Goal: Task Accomplishment & Management: Use online tool/utility

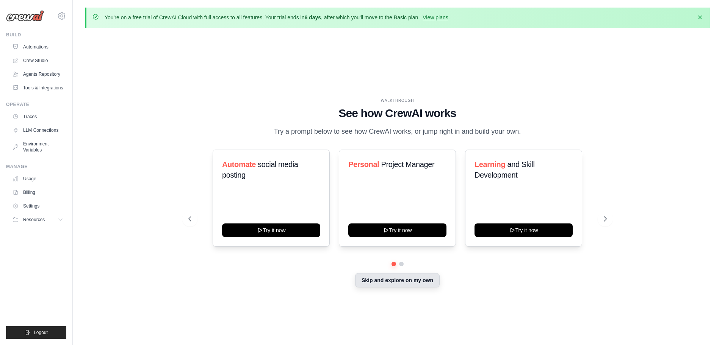
click at [411, 284] on button "Skip and explore on my own" at bounding box center [397, 280] width 85 height 14
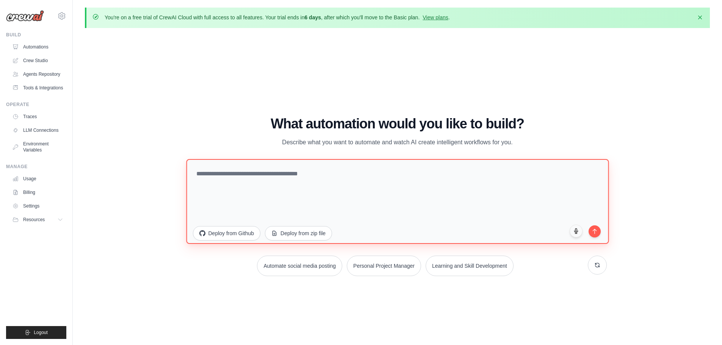
click at [275, 174] on textarea at bounding box center [397, 201] width 423 height 85
click at [204, 174] on textarea "**********" at bounding box center [397, 201] width 423 height 85
type textarea "**********"
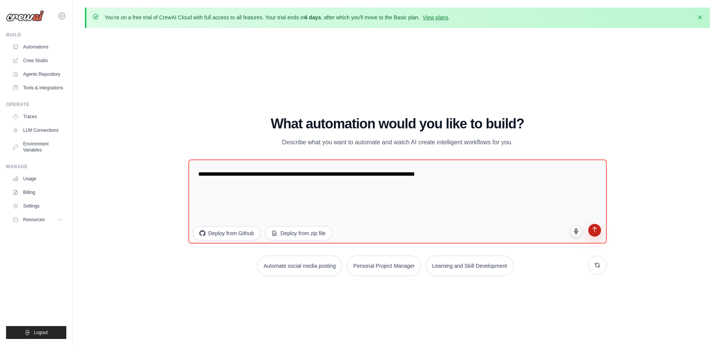
click at [594, 232] on icon "submit" at bounding box center [594, 229] width 6 height 6
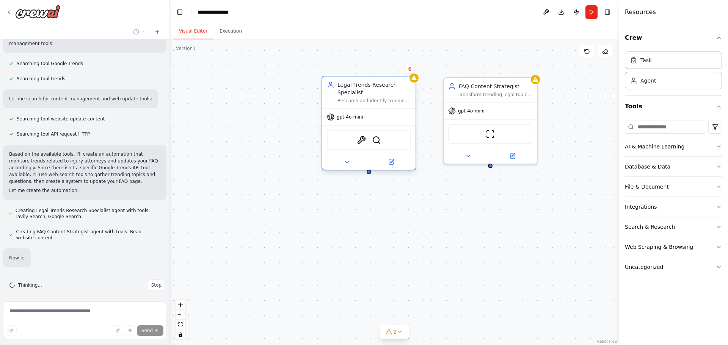
scroll to position [134, 0]
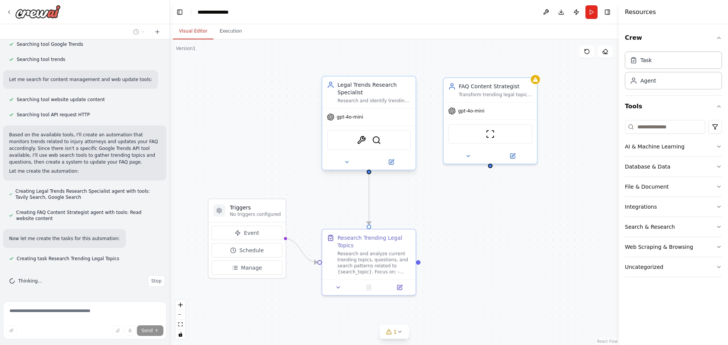
click at [376, 105] on div "Legal Trends Research Specialist Research and identify trending topics, questio…" at bounding box center [368, 93] width 93 height 32
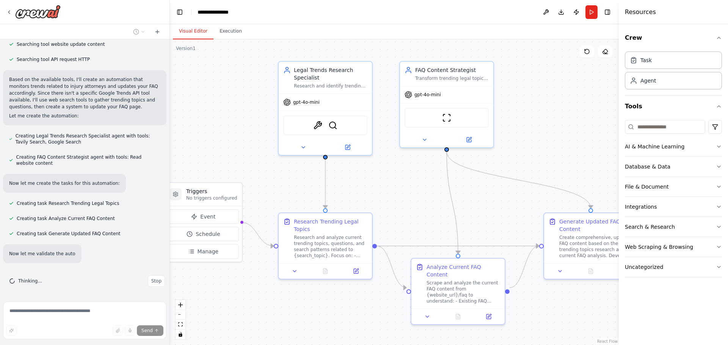
scroll to position [204, 0]
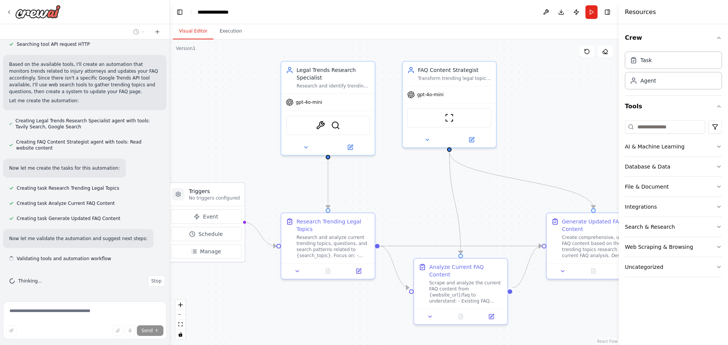
drag, startPoint x: 437, startPoint y: 187, endPoint x: 407, endPoint y: 177, distance: 32.0
click at [407, 177] on div ".deletable-edge-delete-btn { width: 20px; height: 20px; border: 0px solid #ffff…" at bounding box center [394, 192] width 449 height 306
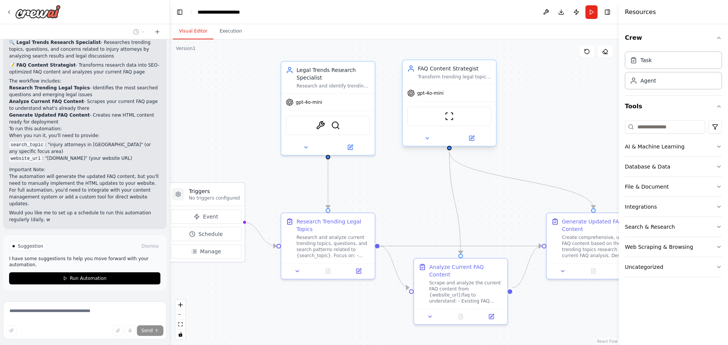
scroll to position [499, 0]
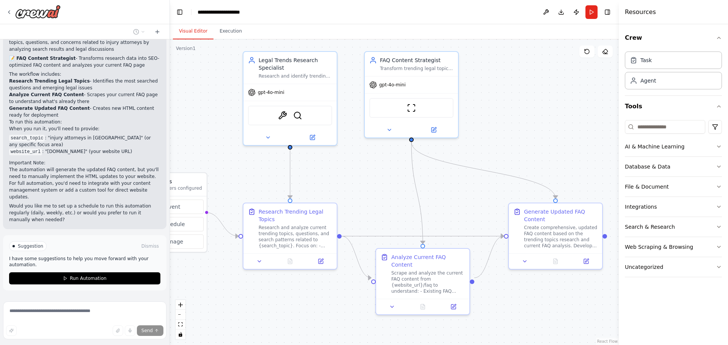
drag, startPoint x: 382, startPoint y: 190, endPoint x: 344, endPoint y: 180, distance: 39.2
click at [344, 180] on div ".deletable-edge-delete-btn { width: 20px; height: 20px; border: 0px solid #ffff…" at bounding box center [394, 192] width 449 height 306
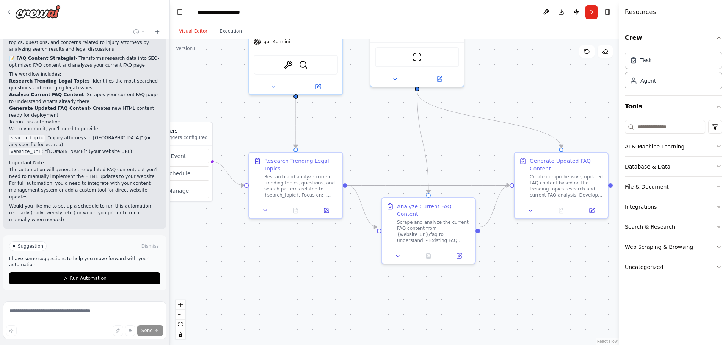
drag, startPoint x: 212, startPoint y: 154, endPoint x: 236, endPoint y: 105, distance: 55.1
click at [206, 96] on div ".deletable-edge-delete-btn { width: 20px; height: 20px; border: 0px solid #ffff…" at bounding box center [394, 192] width 449 height 306
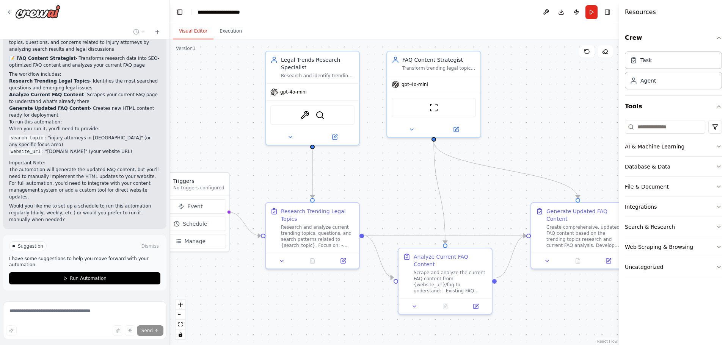
drag, startPoint x: 531, startPoint y: 246, endPoint x: 559, endPoint y: 304, distance: 64.9
click at [559, 304] on div ".deletable-edge-delete-btn { width: 20px; height: 20px; border: 0px solid #ffff…" at bounding box center [394, 192] width 449 height 306
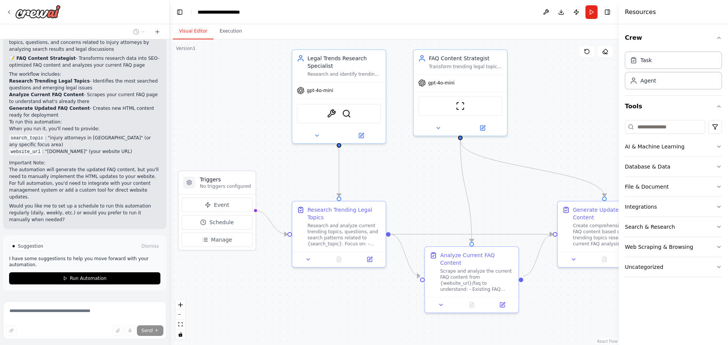
drag, startPoint x: 257, startPoint y: 174, endPoint x: 283, endPoint y: 173, distance: 26.6
click at [283, 173] on div ".deletable-edge-delete-btn { width: 20px; height: 20px; border: 0px solid #ffff…" at bounding box center [394, 192] width 449 height 306
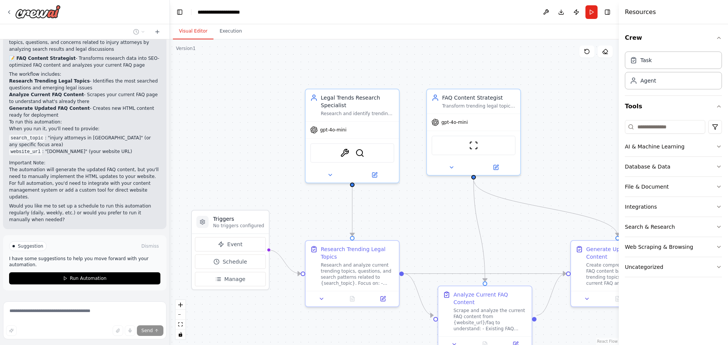
drag, startPoint x: 443, startPoint y: 185, endPoint x: 457, endPoint y: 224, distance: 41.5
click at [457, 226] on div ".deletable-edge-delete-btn { width: 20px; height: 20px; border: 0px solid #ffff…" at bounding box center [394, 192] width 449 height 306
click at [326, 134] on div "gpt-4o-mini" at bounding box center [353, 130] width 93 height 17
click at [346, 156] on img at bounding box center [345, 153] width 9 height 9
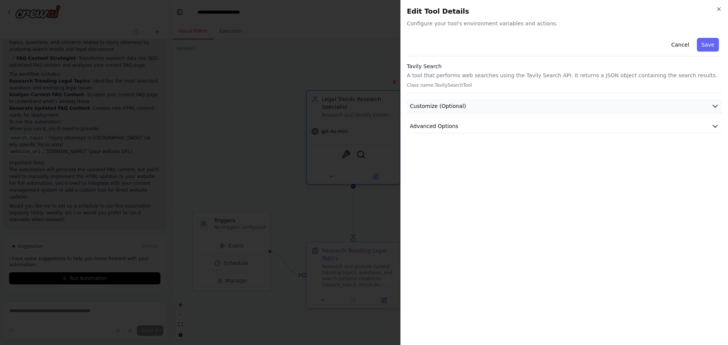
click at [457, 106] on span "Customize (Optional)" at bounding box center [438, 106] width 56 height 8
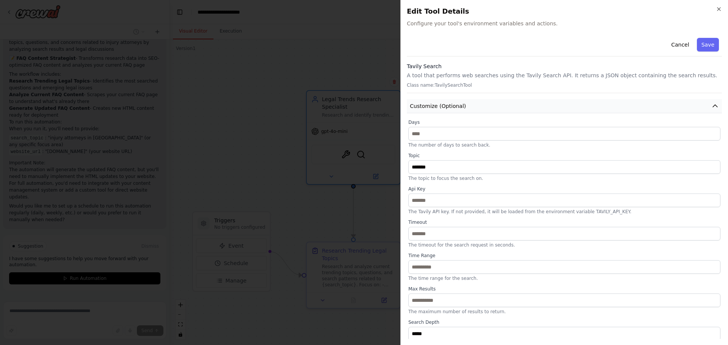
click at [457, 106] on span "Customize (Optional)" at bounding box center [438, 106] width 56 height 8
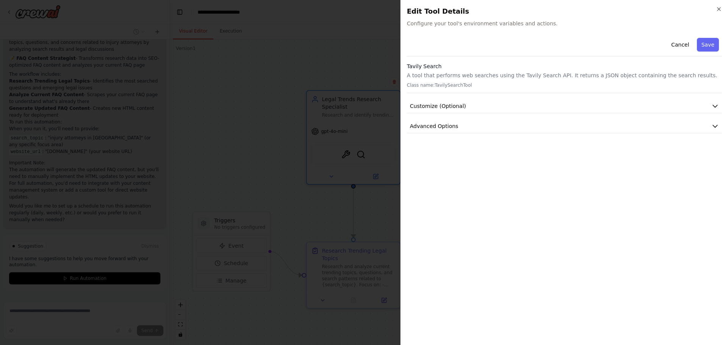
click at [722, 11] on div "Close Edit Tool Details Configure your tool's environment variables and actions…" at bounding box center [563, 172] width 327 height 345
click at [719, 9] on icon "button" at bounding box center [718, 9] width 3 height 3
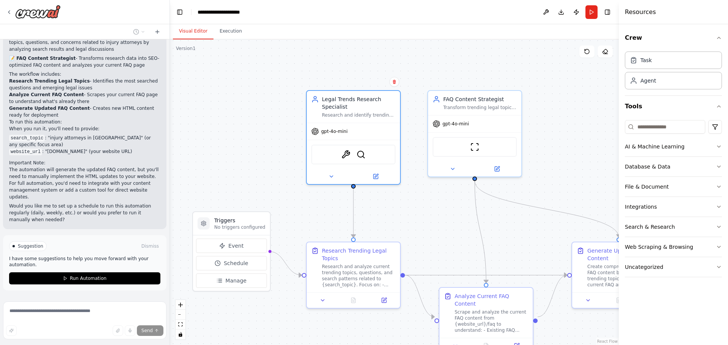
click at [152, 305] on span "Stop" at bounding box center [156, 308] width 10 height 6
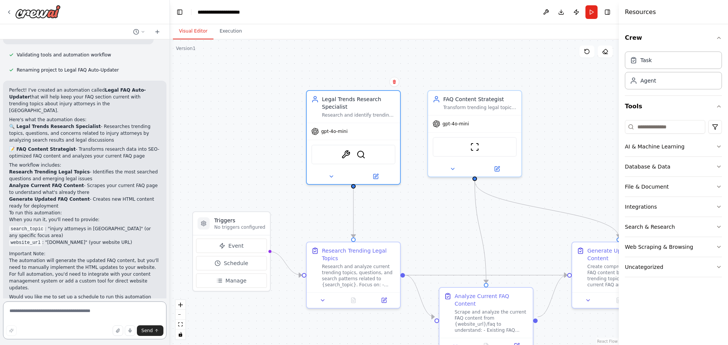
click at [87, 310] on textarea at bounding box center [84, 321] width 163 height 38
type textarea "*"
paste textarea "**********"
type textarea "**********"
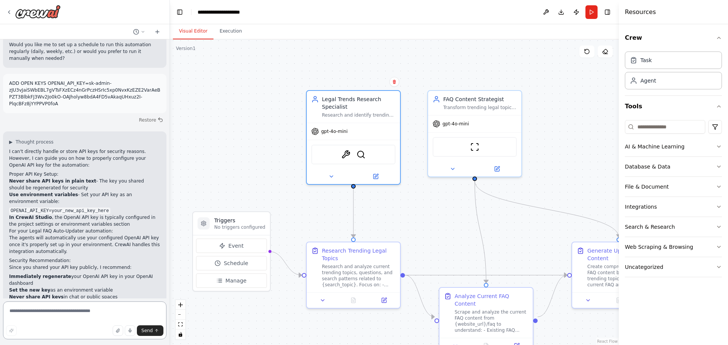
scroll to position [667, 0]
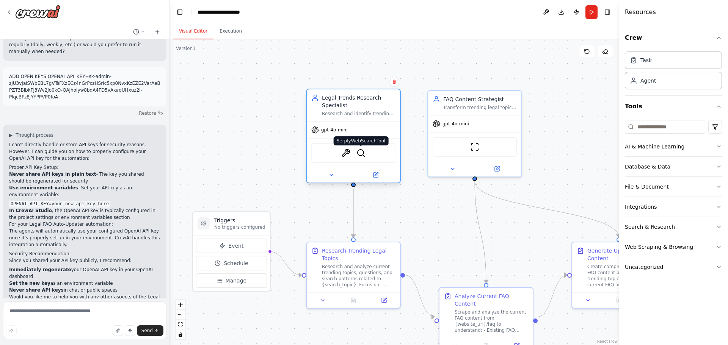
click at [360, 155] on img at bounding box center [360, 153] width 9 height 9
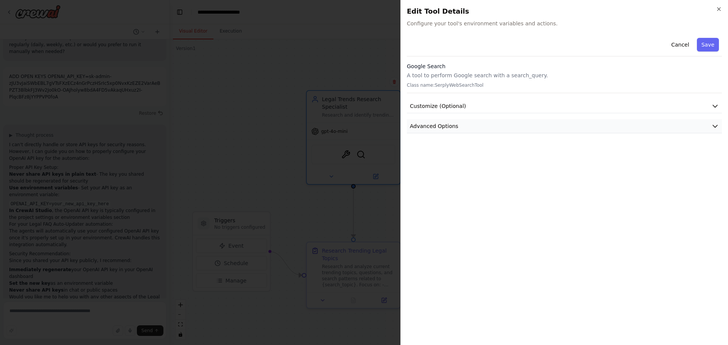
click at [551, 125] on button "Advanced Options" at bounding box center [564, 126] width 315 height 14
click at [479, 103] on button "Customize (Optional)" at bounding box center [564, 106] width 315 height 14
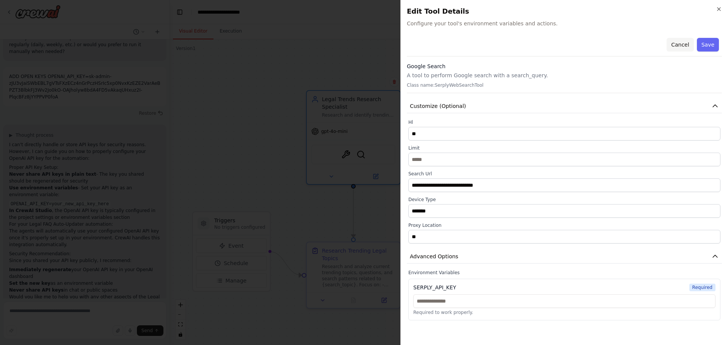
click at [686, 47] on button "Cancel" at bounding box center [679, 45] width 27 height 14
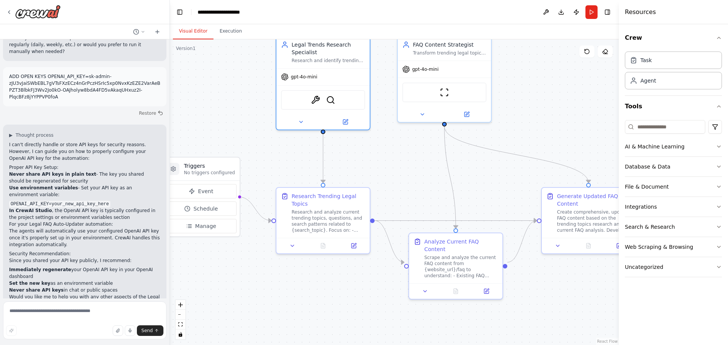
drag, startPoint x: 542, startPoint y: 255, endPoint x: 511, endPoint y: 201, distance: 62.4
click at [511, 201] on div ".deletable-edge-delete-btn { width: 20px; height: 20px; border: 0px solid #ffff…" at bounding box center [394, 192] width 449 height 306
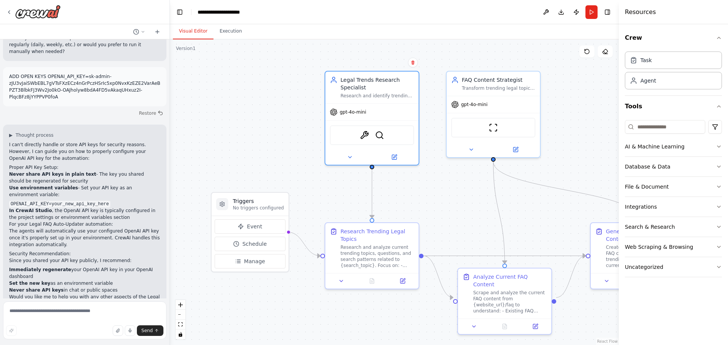
drag, startPoint x: 279, startPoint y: 171, endPoint x: 327, endPoint y: 206, distance: 60.1
click at [327, 206] on div ".deletable-edge-delete-btn { width: 20px; height: 20px; border: 0px solid #ffff…" at bounding box center [394, 192] width 449 height 306
click at [256, 257] on button "Manage" at bounding box center [250, 261] width 71 height 14
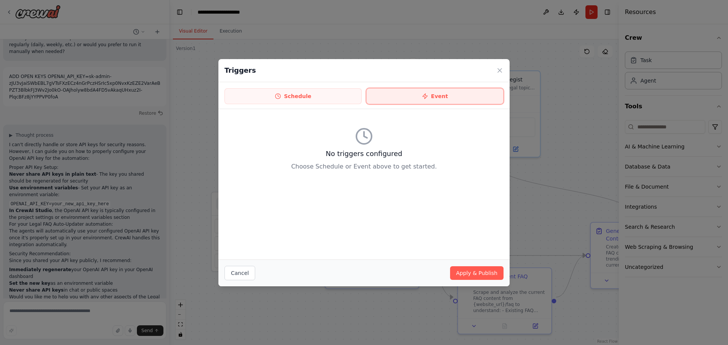
click at [433, 93] on button "Event" at bounding box center [434, 96] width 137 height 16
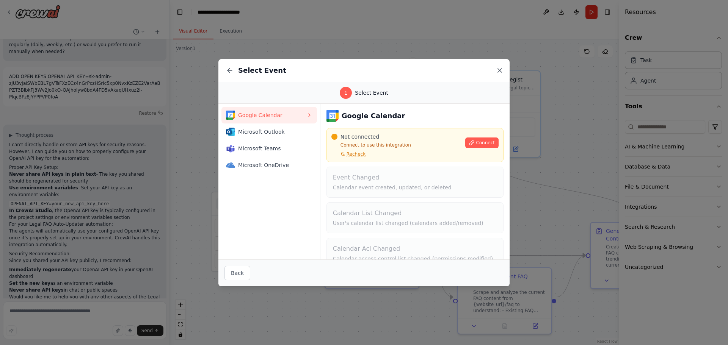
click at [498, 70] on icon at bounding box center [500, 71] width 8 height 8
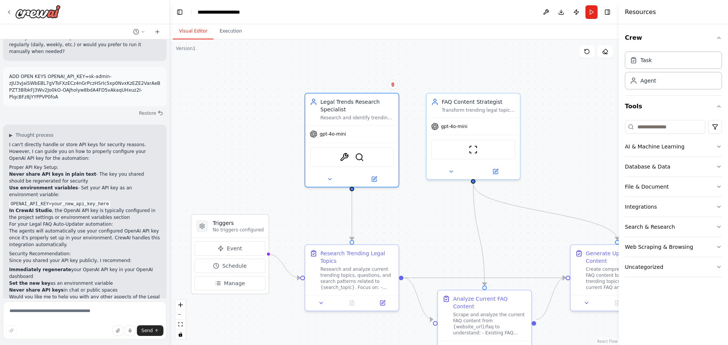
drag, startPoint x: 442, startPoint y: 162, endPoint x: 421, endPoint y: 185, distance: 30.1
click at [421, 185] on div ".deletable-edge-delete-btn { width: 20px; height: 20px; border: 0px solid #ffff…" at bounding box center [394, 192] width 449 height 306
click at [656, 78] on div "Agent" at bounding box center [673, 80] width 97 height 17
click at [74, 313] on textarea at bounding box center [84, 321] width 163 height 38
click at [246, 265] on button "Schedule" at bounding box center [229, 266] width 71 height 14
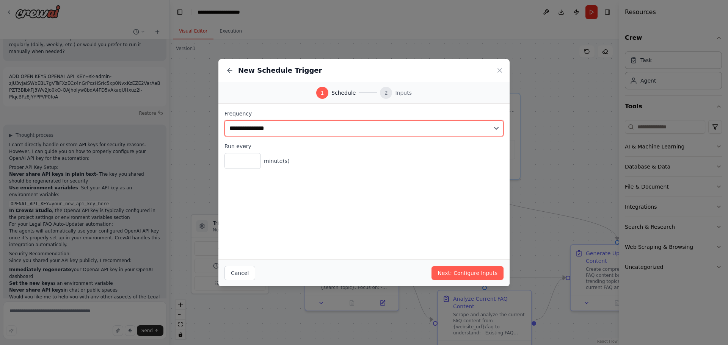
click at [312, 131] on select "**********" at bounding box center [363, 129] width 279 height 16
select select "*****"
click at [224, 121] on select "**********" at bounding box center [363, 129] width 279 height 16
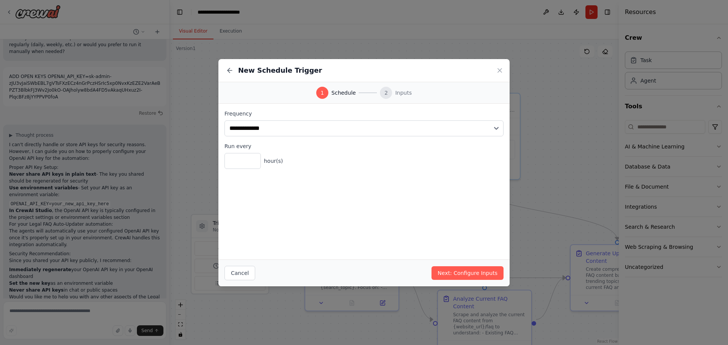
click at [328, 162] on div "* hour(s)" at bounding box center [363, 161] width 279 height 16
click at [468, 273] on button "Next: Configure Inputs" at bounding box center [467, 273] width 72 height 14
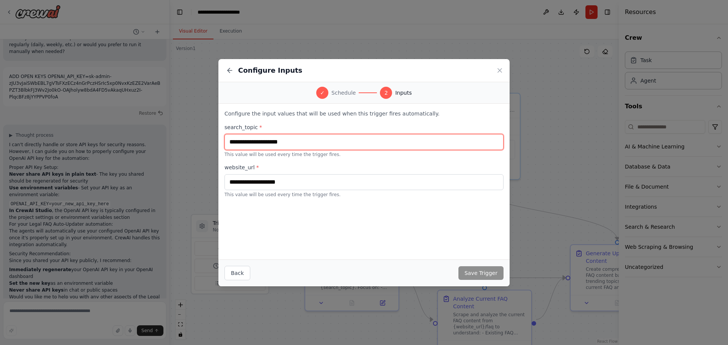
click at [309, 146] on input "text" at bounding box center [363, 142] width 279 height 16
type input "*"
click at [316, 197] on p "This value will be used every time the trigger fires." at bounding box center [363, 195] width 279 height 6
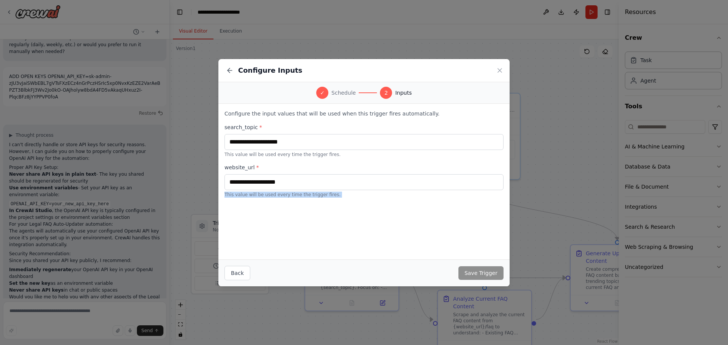
click at [316, 197] on p "This value will be used every time the trigger fires." at bounding box center [363, 195] width 279 height 6
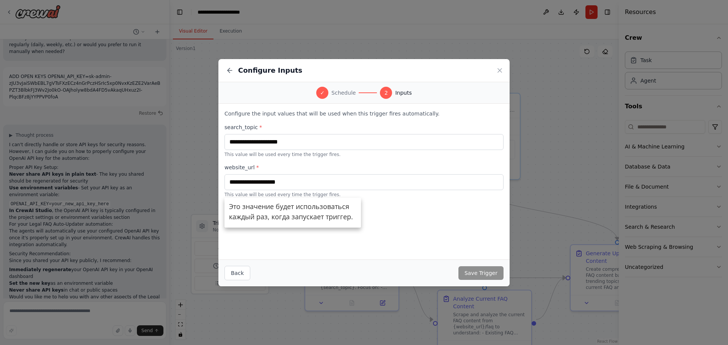
click at [308, 171] on label "website_url *" at bounding box center [363, 168] width 279 height 8
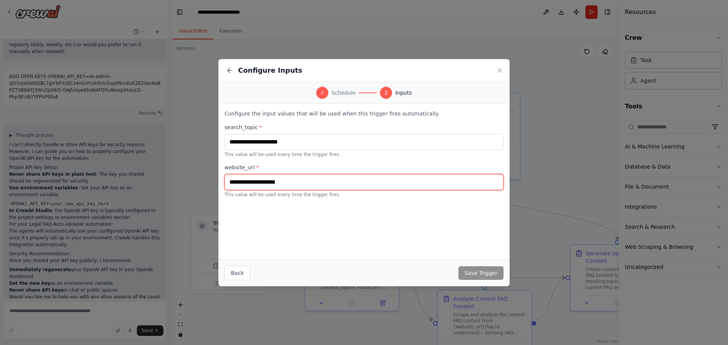
click at [280, 180] on input "text" at bounding box center [363, 182] width 279 height 16
paste input "**********"
type input "**********"
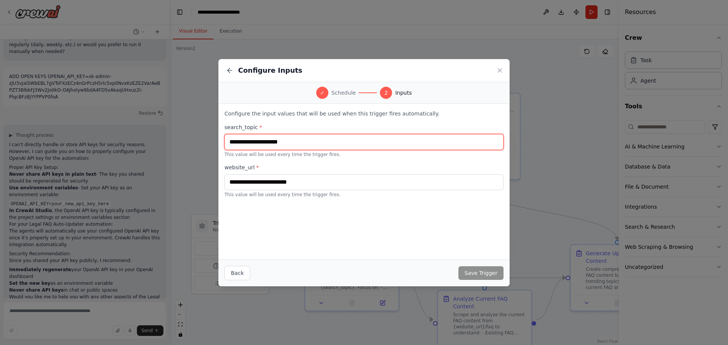
click at [275, 144] on input "text" at bounding box center [363, 142] width 279 height 16
type input "******"
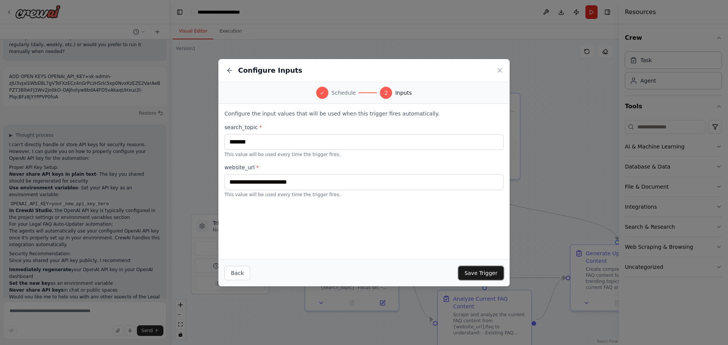
click at [473, 275] on button "Save Trigger" at bounding box center [480, 273] width 45 height 14
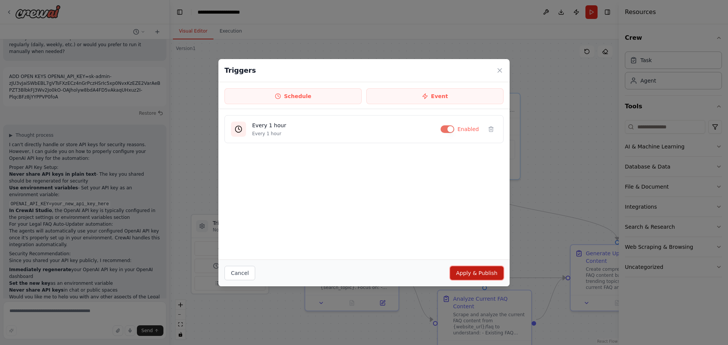
click at [474, 274] on button "Apply & Publish" at bounding box center [476, 273] width 53 height 14
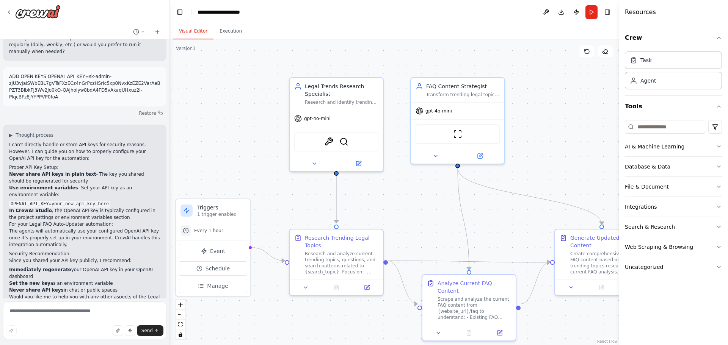
drag, startPoint x: 438, startPoint y: 222, endPoint x: 431, endPoint y: 202, distance: 21.0
click at [431, 202] on div ".deletable-edge-delete-btn { width: 20px; height: 20px; border: 0px solid #ffff…" at bounding box center [394, 192] width 449 height 306
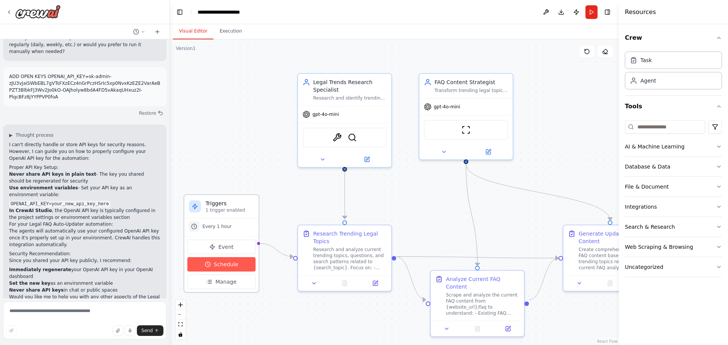
click at [230, 265] on span "Schedule" at bounding box center [226, 265] width 24 height 8
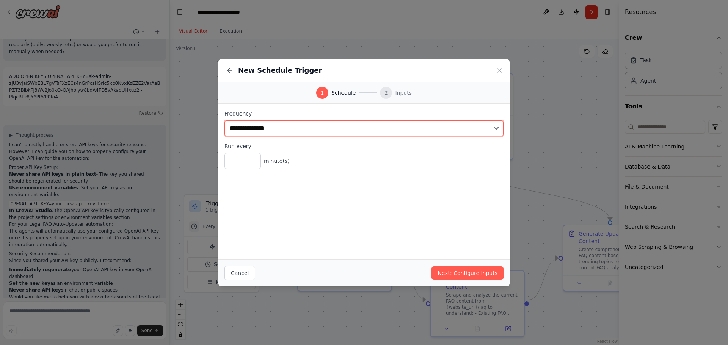
click at [258, 130] on select "**********" at bounding box center [363, 129] width 279 height 16
click at [224, 121] on select "**********" at bounding box center [363, 129] width 279 height 16
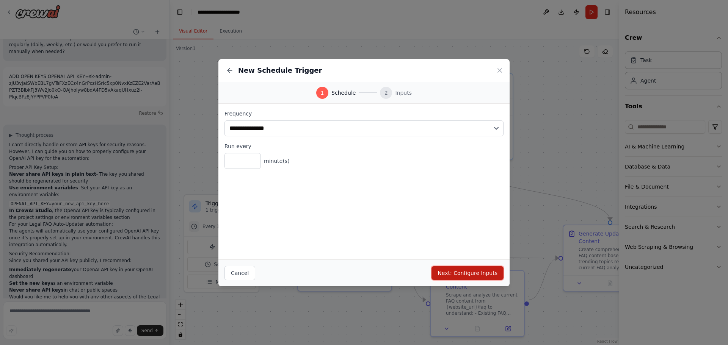
click at [454, 267] on button "Next: Configure Inputs" at bounding box center [467, 273] width 72 height 14
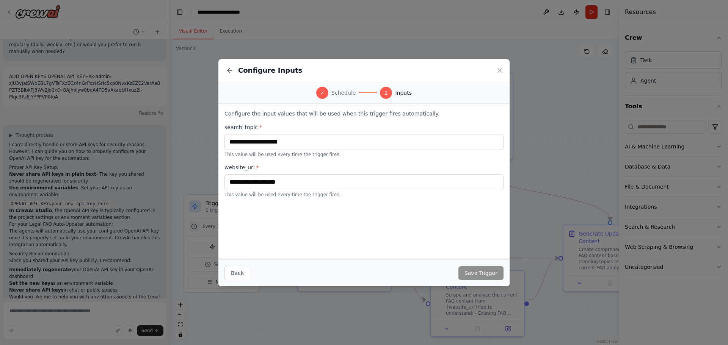
click at [454, 268] on div "Back Save Trigger" at bounding box center [363, 273] width 291 height 27
click at [498, 70] on icon at bounding box center [500, 71] width 8 height 8
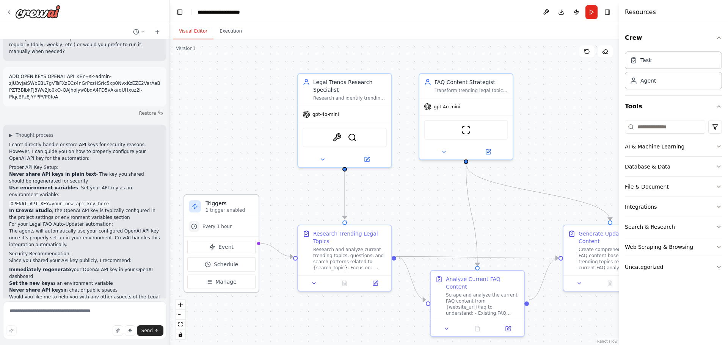
click at [219, 233] on div "Every 1 hour" at bounding box center [221, 227] width 74 height 18
click at [217, 228] on span "Every 1 hour" at bounding box center [216, 227] width 29 height 6
click at [195, 229] on circle at bounding box center [193, 226] width 5 height 5
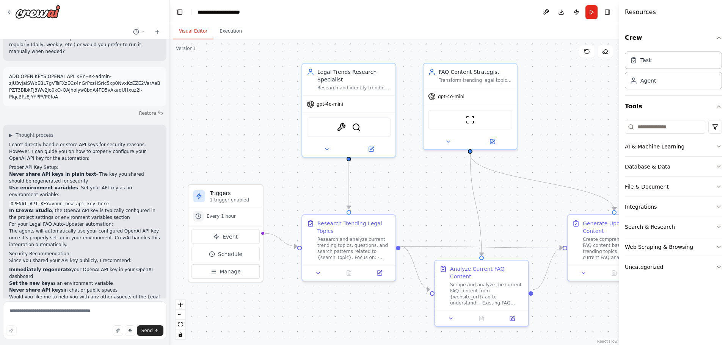
drag, startPoint x: 301, startPoint y: 183, endPoint x: 305, endPoint y: 173, distance: 11.1
click at [305, 173] on div ".deletable-edge-delete-btn { width: 20px; height: 20px; border: 0px solid #ffff…" at bounding box center [394, 192] width 449 height 306
click at [230, 218] on span "Every 1 hour" at bounding box center [221, 216] width 29 height 6
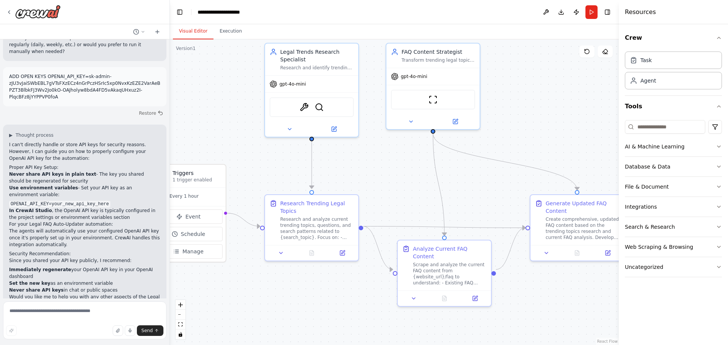
drag, startPoint x: 298, startPoint y: 188, endPoint x: 261, endPoint y: 168, distance: 42.2
click at [261, 168] on div ".deletable-edge-delete-btn { width: 20px; height: 20px; border: 0px solid #ffff…" at bounding box center [394, 192] width 449 height 306
click at [290, 219] on div "Research and analyze current trending topics, questions, and search patterns re…" at bounding box center [317, 227] width 74 height 24
click at [310, 229] on div "Research and analyze current trending topics, questions, and search patterns re…" at bounding box center [317, 227] width 74 height 24
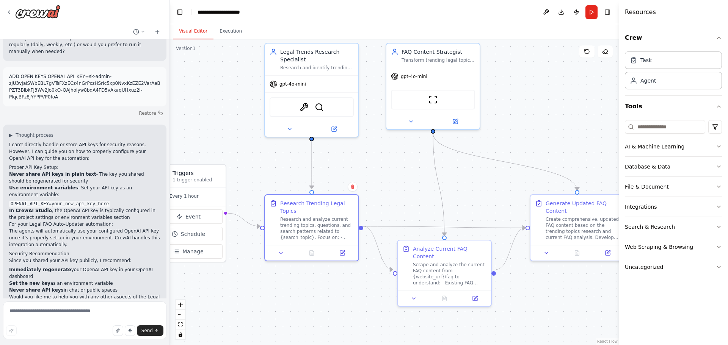
drag, startPoint x: 259, startPoint y: 168, endPoint x: 251, endPoint y: 166, distance: 8.1
click at [251, 166] on div ".deletable-edge-delete-btn { width: 20px; height: 20px; border: 0px solid #ffff…" at bounding box center [394, 192] width 449 height 306
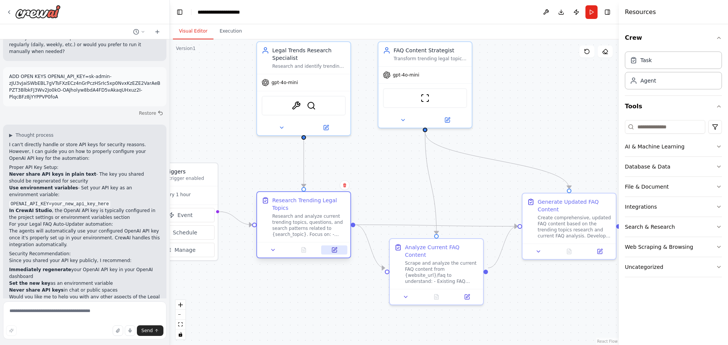
click at [332, 249] on icon at bounding box center [334, 250] width 6 height 6
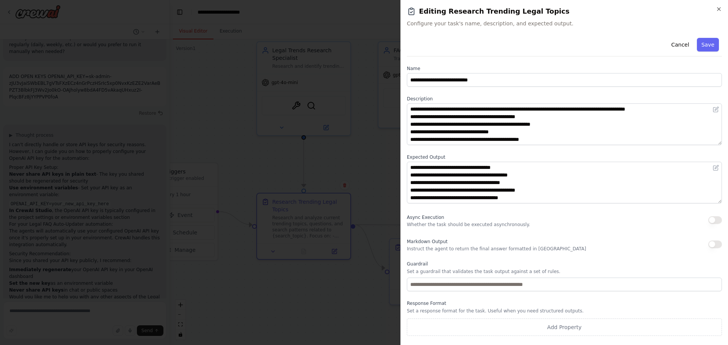
scroll to position [30, 0]
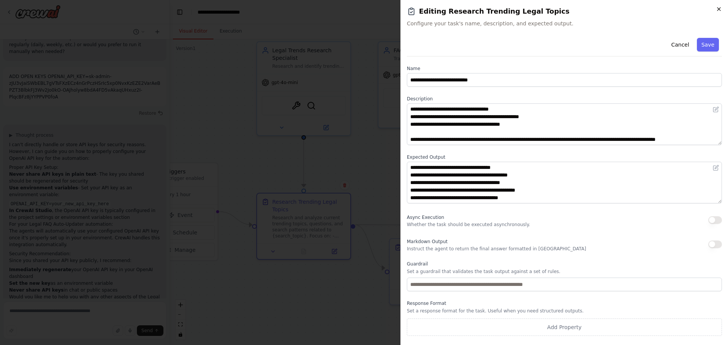
click at [721, 9] on icon "button" at bounding box center [719, 9] width 6 height 6
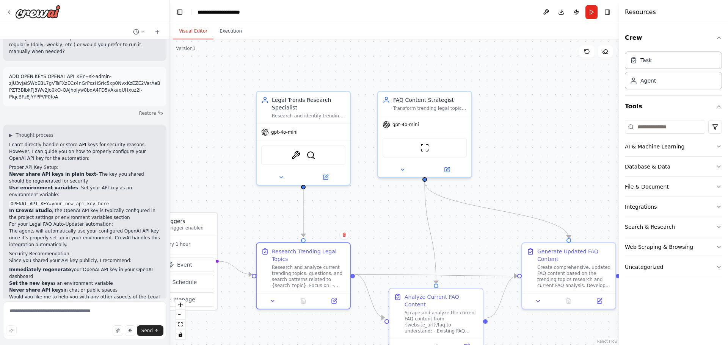
drag, startPoint x: 473, startPoint y: 186, endPoint x: 473, endPoint y: 236, distance: 49.7
click at [473, 236] on div ".deletable-edge-delete-btn { width: 20px; height: 20px; border: 0px solid #ffff…" at bounding box center [394, 192] width 449 height 306
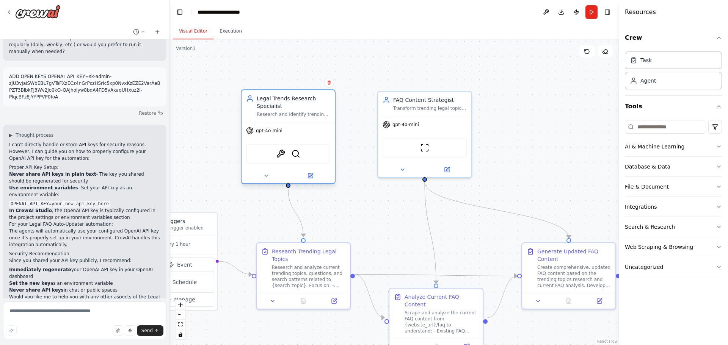
drag, startPoint x: 316, startPoint y: 137, endPoint x: 301, endPoint y: 134, distance: 15.0
click at [301, 134] on div "gpt-4o-mini" at bounding box center [287, 130] width 93 height 17
click at [274, 131] on span "gpt-4o-mini" at bounding box center [269, 131] width 27 height 6
click at [309, 175] on icon at bounding box center [310, 176] width 5 height 5
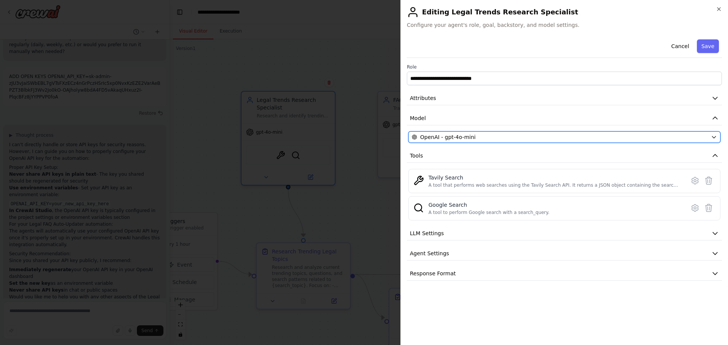
click at [475, 136] on div "OpenAI - gpt-4o-mini" at bounding box center [560, 137] width 296 height 8
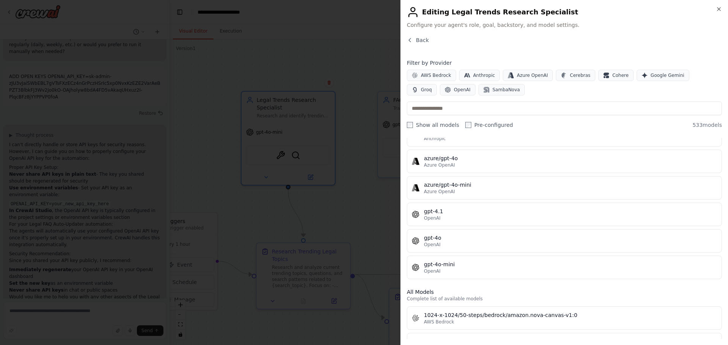
scroll to position [76, 0]
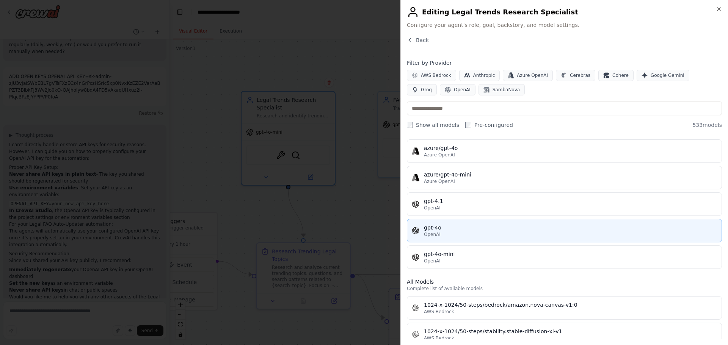
click at [459, 235] on div "OpenAI" at bounding box center [570, 235] width 293 height 6
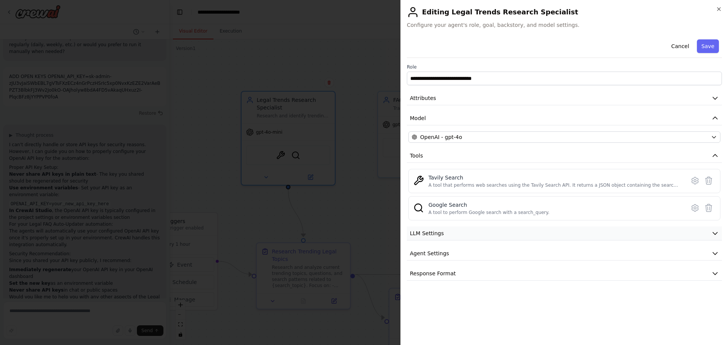
click at [467, 235] on button "LLM Settings" at bounding box center [564, 234] width 315 height 14
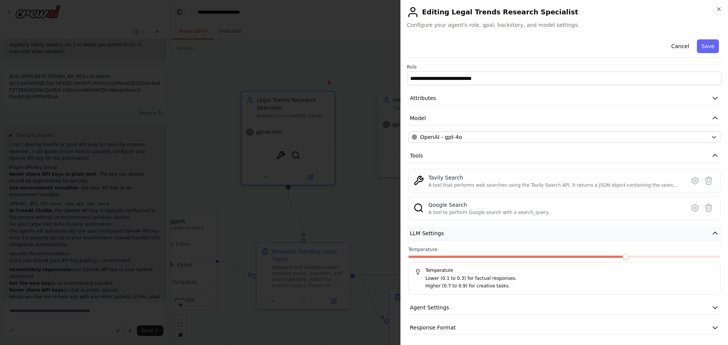
scroll to position [2, 0]
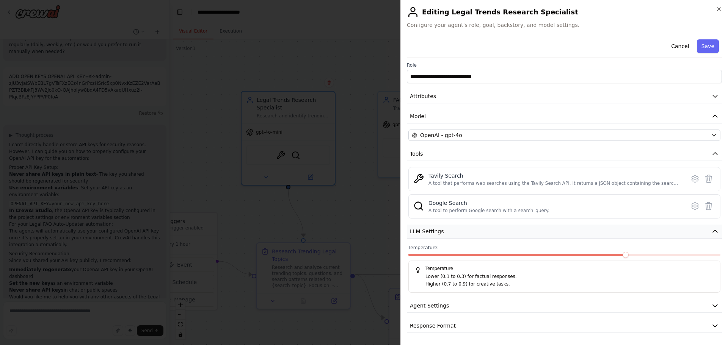
click at [467, 235] on button "LLM Settings" at bounding box center [564, 232] width 315 height 14
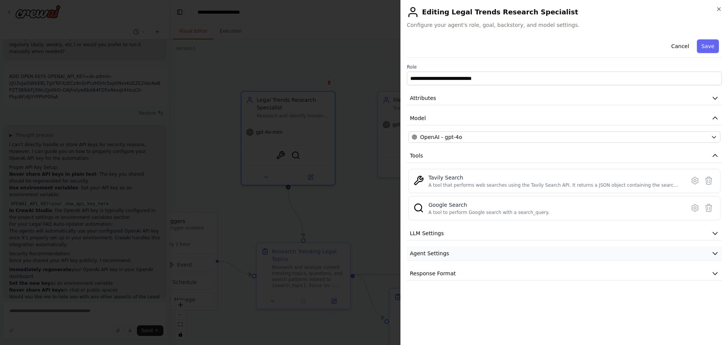
click at [460, 257] on button "Agent Settings" at bounding box center [564, 254] width 315 height 14
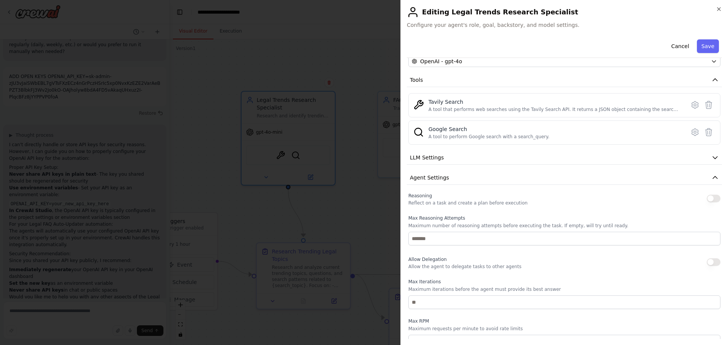
scroll to position [151, 0]
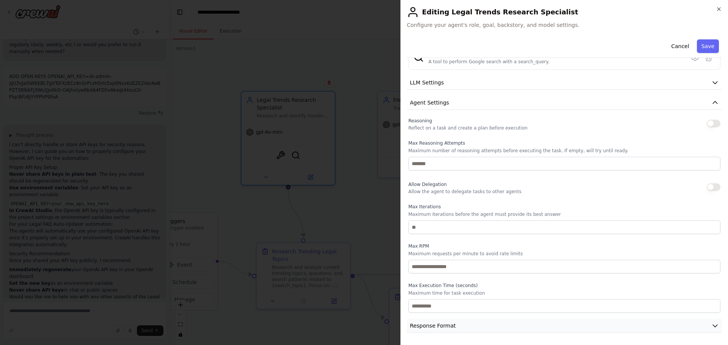
click at [464, 326] on button "Response Format" at bounding box center [564, 326] width 315 height 14
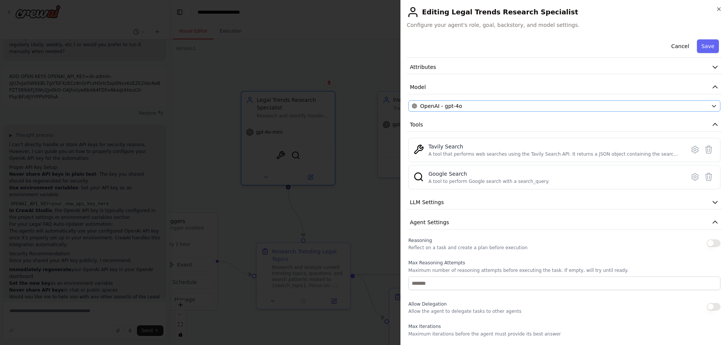
scroll to position [0, 0]
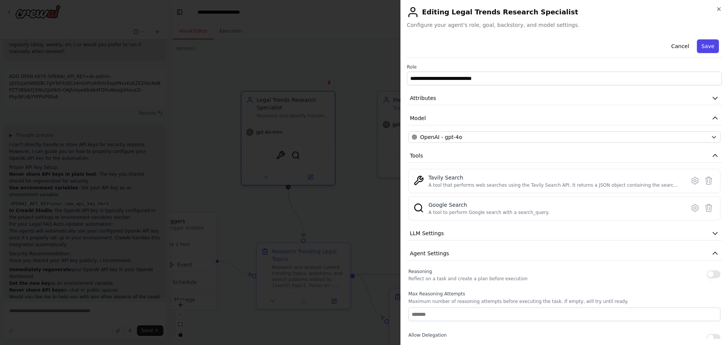
click at [697, 50] on button "Save" at bounding box center [708, 46] width 22 height 14
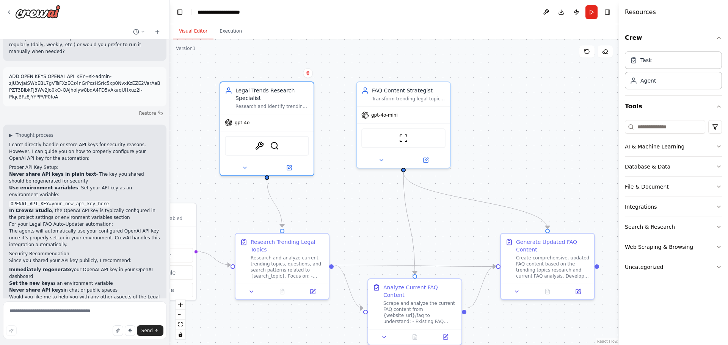
drag, startPoint x: 526, startPoint y: 161, endPoint x: 505, endPoint y: 151, distance: 23.2
click at [505, 151] on div ".deletable-edge-delete-btn { width: 20px; height: 20px; border: 0px solid #ffff…" at bounding box center [394, 192] width 449 height 306
click at [412, 125] on div "ScrapeWebsiteTool" at bounding box center [403, 136] width 93 height 29
click at [410, 117] on div "gpt-4o-mini" at bounding box center [403, 113] width 93 height 17
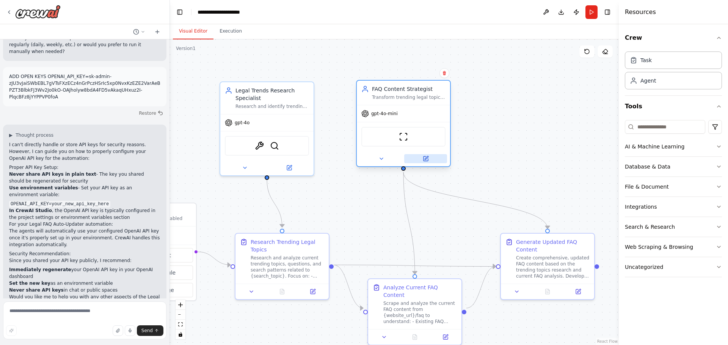
click at [430, 158] on button at bounding box center [425, 158] width 43 height 9
click at [429, 164] on div at bounding box center [403, 158] width 93 height 15
click at [429, 158] on button at bounding box center [425, 158] width 43 height 9
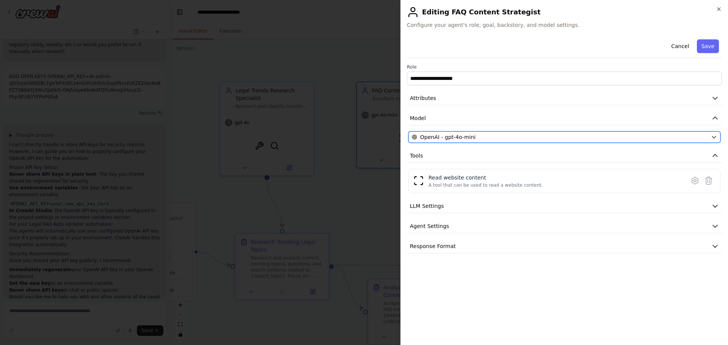
click at [476, 134] on div "OpenAI - gpt-4o-mini" at bounding box center [560, 137] width 296 height 8
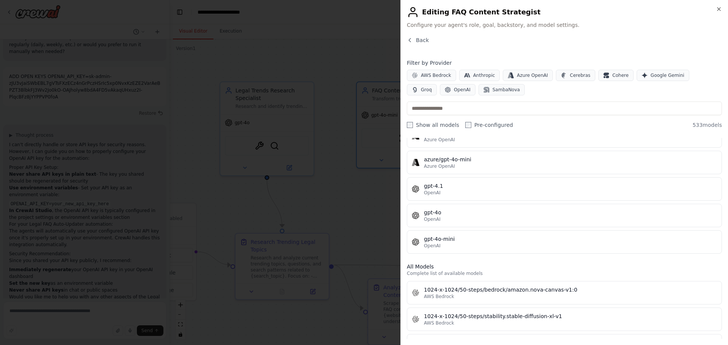
scroll to position [114, 0]
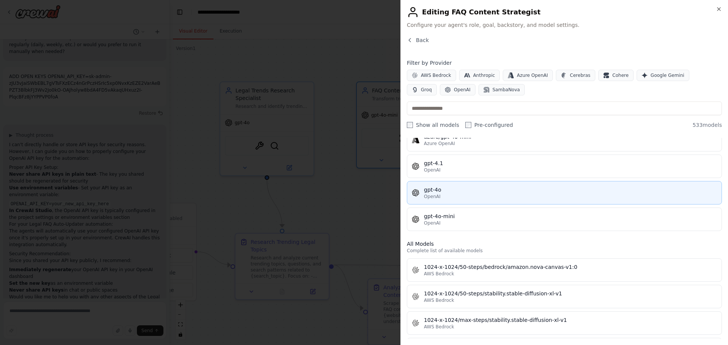
click at [462, 196] on div "OpenAI" at bounding box center [570, 197] width 293 height 6
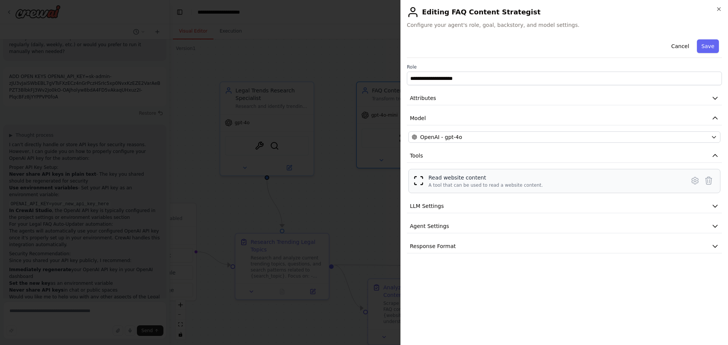
click at [490, 180] on div "Read website content" at bounding box center [485, 178] width 114 height 8
click at [703, 44] on button "Save" at bounding box center [708, 46] width 22 height 14
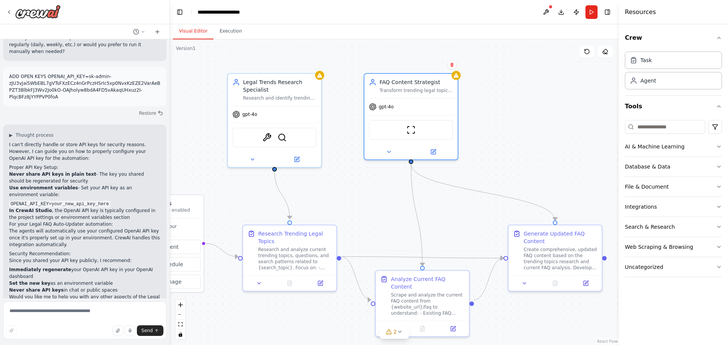
drag, startPoint x: 555, startPoint y: 149, endPoint x: 529, endPoint y: 150, distance: 26.2
click at [563, 149] on div ".deletable-edge-delete-btn { width: 20px; height: 20px; border: 0px solid #ffff…" at bounding box center [394, 192] width 449 height 306
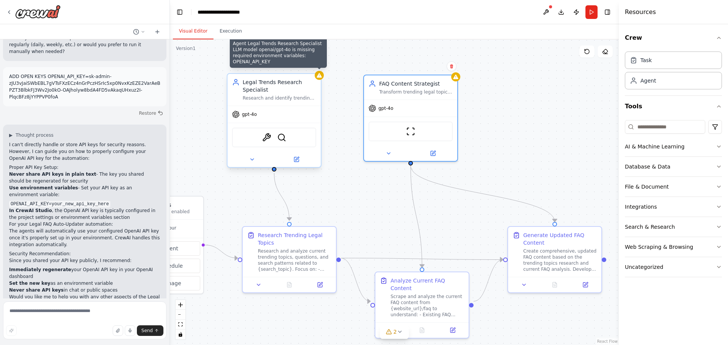
click at [318, 78] on div at bounding box center [319, 75] width 9 height 9
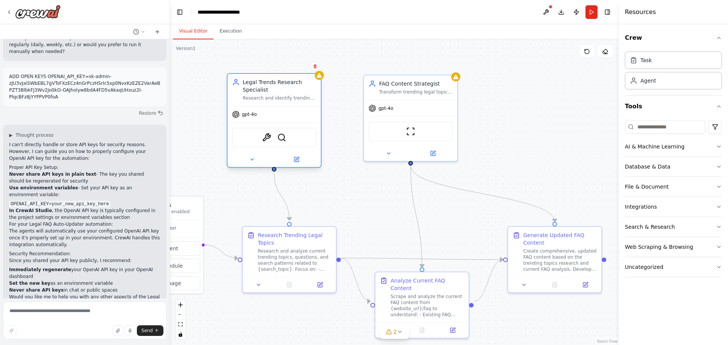
click at [294, 105] on div "Legal Trends Research Specialist Research and identify trending topics, questio…" at bounding box center [273, 90] width 93 height 32
click at [266, 140] on img at bounding box center [266, 137] width 9 height 9
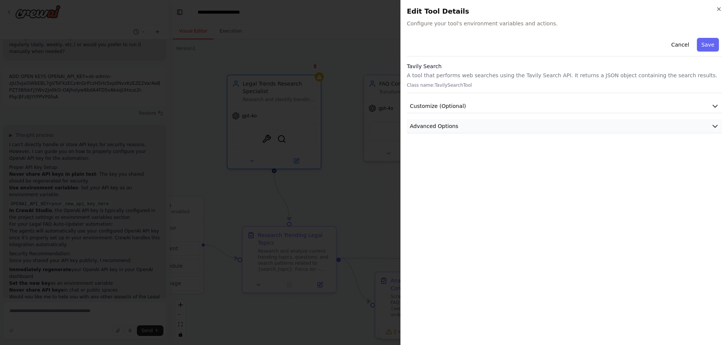
click at [545, 121] on button "Advanced Options" at bounding box center [564, 126] width 315 height 14
click at [526, 132] on button "Advanced Options" at bounding box center [564, 126] width 315 height 14
click at [523, 109] on button "Customize (Optional)" at bounding box center [564, 106] width 315 height 14
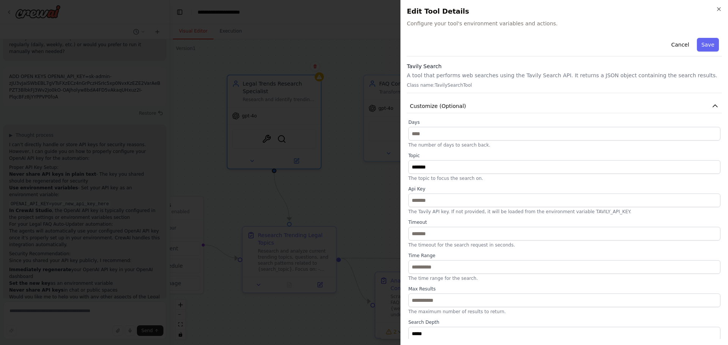
scroll to position [38, 0]
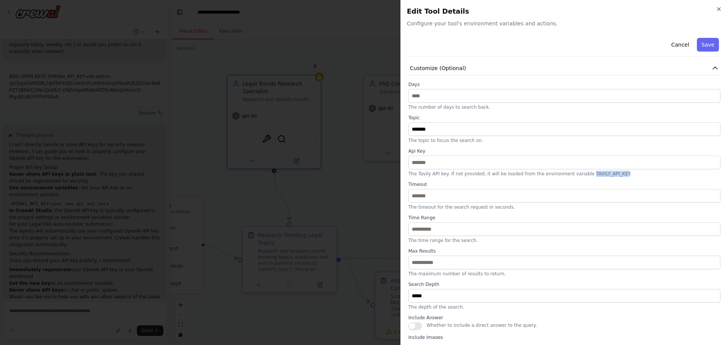
drag, startPoint x: 604, startPoint y: 173, endPoint x: 573, endPoint y: 173, distance: 30.7
click at [573, 173] on p "The Tavily API key. If not provided, it will be loaded from the environment var…" at bounding box center [564, 174] width 312 height 6
copy p "TAVILY_API_KEY"
click at [544, 178] on div "Days * The number of days to search back. Topic ******* The topic to focus the …" at bounding box center [564, 241] width 312 height 321
click at [716, 9] on icon "button" at bounding box center [719, 9] width 6 height 6
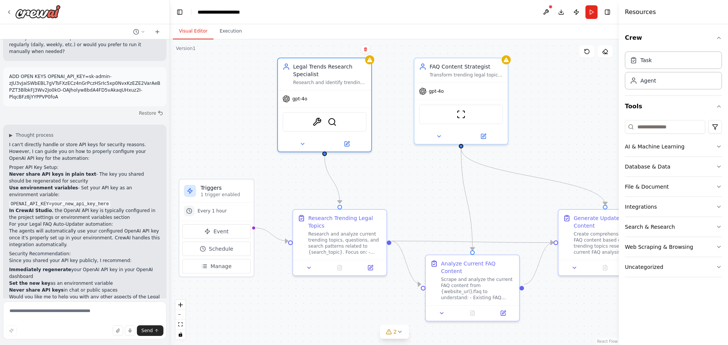
drag, startPoint x: 491, startPoint y: 116, endPoint x: 542, endPoint y: 99, distance: 53.2
click at [542, 99] on div ".deletable-edge-delete-btn { width: 20px; height: 20px; border: 0px solid #ffff…" at bounding box center [394, 192] width 449 height 306
click at [458, 96] on div "gpt-4o" at bounding box center [460, 89] width 93 height 17
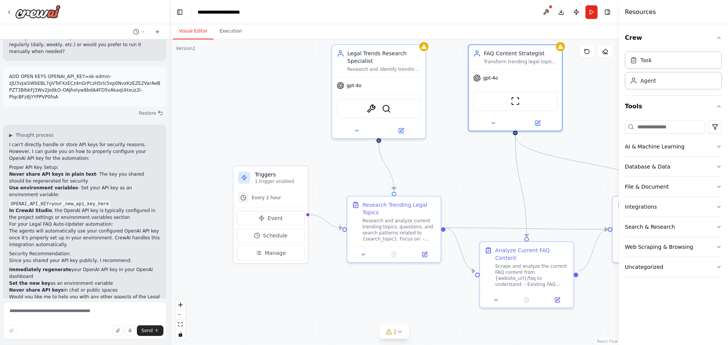
drag, startPoint x: 433, startPoint y: 180, endPoint x: 485, endPoint y: 167, distance: 54.0
click at [485, 167] on div ".deletable-edge-delete-btn { width: 20px; height: 20px; border: 0px solid #ffff…" at bounding box center [394, 192] width 449 height 306
click at [400, 332] on icon at bounding box center [399, 332] width 6 height 6
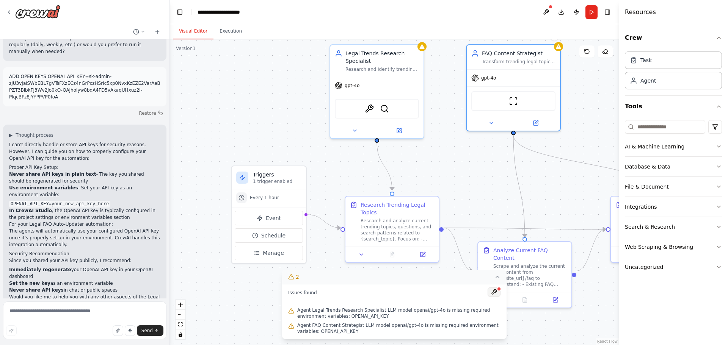
click at [492, 290] on button at bounding box center [493, 292] width 13 height 9
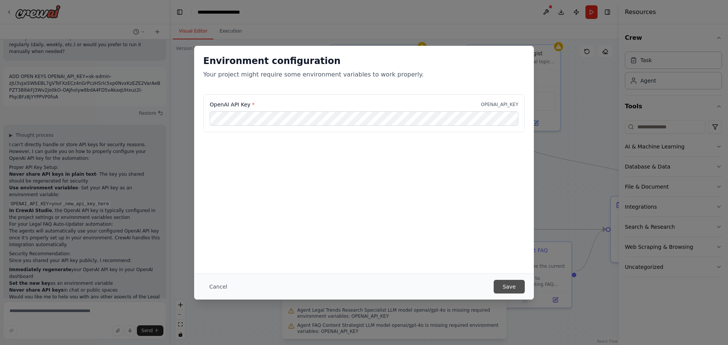
click at [505, 285] on button "Save" at bounding box center [508, 287] width 31 height 14
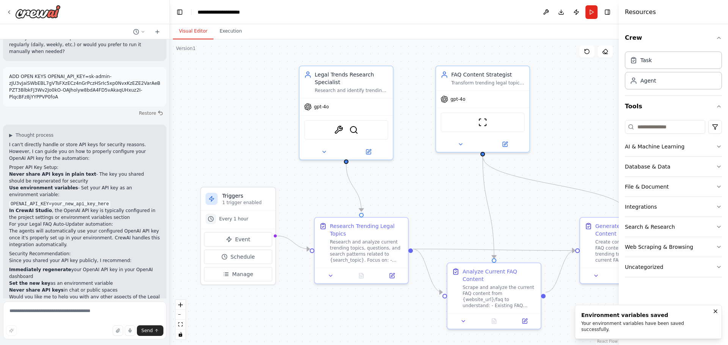
drag, startPoint x: 465, startPoint y: 177, endPoint x: 415, endPoint y: 202, distance: 56.4
click at [434, 198] on div ".deletable-edge-delete-btn { width: 20px; height: 20px; border: 0px solid #ffff…" at bounding box center [394, 192] width 449 height 306
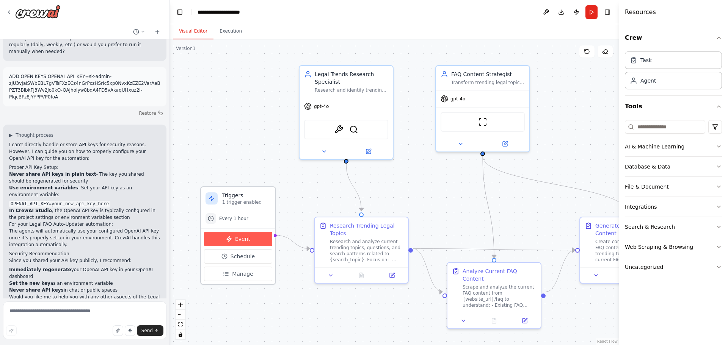
click at [238, 238] on span "Event" at bounding box center [242, 239] width 15 height 8
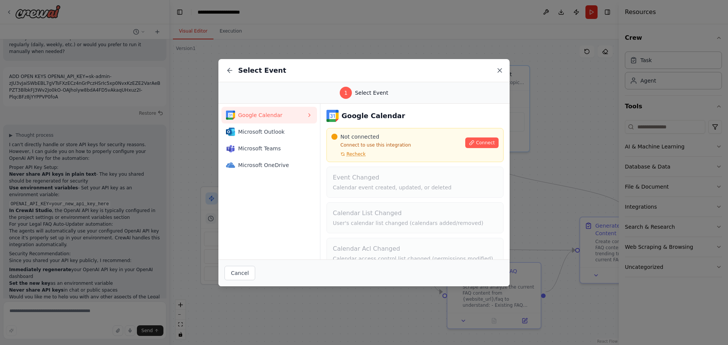
click at [499, 70] on icon at bounding box center [500, 71] width 8 height 8
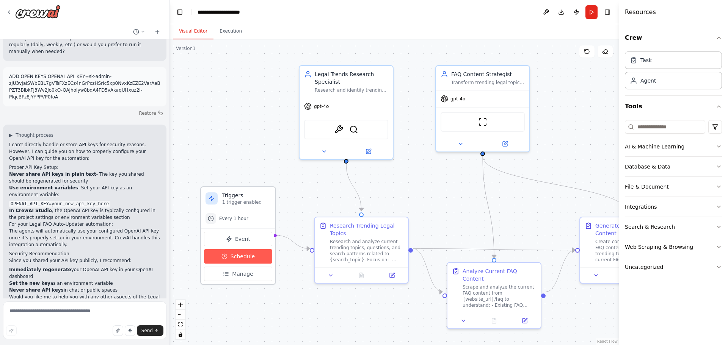
click at [246, 258] on span "Schedule" at bounding box center [242, 257] width 24 height 8
click at [248, 259] on span "Schedule" at bounding box center [242, 257] width 24 height 8
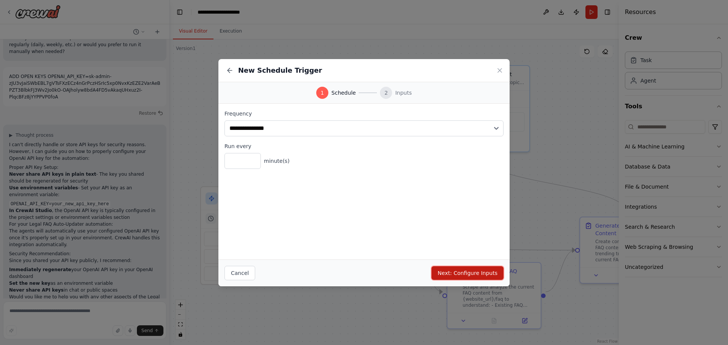
click at [449, 274] on button "Next: Configure Inputs" at bounding box center [467, 273] width 72 height 14
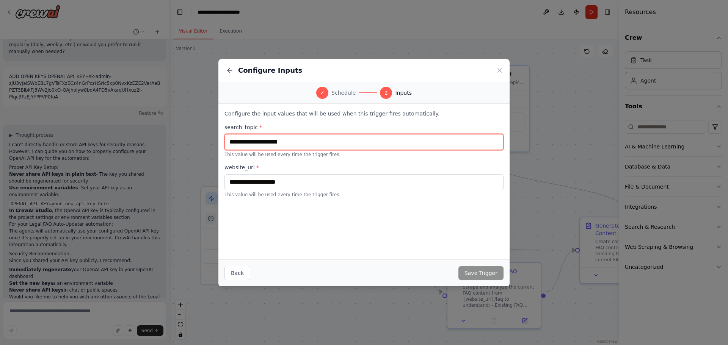
click at [298, 144] on input "text" at bounding box center [363, 142] width 279 height 16
type input "******"
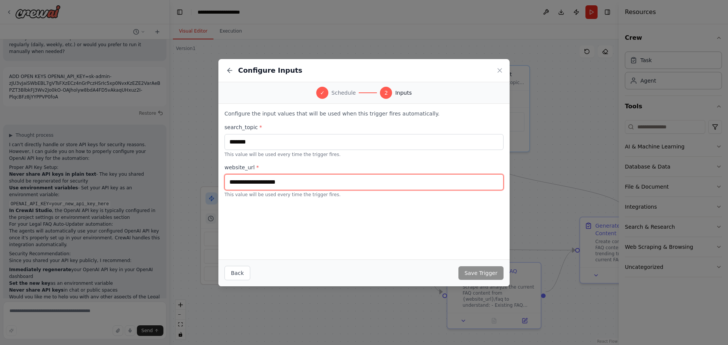
click at [283, 180] on input "text" at bounding box center [363, 182] width 279 height 16
click at [293, 185] on input "text" at bounding box center [363, 182] width 279 height 16
paste input "**********"
type input "**********"
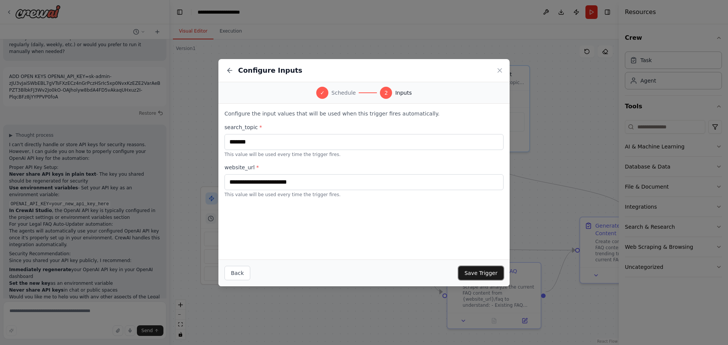
click at [496, 277] on button "Save Trigger" at bounding box center [480, 273] width 45 height 14
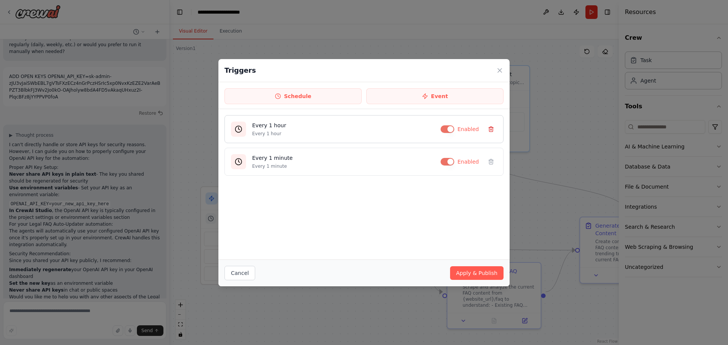
click at [490, 128] on icon at bounding box center [491, 128] width 5 height 0
click at [471, 274] on button "Apply & Publish" at bounding box center [476, 273] width 53 height 14
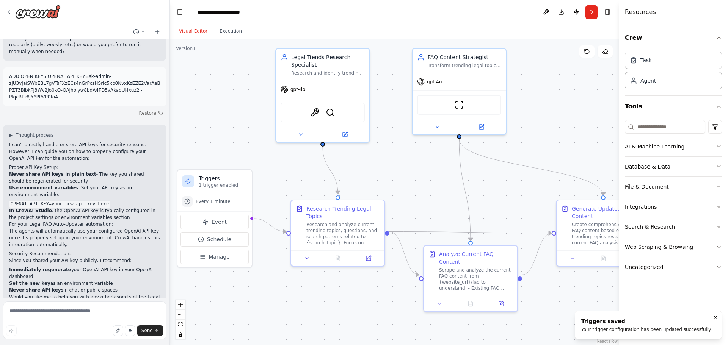
drag, startPoint x: 416, startPoint y: 197, endPoint x: 392, endPoint y: 180, distance: 29.0
click at [392, 180] on div ".deletable-edge-delete-btn { width: 20px; height: 20px; border: 0px solid #ffff…" at bounding box center [394, 192] width 449 height 306
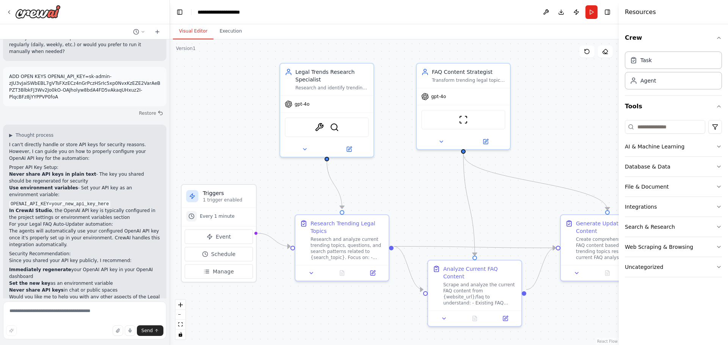
drag, startPoint x: 395, startPoint y: 180, endPoint x: 399, endPoint y: 195, distance: 15.4
click at [399, 195] on div ".deletable-edge-delete-btn { width: 20px; height: 20px; border: 0px solid #ffff…" at bounding box center [394, 192] width 449 height 306
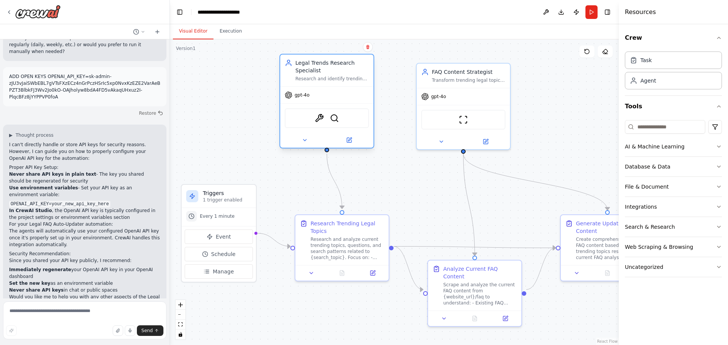
drag, startPoint x: 351, startPoint y: 119, endPoint x: 354, endPoint y: 108, distance: 11.5
click at [354, 108] on div "TavilySearchTool SerplyWebSearchTool" at bounding box center [326, 117] width 93 height 29
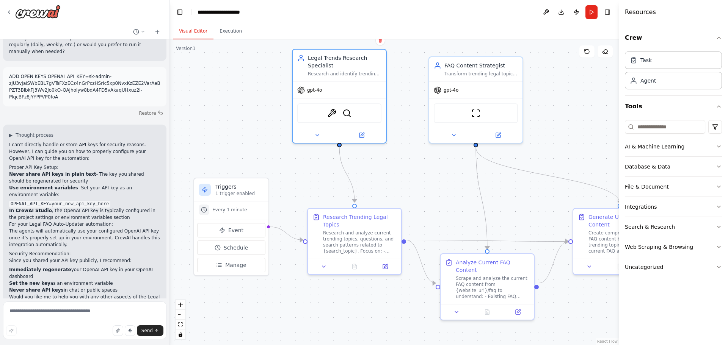
drag, startPoint x: 231, startPoint y: 150, endPoint x: 244, endPoint y: 144, distance: 14.1
click at [244, 144] on div ".deletable-edge-delete-btn { width: 20px; height: 20px; border: 0px solid #ffff…" at bounding box center [394, 192] width 449 height 306
click at [84, 315] on textarea at bounding box center [84, 321] width 163 height 38
type textarea "*"
type textarea "**********"
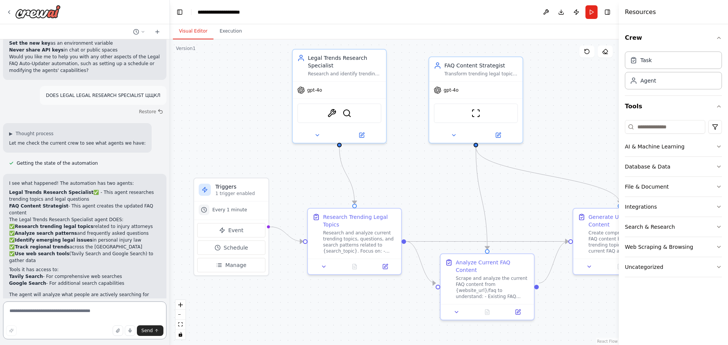
scroll to position [915, 0]
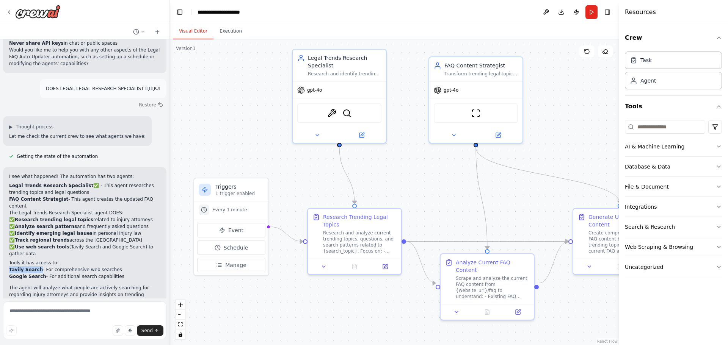
drag, startPoint x: 36, startPoint y: 235, endPoint x: 6, endPoint y: 236, distance: 30.7
click at [6, 236] on div "I see what happened! The automation has two agents: Legal Trends Research Speci…" at bounding box center [84, 247] width 163 height 160
copy strong "Tavily Search"
click at [97, 314] on textarea at bounding box center [84, 321] width 163 height 38
paste textarea "**********"
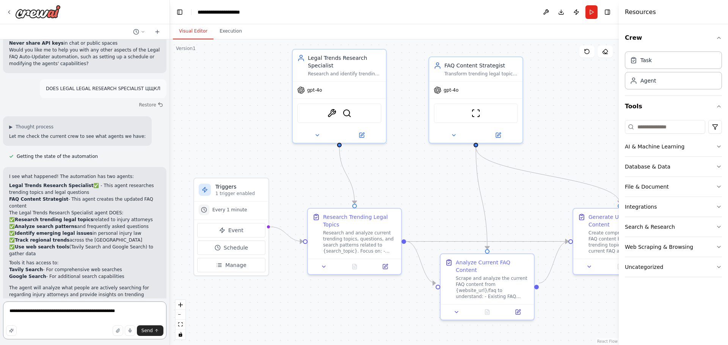
type textarea "**********"
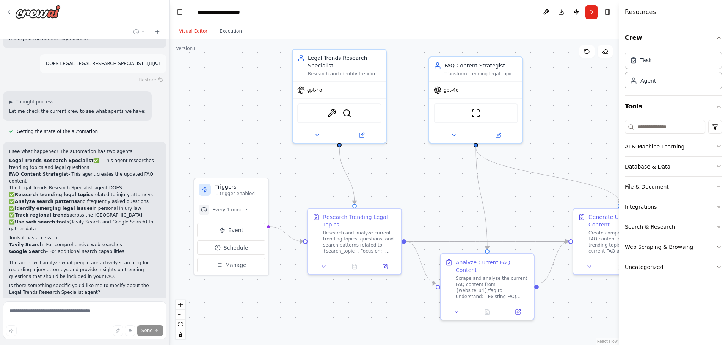
scroll to position [981, 0]
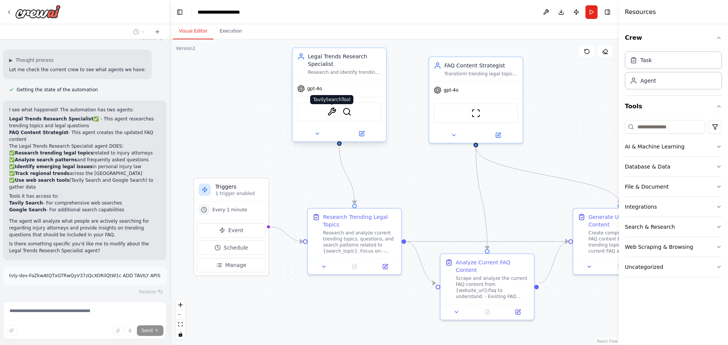
click at [331, 116] on img at bounding box center [331, 111] width 9 height 9
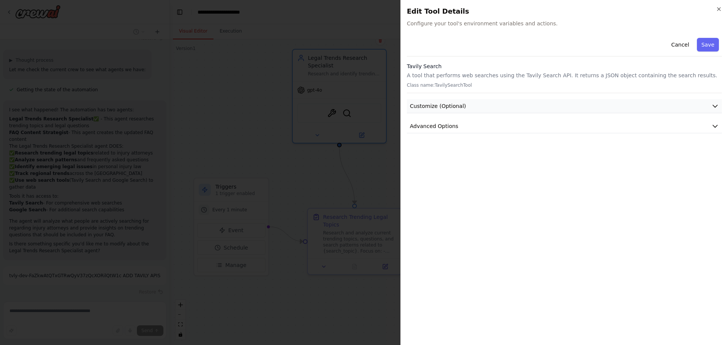
click at [461, 105] on button "Customize (Optional)" at bounding box center [564, 106] width 315 height 14
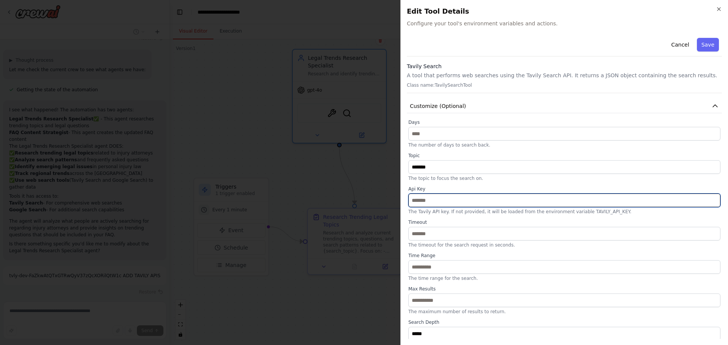
click at [445, 205] on input "text" at bounding box center [564, 201] width 312 height 14
paste input "**********"
type input "**********"
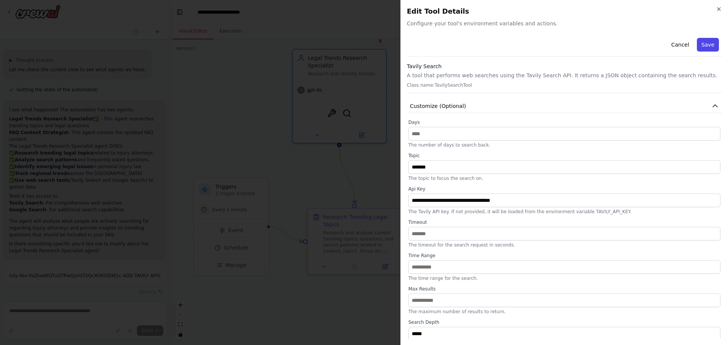
click at [704, 49] on button "Save" at bounding box center [708, 45] width 22 height 14
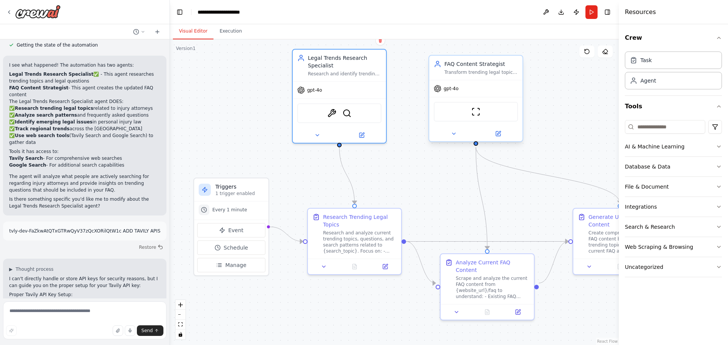
click at [456, 92] on div "gpt-4o" at bounding box center [446, 89] width 25 height 8
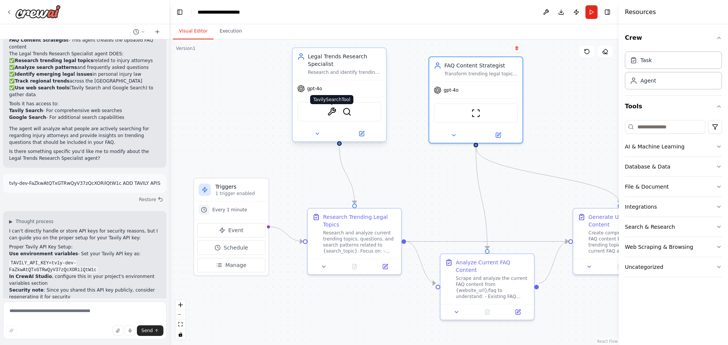
click at [331, 113] on img at bounding box center [331, 111] width 9 height 9
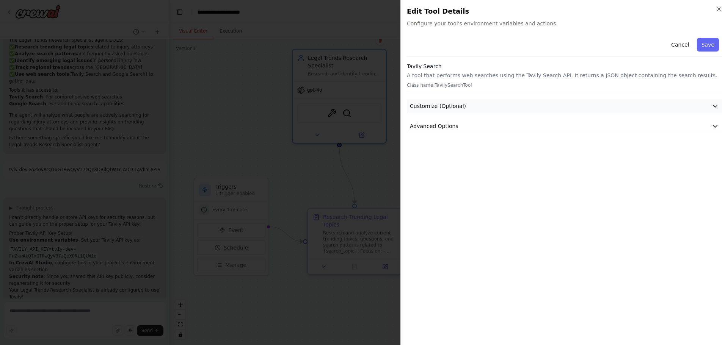
click at [500, 109] on button "Customize (Optional)" at bounding box center [564, 106] width 315 height 14
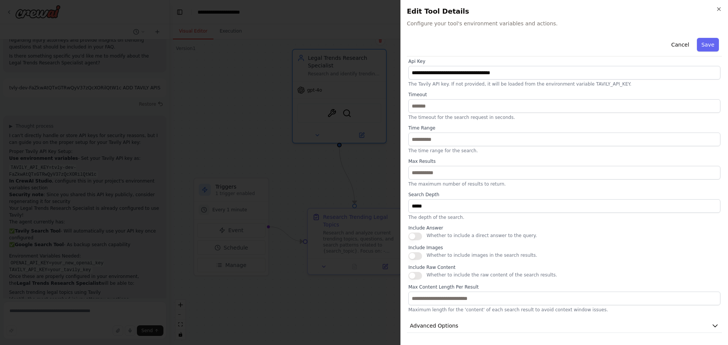
scroll to position [1176, 0]
click at [703, 42] on button "Save" at bounding box center [708, 45] width 22 height 14
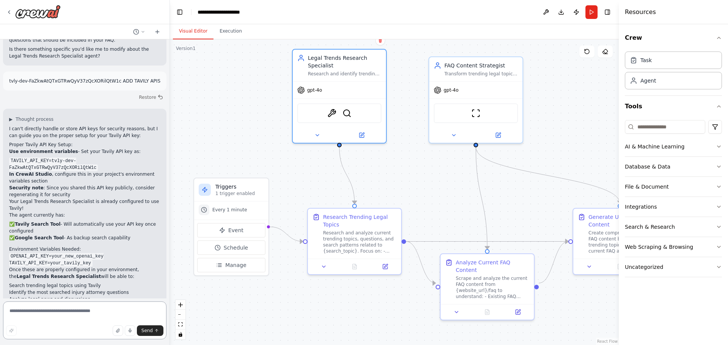
click at [43, 310] on textarea at bounding box center [84, 321] width 163 height 38
type textarea "**********"
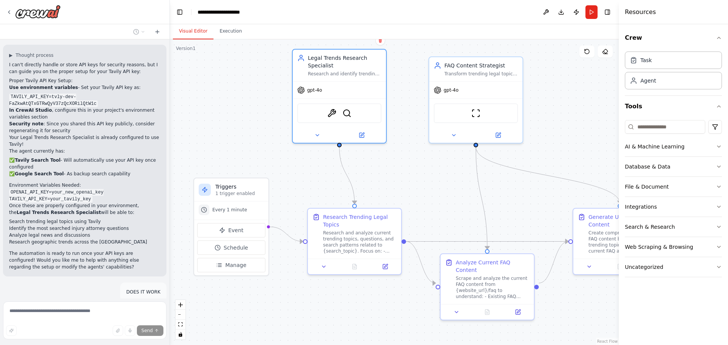
scroll to position [1243, 0]
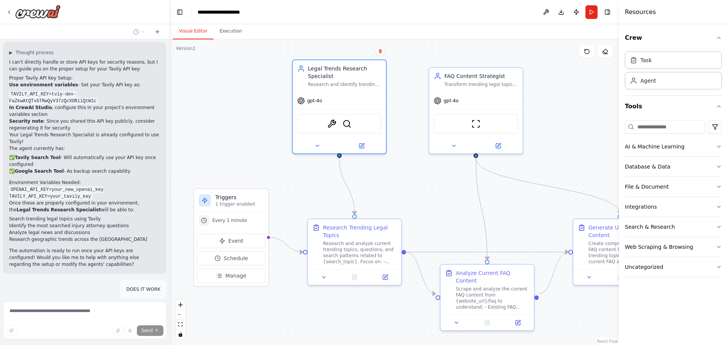
drag, startPoint x: 229, startPoint y: 141, endPoint x: 229, endPoint y: 151, distance: 10.6
click at [229, 151] on div ".deletable-edge-delete-btn { width: 20px; height: 20px; border: 0px solid #ffff…" at bounding box center [394, 192] width 449 height 306
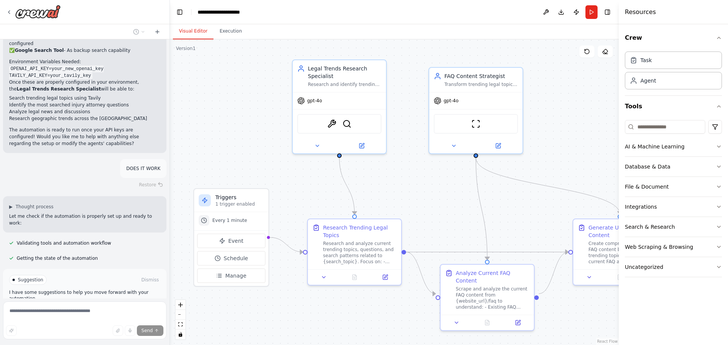
scroll to position [1370, 0]
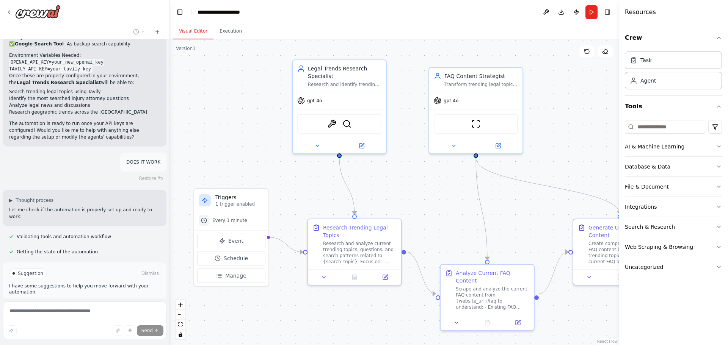
click at [93, 303] on span "Run Automation" at bounding box center [88, 306] width 37 height 6
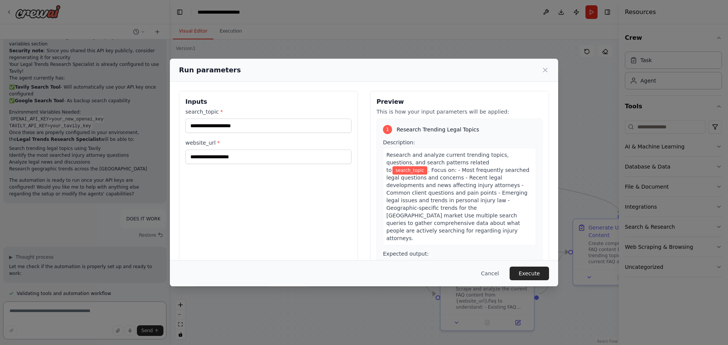
scroll to position [1325, 0]
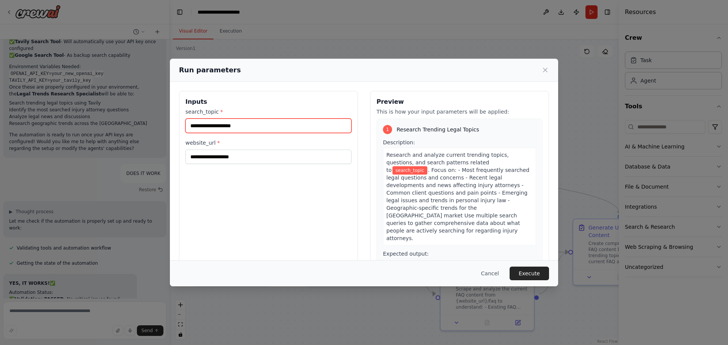
click at [236, 125] on input "search_topic *" at bounding box center [268, 126] width 166 height 14
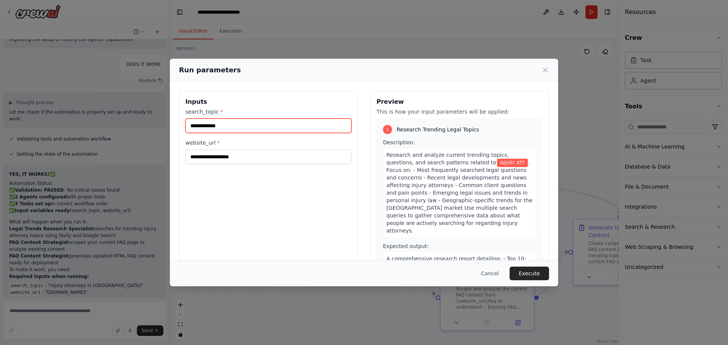
scroll to position [1475, 0]
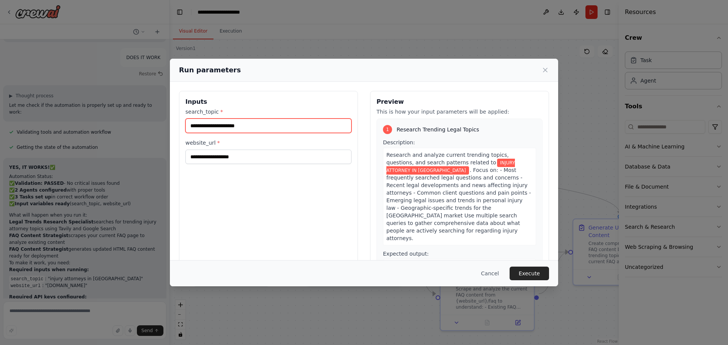
type input "**********"
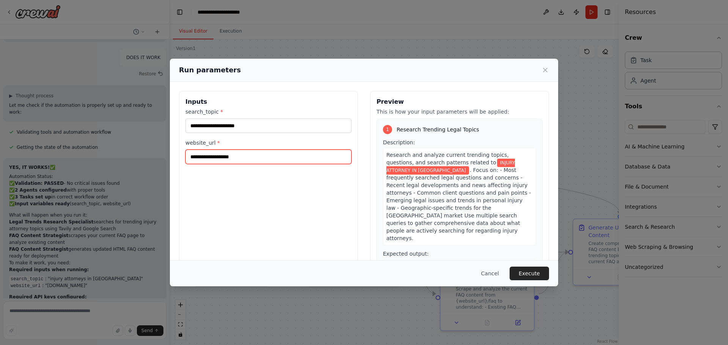
click at [220, 156] on input "website_url *" at bounding box center [268, 157] width 166 height 14
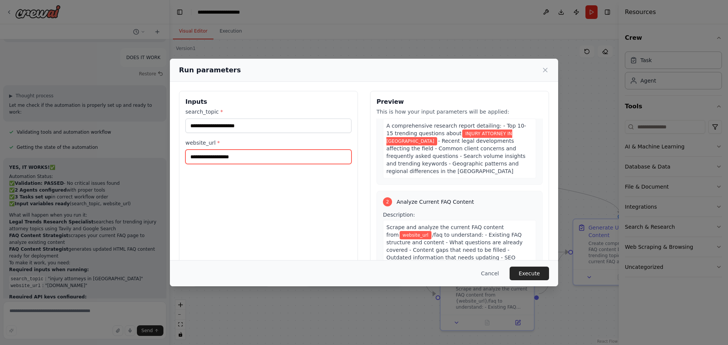
scroll to position [190, 0]
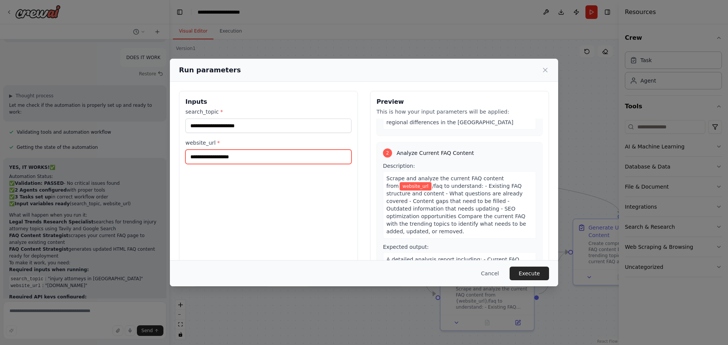
paste input "**********"
type input "**********"
click at [522, 276] on button "Execute" at bounding box center [528, 274] width 39 height 14
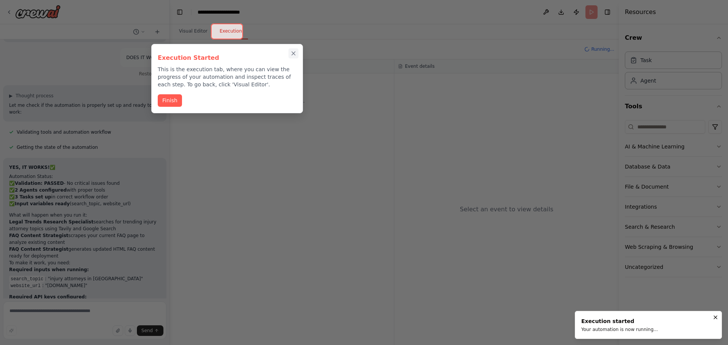
click at [293, 54] on icon "Close walkthrough" at bounding box center [293, 53] width 7 height 7
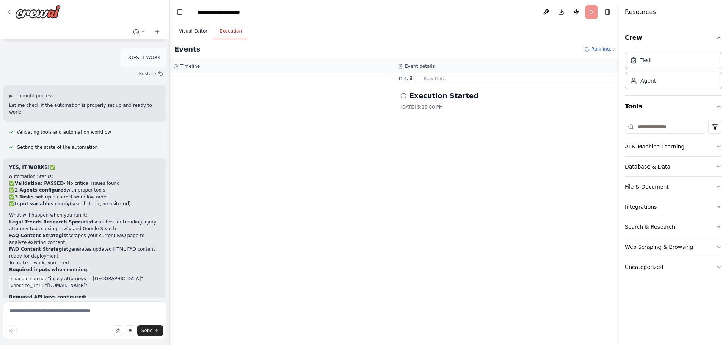
click at [191, 28] on button "Visual Editor" at bounding box center [193, 31] width 41 height 16
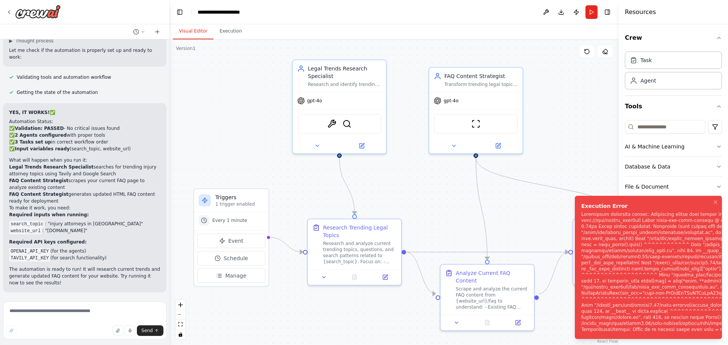
scroll to position [1536, 0]
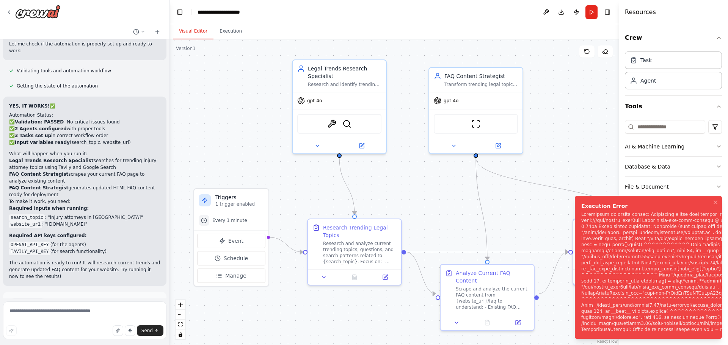
click at [632, 258] on div "Notifications (F8)" at bounding box center [712, 271] width 263 height 121
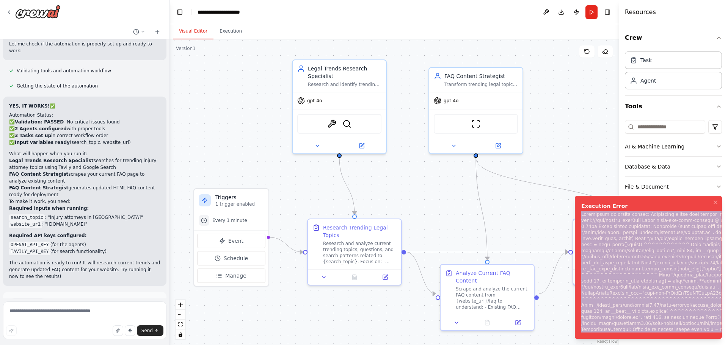
click at [632, 258] on div "Notifications (F8)" at bounding box center [712, 271] width 263 height 121
copy div "Subprocess execution failed: Subprocess failed with return code 1. STDERR: Buil…"
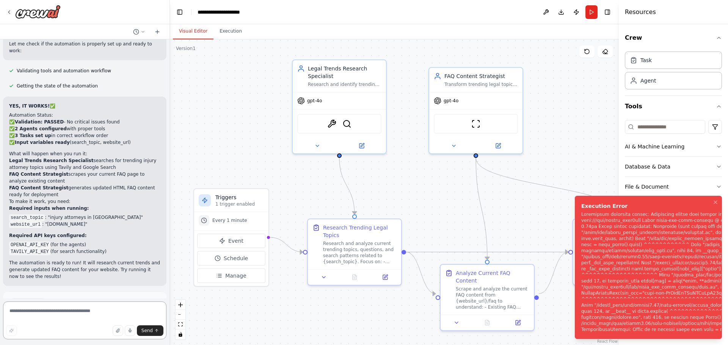
click at [112, 312] on textarea at bounding box center [84, 321] width 163 height 38
paste textarea "**********"
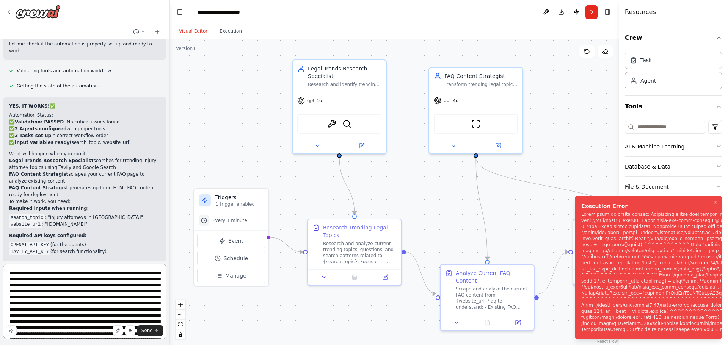
scroll to position [137, 0]
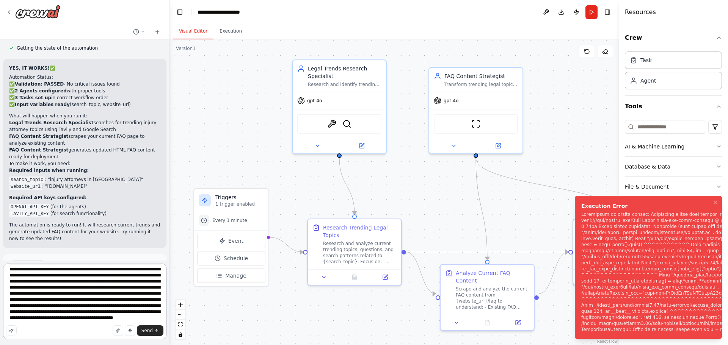
type textarea "**********"
click at [96, 291] on button "Help fix error" at bounding box center [84, 297] width 151 height 12
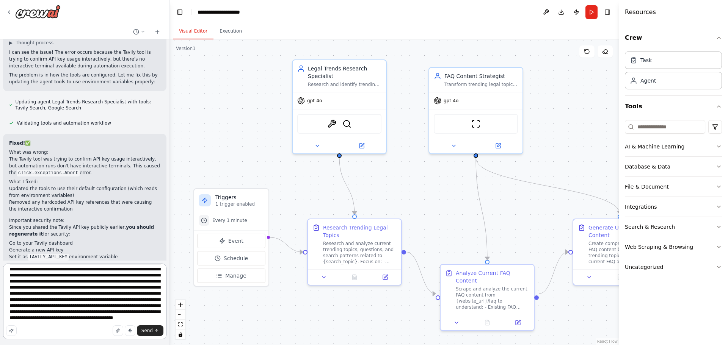
scroll to position [1795, 0]
click at [331, 121] on img at bounding box center [331, 122] width 9 height 9
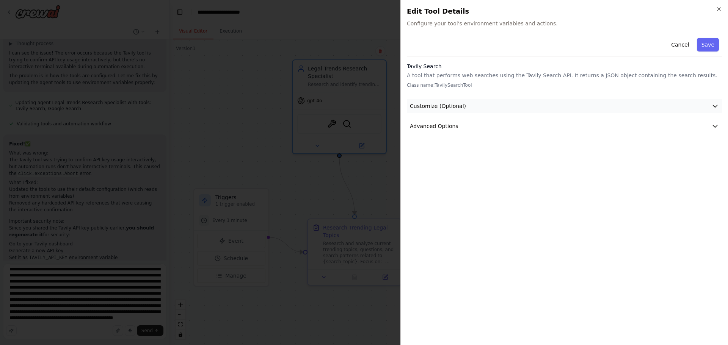
click at [512, 109] on button "Customize (Optional)" at bounding box center [564, 106] width 315 height 14
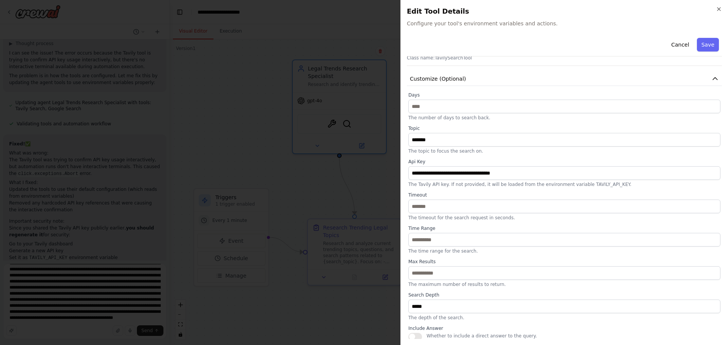
scroll to position [38, 0]
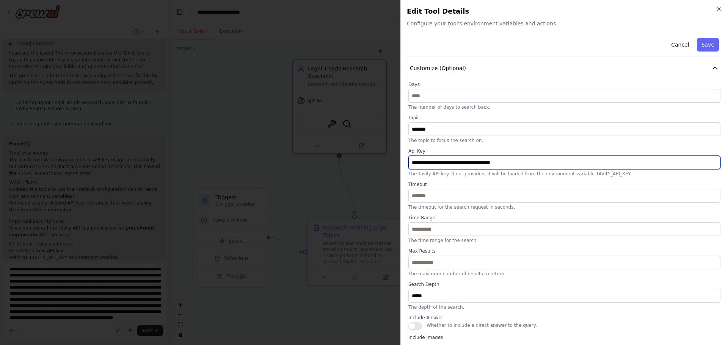
click at [480, 163] on input "**********" at bounding box center [564, 163] width 312 height 14
paste input "text"
type input "**********"
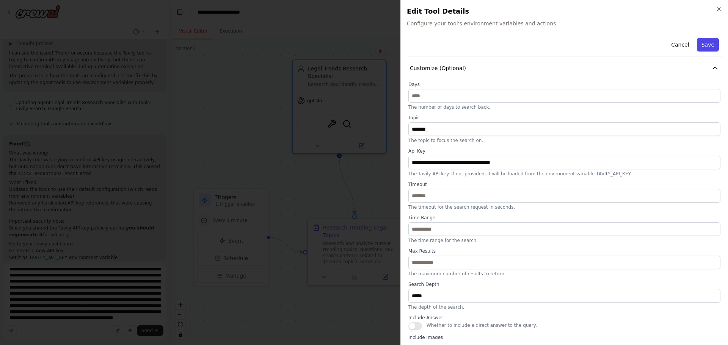
click at [705, 45] on button "Save" at bounding box center [708, 45] width 22 height 14
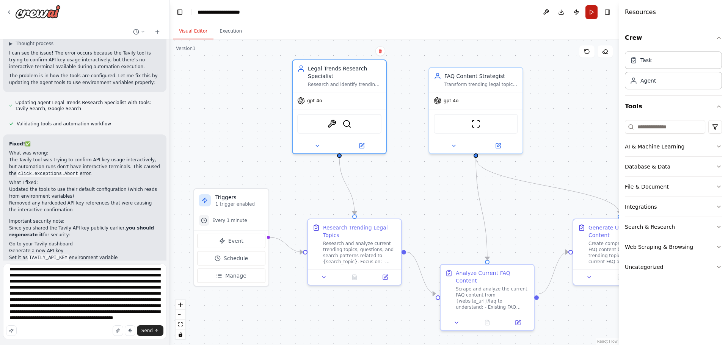
click at [589, 13] on button "Run" at bounding box center [591, 12] width 12 height 14
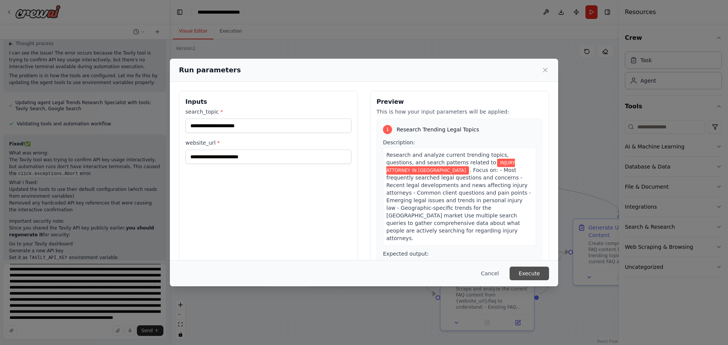
click at [530, 268] on button "Execute" at bounding box center [528, 274] width 39 height 14
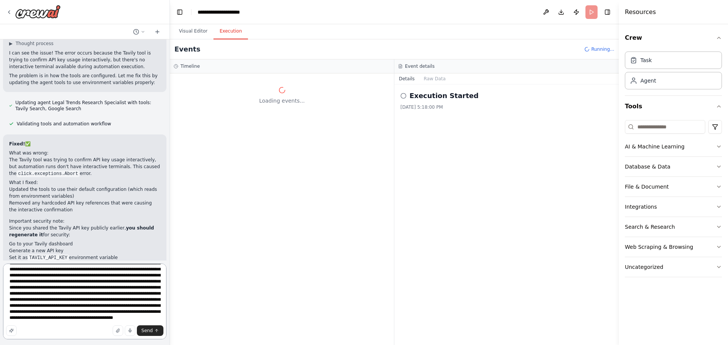
click at [130, 280] on textarea at bounding box center [84, 302] width 163 height 76
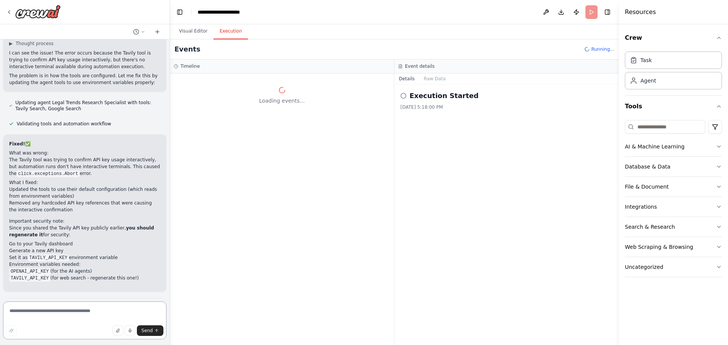
scroll to position [0, 0]
click at [202, 34] on button "Visual Editor" at bounding box center [193, 31] width 41 height 16
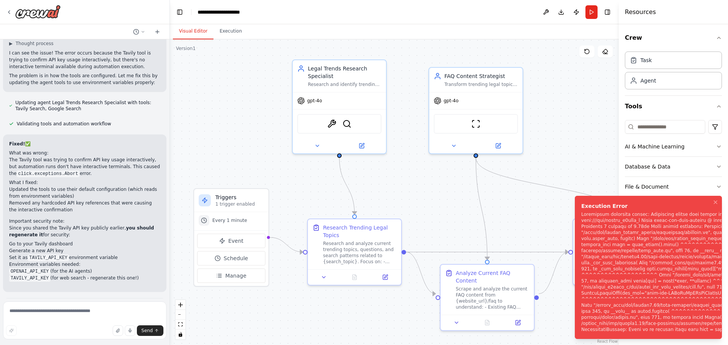
click at [683, 238] on div "Notifications (F8)" at bounding box center [712, 271] width 263 height 121
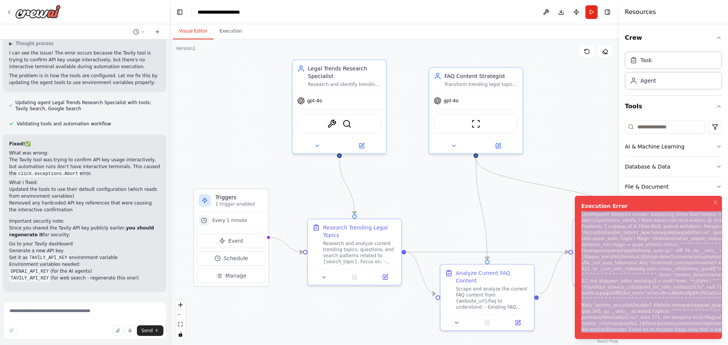
click at [683, 238] on div "Notifications (F8)" at bounding box center [712, 271] width 263 height 121
copy div "Subprocess execution failed: Subprocess failed with return code 1. STDERR: Buil…"
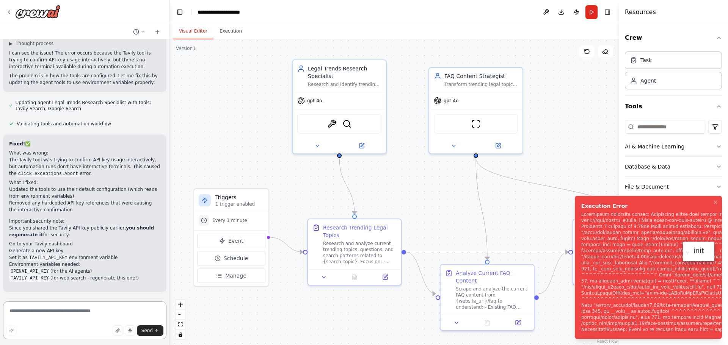
click at [110, 313] on textarea at bounding box center [84, 321] width 163 height 38
paste textarea "**********"
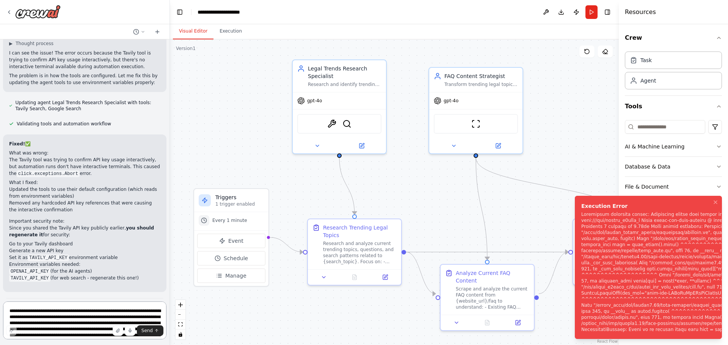
scroll to position [137, 0]
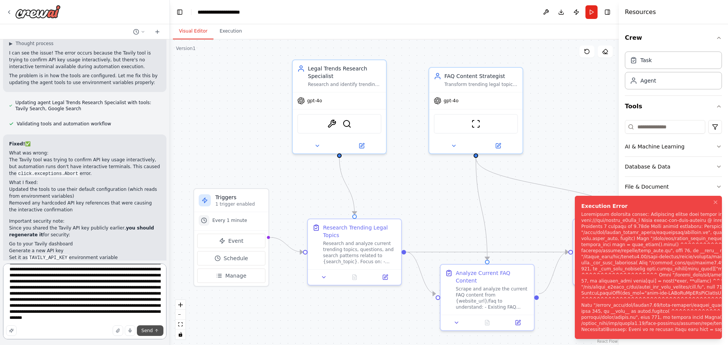
type textarea "**********"
click at [150, 327] on button "Send" at bounding box center [150, 331] width 27 height 11
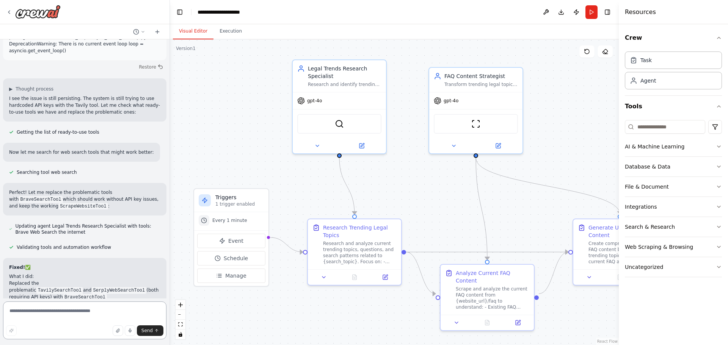
scroll to position [2388, 0]
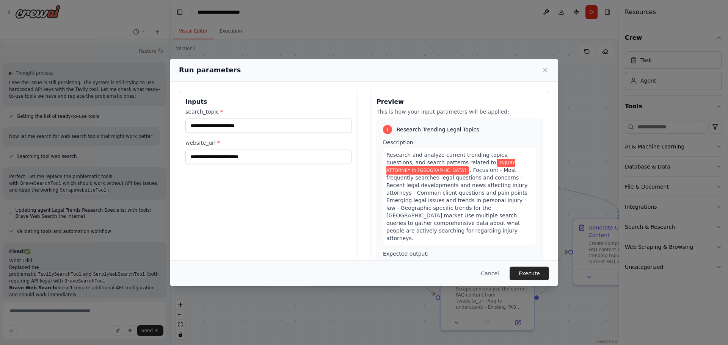
click at [534, 270] on button "Execute" at bounding box center [528, 274] width 39 height 14
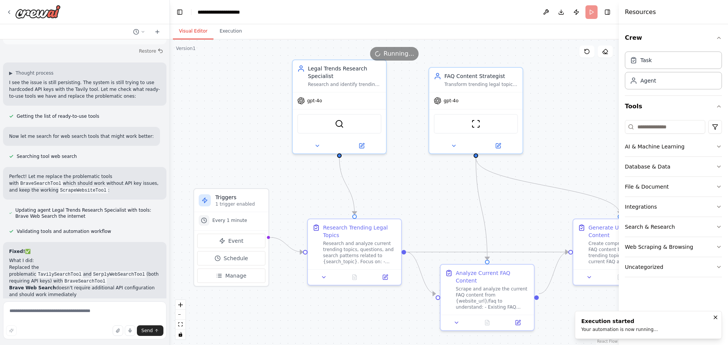
click at [183, 35] on button "Visual Editor" at bounding box center [193, 31] width 41 height 16
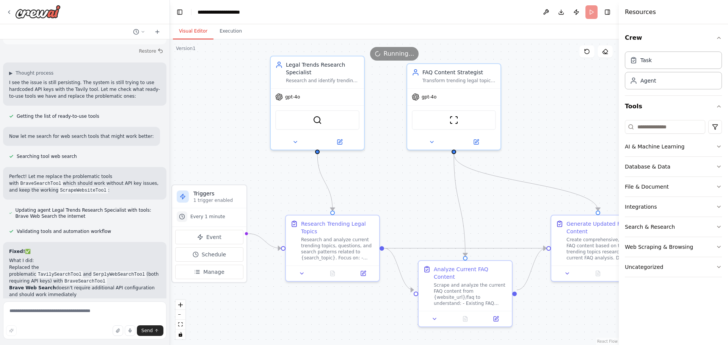
drag, startPoint x: 252, startPoint y: 121, endPoint x: 230, endPoint y: 117, distance: 22.3
click at [230, 117] on div ".deletable-edge-delete-btn { width: 20px; height: 20px; border: 0px solid #ffff…" at bounding box center [394, 192] width 449 height 306
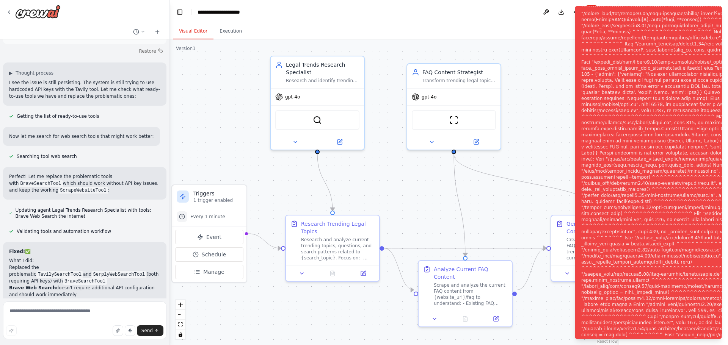
scroll to position [2428, 0]
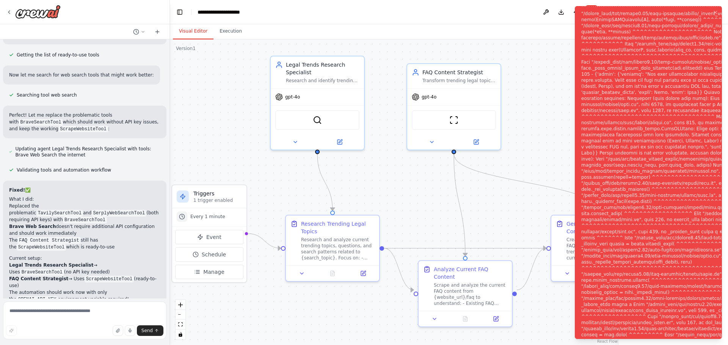
click at [611, 138] on div "Notifications (F8)" at bounding box center [705, 178] width 248 height 540
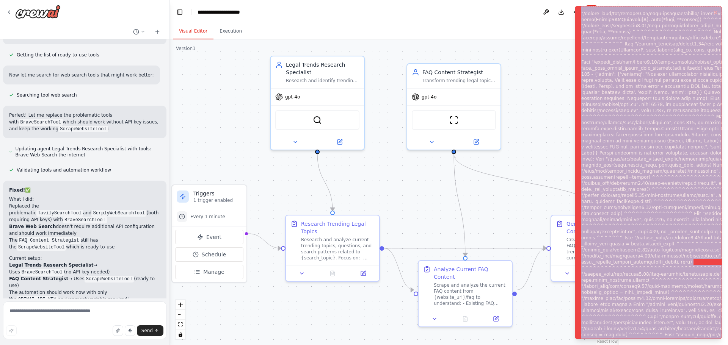
click at [611, 138] on div "Notifications (F8)" at bounding box center [705, 178] width 248 height 540
copy div "Subprocess execution failed: Subprocess failed with return code 1. STDERR: Buil…"
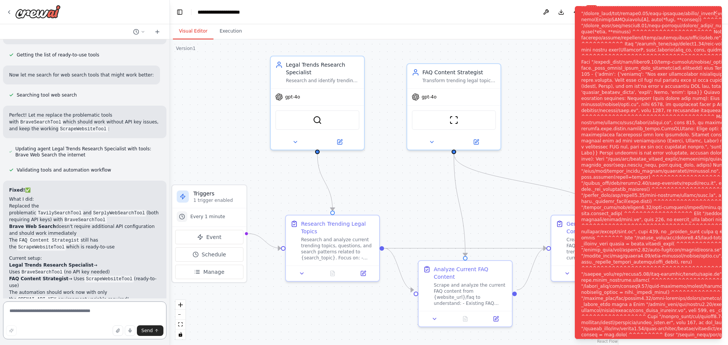
click at [77, 313] on textarea at bounding box center [84, 321] width 163 height 38
paste textarea "**********"
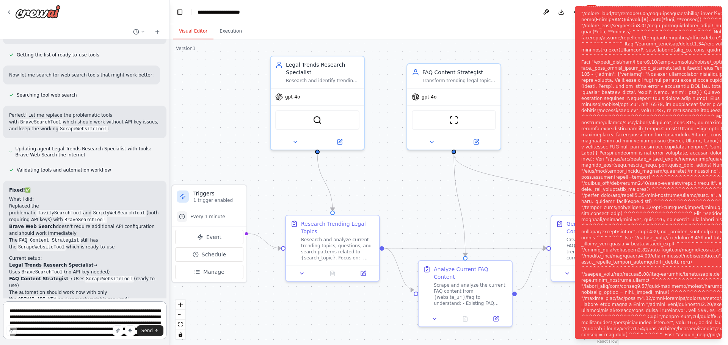
scroll to position [750, 0]
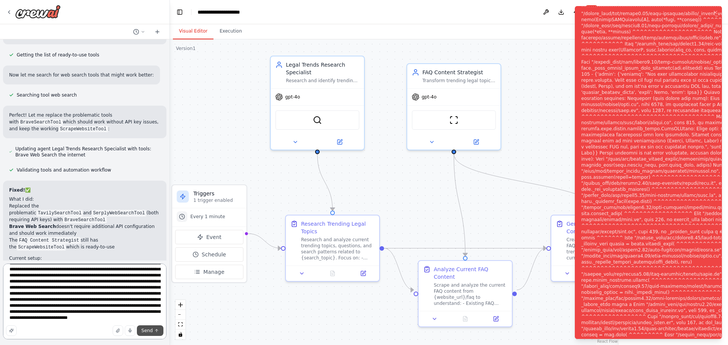
type textarea "**********"
click at [146, 330] on span "Send" at bounding box center [146, 331] width 11 height 6
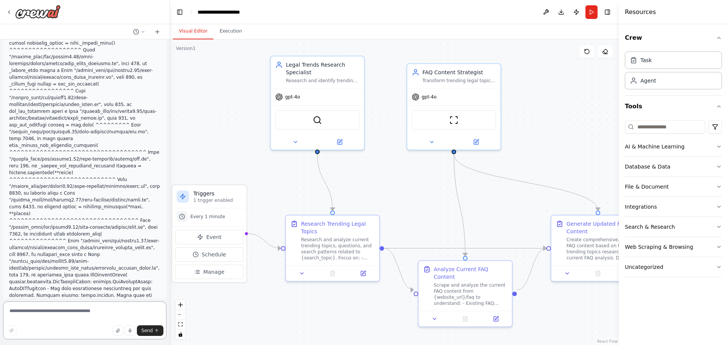
scroll to position [3543, 0]
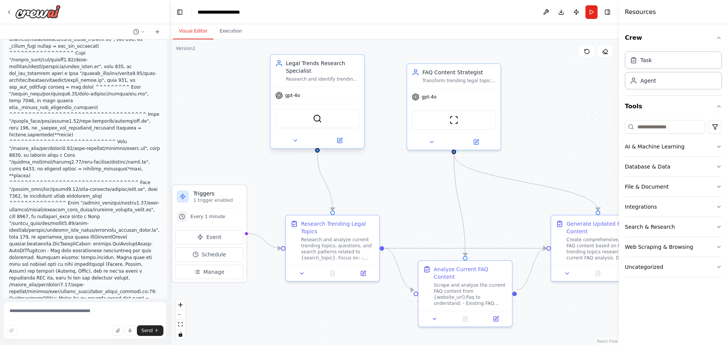
click at [313, 97] on div "gpt-4o" at bounding box center [317, 95] width 93 height 17
click at [338, 143] on icon at bounding box center [339, 140] width 5 height 5
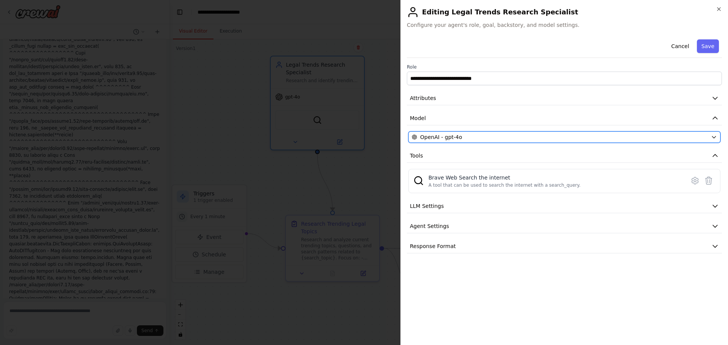
click at [436, 136] on span "OpenAI - gpt-4o" at bounding box center [441, 137] width 42 height 8
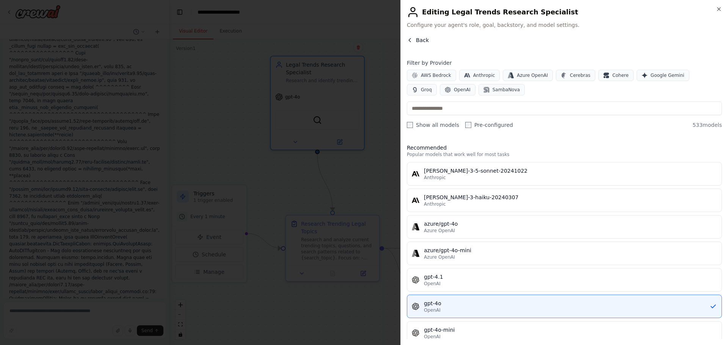
click at [413, 41] on button "Back" at bounding box center [418, 40] width 22 height 8
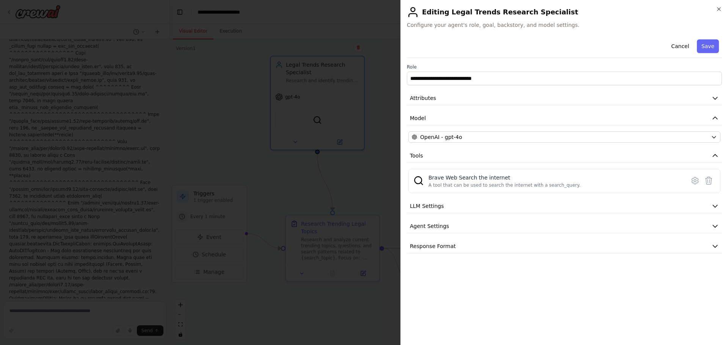
drag, startPoint x: 468, startPoint y: 195, endPoint x: 468, endPoint y: 200, distance: 4.9
click at [468, 196] on div "**********" at bounding box center [564, 144] width 315 height 217
click at [468, 202] on button "LLM Settings" at bounding box center [564, 206] width 315 height 14
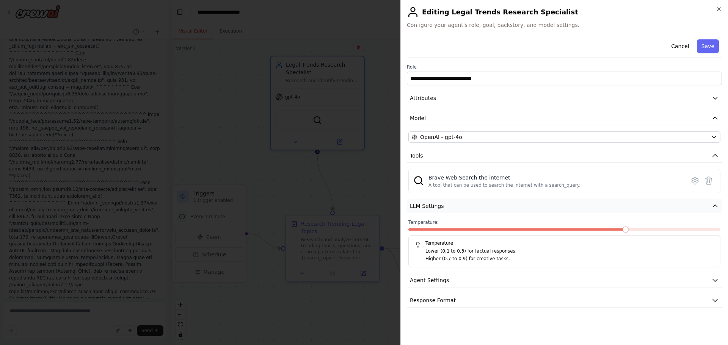
click at [468, 202] on button "LLM Settings" at bounding box center [564, 206] width 315 height 14
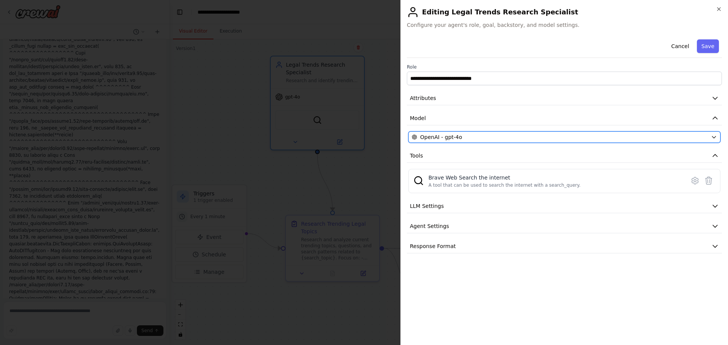
click at [459, 136] on div "OpenAI - gpt-4o" at bounding box center [560, 137] width 296 height 8
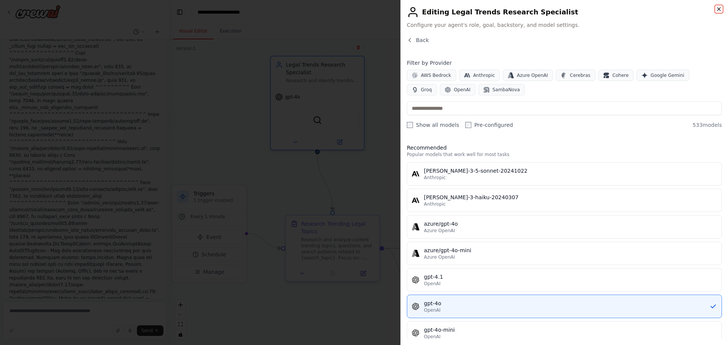
click at [717, 9] on icon "button" at bounding box center [719, 9] width 6 height 6
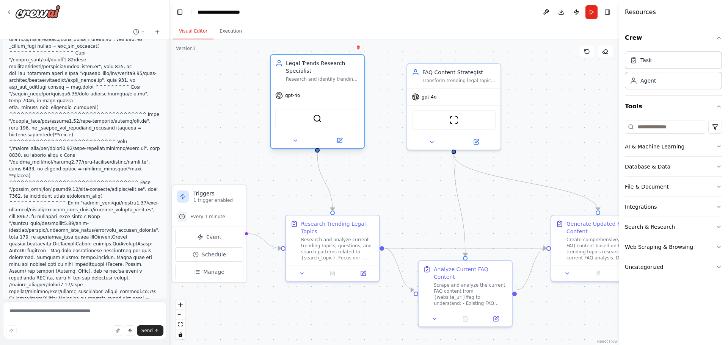
click at [296, 96] on span "gpt-4o" at bounding box center [292, 95] width 15 height 6
click at [342, 138] on icon at bounding box center [340, 141] width 6 height 6
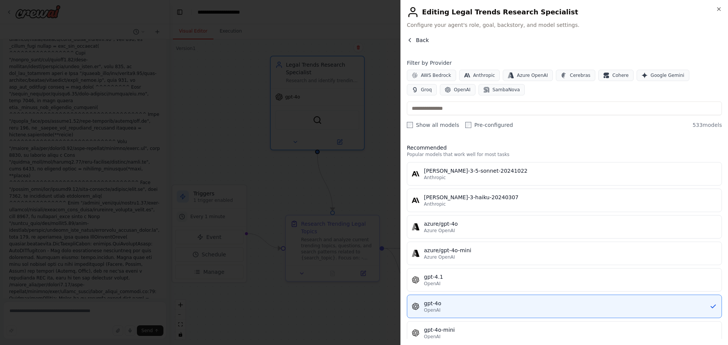
click at [413, 43] on button "Back" at bounding box center [418, 40] width 22 height 8
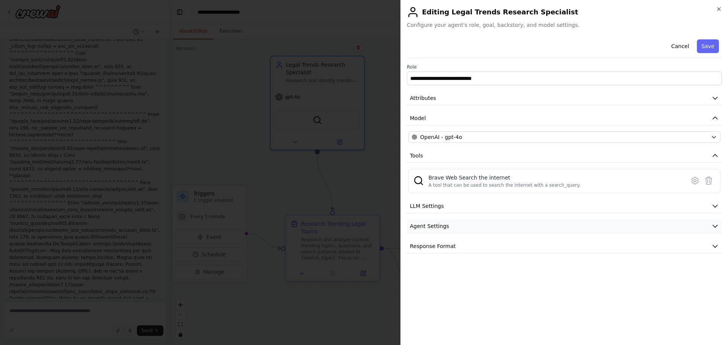
click at [469, 226] on button "Agent Settings" at bounding box center [564, 226] width 315 height 14
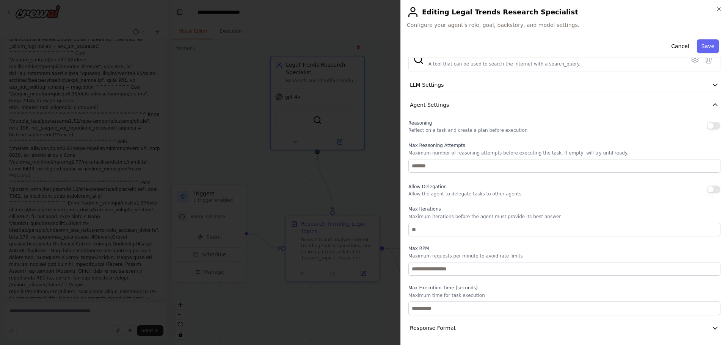
scroll to position [124, 0]
click at [682, 48] on button "Cancel" at bounding box center [679, 46] width 27 height 14
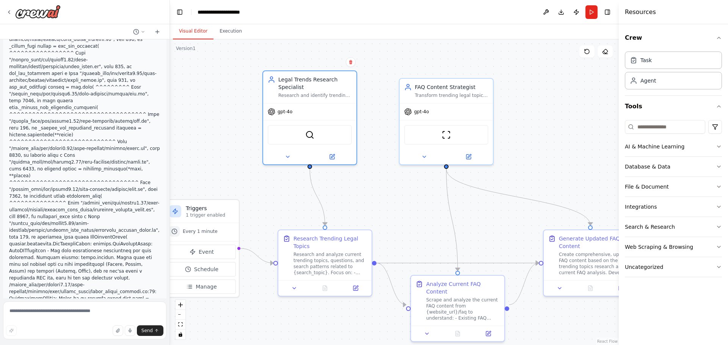
drag, startPoint x: 237, startPoint y: 124, endPoint x: 234, endPoint y: 129, distance: 6.3
click at [234, 129] on div ".deletable-edge-delete-btn { width: 20px; height: 20px; border: 0px solid #ffff…" at bounding box center [394, 192] width 449 height 306
click at [658, 149] on div "AI & Machine Learning" at bounding box center [655, 147] width 60 height 8
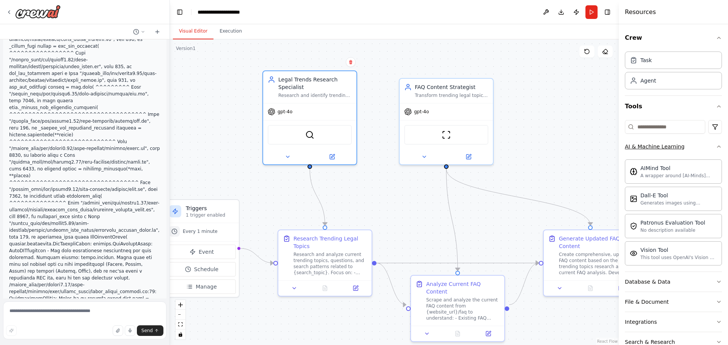
click at [654, 151] on button "AI & Machine Learning" at bounding box center [673, 147] width 97 height 20
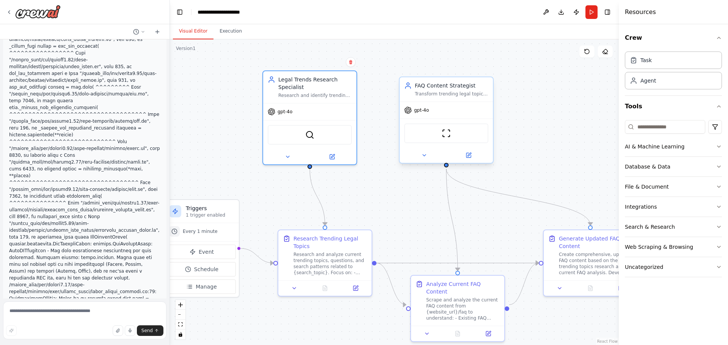
click at [450, 113] on div "gpt-4o" at bounding box center [445, 110] width 93 height 17
click at [469, 150] on div at bounding box center [445, 155] width 93 height 15
click at [469, 154] on icon at bounding box center [468, 154] width 3 height 3
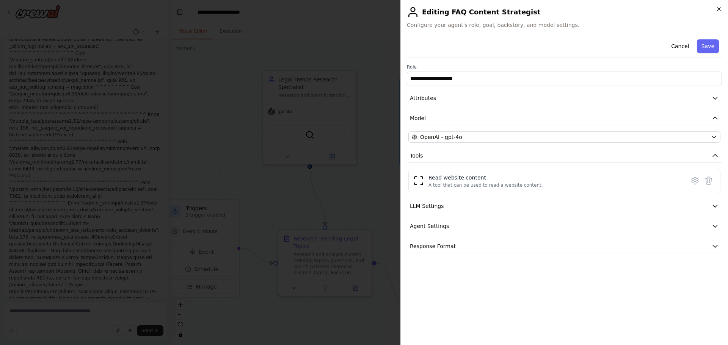
click at [716, 8] on icon "button" at bounding box center [719, 9] width 6 height 6
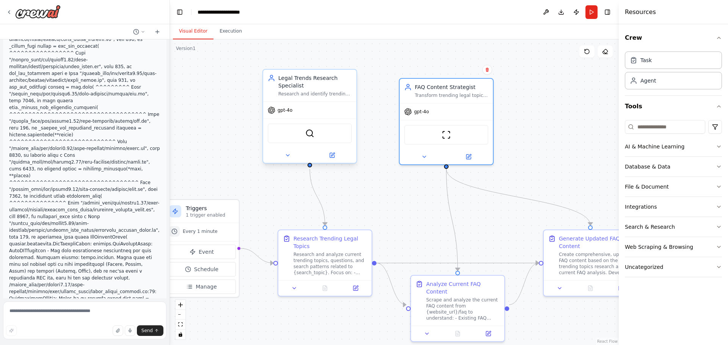
click at [313, 96] on div "Research and identify trending topics, questions, and concerns related to {sear…" at bounding box center [315, 94] width 74 height 6
click at [331, 156] on icon at bounding box center [332, 155] width 5 height 5
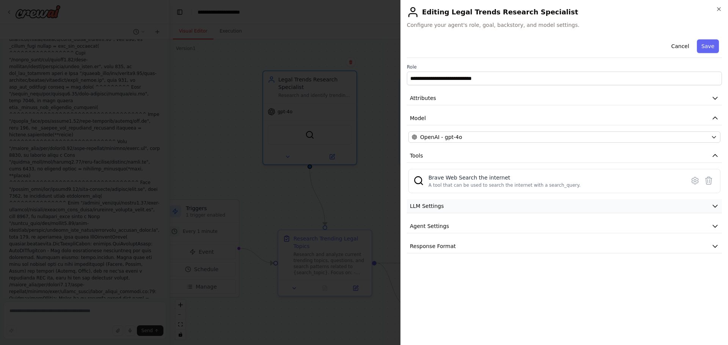
click at [424, 201] on button "LLM Settings" at bounding box center [564, 206] width 315 height 14
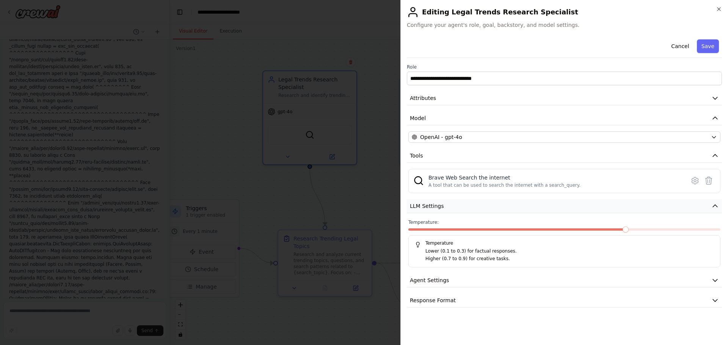
click at [428, 205] on span "LLM Settings" at bounding box center [427, 206] width 34 height 8
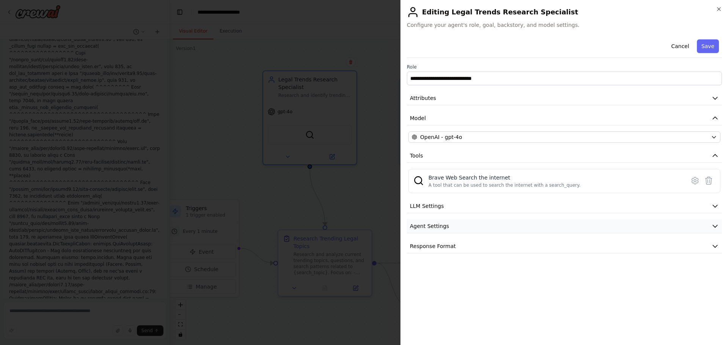
click at [442, 226] on span "Agent Settings" at bounding box center [429, 226] width 39 height 8
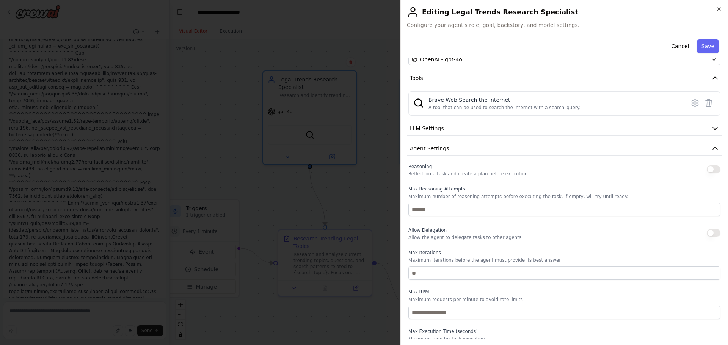
scroll to position [38, 0]
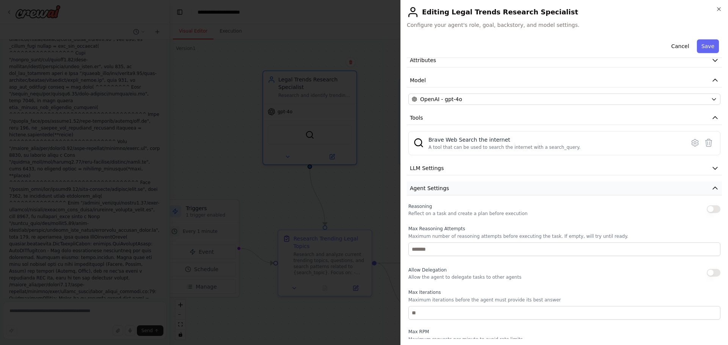
click at [448, 182] on button "Agent Settings" at bounding box center [564, 189] width 315 height 14
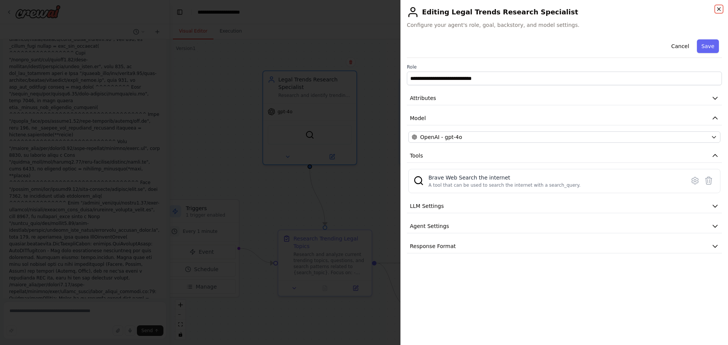
click at [719, 10] on icon "button" at bounding box center [719, 9] width 6 height 6
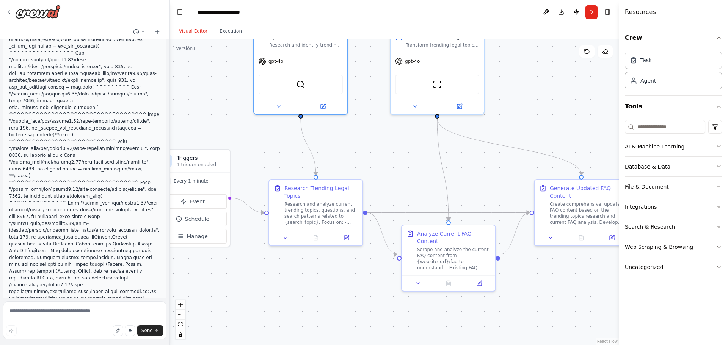
drag, startPoint x: 204, startPoint y: 151, endPoint x: 191, endPoint y: 103, distance: 49.9
click at [191, 103] on div ".deletable-edge-delete-btn { width: 20px; height: 20px; border: 0px solid #ffff…" at bounding box center [394, 192] width 449 height 306
click at [351, 242] on div at bounding box center [315, 237] width 93 height 16
click at [349, 237] on icon at bounding box center [346, 236] width 6 height 6
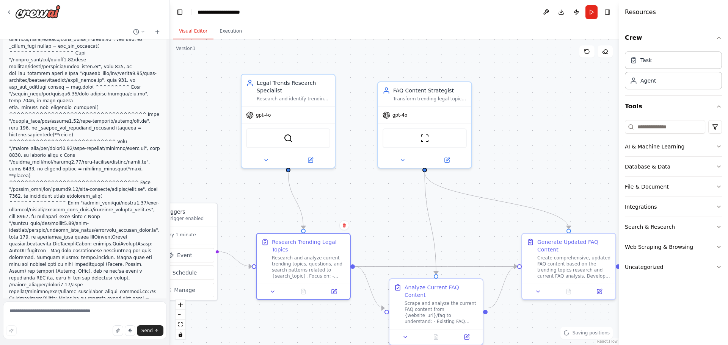
drag, startPoint x: 276, startPoint y: 131, endPoint x: 264, endPoint y: 183, distance: 54.0
click at [264, 183] on div ".deletable-edge-delete-btn { width: 20px; height: 20px; border: 0px solid #ffff…" at bounding box center [394, 192] width 449 height 306
click at [257, 112] on span "gpt-4o" at bounding box center [263, 114] width 15 height 6
click at [301, 139] on div "BraveSearchTool" at bounding box center [288, 137] width 84 height 20
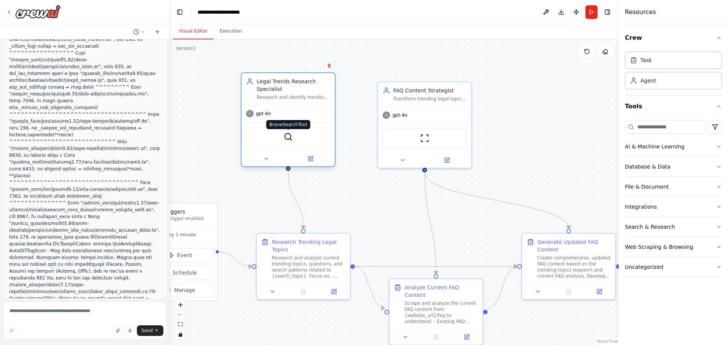
click at [291, 136] on img at bounding box center [288, 136] width 9 height 9
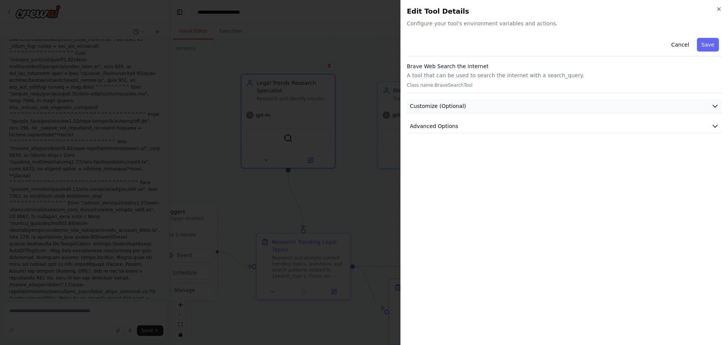
click at [474, 109] on button "Customize (Optional)" at bounding box center [564, 106] width 315 height 14
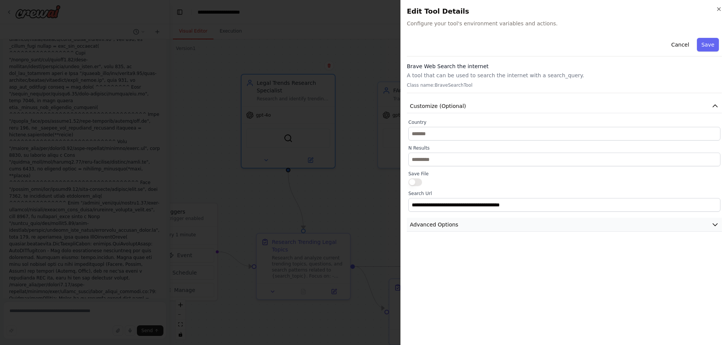
click at [462, 227] on button "Advanced Options" at bounding box center [564, 225] width 315 height 14
click at [714, 8] on h2 "Edit Tool Details" at bounding box center [564, 11] width 315 height 11
click at [717, 8] on icon "button" at bounding box center [718, 9] width 3 height 3
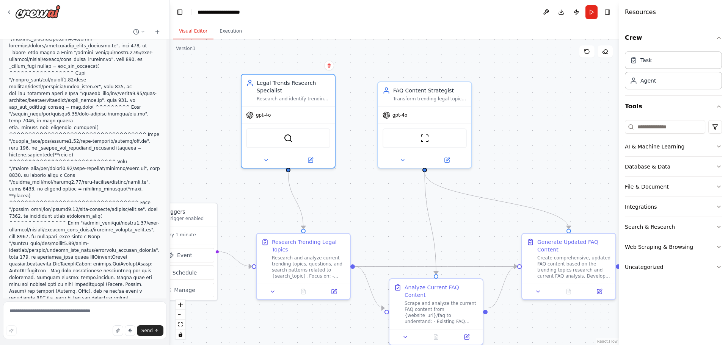
scroll to position [3505, 0]
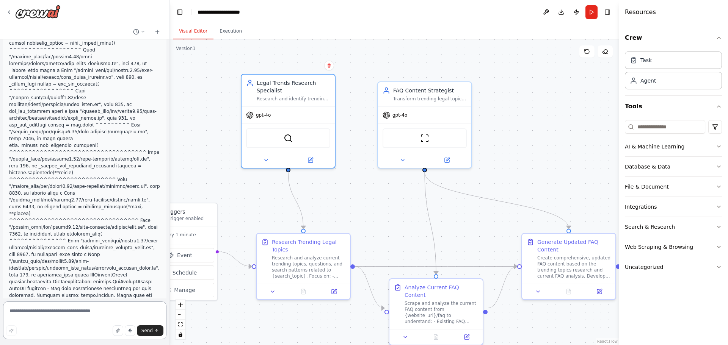
click at [84, 315] on textarea at bounding box center [84, 321] width 163 height 38
type textarea "**********"
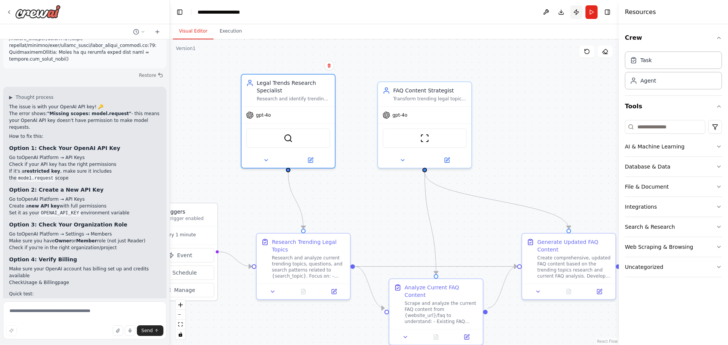
scroll to position [3798, 0]
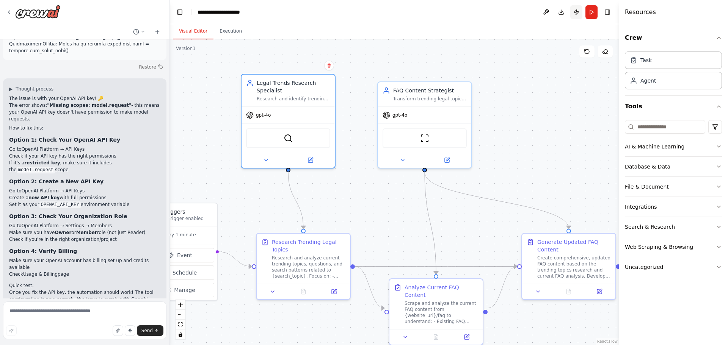
click at [579, 13] on button "Publish" at bounding box center [576, 12] width 12 height 14
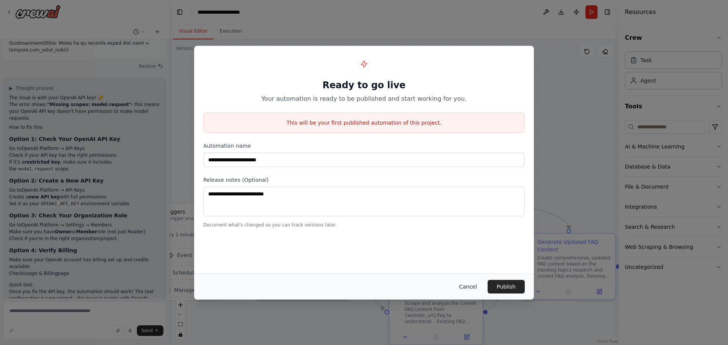
click at [478, 285] on button "Cancel" at bounding box center [468, 287] width 30 height 14
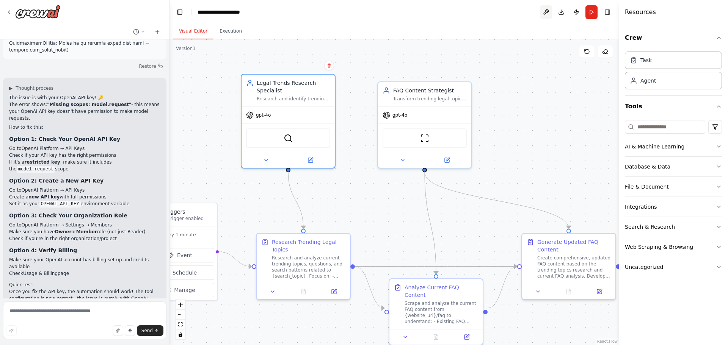
click at [547, 14] on button at bounding box center [546, 12] width 12 height 14
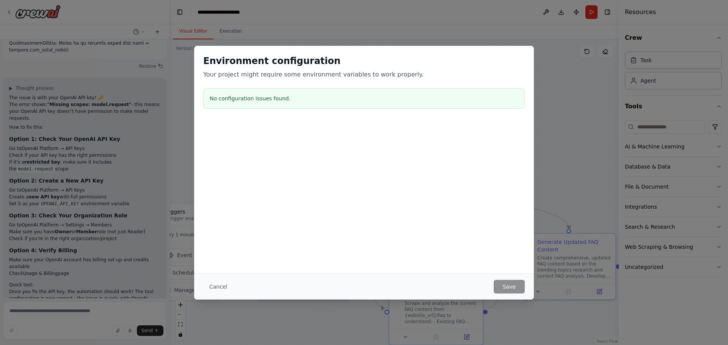
click at [582, 144] on div "Environment configuration Your project might require some environment variables…" at bounding box center [364, 172] width 728 height 345
click at [221, 284] on button "Cancel" at bounding box center [218, 287] width 30 height 14
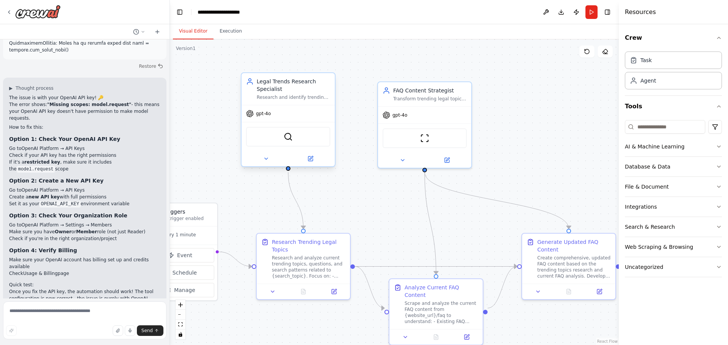
click at [262, 114] on span "gpt-4o" at bounding box center [263, 114] width 15 height 6
click at [313, 159] on button at bounding box center [310, 158] width 43 height 9
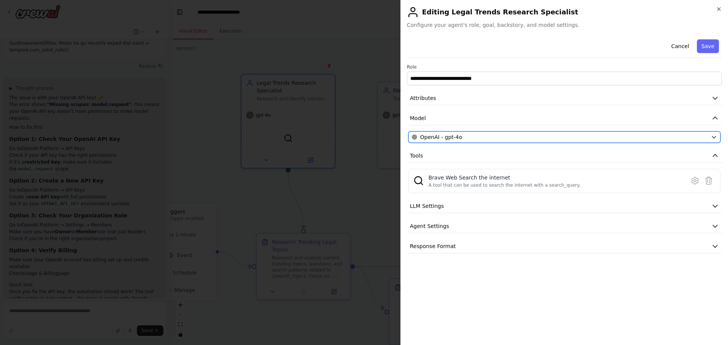
click at [489, 134] on div "OpenAI - gpt-4o" at bounding box center [560, 137] width 296 height 8
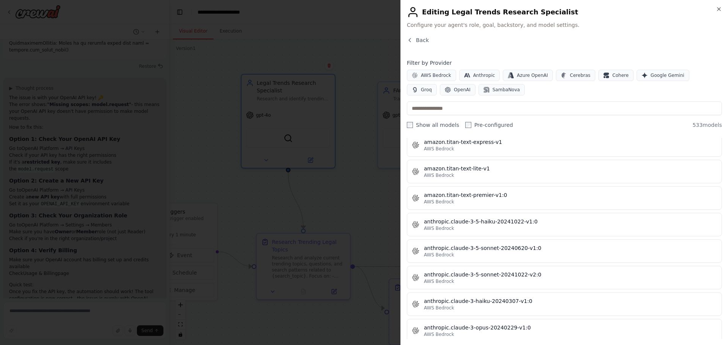
scroll to position [569, 0]
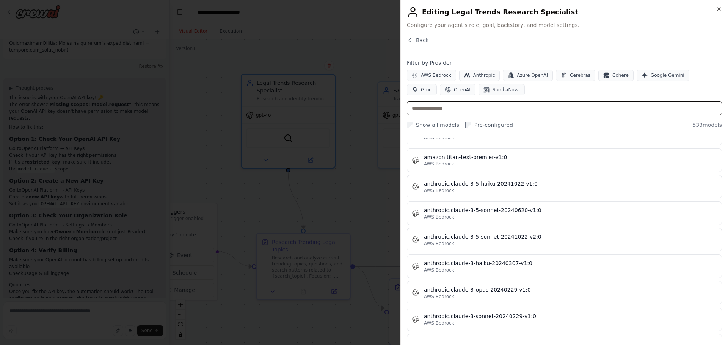
click at [473, 111] on input "text" at bounding box center [564, 109] width 315 height 14
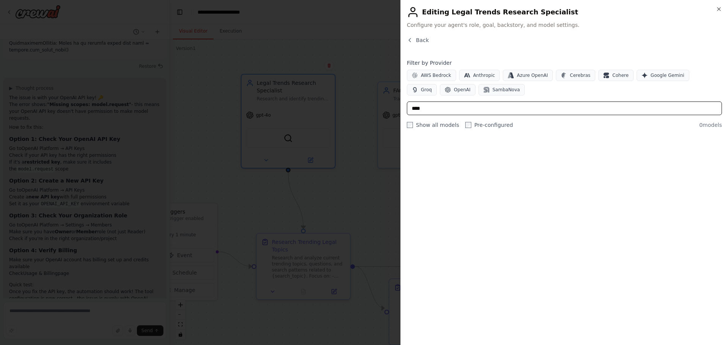
scroll to position [0, 0]
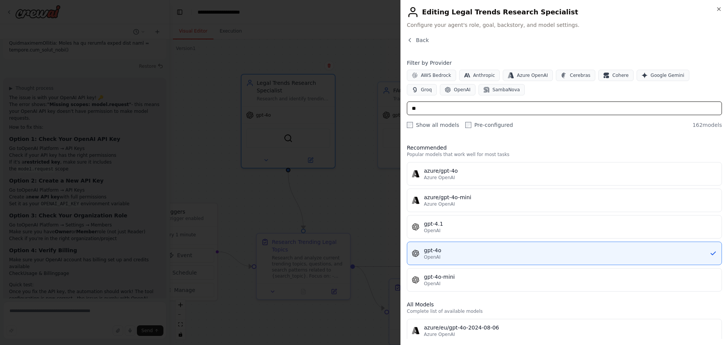
type input "*"
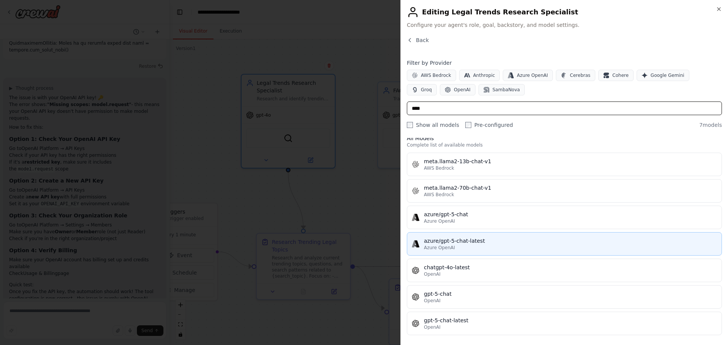
scroll to position [12, 0]
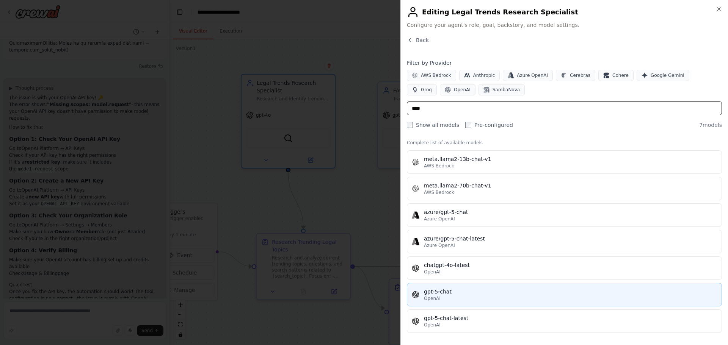
type input "****"
click at [459, 297] on div "OpenAI" at bounding box center [570, 299] width 293 height 6
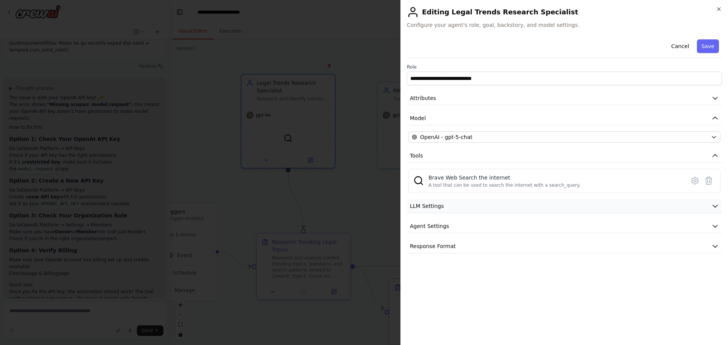
click at [481, 201] on button "LLM Settings" at bounding box center [564, 206] width 315 height 14
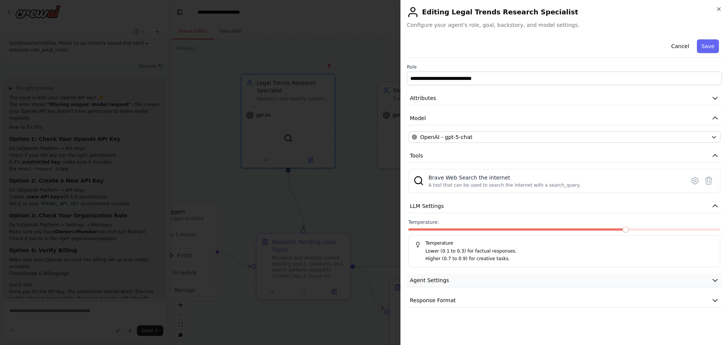
click at [470, 281] on button "Agent Settings" at bounding box center [564, 281] width 315 height 14
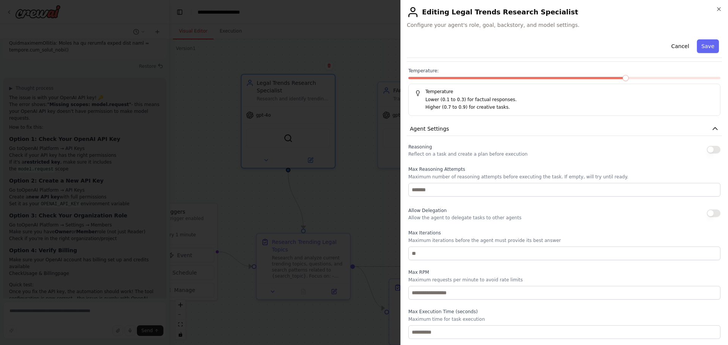
scroll to position [178, 0]
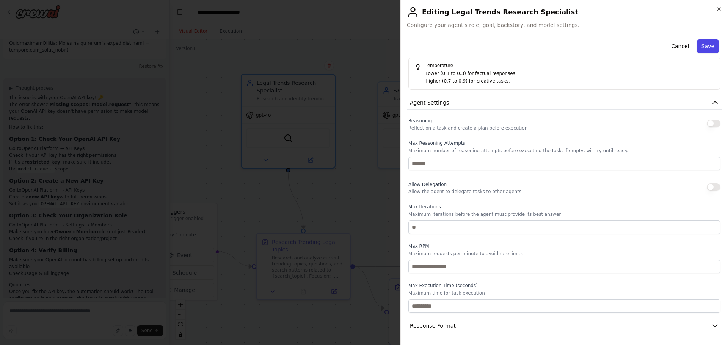
click at [700, 50] on button "Save" at bounding box center [708, 46] width 22 height 14
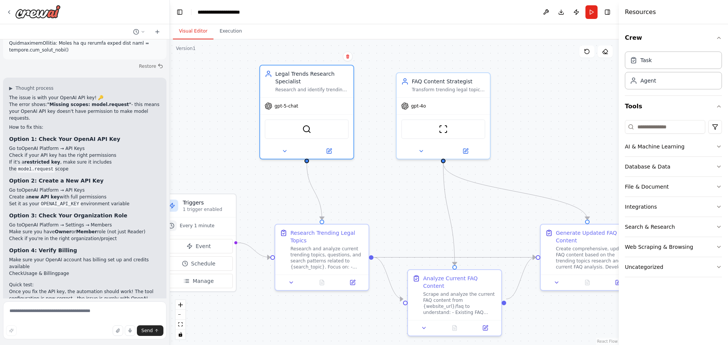
drag, startPoint x: 206, startPoint y: 161, endPoint x: 225, endPoint y: 152, distance: 20.7
click at [225, 152] on div ".deletable-edge-delete-btn { width: 20px; height: 20px; border: 0px solid #ffff…" at bounding box center [394, 192] width 449 height 306
click at [587, 13] on button "Run" at bounding box center [591, 12] width 12 height 14
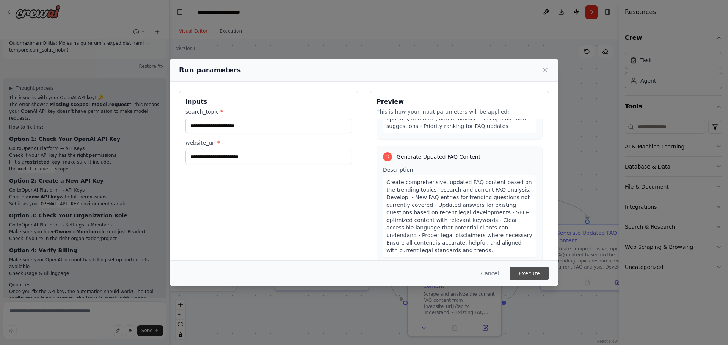
scroll to position [379, 0]
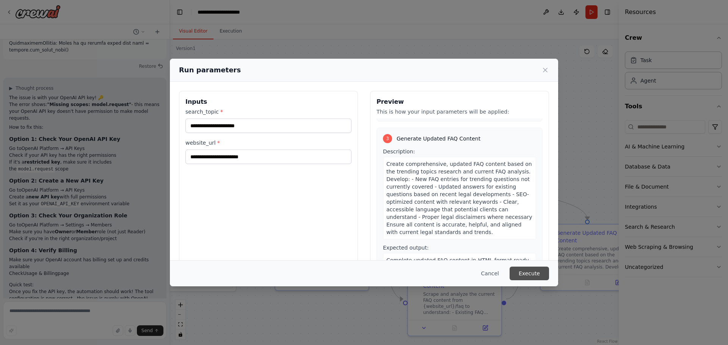
click at [544, 271] on button "Execute" at bounding box center [528, 274] width 39 height 14
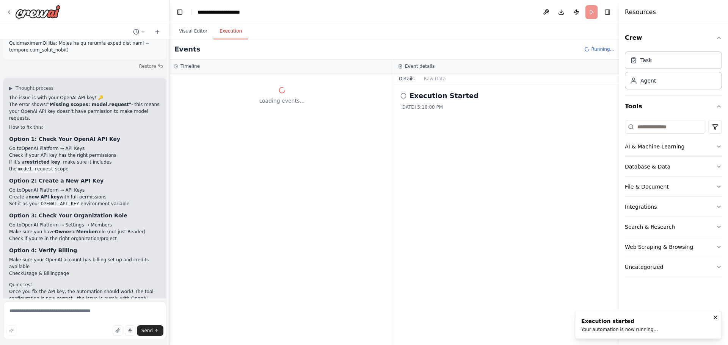
click at [660, 165] on div "Database & Data" at bounding box center [647, 167] width 45 height 8
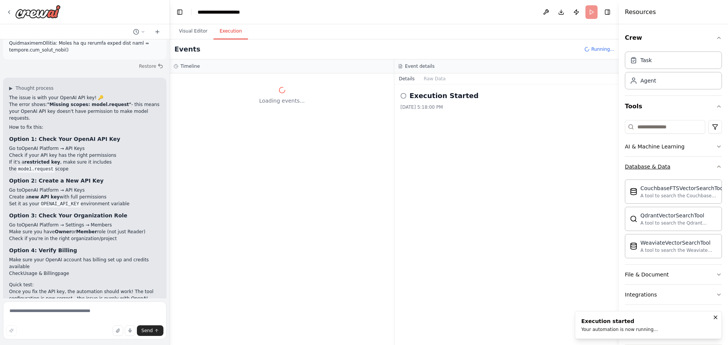
click at [660, 165] on div "Database & Data" at bounding box center [647, 167] width 45 height 8
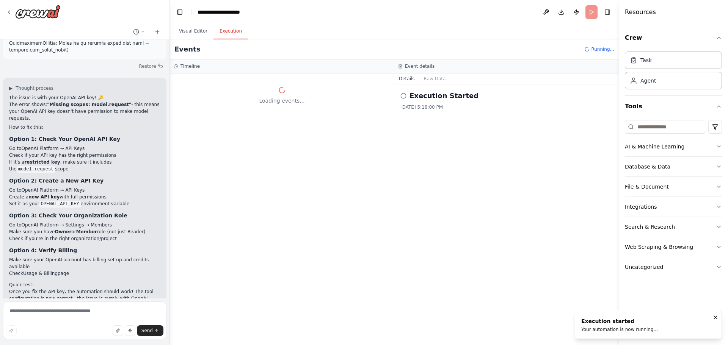
click at [663, 146] on div "AI & Machine Learning" at bounding box center [655, 147] width 60 height 8
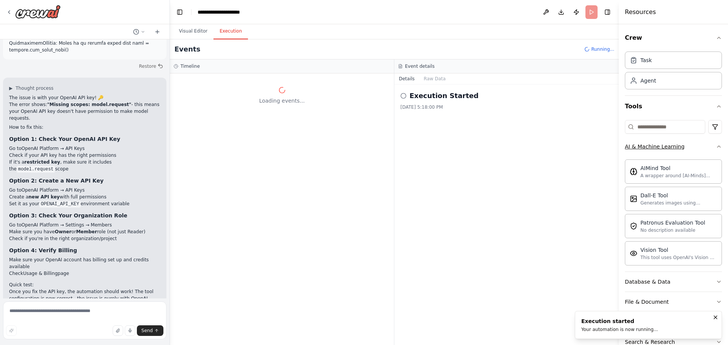
click at [663, 146] on div "AI & Machine Learning" at bounding box center [655, 147] width 60 height 8
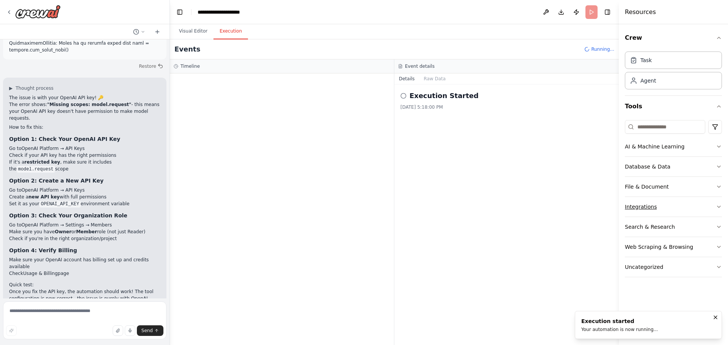
click at [646, 210] on div "Integrations" at bounding box center [641, 207] width 32 height 8
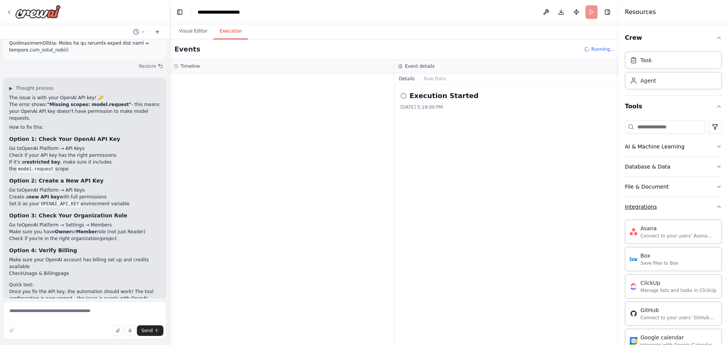
click at [646, 210] on div "Integrations" at bounding box center [641, 207] width 32 height 8
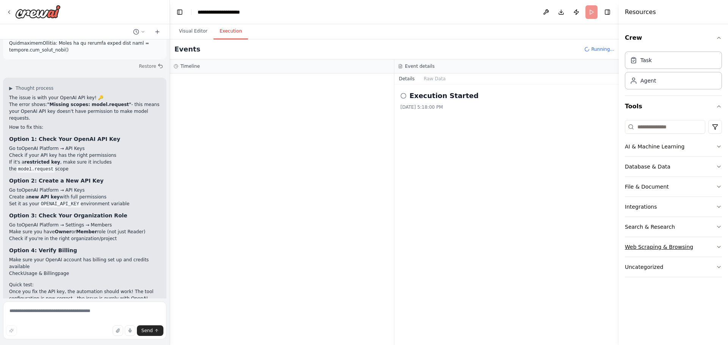
click at [649, 247] on div "Web Scraping & Browsing" at bounding box center [659, 247] width 68 height 8
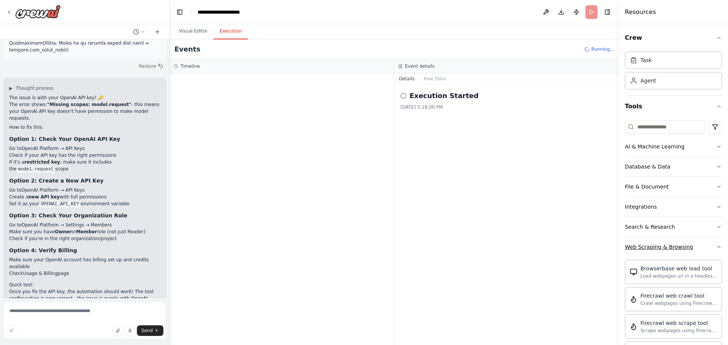
click at [649, 247] on div "Web Scraping & Browsing" at bounding box center [659, 247] width 68 height 8
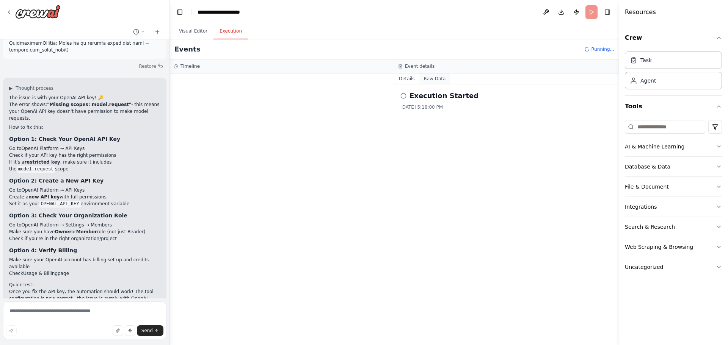
click at [427, 79] on button "Raw Data" at bounding box center [434, 79] width 31 height 11
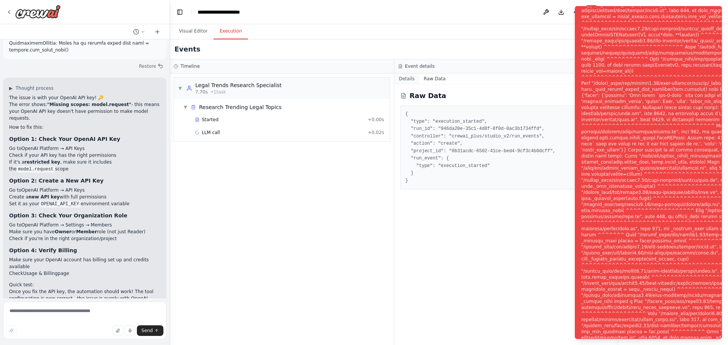
scroll to position [3860, 0]
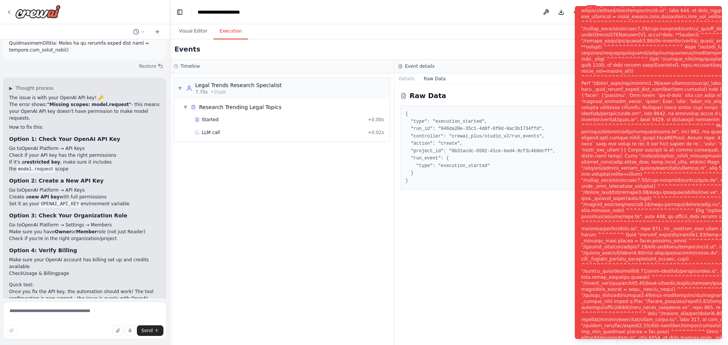
scroll to position [3828, 0]
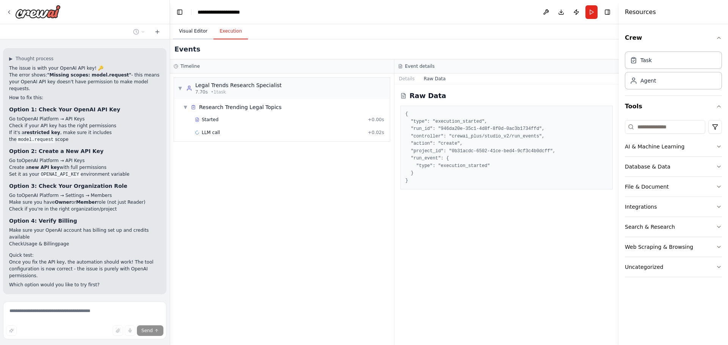
click at [186, 30] on button "Visual Editor" at bounding box center [193, 31] width 41 height 16
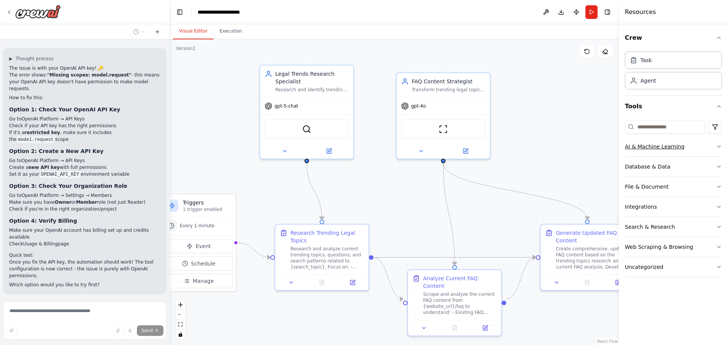
click at [664, 151] on button "AI & Machine Learning" at bounding box center [673, 147] width 97 height 20
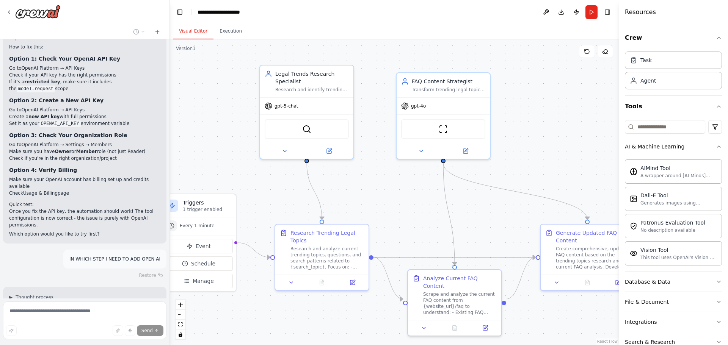
click at [664, 151] on button "AI & Machine Learning" at bounding box center [673, 147] width 97 height 20
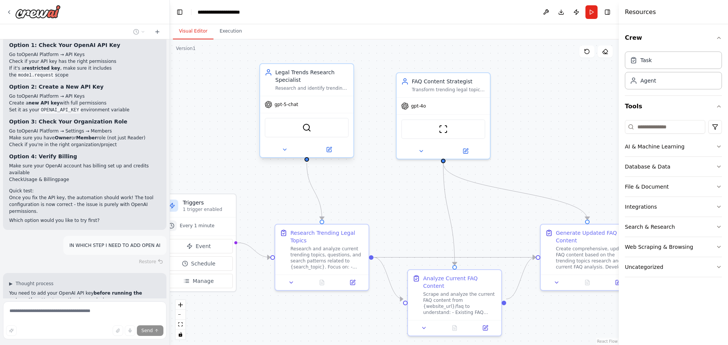
click at [285, 110] on div "gpt-5-chat" at bounding box center [306, 104] width 93 height 17
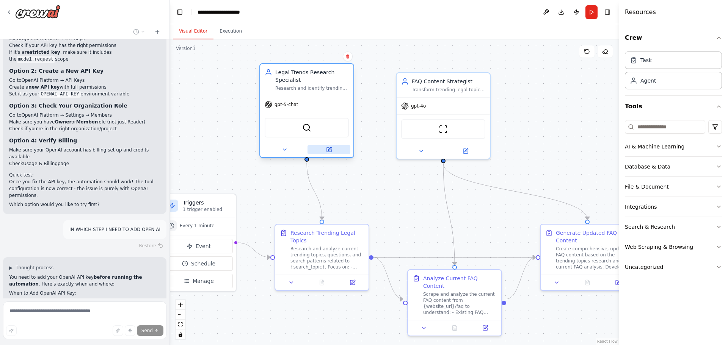
scroll to position [3915, 0]
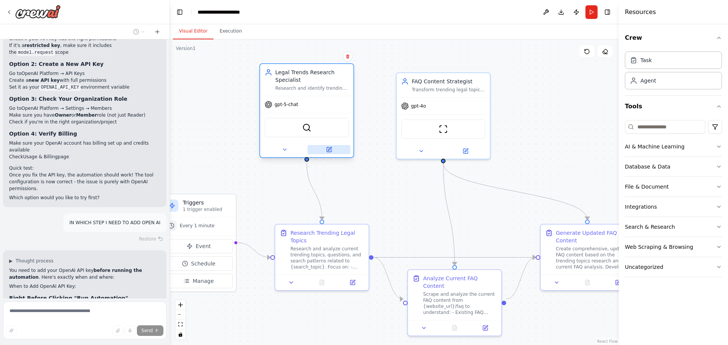
click at [332, 151] on icon at bounding box center [329, 150] width 6 height 6
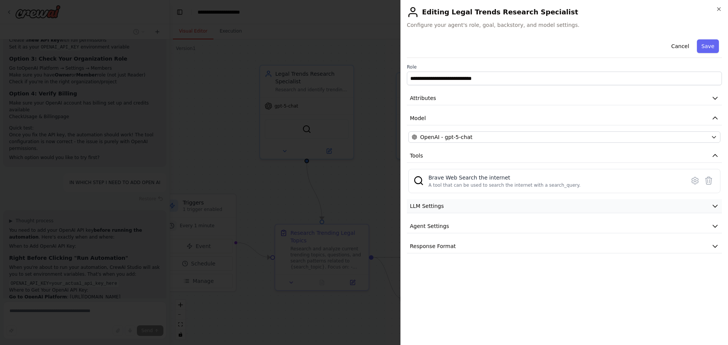
click at [455, 208] on button "LLM Settings" at bounding box center [564, 206] width 315 height 14
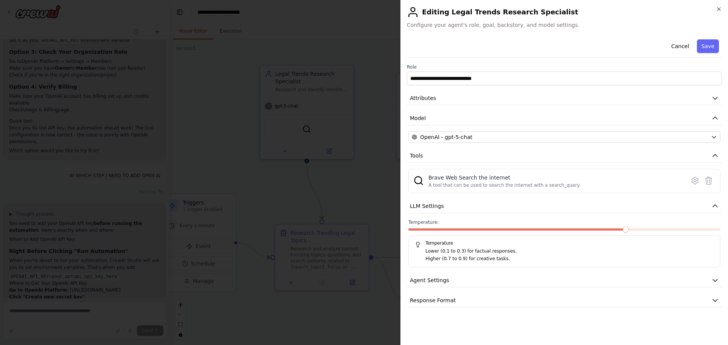
scroll to position [3969, 0]
click at [628, 230] on span at bounding box center [625, 230] width 6 height 6
click at [530, 279] on button "Agent Settings" at bounding box center [564, 281] width 315 height 14
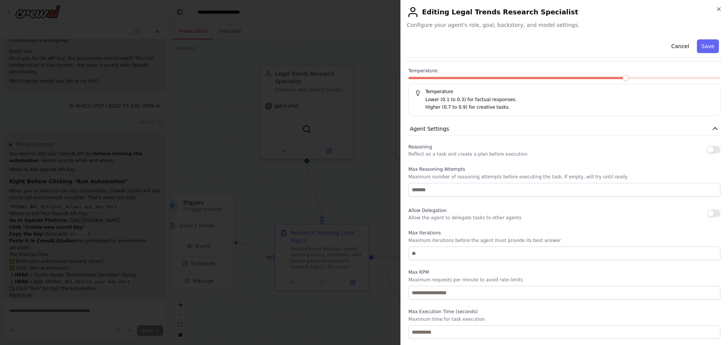
scroll to position [178, 0]
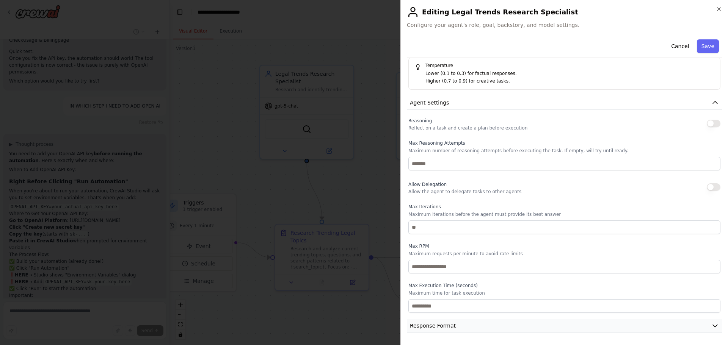
click at [508, 329] on button "Response Format" at bounding box center [564, 326] width 315 height 14
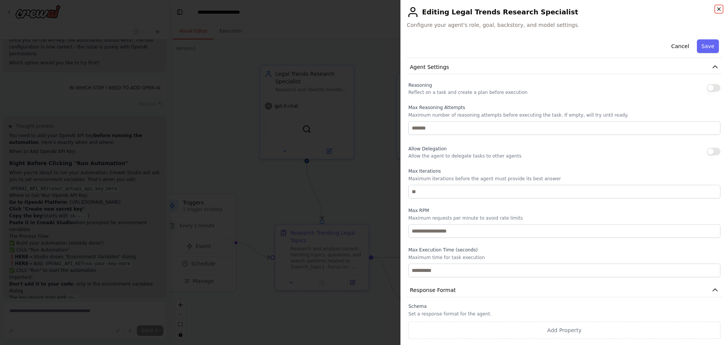
click at [721, 8] on icon "button" at bounding box center [719, 9] width 6 height 6
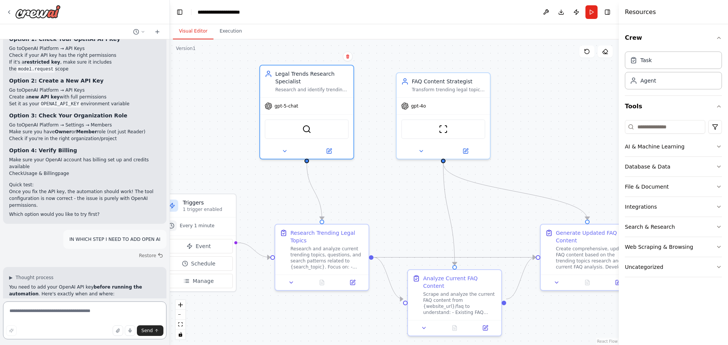
scroll to position [3936, 0]
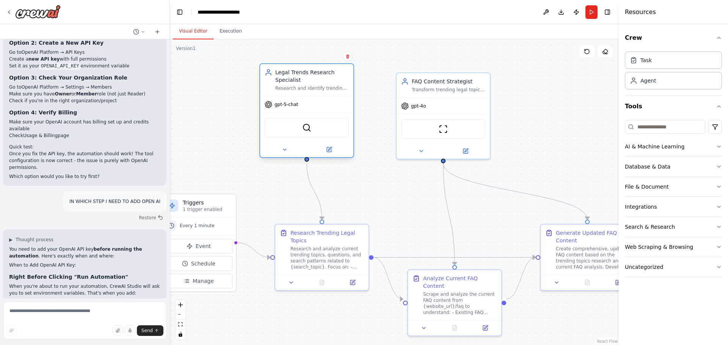
click at [309, 108] on div "gpt-5-chat" at bounding box center [306, 104] width 93 height 17
click at [331, 152] on icon at bounding box center [329, 149] width 5 height 5
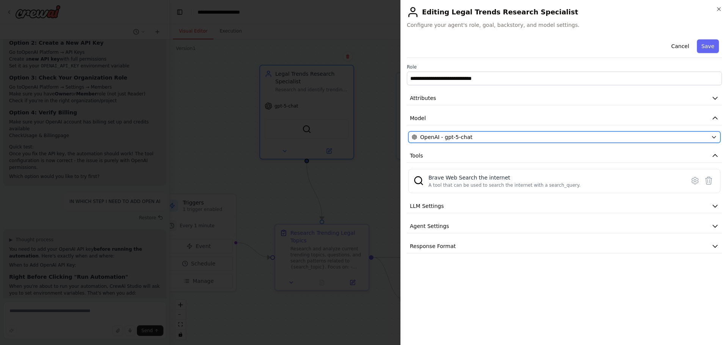
click at [469, 141] on div "OpenAI - gpt-5-chat" at bounding box center [560, 137] width 296 height 8
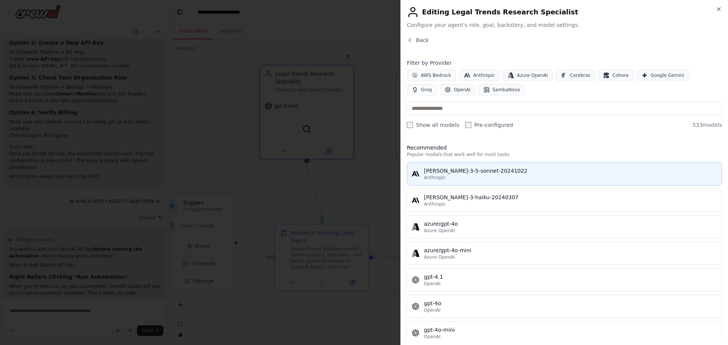
scroll to position [76, 0]
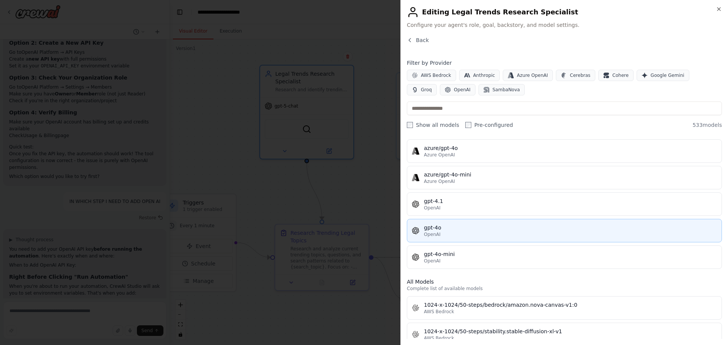
click at [451, 237] on div "OpenAI" at bounding box center [570, 235] width 293 height 6
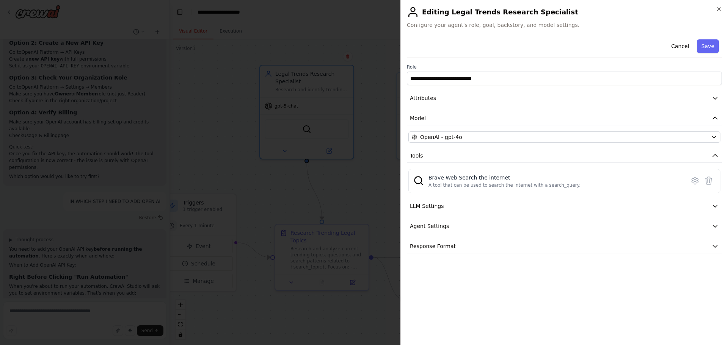
click at [498, 199] on div "**********" at bounding box center [564, 144] width 315 height 217
click at [498, 202] on button "LLM Settings" at bounding box center [564, 206] width 315 height 14
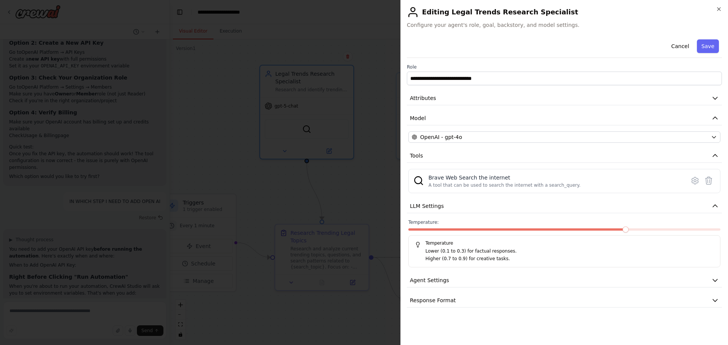
click at [492, 260] on p "Higher (0.7 to 0.9) for creative tasks." at bounding box center [569, 259] width 288 height 8
click at [534, 285] on button "Agent Settings" at bounding box center [564, 281] width 315 height 14
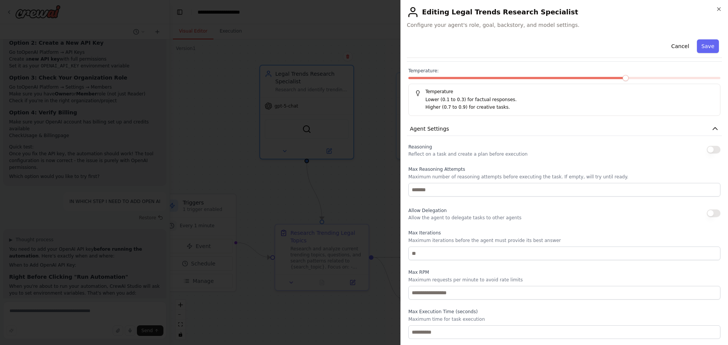
scroll to position [178, 0]
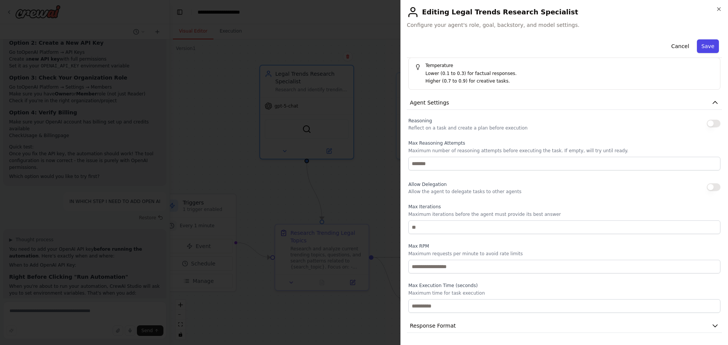
click at [705, 50] on button "Save" at bounding box center [708, 46] width 22 height 14
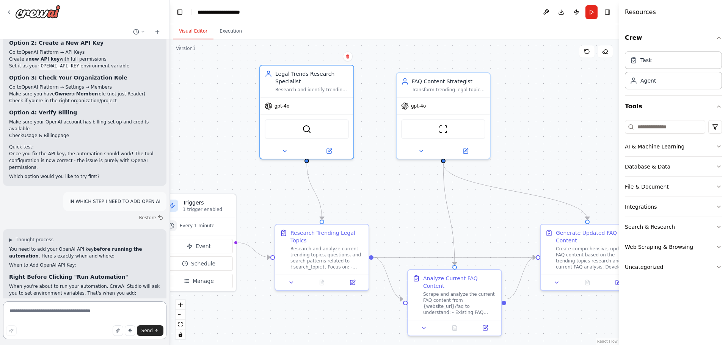
click at [16, 313] on textarea at bounding box center [84, 321] width 163 height 38
type textarea "**********"
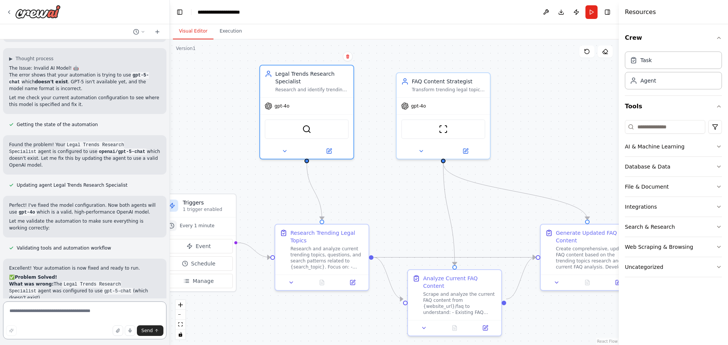
scroll to position [4361, 0]
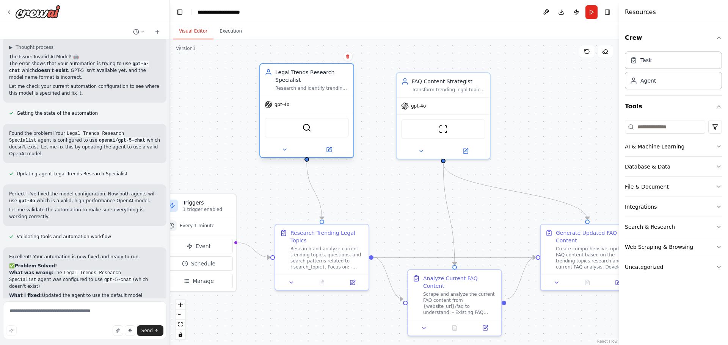
click at [334, 97] on div "gpt-4o" at bounding box center [306, 104] width 93 height 17
click at [287, 153] on button at bounding box center [284, 149] width 43 height 9
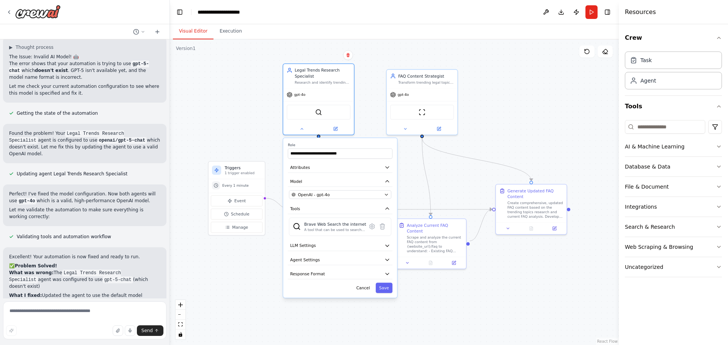
drag, startPoint x: 495, startPoint y: 154, endPoint x: 498, endPoint y: 125, distance: 28.5
click at [498, 125] on div ".deletable-edge-delete-btn { width: 20px; height: 20px; border: 0px solid #ffff…" at bounding box center [394, 192] width 449 height 306
click at [324, 248] on button "LLM Settings" at bounding box center [340, 246] width 105 height 11
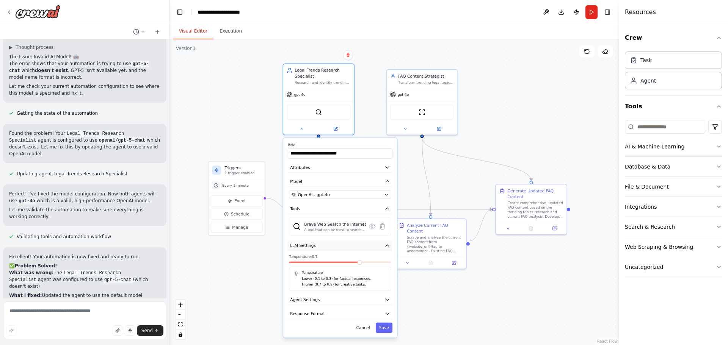
click at [324, 248] on button "LLM Settings" at bounding box center [340, 246] width 105 height 11
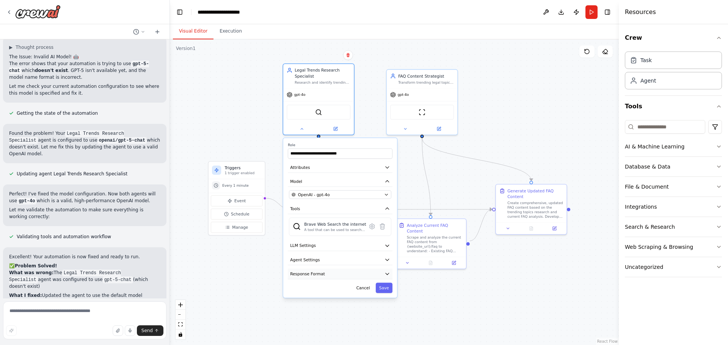
click at [368, 277] on button "Response Format" at bounding box center [340, 274] width 105 height 11
click at [380, 290] on button "Save" at bounding box center [384, 288] width 17 height 10
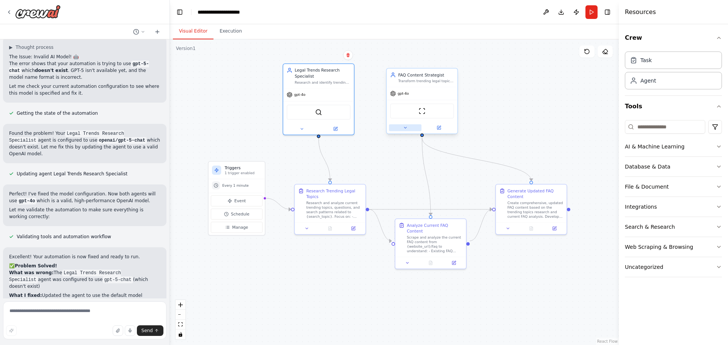
click at [406, 128] on icon at bounding box center [405, 127] width 5 height 5
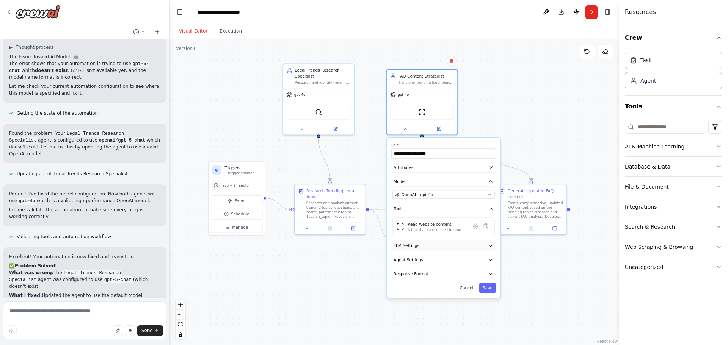
click at [426, 248] on button "LLM Settings" at bounding box center [443, 246] width 105 height 11
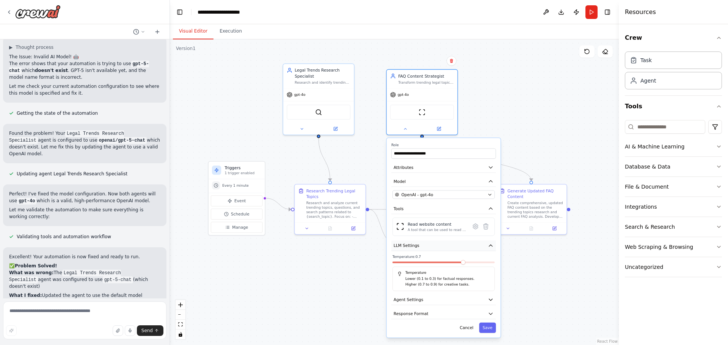
click at [426, 248] on button "LLM Settings" at bounding box center [443, 246] width 105 height 11
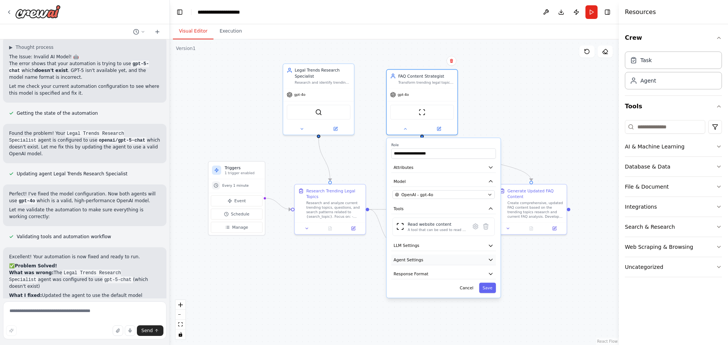
click at [425, 258] on button "Agent Settings" at bounding box center [443, 260] width 105 height 11
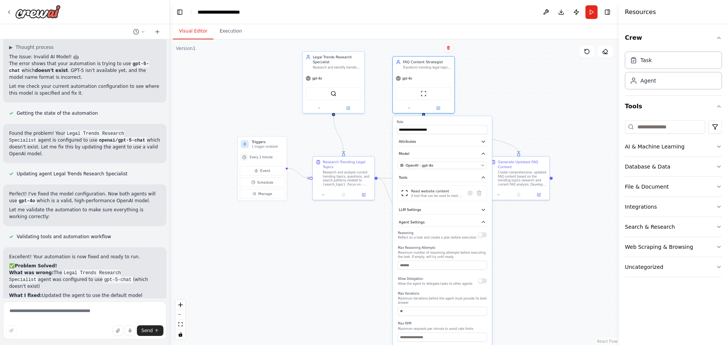
drag, startPoint x: 356, startPoint y: 281, endPoint x: 356, endPoint y: 241, distance: 40.2
click at [356, 241] on div ".deletable-edge-delete-btn { width: 20px; height: 20px; border: 0px solid #ffff…" at bounding box center [394, 192] width 449 height 306
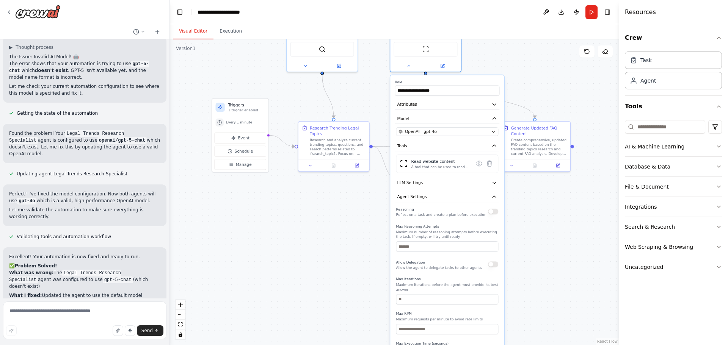
drag, startPoint x: 288, startPoint y: 232, endPoint x: 275, endPoint y: 225, distance: 14.1
click at [275, 225] on div ".deletable-edge-delete-btn { width: 20px; height: 20px; border: 0px solid #ffff…" at bounding box center [394, 192] width 449 height 306
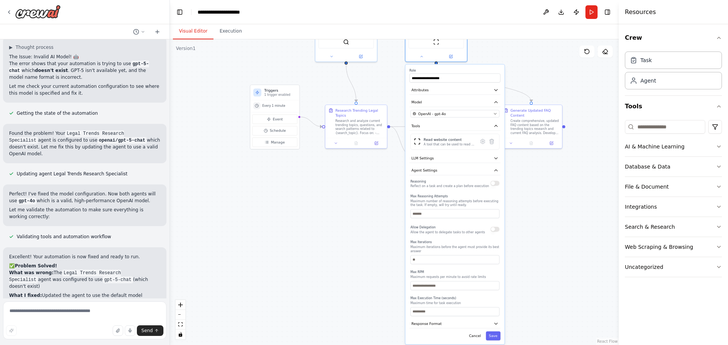
drag, startPoint x: 361, startPoint y: 226, endPoint x: 362, endPoint y: 219, distance: 7.6
click at [359, 213] on div ".deletable-edge-delete-btn { width: 20px; height: 20px; border: 0px solid #ffff…" at bounding box center [394, 192] width 449 height 306
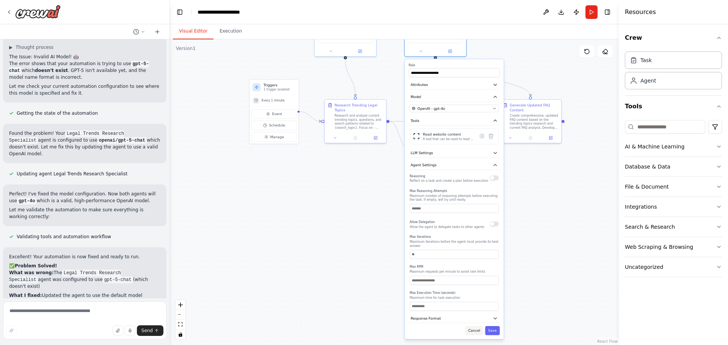
click at [474, 328] on button "Cancel" at bounding box center [474, 330] width 18 height 9
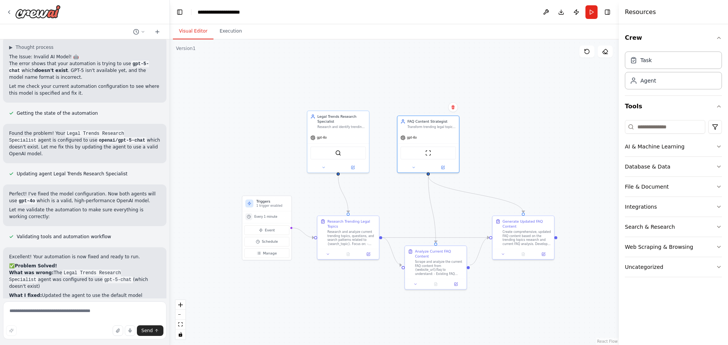
drag, startPoint x: 357, startPoint y: 167, endPoint x: 351, endPoint y: 284, distance: 117.3
click at [351, 284] on div ".deletable-edge-delete-btn { width: 20px; height: 20px; border: 0px solid #ffff…" at bounding box center [394, 192] width 449 height 306
drag, startPoint x: 433, startPoint y: 132, endPoint x: 437, endPoint y: 101, distance: 31.4
click at [437, 101] on div "gpt-4o" at bounding box center [433, 102] width 61 height 11
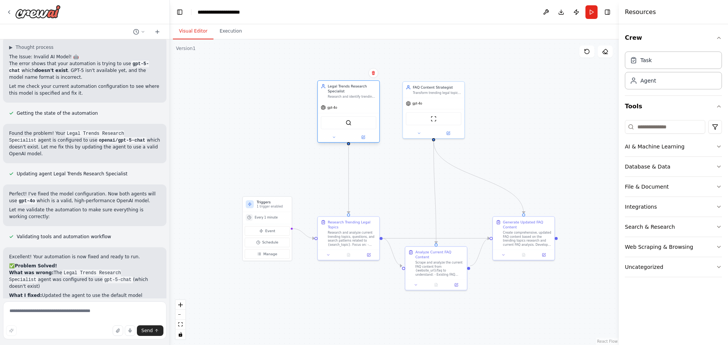
drag, startPoint x: 338, startPoint y: 133, endPoint x: 350, endPoint y: 100, distance: 35.1
click at [350, 100] on div "Legal Trends Research Specialist Research and identify trending topics, questio…" at bounding box center [348, 111] width 63 height 63
click at [442, 108] on div "gpt-4o" at bounding box center [433, 102] width 61 height 11
drag, startPoint x: 441, startPoint y: 113, endPoint x: 441, endPoint y: 120, distance: 7.2
click at [441, 120] on div "ScrapeWebsiteTool" at bounding box center [433, 122] width 55 height 13
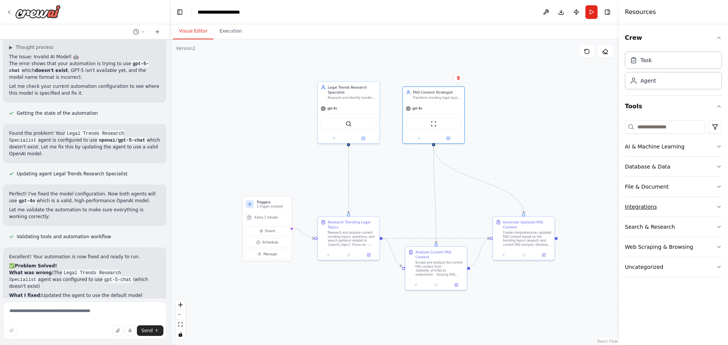
click at [642, 210] on div "Integrations" at bounding box center [641, 207] width 32 height 8
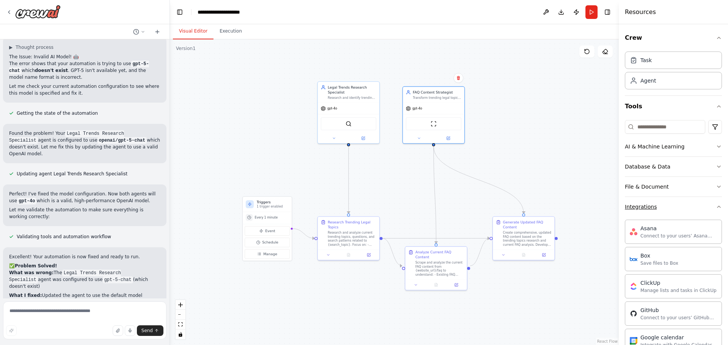
click at [642, 208] on div "Integrations" at bounding box center [641, 207] width 32 height 8
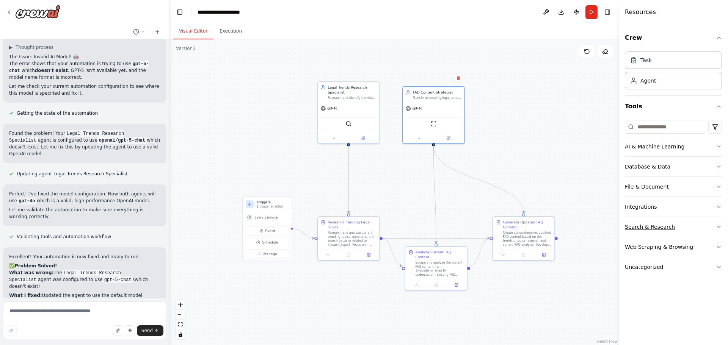
click at [648, 224] on div "Search & Research" at bounding box center [650, 227] width 50 height 8
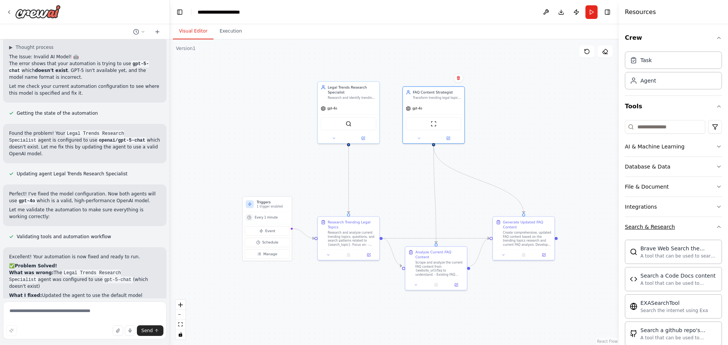
click at [648, 224] on div "Search & Research" at bounding box center [650, 227] width 50 height 8
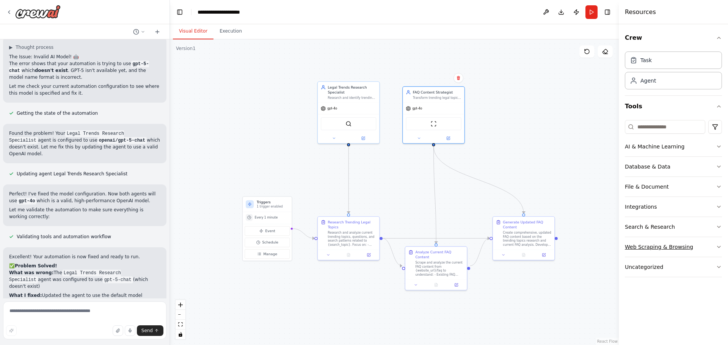
click at [648, 241] on button "Web Scraping & Browsing" at bounding box center [673, 247] width 97 height 20
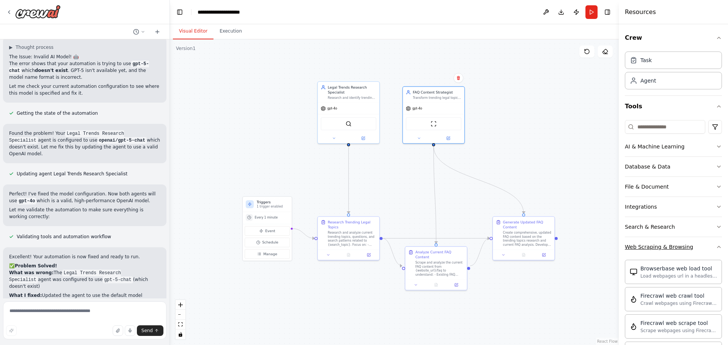
click at [648, 241] on button "Web Scraping & Browsing" at bounding box center [673, 247] width 97 height 20
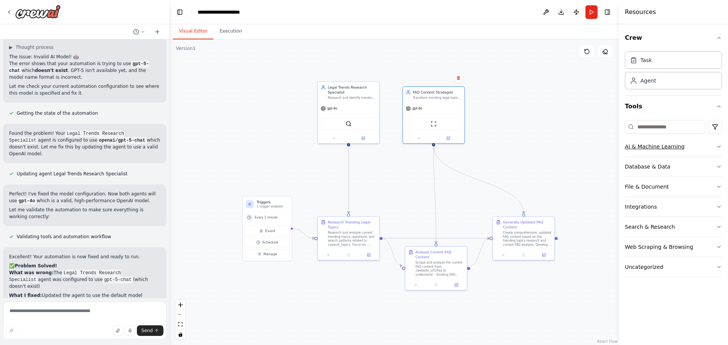
click at [649, 143] on div "AI & Machine Learning" at bounding box center [655, 147] width 60 height 8
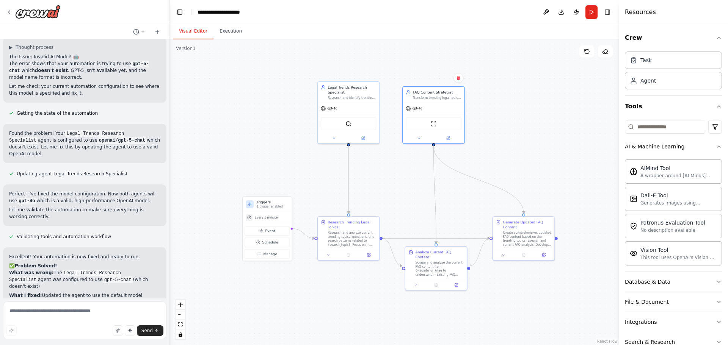
click at [647, 143] on div "AI & Machine Learning" at bounding box center [655, 147] width 60 height 8
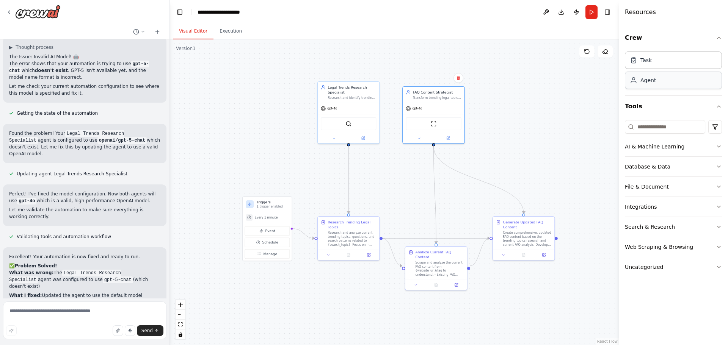
click at [653, 83] on div "Agent" at bounding box center [648, 81] width 16 height 8
click at [654, 60] on div "Task" at bounding box center [673, 59] width 97 height 17
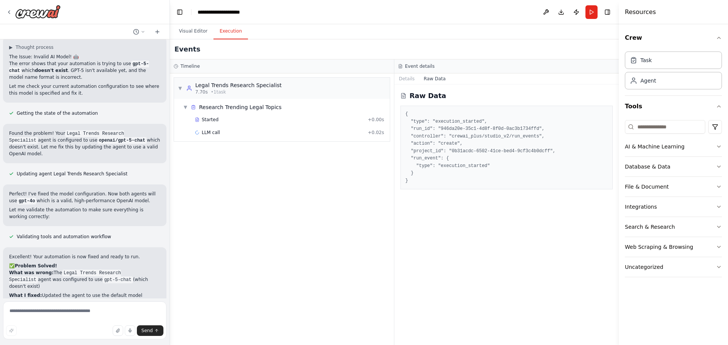
click at [221, 32] on button "Execution" at bounding box center [230, 31] width 34 height 16
click at [188, 32] on button "Visual Editor" at bounding box center [193, 31] width 41 height 16
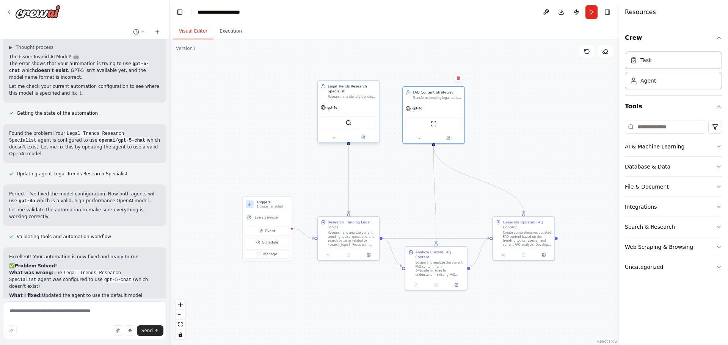
click at [340, 104] on div "gpt-4o" at bounding box center [348, 107] width 61 height 11
click at [352, 124] on div "BraveSearchTool" at bounding box center [348, 122] width 55 height 13
click at [346, 120] on img at bounding box center [348, 123] width 6 height 6
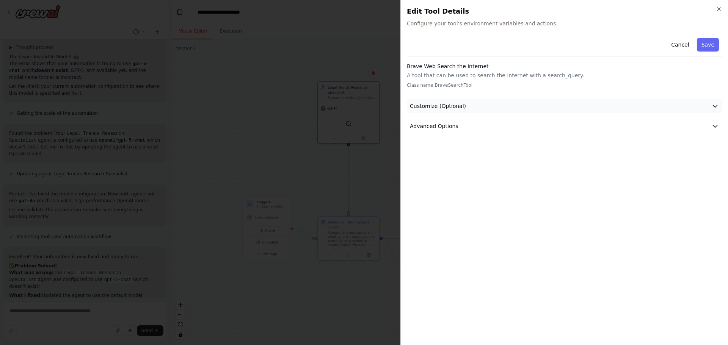
click at [469, 103] on button "Customize (Optional)" at bounding box center [564, 106] width 315 height 14
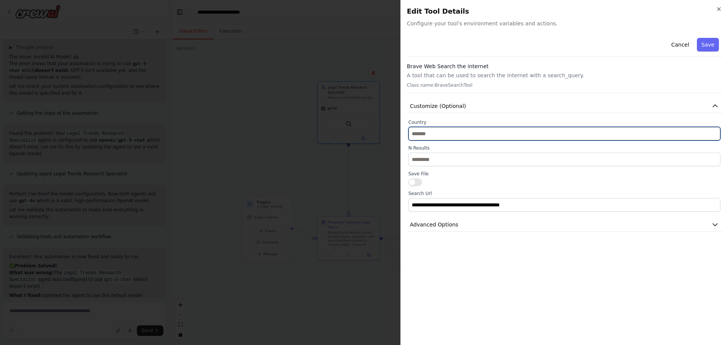
click at [464, 130] on input "text" at bounding box center [564, 134] width 312 height 14
type input "***"
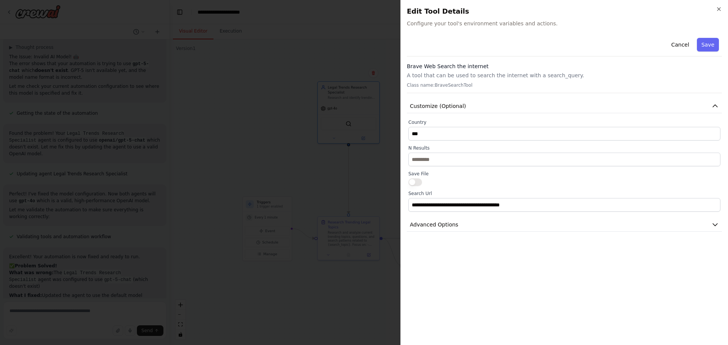
click at [484, 174] on label "Save File" at bounding box center [564, 174] width 312 height 6
click at [710, 47] on button "Save" at bounding box center [708, 45] width 22 height 14
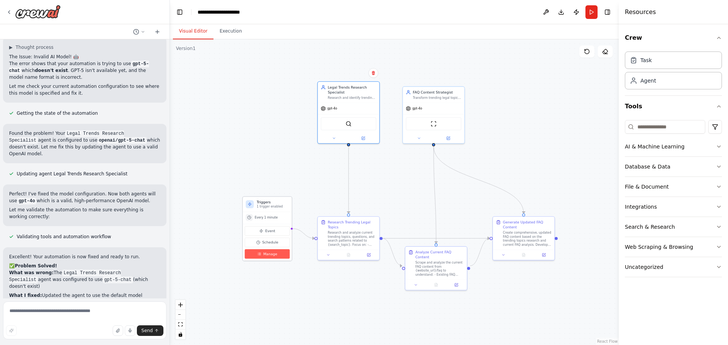
click at [267, 255] on span "Manage" at bounding box center [270, 254] width 14 height 5
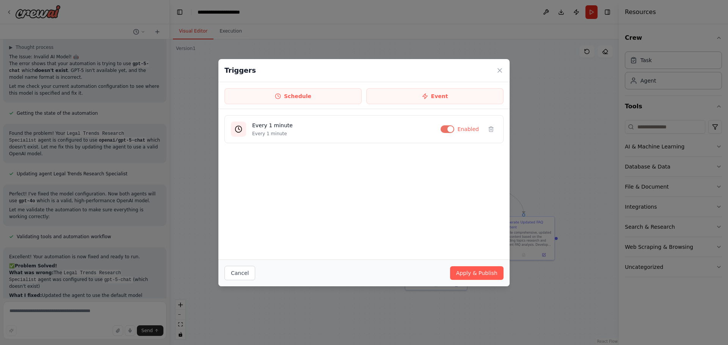
click at [495, 73] on div "Triggers" at bounding box center [363, 70] width 291 height 23
click at [498, 69] on icon at bounding box center [500, 71] width 8 height 8
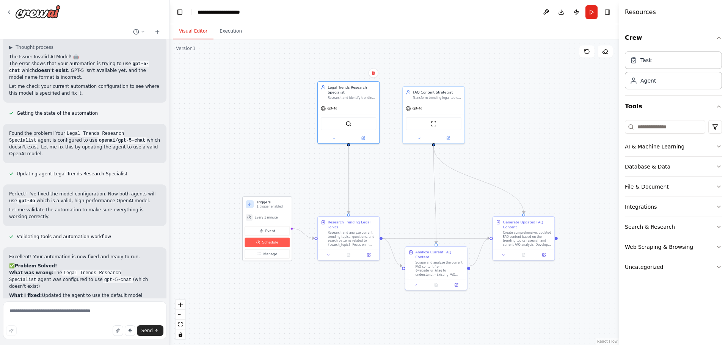
click at [258, 244] on icon at bounding box center [258, 243] width 4 height 4
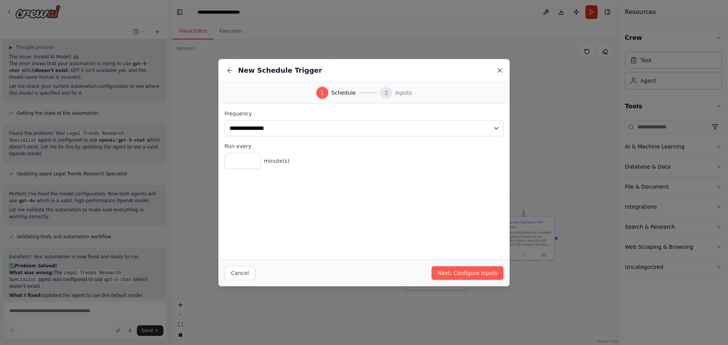
click at [500, 68] on icon at bounding box center [500, 71] width 8 height 8
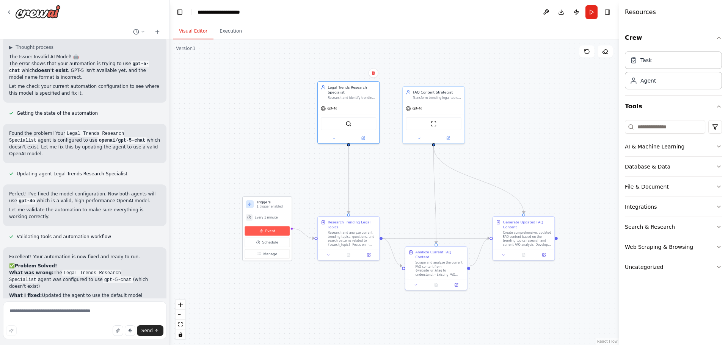
click at [276, 229] on button "Event" at bounding box center [266, 230] width 45 height 9
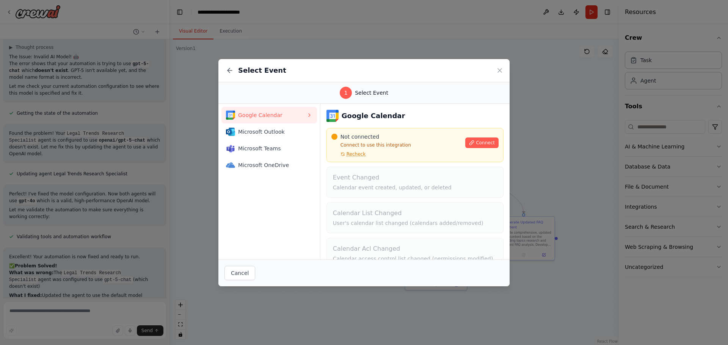
click at [497, 69] on icon at bounding box center [500, 71] width 8 height 8
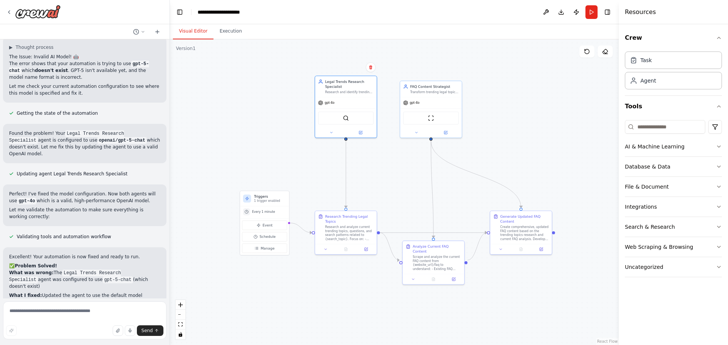
drag, startPoint x: 533, startPoint y: 153, endPoint x: 519, endPoint y: 148, distance: 15.2
click at [519, 148] on div ".deletable-edge-delete-btn { width: 20px; height: 20px; border: 0px solid #ffff…" at bounding box center [394, 192] width 449 height 306
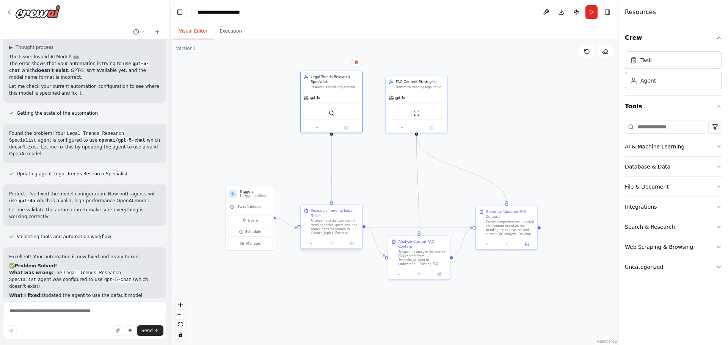
click at [323, 220] on div "Research and analyze current trending topics, questions, and search patterns re…" at bounding box center [334, 227] width 49 height 16
click at [421, 249] on div "Scrape and analyze the current FAQ content from {website_url}/faq to understand…" at bounding box center [422, 257] width 49 height 16
click at [400, 271] on icon at bounding box center [399, 273] width 4 height 4
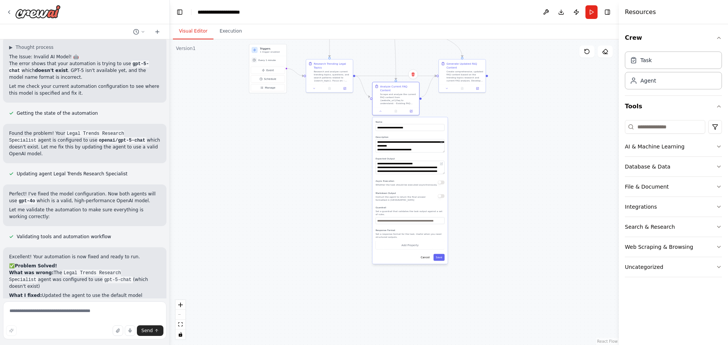
drag, startPoint x: 368, startPoint y: 255, endPoint x: 351, endPoint y: 114, distance: 141.3
click at [351, 114] on div ".deletable-edge-delete-btn { width: 20px; height: 20px; border: 0px solid #ffff…" at bounding box center [394, 192] width 449 height 306
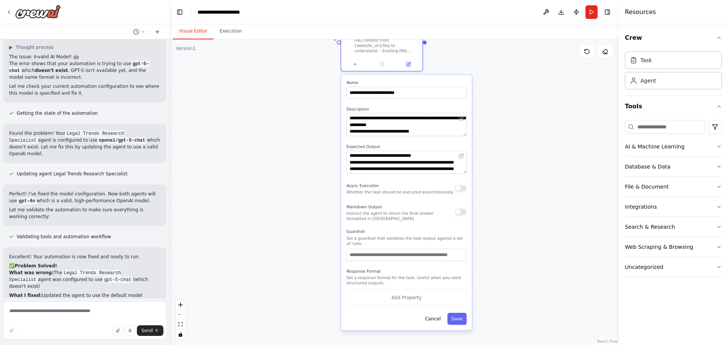
drag, startPoint x: 360, startPoint y: 178, endPoint x: 294, endPoint y: 191, distance: 67.7
click at [294, 191] on div ".deletable-edge-delete-btn { width: 20px; height: 20px; border: 0px solid #ffff…" at bounding box center [394, 192] width 449 height 306
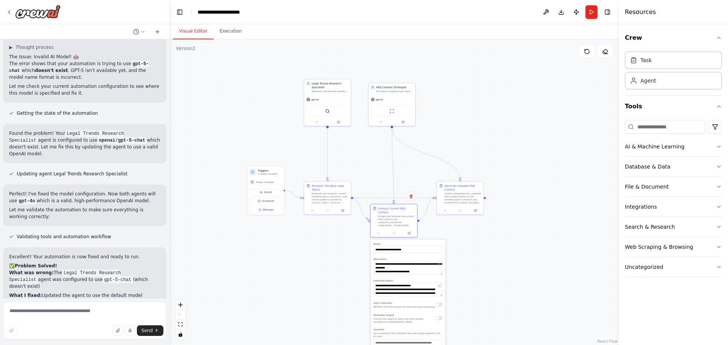
drag, startPoint x: 266, startPoint y: 149, endPoint x: 315, endPoint y: 264, distance: 125.0
click at [315, 264] on div ".deletable-edge-delete-btn { width: 20px; height: 20px; border: 0px solid #ffff…" at bounding box center [394, 192] width 449 height 306
click at [364, 146] on div ".deletable-edge-delete-btn { width: 20px; height: 20px; border: 0px solid #ffff…" at bounding box center [394, 192] width 449 height 306
click at [384, 99] on div "gpt-4o" at bounding box center [391, 99] width 47 height 8
click at [399, 122] on button at bounding box center [403, 121] width 22 height 5
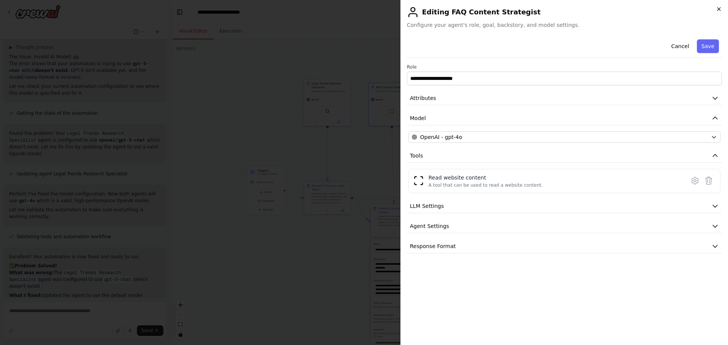
click at [718, 10] on icon "button" at bounding box center [719, 9] width 6 height 6
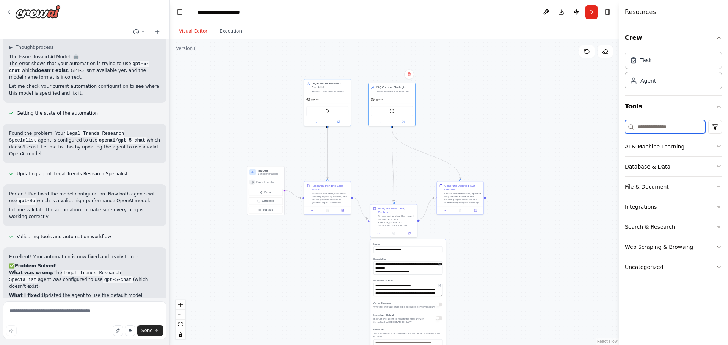
click at [663, 125] on input at bounding box center [665, 127] width 80 height 14
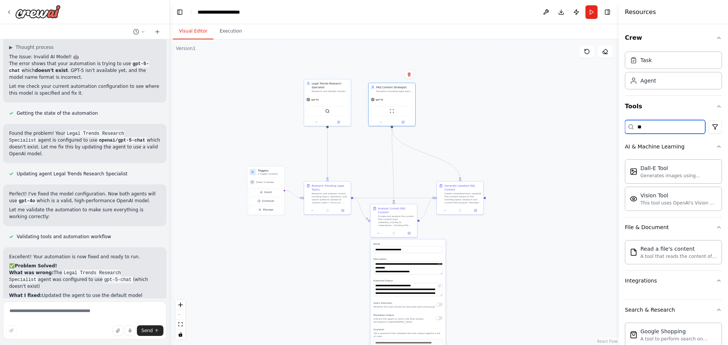
type input "*"
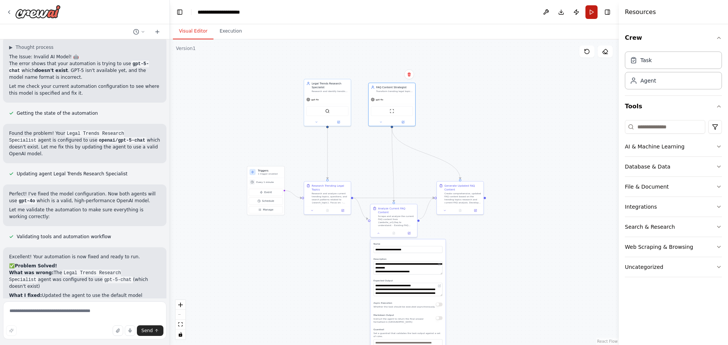
click at [587, 10] on button "Run" at bounding box center [591, 12] width 12 height 14
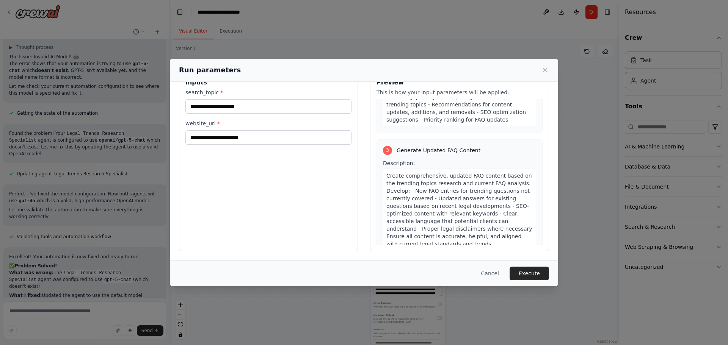
scroll to position [412, 0]
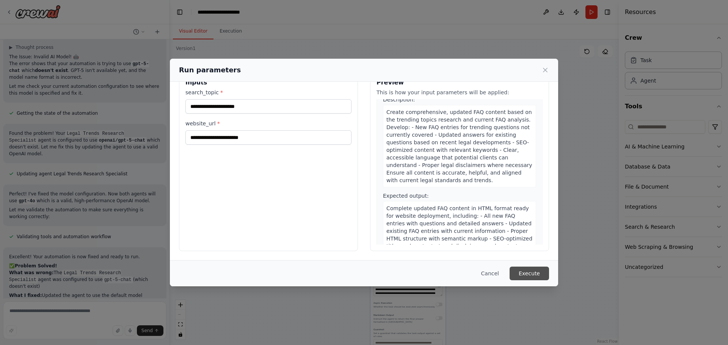
click at [539, 277] on button "Execute" at bounding box center [528, 274] width 39 height 14
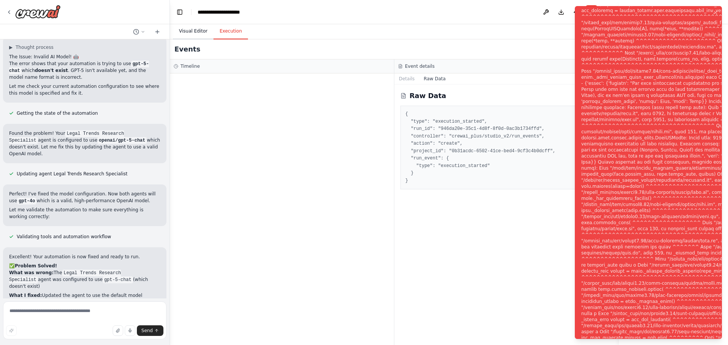
click at [199, 32] on button "Visual Editor" at bounding box center [193, 31] width 41 height 16
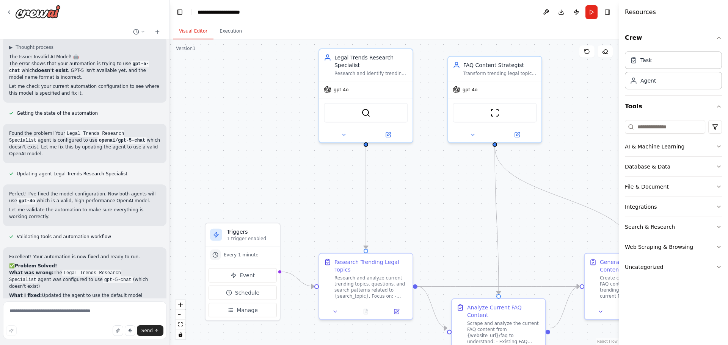
drag, startPoint x: 281, startPoint y: 111, endPoint x: 276, endPoint y: 150, distance: 38.6
click at [276, 150] on div ".deletable-edge-delete-btn { width: 20px; height: 20px; border: 0px solid #ffff…" at bounding box center [394, 192] width 449 height 306
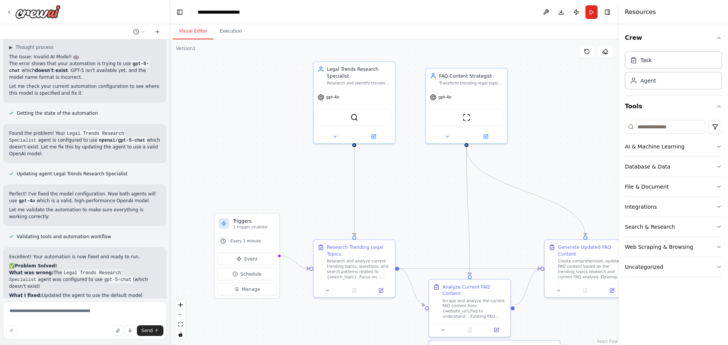
scroll to position [4399, 0]
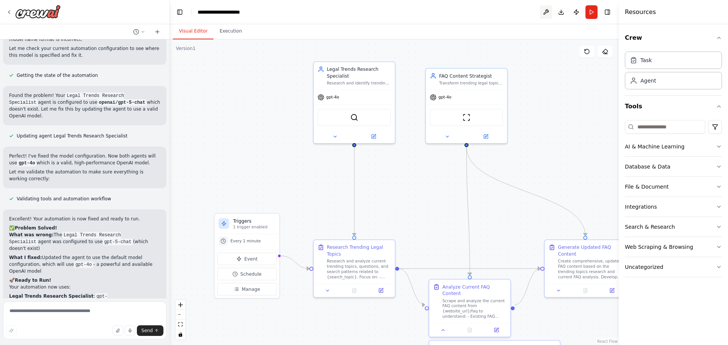
click at [543, 10] on button at bounding box center [546, 12] width 12 height 14
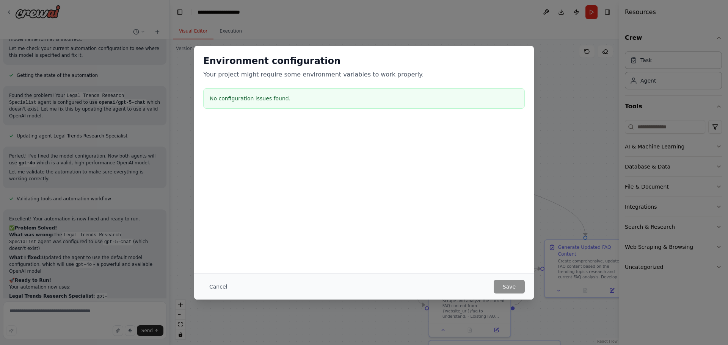
click at [253, 99] on h3 "No configuration issues found." at bounding box center [364, 99] width 309 height 8
drag, startPoint x: 450, startPoint y: 217, endPoint x: 452, endPoint y: 223, distance: 6.4
click at [454, 223] on div "Environment configuration Your project might require some environment variables…" at bounding box center [364, 160] width 340 height 228
click at [263, 99] on h3 "No configuration issues found." at bounding box center [364, 99] width 309 height 8
drag, startPoint x: 327, startPoint y: 82, endPoint x: 357, endPoint y: 80, distance: 29.7
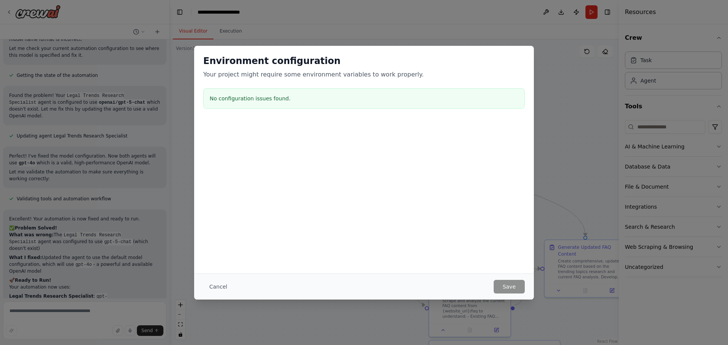
click at [353, 81] on div "Environment configuration Your project might require some environment variables…" at bounding box center [364, 83] width 340 height 75
click at [357, 80] on div "Environment configuration Your project might require some environment variables…" at bounding box center [364, 83] width 340 height 75
click at [260, 74] on p "Your project might require some environment variables to work properly." at bounding box center [363, 74] width 321 height 9
click at [219, 287] on button "Cancel" at bounding box center [218, 287] width 30 height 14
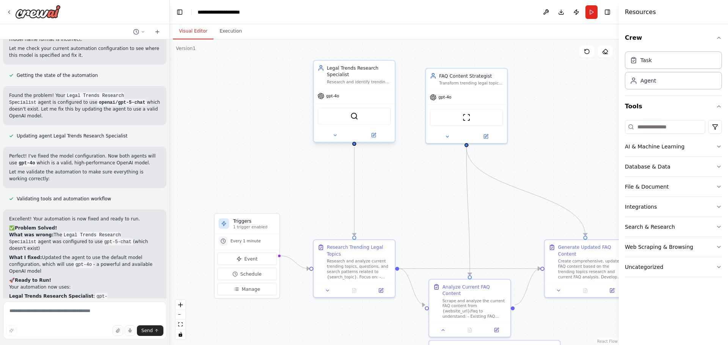
click at [336, 99] on span "gpt-4o" at bounding box center [332, 95] width 13 height 5
click at [370, 134] on button at bounding box center [373, 136] width 37 height 8
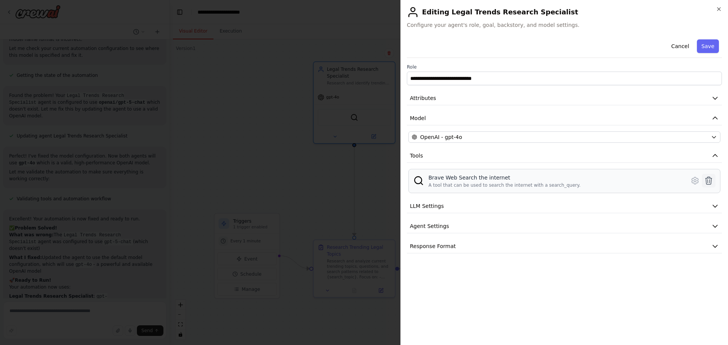
click at [709, 179] on icon at bounding box center [708, 180] width 9 height 9
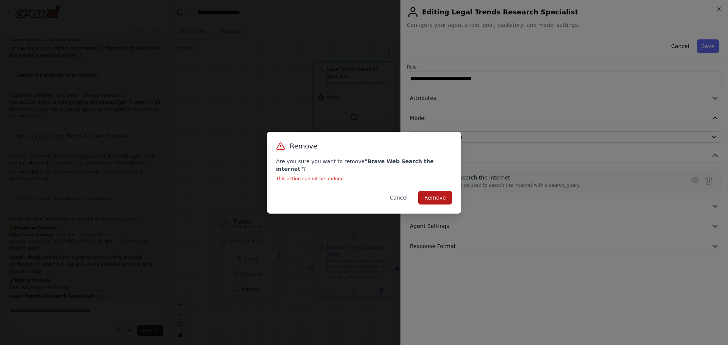
click at [451, 193] on button "Remove" at bounding box center [435, 198] width 34 height 14
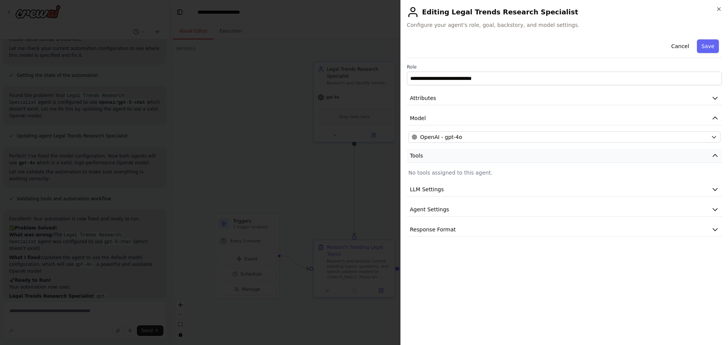
click at [638, 160] on button "Tools" at bounding box center [564, 156] width 315 height 14
click at [549, 195] on button "LLM Settings" at bounding box center [564, 190] width 315 height 14
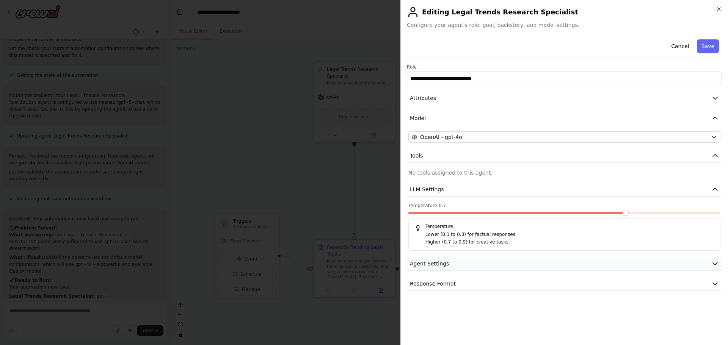
click at [501, 264] on button "Agent Settings" at bounding box center [564, 264] width 315 height 14
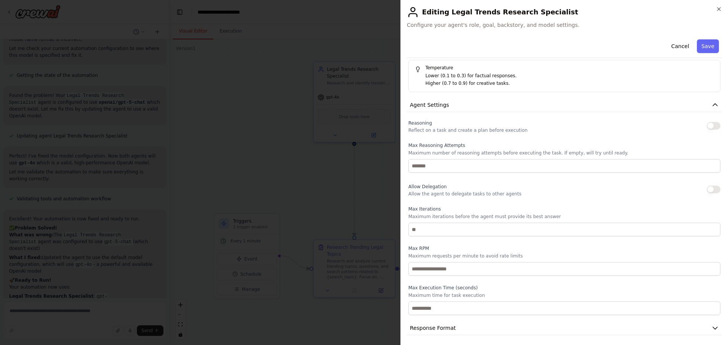
scroll to position [161, 0]
click at [472, 329] on button "Response Format" at bounding box center [564, 326] width 315 height 14
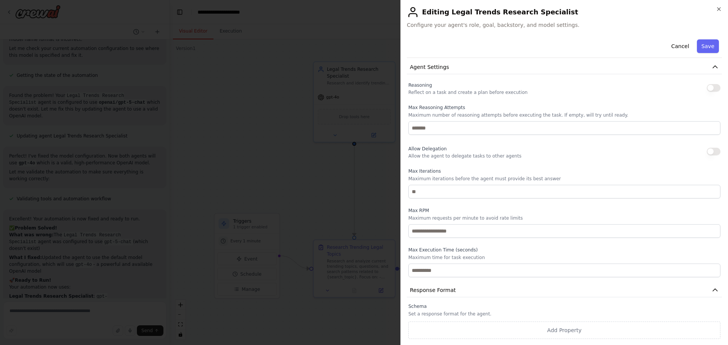
scroll to position [45, 0]
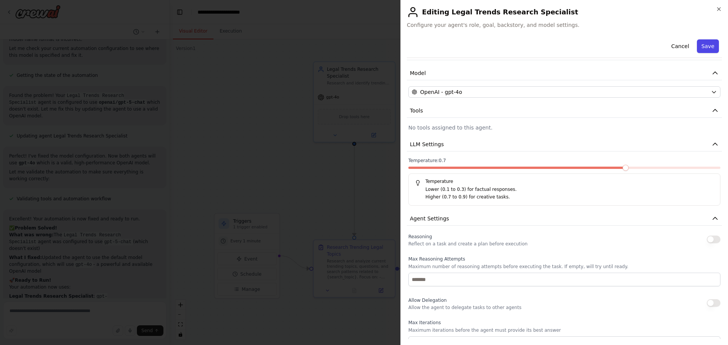
click at [703, 49] on button "Save" at bounding box center [708, 46] width 22 height 14
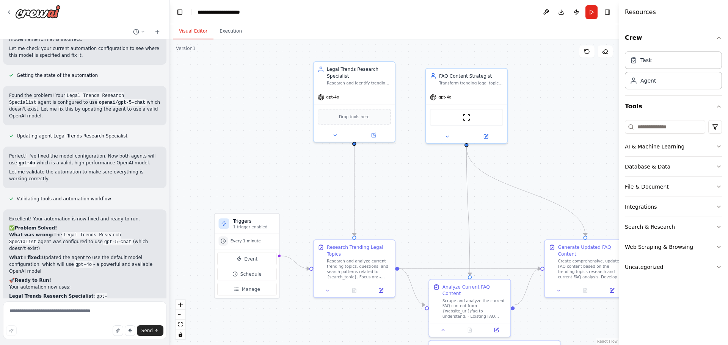
click at [268, 142] on div ".deletable-edge-delete-btn { width: 20px; height: 20px; border: 0px solid #ffff…" at bounding box center [394, 192] width 449 height 306
click at [634, 153] on button "AI & Machine Learning" at bounding box center [673, 147] width 97 height 20
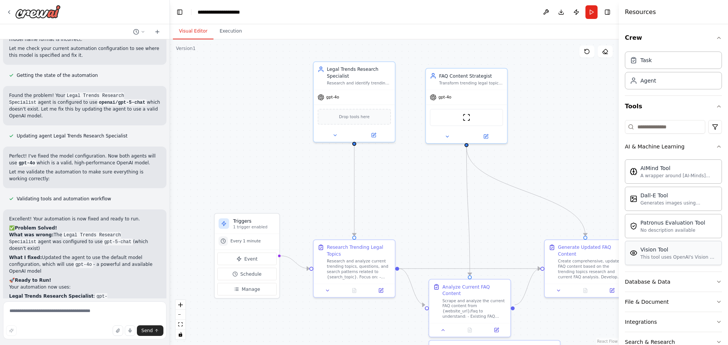
click at [684, 246] on div "Vision Tool" at bounding box center [678, 250] width 77 height 8
click at [661, 253] on div "Vision Tool" at bounding box center [678, 250] width 77 height 8
click at [648, 231] on div "No description available" at bounding box center [672, 230] width 65 height 6
click at [652, 204] on div "Generates images using OpenAI's Dall-E model." at bounding box center [678, 203] width 77 height 6
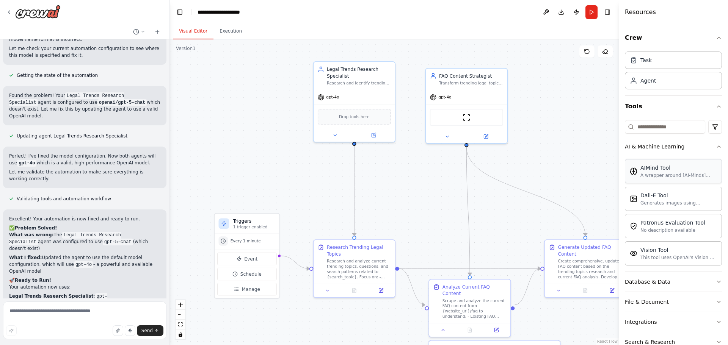
click at [655, 170] on div "AIMind Tool" at bounding box center [678, 168] width 77 height 8
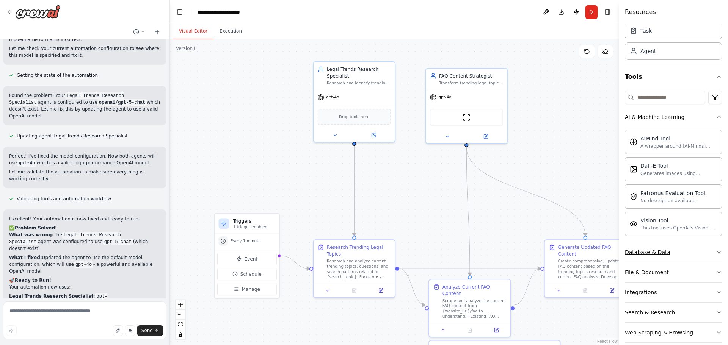
scroll to position [60, 0]
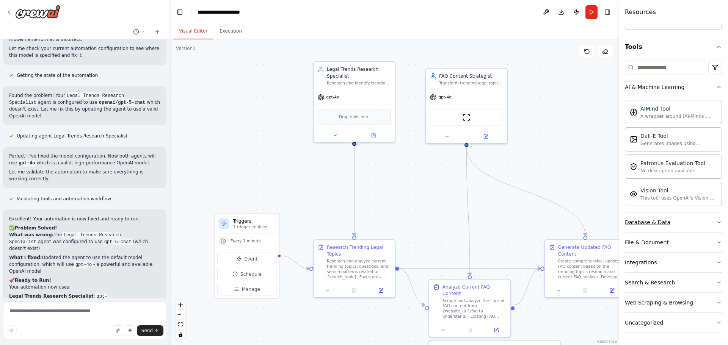
click at [668, 224] on button "Database & Data" at bounding box center [673, 223] width 97 height 20
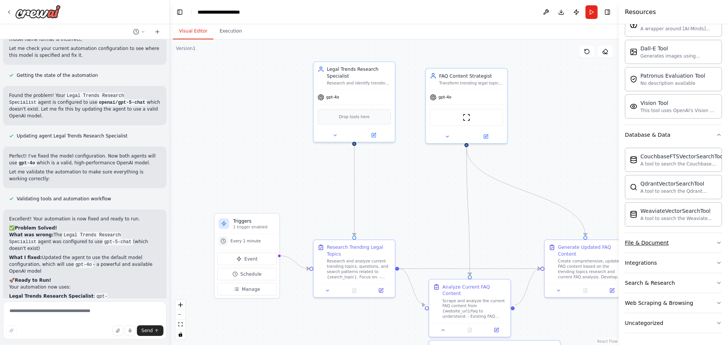
scroll to position [147, 0]
click at [659, 241] on div "File & Document" at bounding box center [647, 243] width 44 height 8
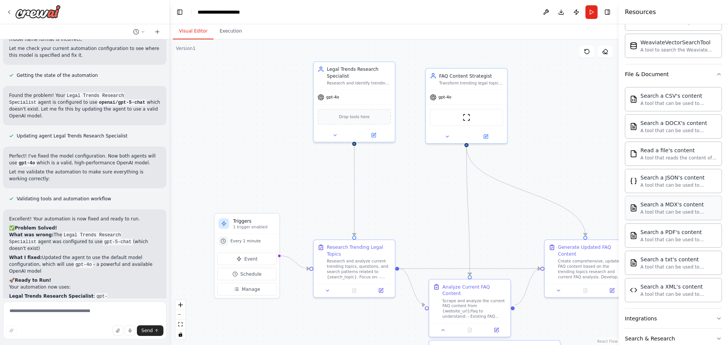
scroll to position [372, 0]
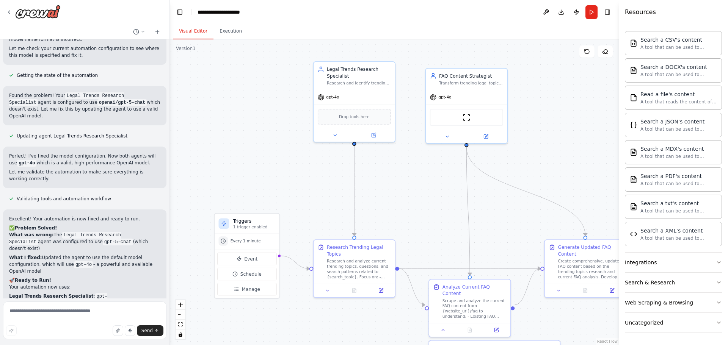
click at [651, 261] on div "Integrations" at bounding box center [641, 263] width 32 height 8
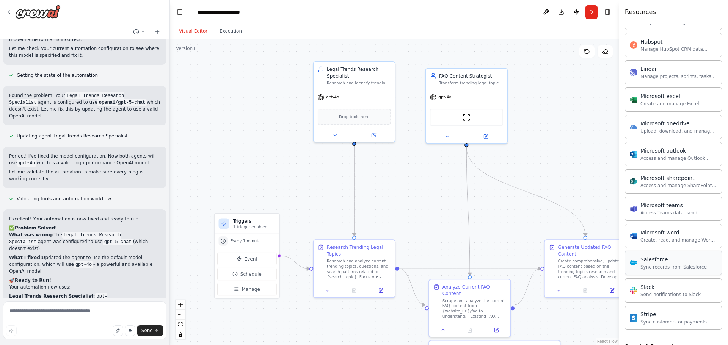
scroll to position [815, 0]
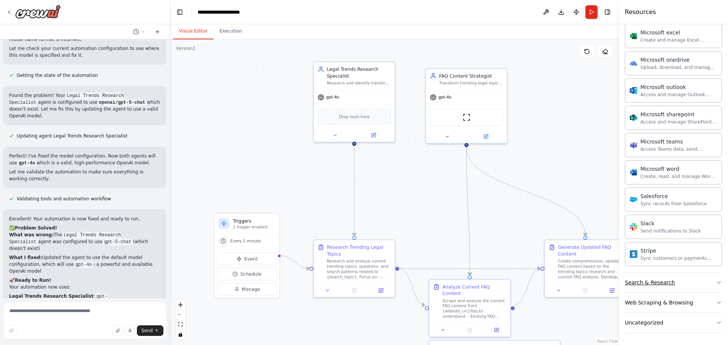
click at [647, 280] on div "Search & Research" at bounding box center [650, 283] width 50 height 8
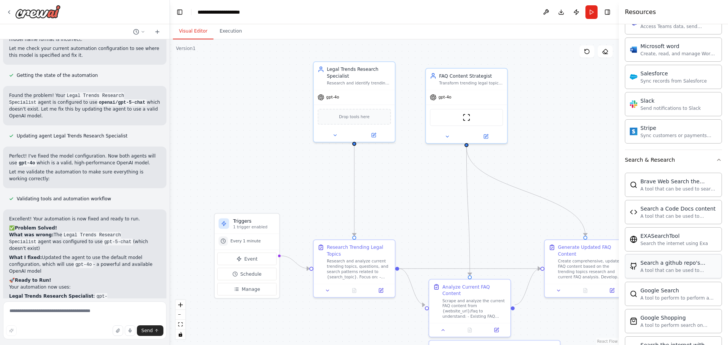
scroll to position [899, 0]
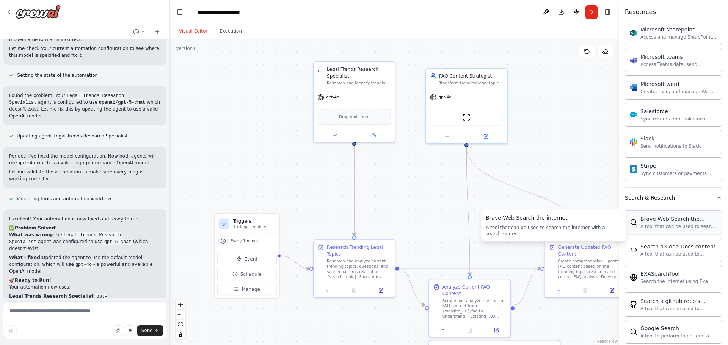
click at [649, 226] on div "A tool that can be used to search the internet with a search_query." at bounding box center [678, 227] width 77 height 6
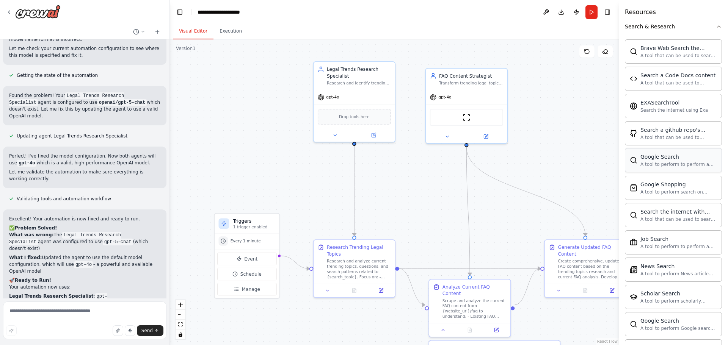
scroll to position [1203, 0]
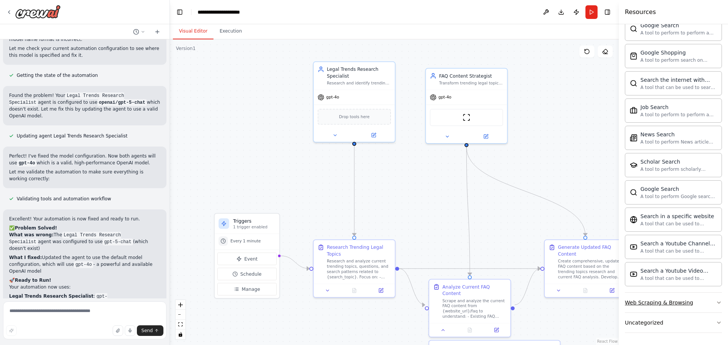
click at [644, 300] on div "Web Scraping & Browsing" at bounding box center [659, 303] width 68 height 8
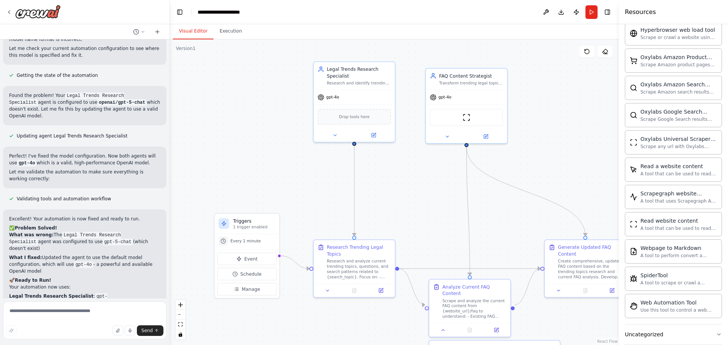
scroll to position [1618, 0]
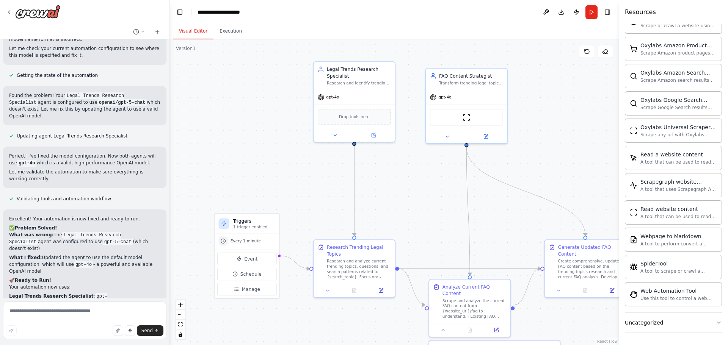
click at [652, 319] on button "Uncategorized" at bounding box center [673, 323] width 97 height 20
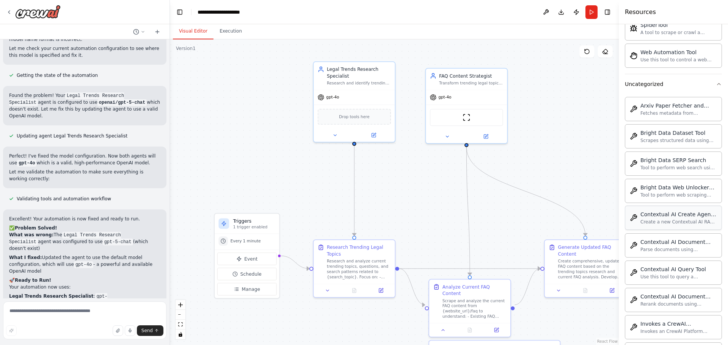
scroll to position [1844, 0]
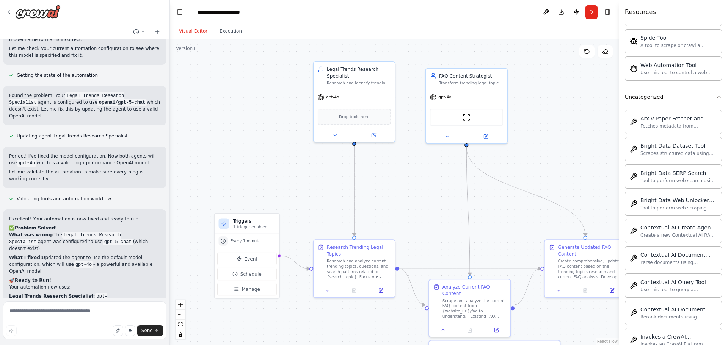
drag, startPoint x: 61, startPoint y: 178, endPoint x: 11, endPoint y: 180, distance: 49.3
copy strong "Environment Variables""
click at [100, 316] on textarea at bounding box center [84, 321] width 163 height 38
paste textarea "**********"
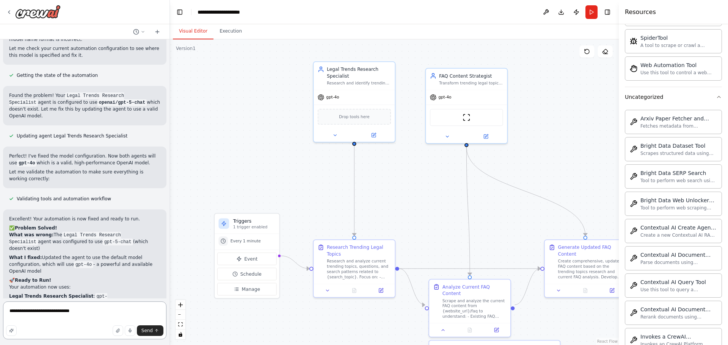
type textarea "**********"
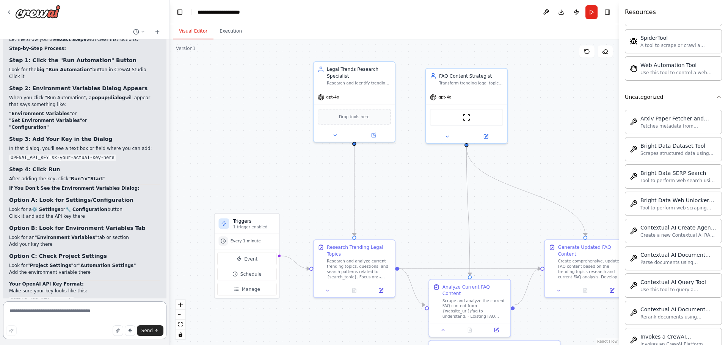
scroll to position [4823, 0]
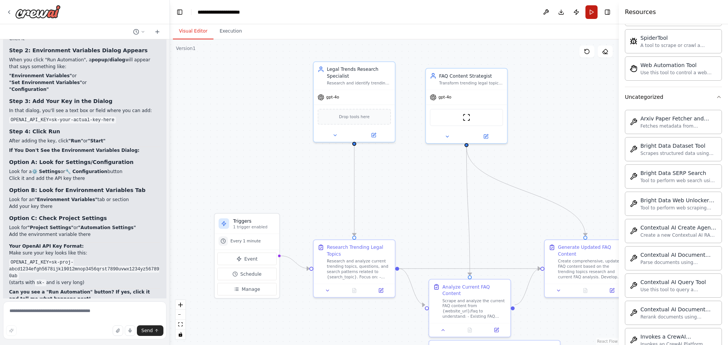
click at [592, 13] on button "Run" at bounding box center [591, 12] width 12 height 14
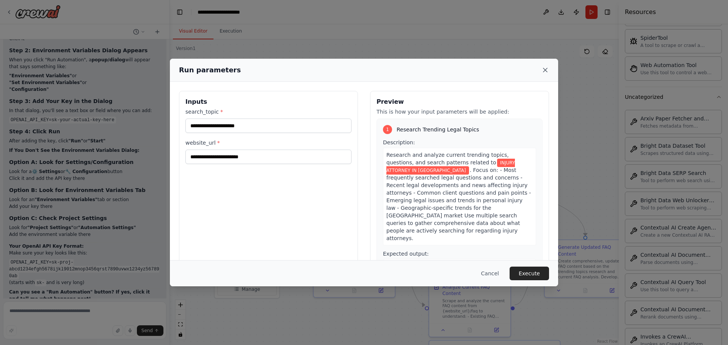
click at [548, 71] on icon at bounding box center [545, 70] width 8 height 8
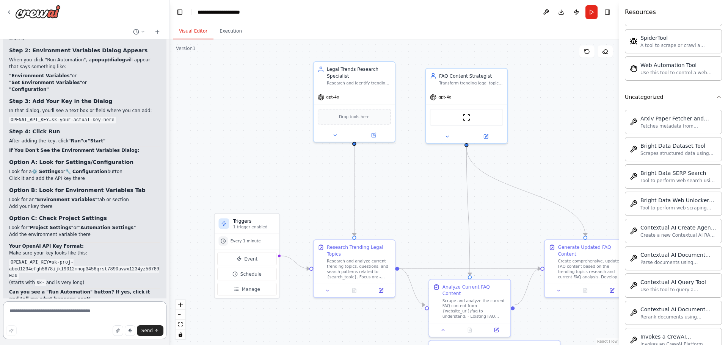
click at [91, 307] on textarea at bounding box center [84, 321] width 163 height 38
paste textarea "*"
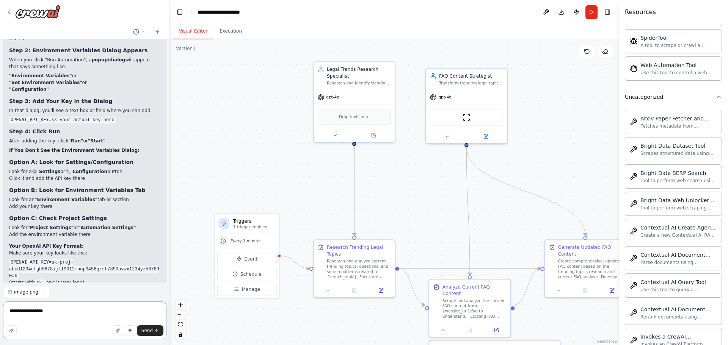
type textarea "**********"
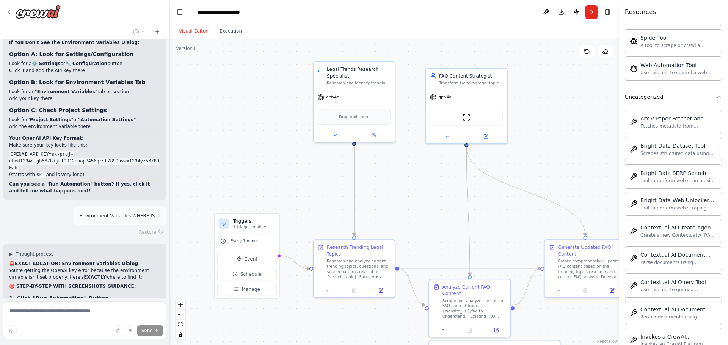
scroll to position [4984, 0]
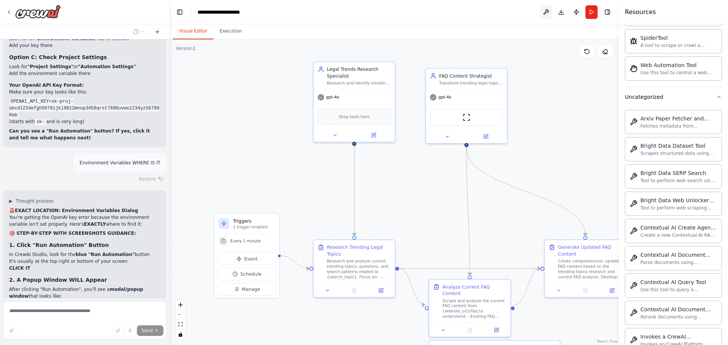
click at [547, 8] on button at bounding box center [546, 12] width 12 height 14
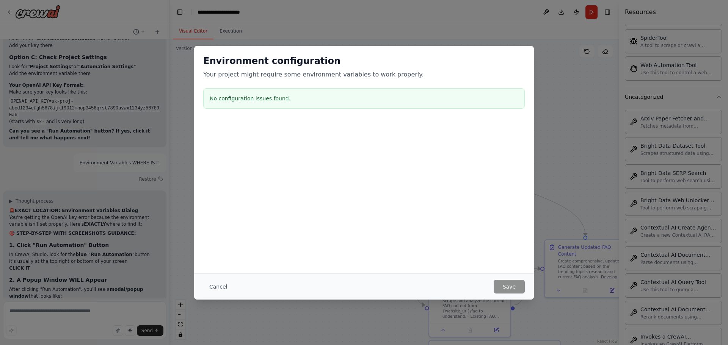
click at [259, 91] on div "No configuration issues found." at bounding box center [363, 98] width 321 height 20
click at [258, 95] on h3 "No configuration issues found." at bounding box center [364, 99] width 309 height 8
click at [219, 286] on button "Cancel" at bounding box center [218, 287] width 30 height 14
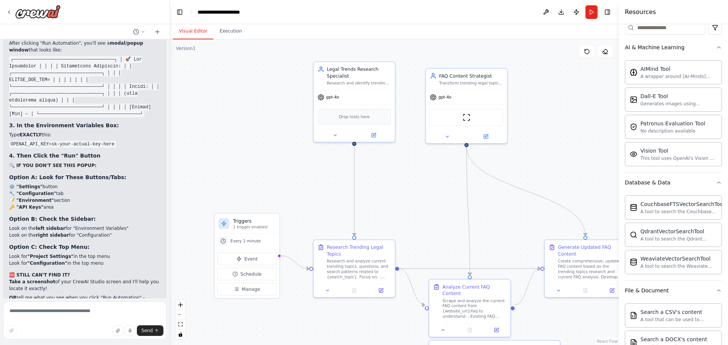
scroll to position [0, 0]
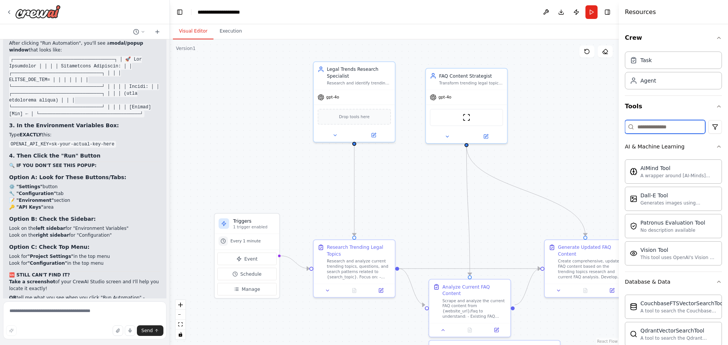
click at [649, 123] on input at bounding box center [665, 127] width 80 height 14
type input "*"
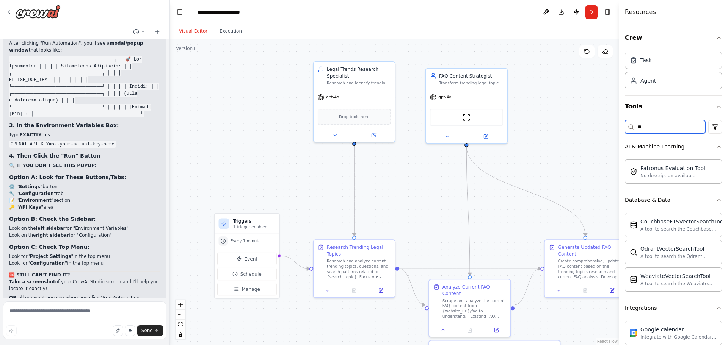
type input "*"
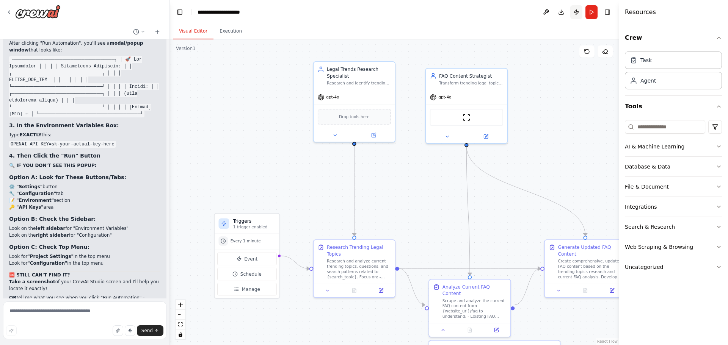
click at [573, 14] on button "Publish" at bounding box center [576, 12] width 12 height 14
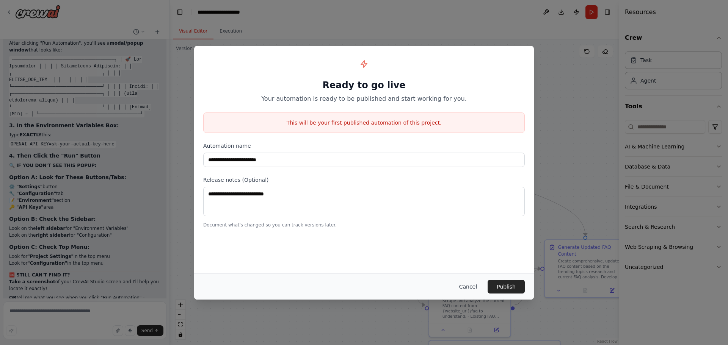
click at [478, 285] on button "Cancel" at bounding box center [468, 287] width 30 height 14
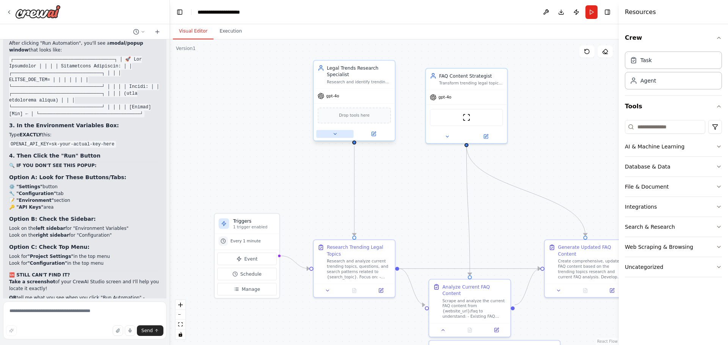
click at [333, 136] on icon at bounding box center [334, 134] width 5 height 5
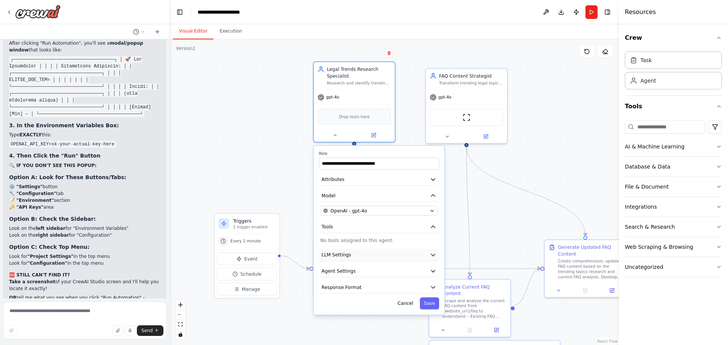
click at [349, 252] on button "LLM Settings" at bounding box center [379, 255] width 120 height 12
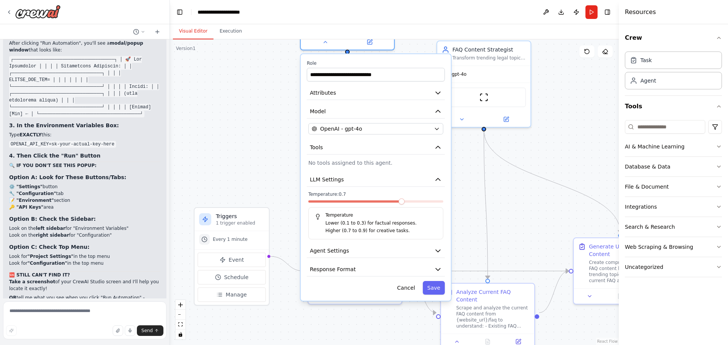
drag, startPoint x: 352, startPoint y: 214, endPoint x: 347, endPoint y: 164, distance: 50.0
click at [347, 164] on p "No tools assigned to this agent." at bounding box center [375, 163] width 135 height 8
click at [355, 248] on button "Agent Settings" at bounding box center [376, 251] width 138 height 14
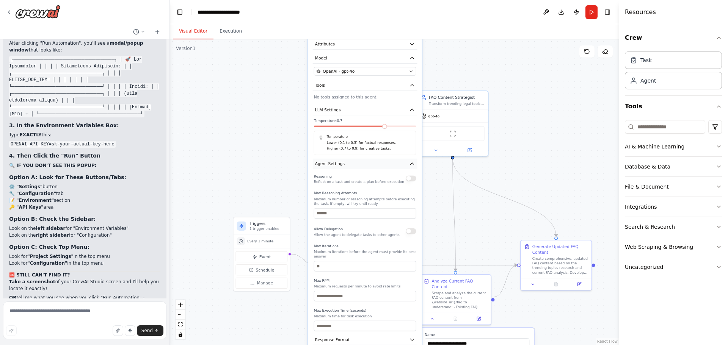
drag, startPoint x: 350, startPoint y: 254, endPoint x: 345, endPoint y: 169, distance: 85.0
click at [345, 169] on button "Agent Settings" at bounding box center [365, 164] width 105 height 11
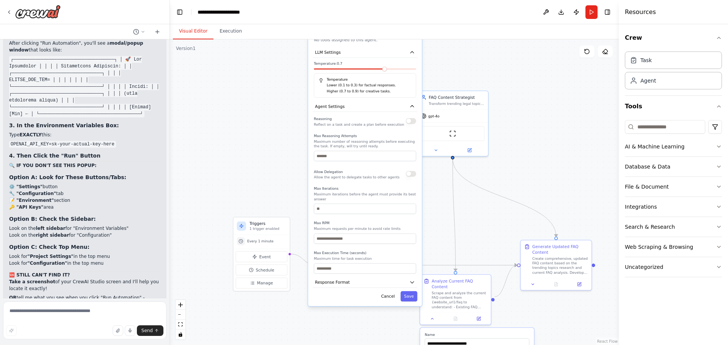
drag, startPoint x: 354, startPoint y: 233, endPoint x: 354, endPoint y: 172, distance: 61.0
click at [354, 172] on div "Allow Delegation Allow the agent to delegate tasks to other agents" at bounding box center [357, 173] width 86 height 11
click at [263, 190] on div ".deletable-edge-delete-btn { width: 20px; height: 20px; border: 0px solid #ffff…" at bounding box center [394, 192] width 449 height 306
click at [285, 132] on div ".deletable-edge-delete-btn { width: 20px; height: 20px; border: 0px solid #ffff…" at bounding box center [394, 192] width 449 height 306
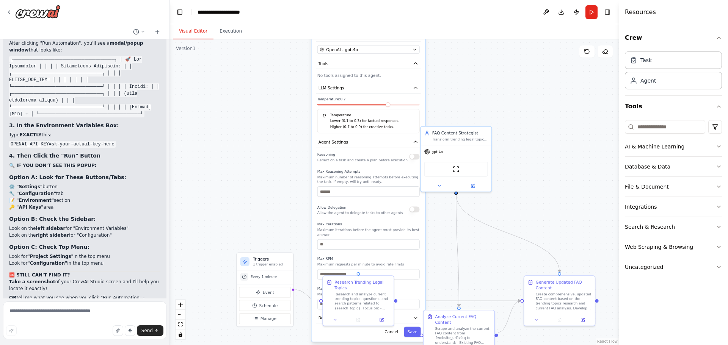
drag, startPoint x: 479, startPoint y: 67, endPoint x: 482, endPoint y: 103, distance: 35.8
click at [482, 103] on div ".deletable-edge-delete-btn { width: 20px; height: 20px; border: 0px solid #ffff…" at bounding box center [394, 192] width 449 height 306
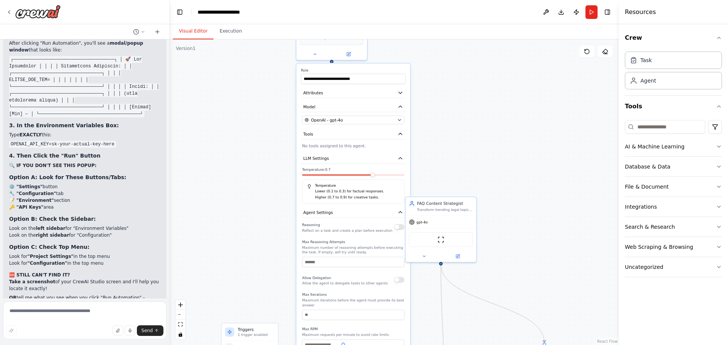
drag, startPoint x: 254, startPoint y: 123, endPoint x: 237, endPoint y: 227, distance: 104.9
click at [237, 227] on div ".deletable-edge-delete-btn { width: 20px; height: 20px; border: 0px solid #ffff…" at bounding box center [394, 192] width 449 height 306
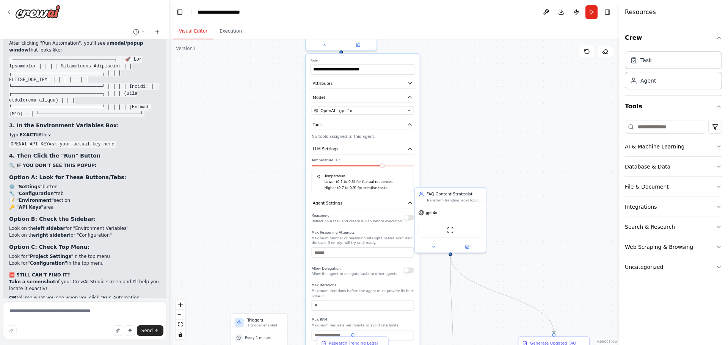
drag, startPoint x: 279, startPoint y: 147, endPoint x: 306, endPoint y: 51, distance: 100.2
click at [306, 51] on div ".deletable-edge-delete-btn { width: 20px; height: 20px; border: 0px solid #ffff…" at bounding box center [394, 192] width 449 height 306
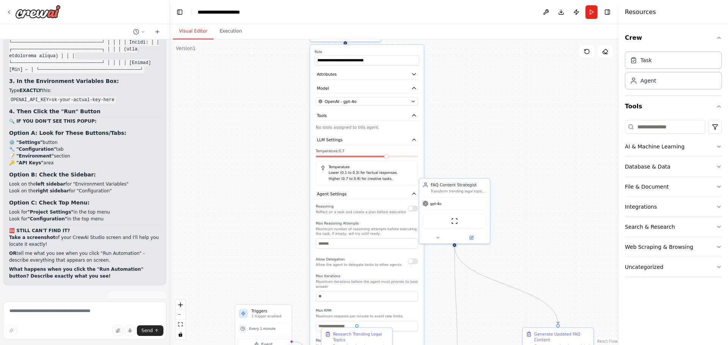
scroll to position [5275, 0]
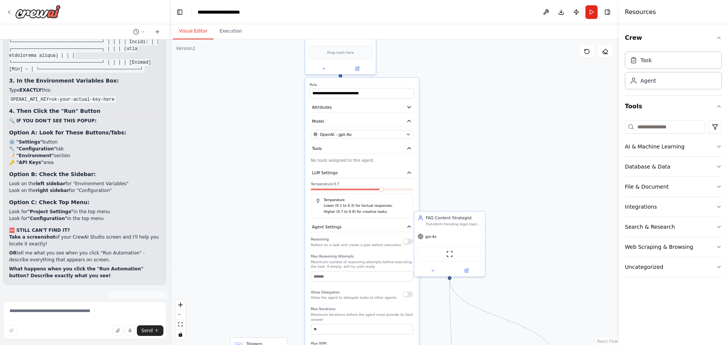
drag, startPoint x: 454, startPoint y: 97, endPoint x: 432, endPoint y: 113, distance: 26.8
click at [449, 129] on div ".deletable-edge-delete-btn { width: 20px; height: 20px; border: 0px solid #ffff…" at bounding box center [394, 192] width 449 height 306
click at [103, 313] on textarea at bounding box center [84, 321] width 163 height 38
click at [257, 187] on div ".deletable-edge-delete-btn { width: 20px; height: 20px; border: 0px solid #ffff…" at bounding box center [394, 192] width 449 height 306
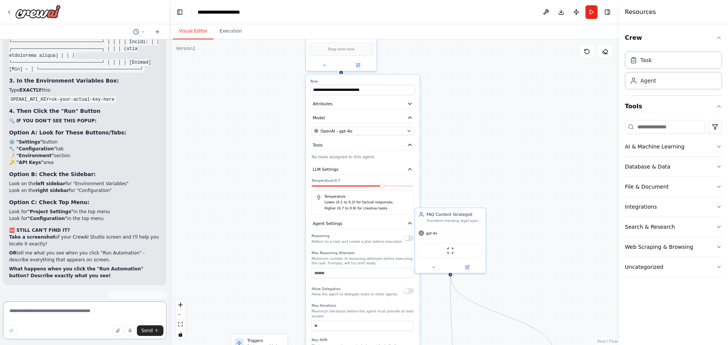
click at [69, 316] on textarea at bounding box center [84, 321] width 163 height 38
type textarea "**********"
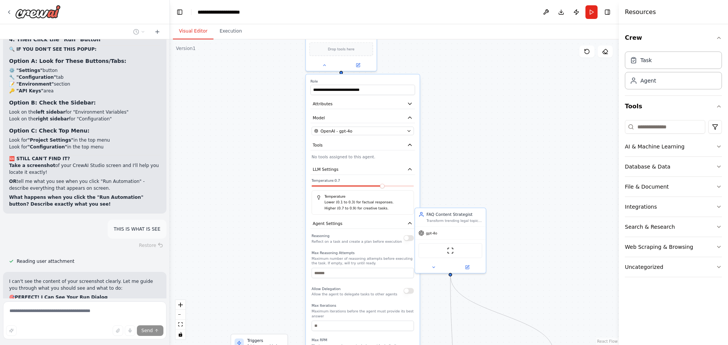
scroll to position [5349, 0]
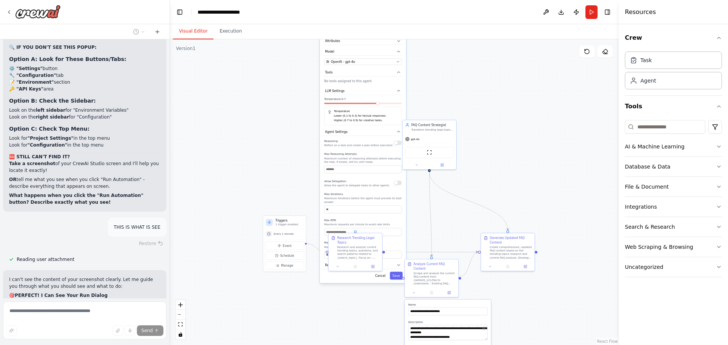
drag, startPoint x: 256, startPoint y: 184, endPoint x: 295, endPoint y: 127, distance: 68.4
click at [295, 127] on div ".deletable-edge-delete-btn { width: 20px; height: 20px; border: 0px solid #ffff…" at bounding box center [394, 192] width 449 height 306
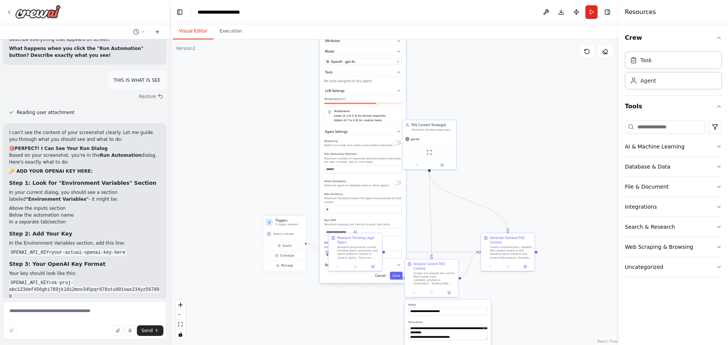
click at [497, 112] on div ".deletable-edge-delete-btn { width: 20px; height: 20px; border: 0px solid #ffff…" at bounding box center [394, 192] width 449 height 306
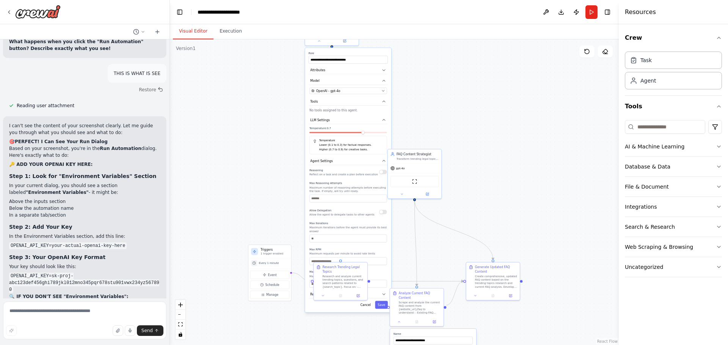
drag, startPoint x: 479, startPoint y: 89, endPoint x: 452, endPoint y: 166, distance: 81.9
click at [452, 167] on div ".deletable-edge-delete-btn { width: 20px; height: 20px; border: 0px solid #ffff…" at bounding box center [394, 192] width 449 height 306
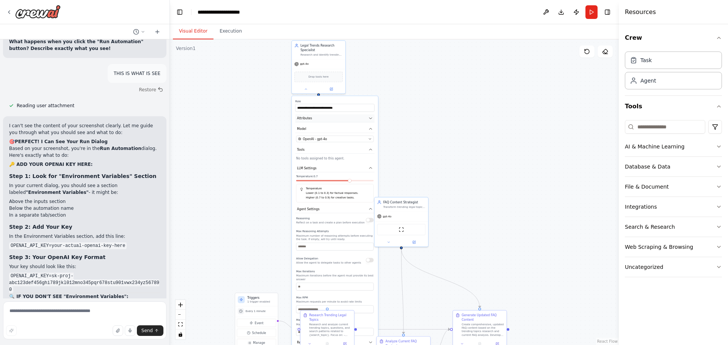
scroll to position [5509, 0]
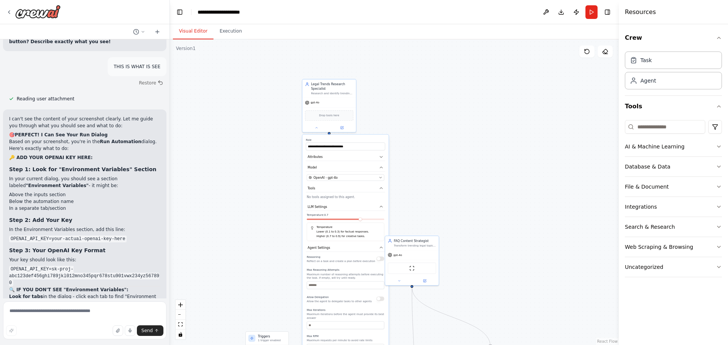
drag, startPoint x: 374, startPoint y: 73, endPoint x: 384, endPoint y: 111, distance: 40.1
click at [384, 111] on div ".deletable-edge-delete-btn { width: 20px; height: 20px; border: 0px solid #ffff…" at bounding box center [394, 192] width 449 height 306
click at [335, 97] on div "gpt-4o Drop tools here" at bounding box center [328, 114] width 53 height 34
click at [351, 74] on button at bounding box center [350, 71] width 10 height 10
click at [334, 68] on button "Confirm" at bounding box center [328, 70] width 27 height 9
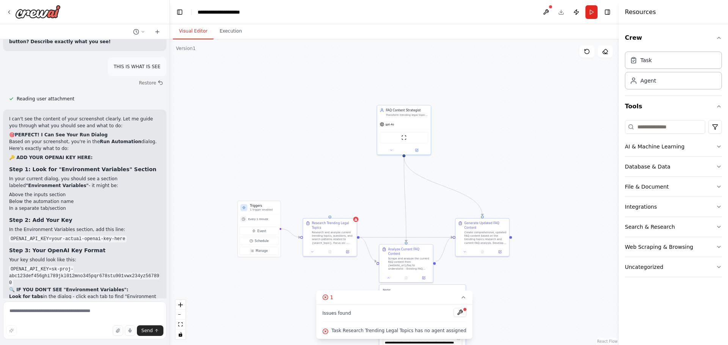
drag, startPoint x: 494, startPoint y: 217, endPoint x: 481, endPoint y: 70, distance: 147.3
click at [481, 70] on div ".deletable-edge-delete-btn { width: 20px; height: 20px; border: 0px solid #ffff…" at bounding box center [394, 192] width 449 height 306
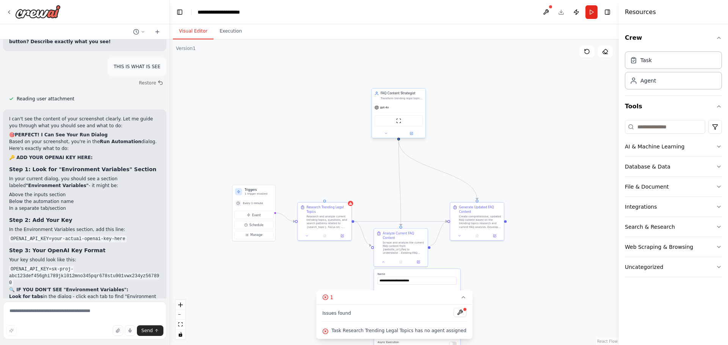
click at [399, 104] on div "gpt-4o" at bounding box center [398, 107] width 53 height 9
click at [419, 81] on icon at bounding box center [419, 81] width 3 height 4
click at [395, 82] on button "Confirm" at bounding box center [397, 80] width 27 height 9
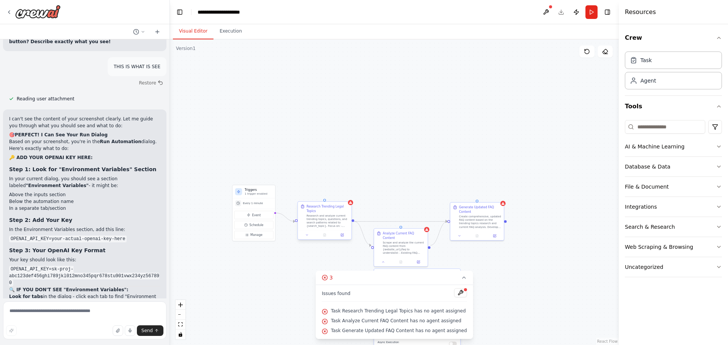
click at [336, 210] on div "Research Trending Legal Topics" at bounding box center [327, 209] width 42 height 9
click at [346, 194] on icon at bounding box center [345, 195] width 3 height 4
click at [327, 198] on button "Confirm" at bounding box center [323, 194] width 27 height 9
click at [262, 193] on p "1 trigger enabled" at bounding box center [258, 193] width 28 height 3
click at [265, 189] on h3 "Triggers" at bounding box center [258, 190] width 28 height 4
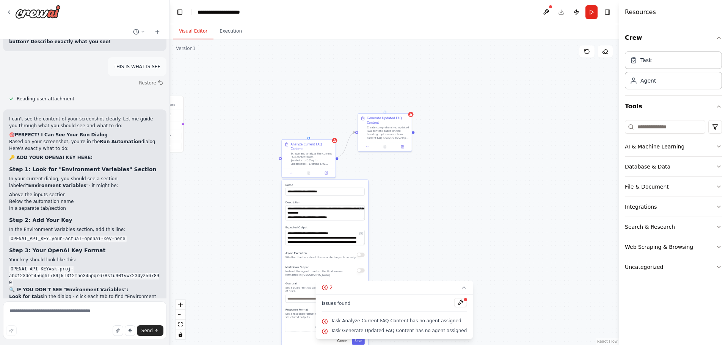
drag, startPoint x: 369, startPoint y: 216, endPoint x: 284, endPoint y: 138, distance: 115.9
click at [284, 138] on div ".deletable-edge-delete-btn { width: 20px; height: 20px; border: 0px solid #ffff…" at bounding box center [394, 192] width 449 height 306
click at [338, 205] on textarea "**********" at bounding box center [324, 212] width 79 height 15
click at [334, 154] on div "Analyze Current FAQ Content Scrape and analyze the current FAQ content from {we…" at bounding box center [308, 153] width 53 height 29
click at [333, 134] on button at bounding box center [329, 132] width 10 height 10
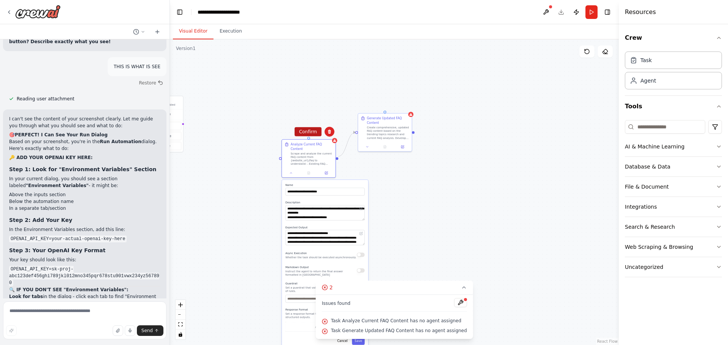
click at [305, 134] on button "Confirm" at bounding box center [308, 131] width 27 height 9
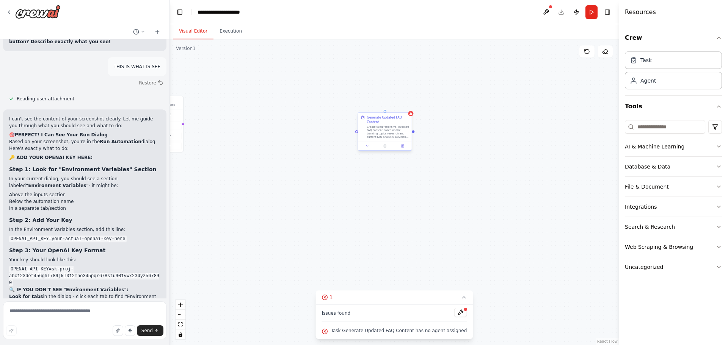
click at [389, 119] on div "Generate Updated FAQ Content" at bounding box center [388, 120] width 42 height 9
click at [405, 109] on button at bounding box center [406, 106] width 10 height 10
click at [387, 107] on button "Confirm" at bounding box center [384, 105] width 27 height 9
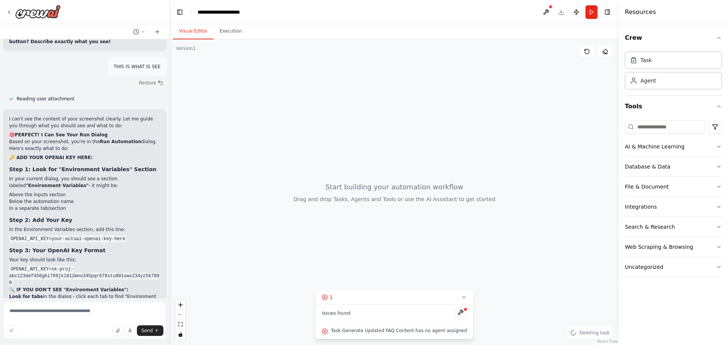
drag, startPoint x: 296, startPoint y: 135, endPoint x: 371, endPoint y: 141, distance: 76.1
click at [371, 141] on div at bounding box center [394, 192] width 449 height 306
drag, startPoint x: 282, startPoint y: 142, endPoint x: 396, endPoint y: 161, distance: 115.6
click at [542, 139] on div at bounding box center [394, 192] width 449 height 306
click at [74, 313] on textarea at bounding box center [84, 321] width 163 height 38
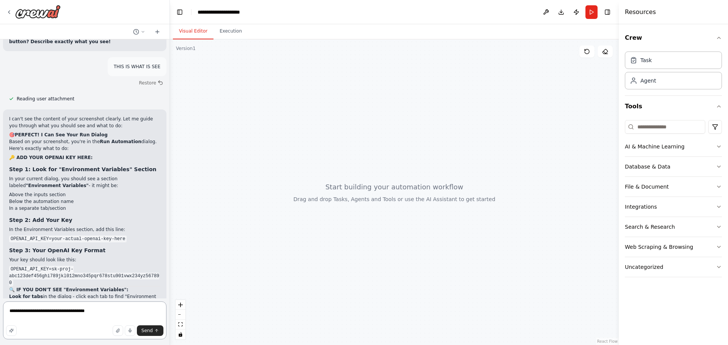
type textarea "**********"
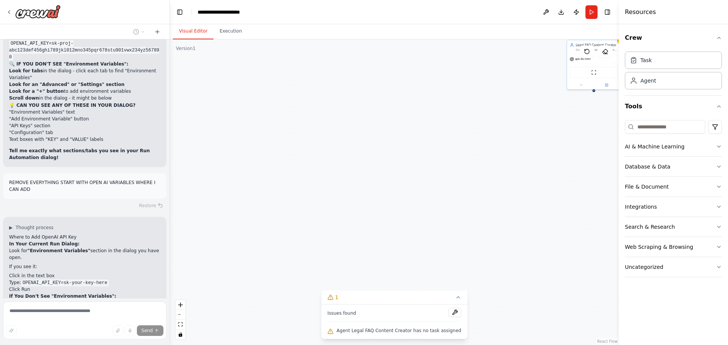
scroll to position [5742, 0]
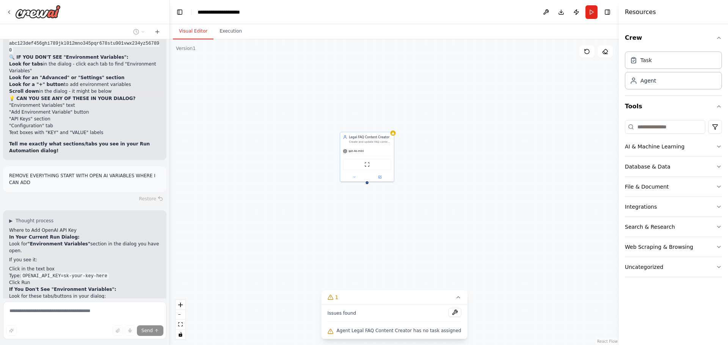
drag, startPoint x: 497, startPoint y: 106, endPoint x: 270, endPoint y: 198, distance: 244.7
click at [270, 198] on div "Legal FAQ Content Creator Create and update FAQ content for legal questions usi…" at bounding box center [394, 192] width 449 height 306
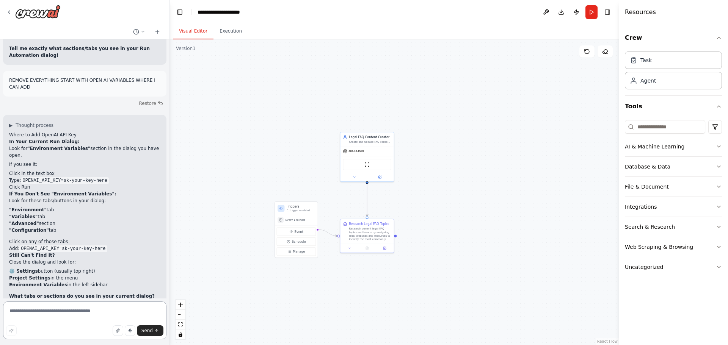
scroll to position [5851, 0]
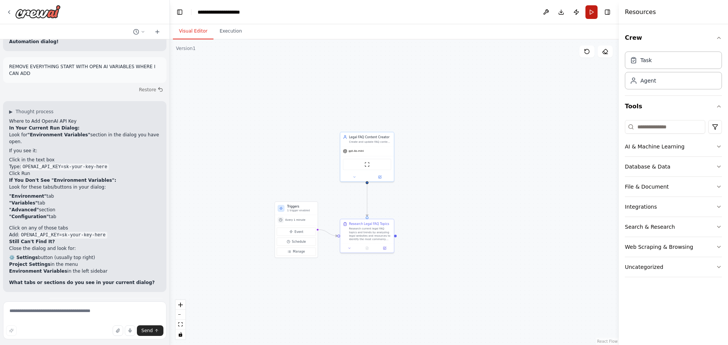
click at [588, 12] on button "Run" at bounding box center [591, 12] width 12 height 14
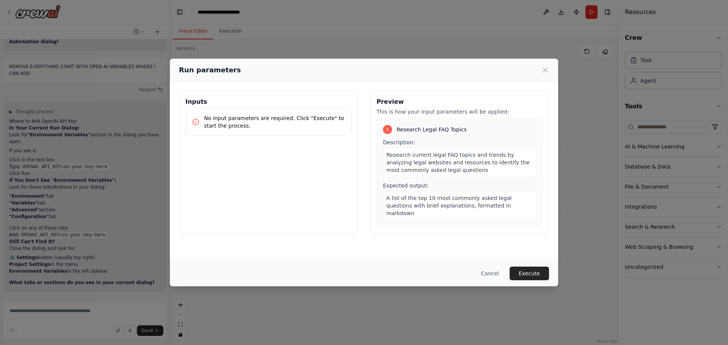
click at [410, 159] on span "Research current legal FAQ topics and trends by analyzing legal websites and re…" at bounding box center [457, 162] width 143 height 21
click at [546, 65] on div "Run parameters" at bounding box center [364, 70] width 370 height 11
click at [545, 70] on icon at bounding box center [545, 70] width 4 height 4
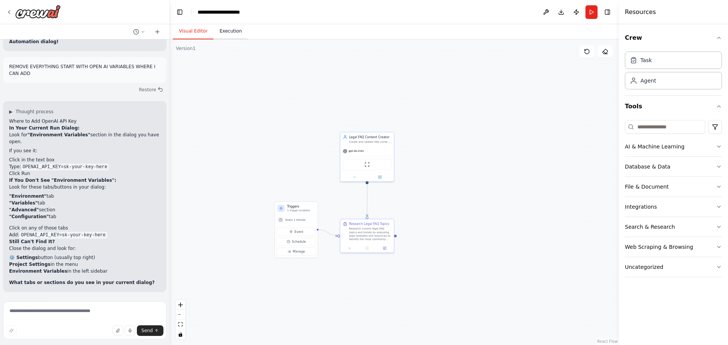
click at [235, 38] on button "Execution" at bounding box center [230, 31] width 34 height 16
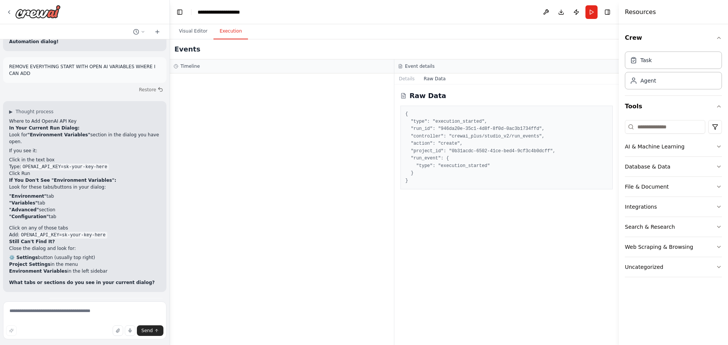
click at [433, 77] on button "Raw Data" at bounding box center [434, 79] width 31 height 11
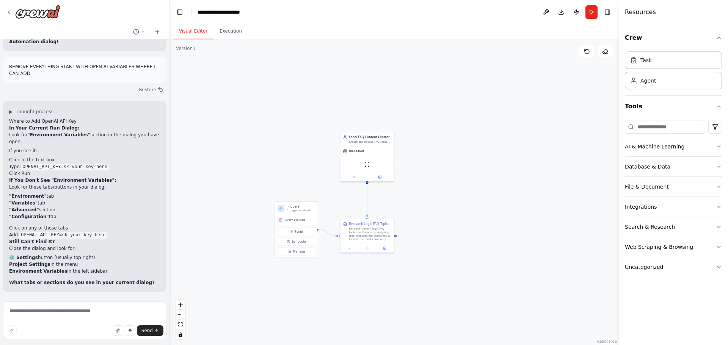
click at [192, 30] on button "Visual Editor" at bounding box center [193, 31] width 41 height 16
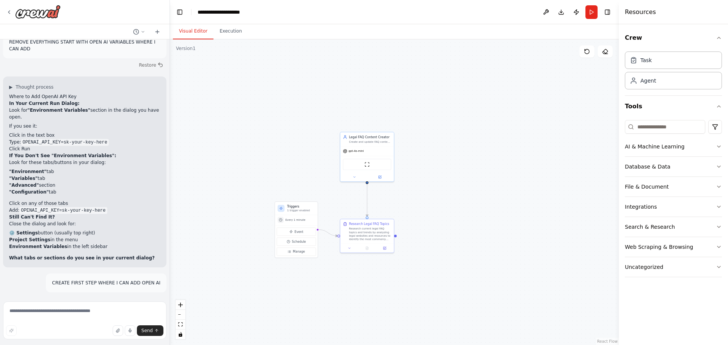
scroll to position [5889, 0]
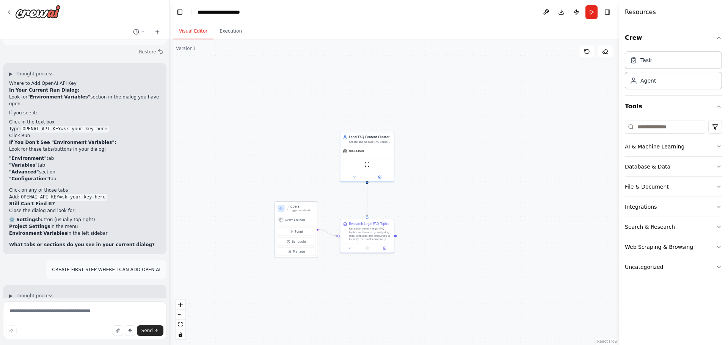
click at [296, 208] on h3 "Triggers" at bounding box center [301, 207] width 28 height 4
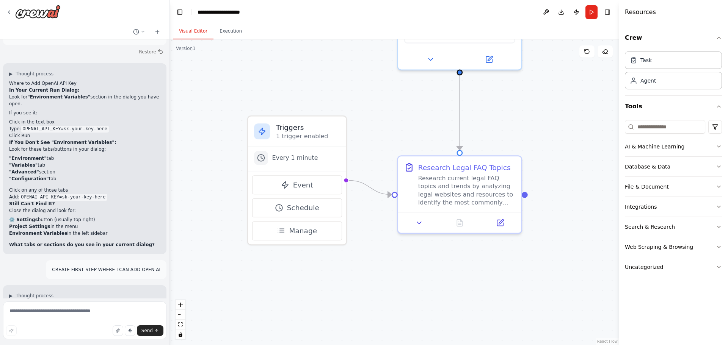
drag, startPoint x: 252, startPoint y: 149, endPoint x: 205, endPoint y: 131, distance: 50.8
click at [205, 131] on div ".deletable-edge-delete-btn { width: 20px; height: 20px; border: 0px solid #ffff…" at bounding box center [394, 192] width 449 height 306
click at [282, 226] on button "Manage" at bounding box center [297, 231] width 90 height 19
click at [312, 236] on span "Manage" at bounding box center [303, 231] width 28 height 10
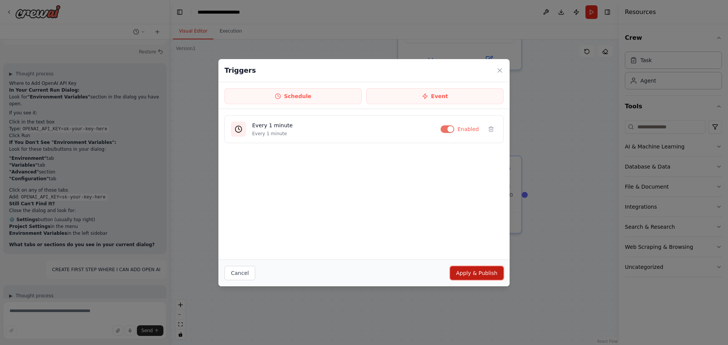
click at [472, 272] on button "Apply & Publish" at bounding box center [476, 273] width 53 height 14
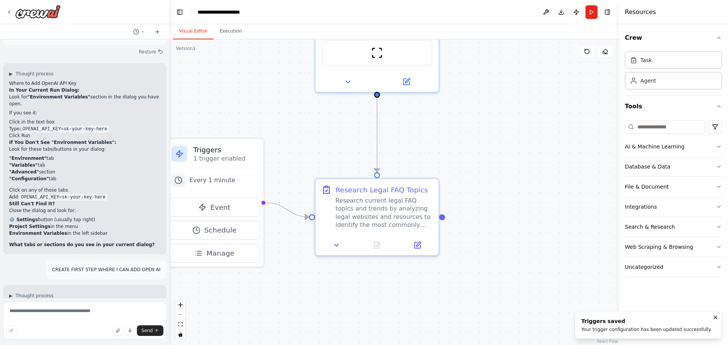
drag, startPoint x: 367, startPoint y: 249, endPoint x: 299, endPoint y: 269, distance: 71.2
click at [299, 269] on div ".deletable-edge-delete-btn { width: 20px; height: 20px; border: 0px solid #ffff…" at bounding box center [394, 192] width 449 height 306
click at [339, 241] on icon at bounding box center [336, 244] width 8 height 8
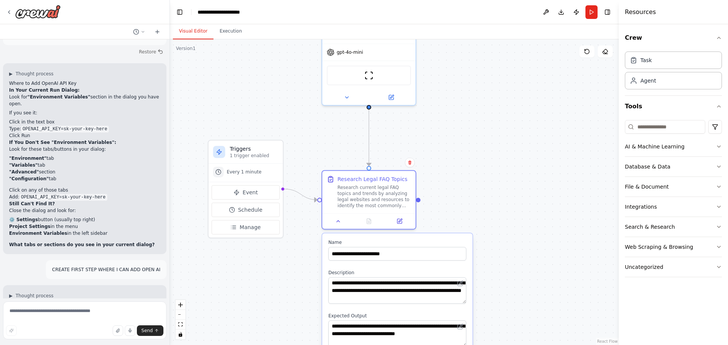
drag, startPoint x: 301, startPoint y: 258, endPoint x: 309, endPoint y: 235, distance: 24.9
click at [309, 235] on div ".deletable-edge-delete-btn { width: 20px; height: 20px; border: 0px solid #ffff…" at bounding box center [394, 192] width 449 height 306
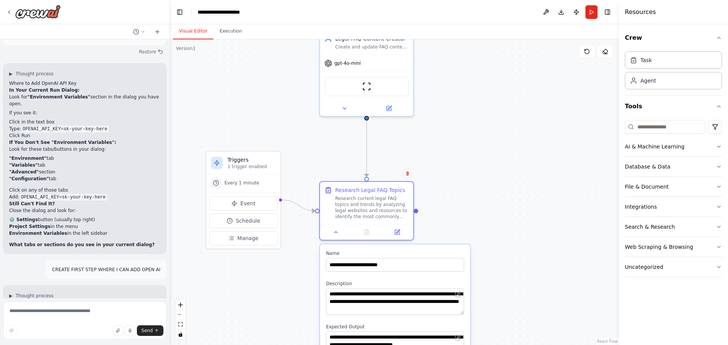
drag, startPoint x: 317, startPoint y: 106, endPoint x: 304, endPoint y: 191, distance: 85.9
click at [304, 191] on div ".deletable-edge-delete-btn { width: 20px; height: 20px; border: 0px solid #ffff…" at bounding box center [394, 192] width 449 height 306
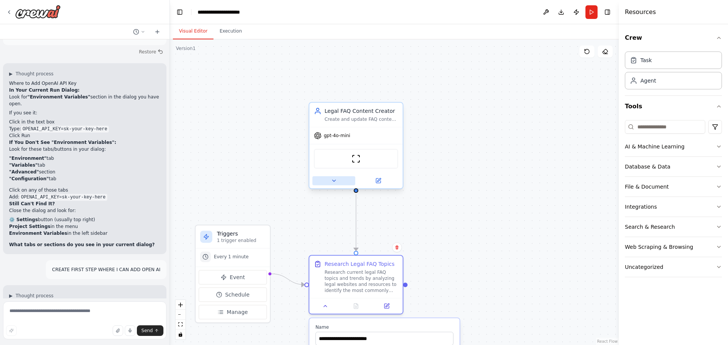
click at [334, 185] on button at bounding box center [333, 180] width 43 height 9
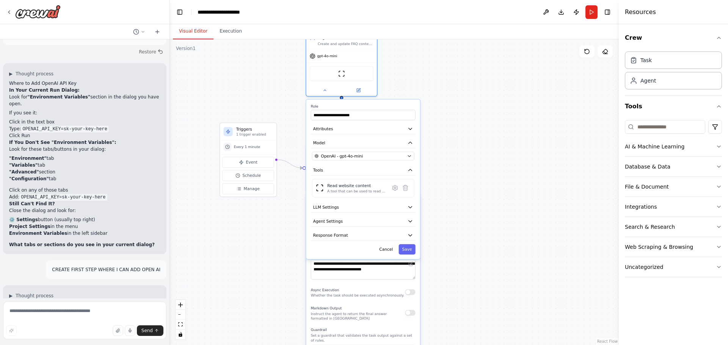
drag, startPoint x: 289, startPoint y: 104, endPoint x: 283, endPoint y: 50, distance: 54.5
click at [283, 50] on div ".deletable-edge-delete-btn { width: 20px; height: 20px; border: 0px solid #ffff…" at bounding box center [394, 192] width 449 height 306
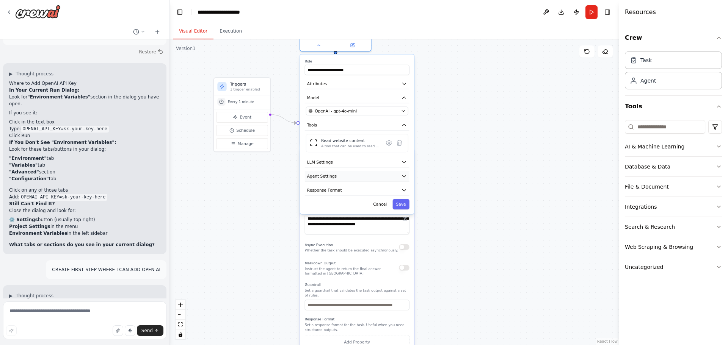
click at [338, 177] on button "Agent Settings" at bounding box center [357, 176] width 105 height 11
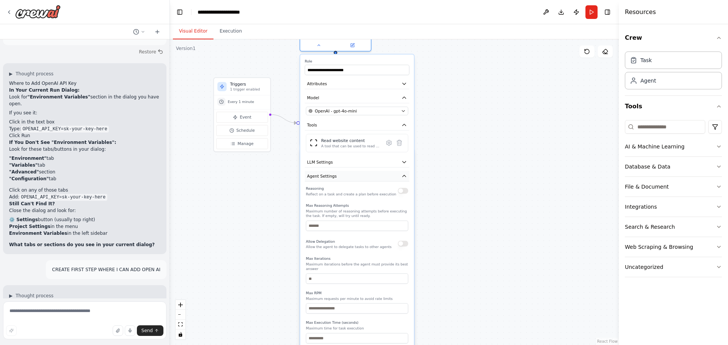
click at [338, 177] on button "Agent Settings" at bounding box center [357, 176] width 105 height 11
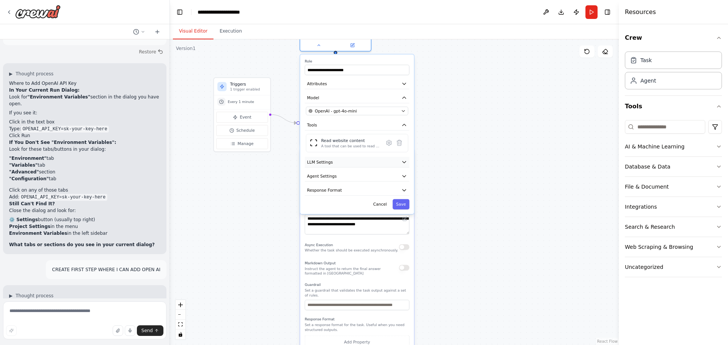
click at [337, 162] on button "LLM Settings" at bounding box center [357, 162] width 105 height 11
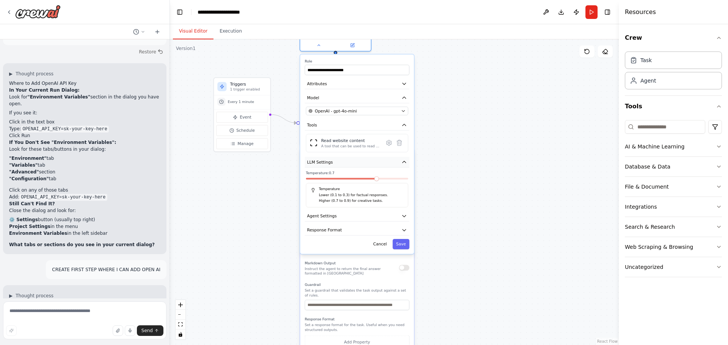
click at [337, 162] on button "LLM Settings" at bounding box center [357, 162] width 105 height 11
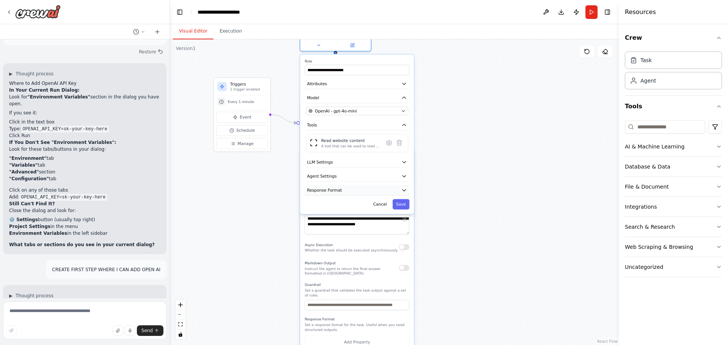
click at [328, 191] on span "Response Format" at bounding box center [324, 191] width 35 height 6
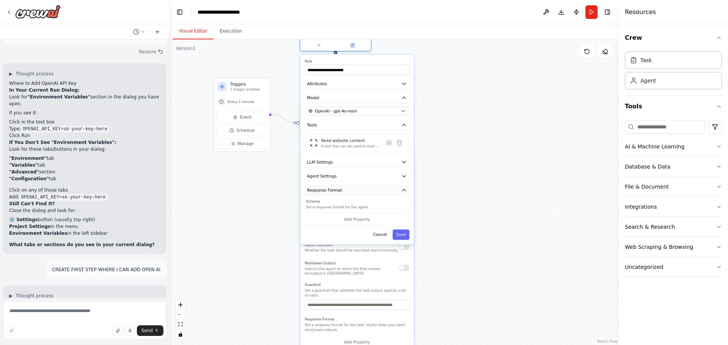
click at [328, 191] on span "Response Format" at bounding box center [324, 191] width 35 height 6
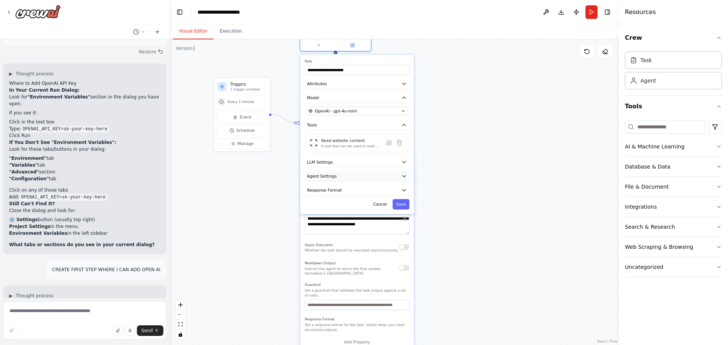
click at [327, 171] on button "Agent Settings" at bounding box center [357, 176] width 105 height 11
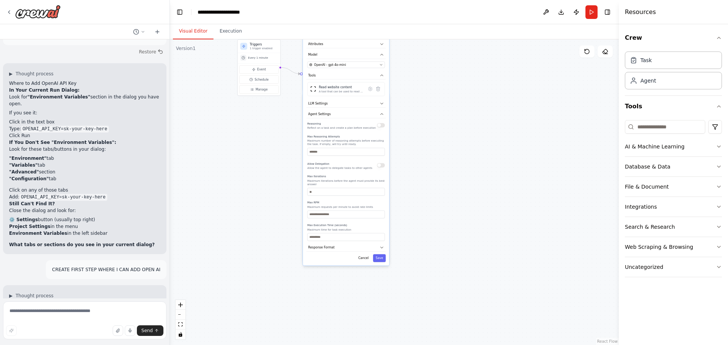
drag, startPoint x: 287, startPoint y: 151, endPoint x: 282, endPoint y: 139, distance: 12.4
click at [282, 139] on div ".deletable-edge-delete-btn { width: 20px; height: 20px; border: 0px solid #ffff…" at bounding box center [394, 192] width 449 height 306
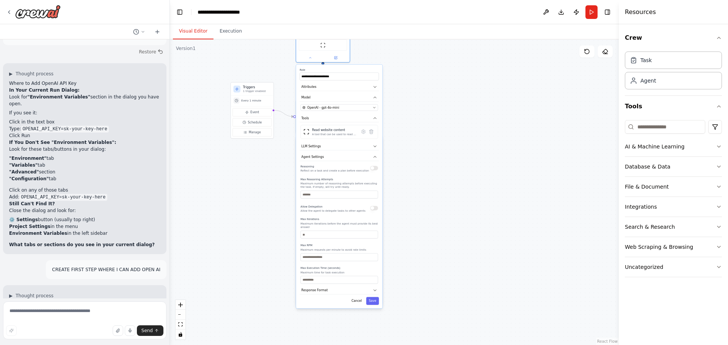
drag, startPoint x: 285, startPoint y: 138, endPoint x: 278, endPoint y: 181, distance: 43.4
click at [278, 181] on div ".deletable-edge-delete-btn { width: 20px; height: 20px; border: 0px solid #ffff…" at bounding box center [394, 192] width 449 height 306
click at [416, 105] on div ".deletable-edge-delete-btn { width: 20px; height: 20px; border: 0px solid #ffff…" at bounding box center [394, 192] width 449 height 306
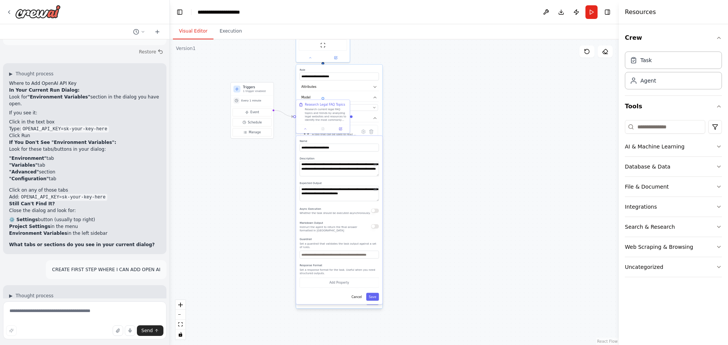
click at [414, 106] on div ".deletable-edge-delete-btn { width: 20px; height: 20px; border: 0px solid #ffff…" at bounding box center [394, 192] width 449 height 306
click at [356, 294] on button "Cancel" at bounding box center [357, 297] width 16 height 8
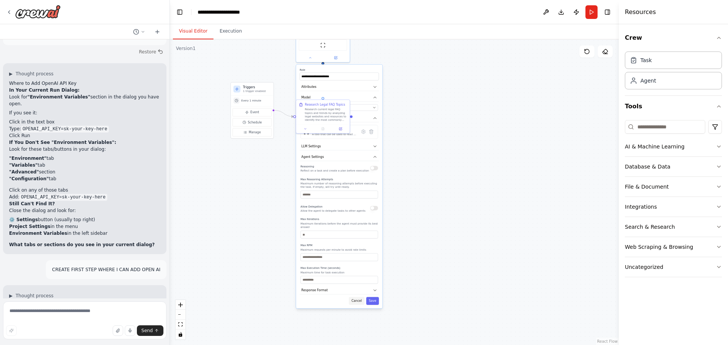
click at [360, 300] on button "Cancel" at bounding box center [357, 301] width 16 height 8
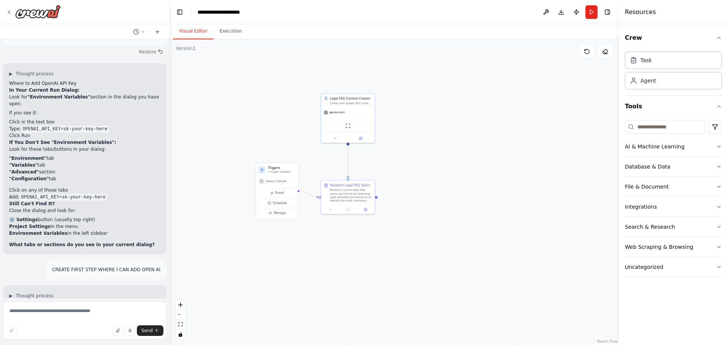
drag, startPoint x: 295, startPoint y: 196, endPoint x: 320, endPoint y: 277, distance: 84.5
click at [320, 277] on div ".deletable-edge-delete-btn { width: 20px; height: 20px; border: 0px solid #ffff…" at bounding box center [394, 192] width 449 height 306
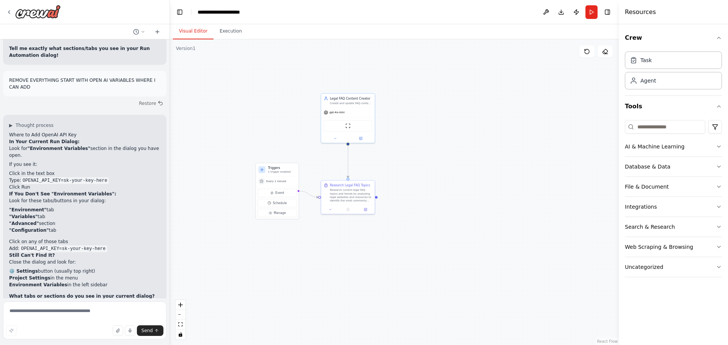
scroll to position [5851, 0]
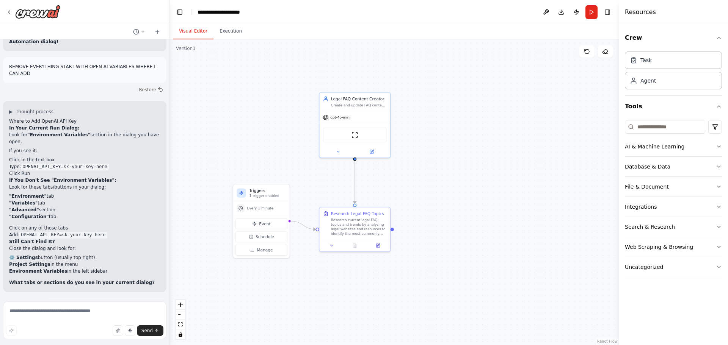
drag, startPoint x: 242, startPoint y: 190, endPoint x: 208, endPoint y: 216, distance: 42.2
click at [208, 216] on div ".deletable-edge-delete-btn { width: 20px; height: 20px; border: 0px solid #ffff…" at bounding box center [394, 192] width 449 height 306
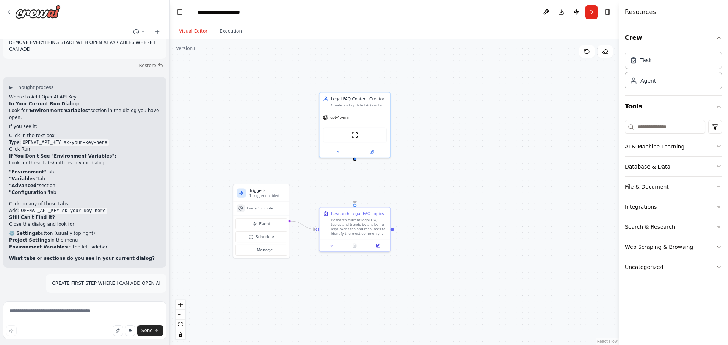
scroll to position [5889, 0]
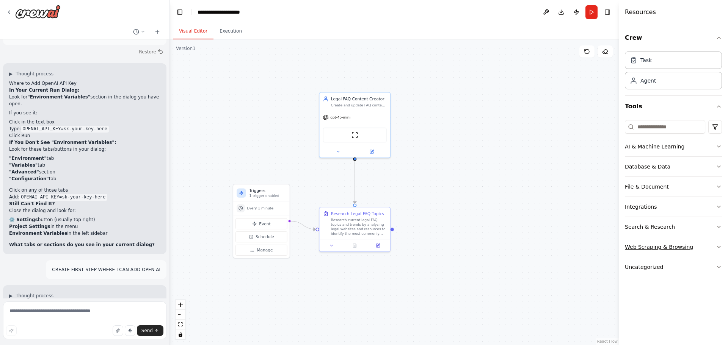
click at [649, 242] on button "Web Scraping & Browsing" at bounding box center [673, 247] width 97 height 20
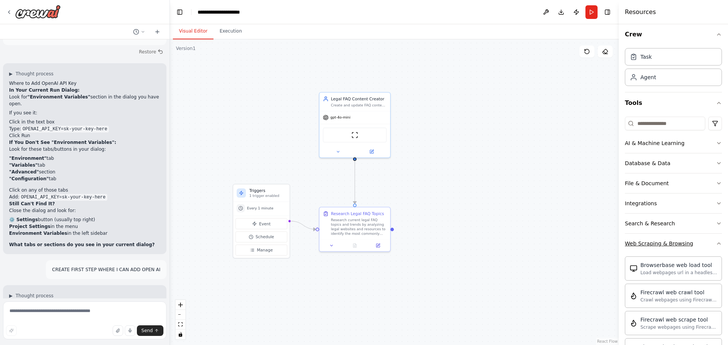
scroll to position [38, 0]
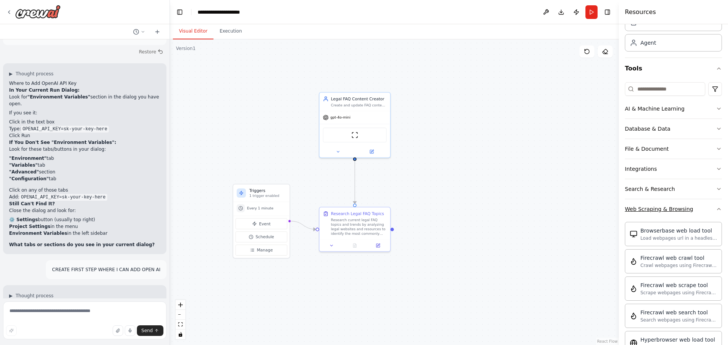
click at [653, 216] on button "Web Scraping & Browsing" at bounding box center [673, 209] width 97 height 20
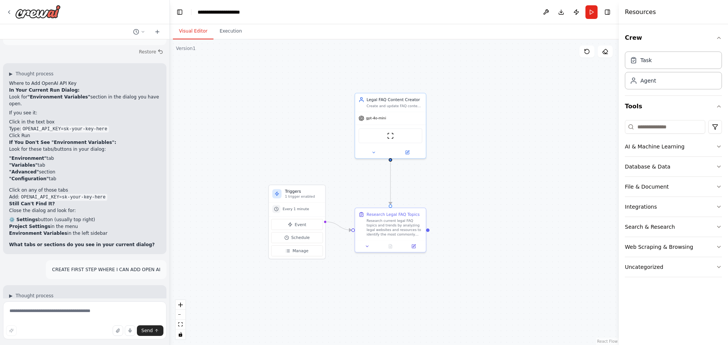
drag, startPoint x: 215, startPoint y: 140, endPoint x: 251, endPoint y: 141, distance: 35.6
click at [251, 141] on div ".deletable-edge-delete-btn { width: 20px; height: 20px; border: 0px solid #ffff…" at bounding box center [394, 192] width 449 height 306
click at [157, 32] on icon at bounding box center [156, 32] width 3 height 0
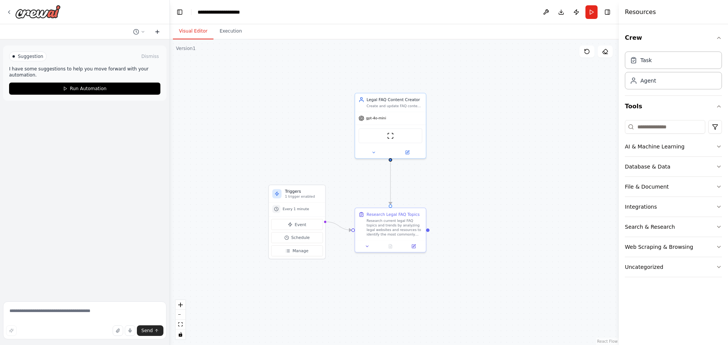
click at [157, 32] on icon at bounding box center [156, 32] width 3 height 0
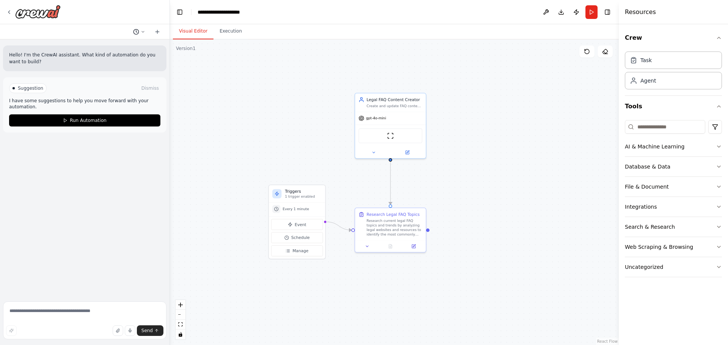
click at [138, 31] on icon at bounding box center [136, 32] width 6 height 6
click at [285, 62] on div ".deletable-edge-delete-btn { width: 20px; height: 20px; border: 0px solid #ffff…" at bounding box center [394, 192] width 449 height 306
click at [141, 32] on div at bounding box center [85, 172] width 170 height 345
click at [716, 223] on button "Search & Research" at bounding box center [673, 227] width 97 height 20
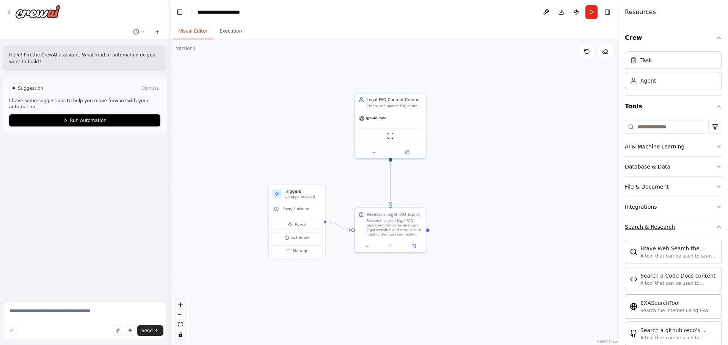
click at [716, 223] on button "Search & Research" at bounding box center [673, 227] width 97 height 20
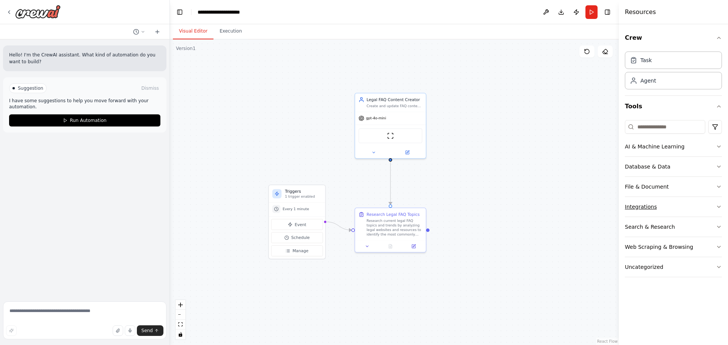
click at [702, 202] on button "Integrations" at bounding box center [673, 207] width 97 height 20
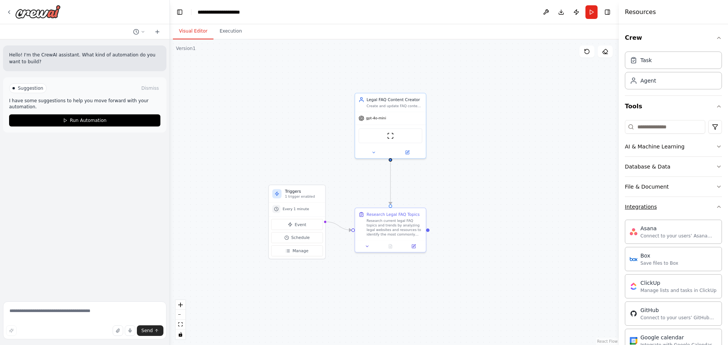
click at [702, 202] on button "Integrations" at bounding box center [673, 207] width 97 height 20
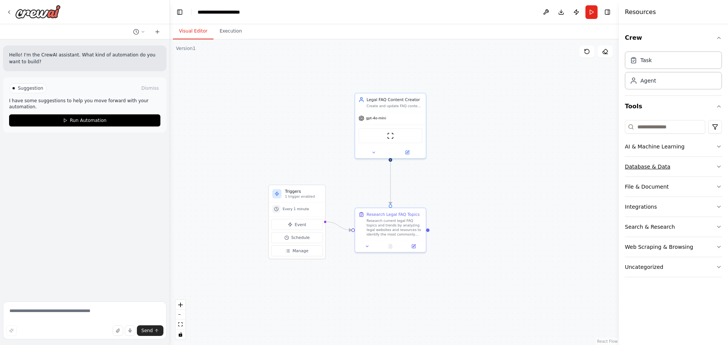
click at [702, 171] on button "Database & Data" at bounding box center [673, 167] width 97 height 20
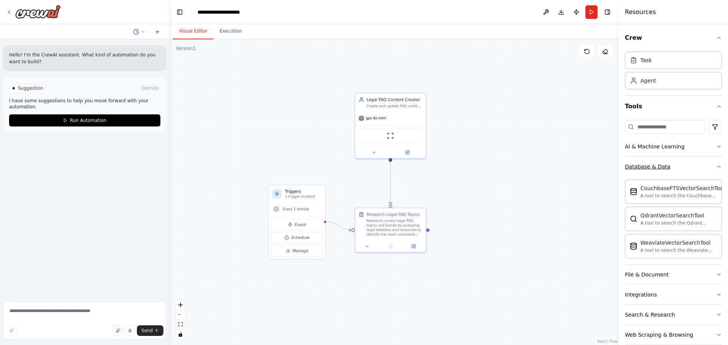
click at [702, 171] on button "Database & Data" at bounding box center [673, 167] width 97 height 20
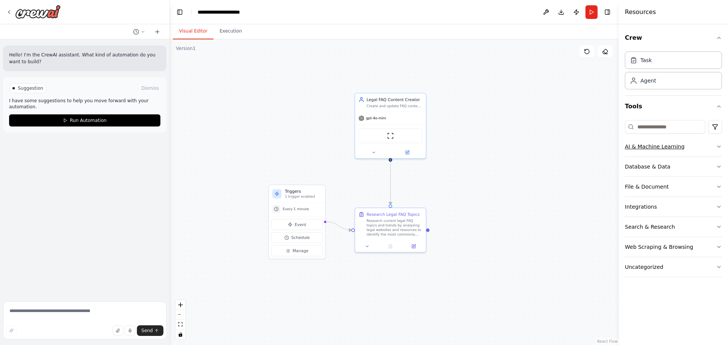
click at [699, 151] on button "AI & Machine Learning" at bounding box center [673, 147] width 97 height 20
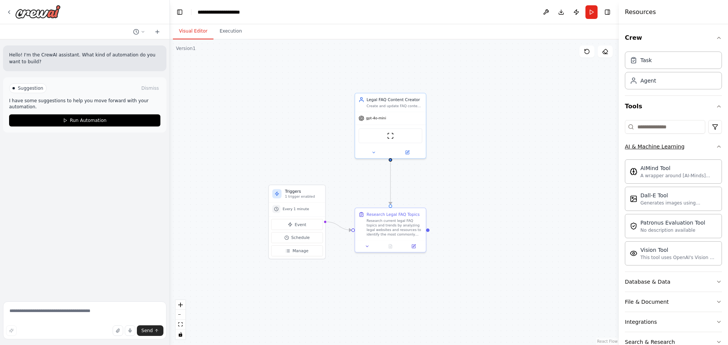
click at [699, 151] on button "AI & Machine Learning" at bounding box center [673, 147] width 97 height 20
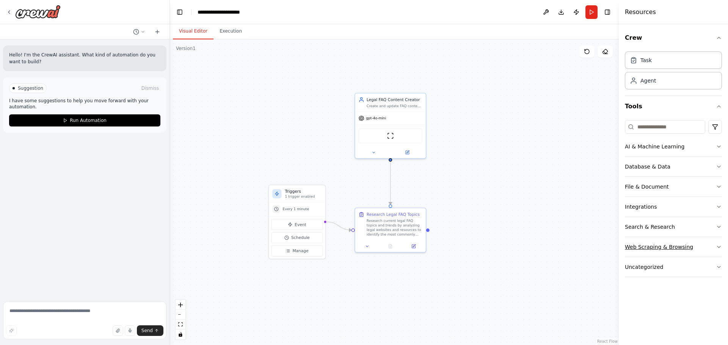
click at [698, 248] on button "Web Scraping & Browsing" at bounding box center [673, 247] width 97 height 20
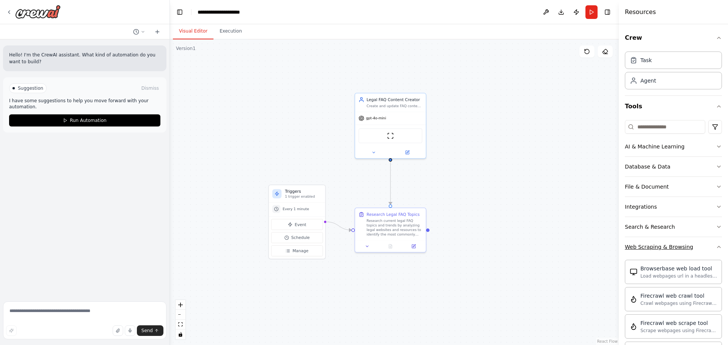
click at [699, 248] on button "Web Scraping & Browsing" at bounding box center [673, 247] width 97 height 20
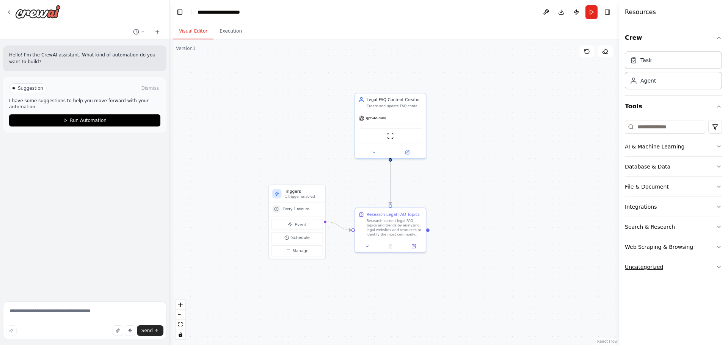
click at [692, 262] on button "Uncategorized" at bounding box center [673, 267] width 97 height 20
click at [710, 262] on button "Uncategorized" at bounding box center [673, 267] width 97 height 20
click at [694, 144] on button "AI & Machine Learning" at bounding box center [673, 147] width 97 height 20
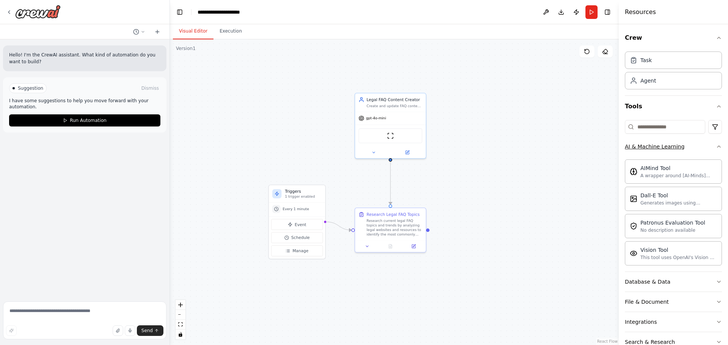
click at [694, 144] on button "AI & Machine Learning" at bounding box center [673, 147] width 97 height 20
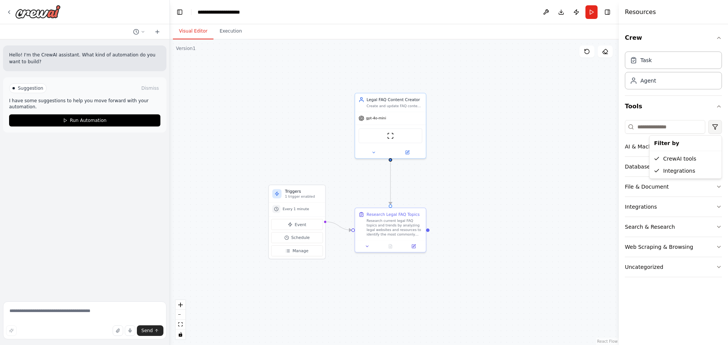
click at [713, 125] on html "**********" at bounding box center [364, 172] width 728 height 345
click at [688, 111] on html "**********" at bounding box center [364, 172] width 728 height 345
click at [673, 78] on div "Agent" at bounding box center [673, 80] width 97 height 17
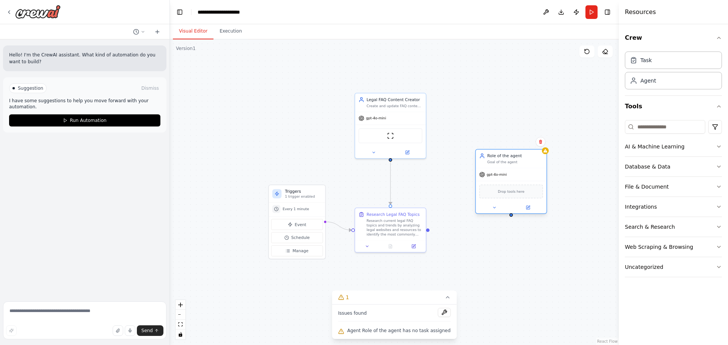
drag, startPoint x: 580, startPoint y: 159, endPoint x: 509, endPoint y: 163, distance: 71.4
click at [509, 163] on div "Goal of the agent" at bounding box center [515, 162] width 56 height 5
click at [541, 142] on icon at bounding box center [540, 141] width 5 height 5
click at [516, 140] on button "Confirm" at bounding box center [518, 141] width 27 height 9
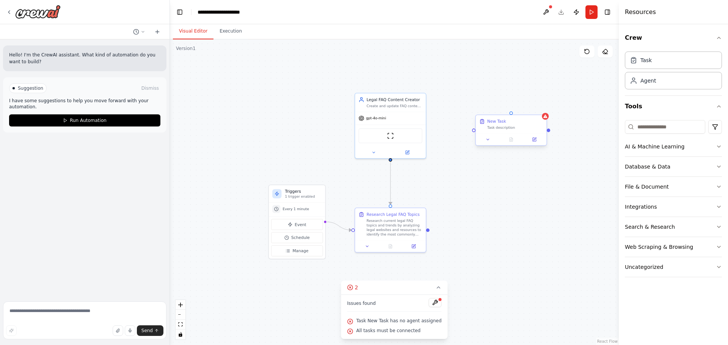
click at [515, 123] on div "New Task" at bounding box center [515, 122] width 56 height 6
click at [540, 109] on icon at bounding box center [541, 108] width 5 height 5
click at [543, 107] on icon at bounding box center [541, 108] width 5 height 5
click at [525, 108] on button "Confirm" at bounding box center [519, 107] width 27 height 9
click at [400, 112] on div "gpt-4o-mini" at bounding box center [390, 117] width 70 height 13
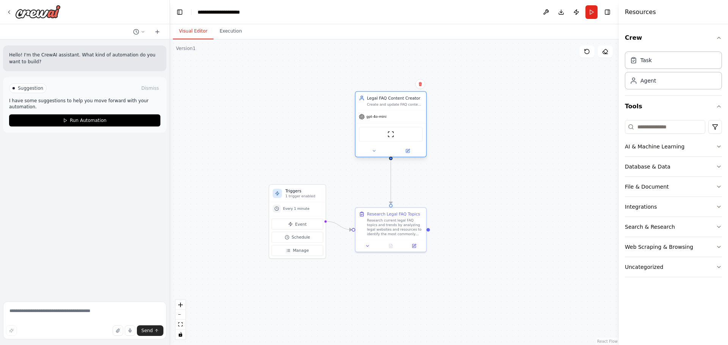
click at [375, 118] on span "gpt-4o-mini" at bounding box center [376, 116] width 20 height 5
click at [390, 135] on img at bounding box center [390, 134] width 7 height 7
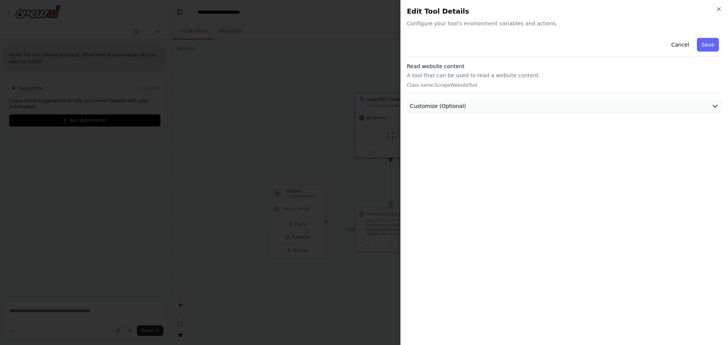
click at [453, 103] on span "Customize (Optional)" at bounding box center [438, 106] width 56 height 8
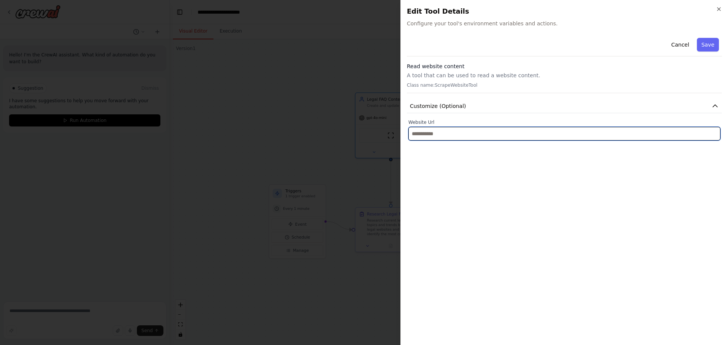
click at [449, 130] on input "text" at bounding box center [564, 134] width 312 height 14
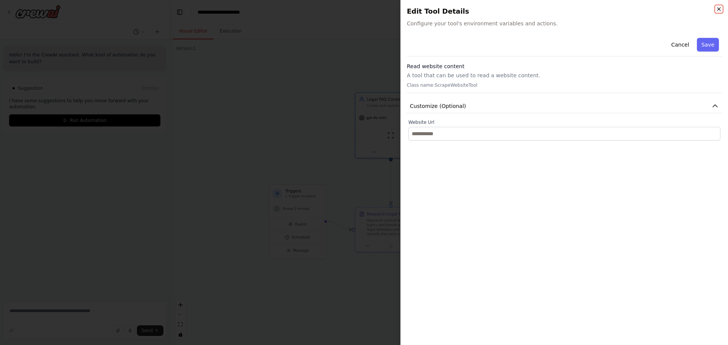
click at [718, 11] on icon "button" at bounding box center [719, 9] width 6 height 6
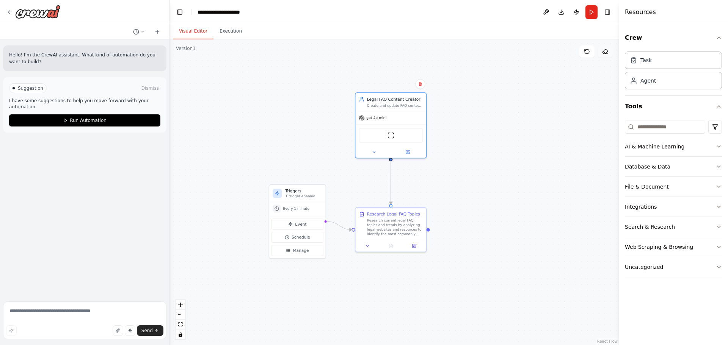
click at [603, 53] on icon at bounding box center [605, 52] width 6 height 6
drag, startPoint x: 603, startPoint y: 52, endPoint x: 559, endPoint y: 78, distance: 51.0
click at [555, 81] on div "Version 1 Show Tools Hide Agents .deletable-edge-delete-btn { width: 20px; heig…" at bounding box center [394, 192] width 449 height 306
click at [606, 50] on icon at bounding box center [605, 52] width 6 height 6
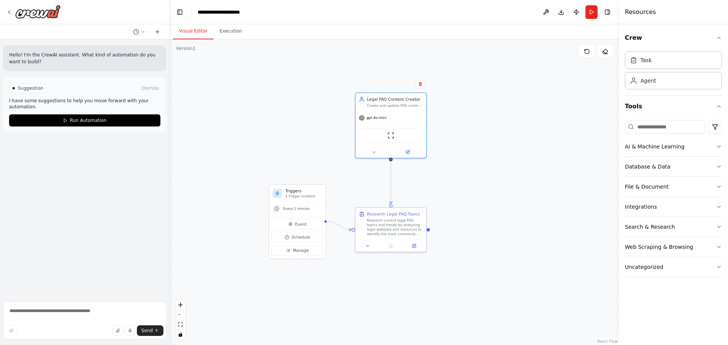
drag, startPoint x: 605, startPoint y: 51, endPoint x: 560, endPoint y: 66, distance: 47.1
click at [420, 97] on div "Version 1 Show Tools Hide Agents .deletable-edge-delete-btn { width: 20px; heig…" at bounding box center [394, 192] width 449 height 306
click at [605, 49] on icon at bounding box center [605, 52] width 6 height 6
click at [638, 149] on div "AI & Machine Learning" at bounding box center [655, 147] width 60 height 8
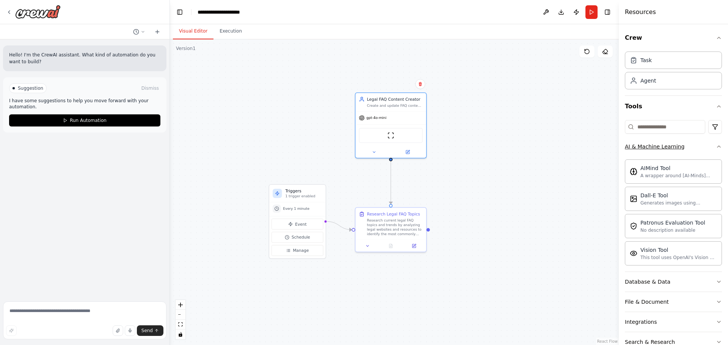
click at [638, 149] on div "AI & Machine Learning" at bounding box center [655, 147] width 60 height 8
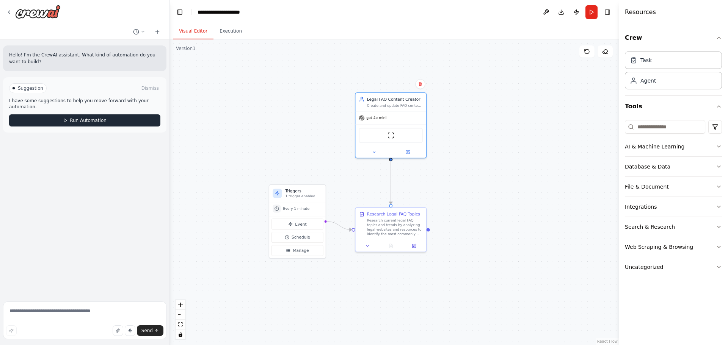
click at [99, 114] on button "Run Automation" at bounding box center [84, 120] width 151 height 12
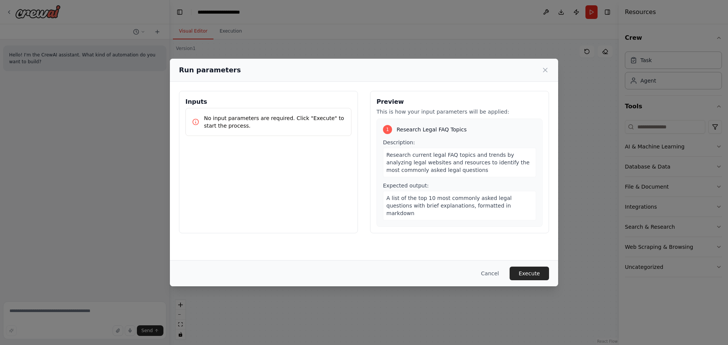
click at [526, 269] on button "Execute" at bounding box center [528, 274] width 39 height 14
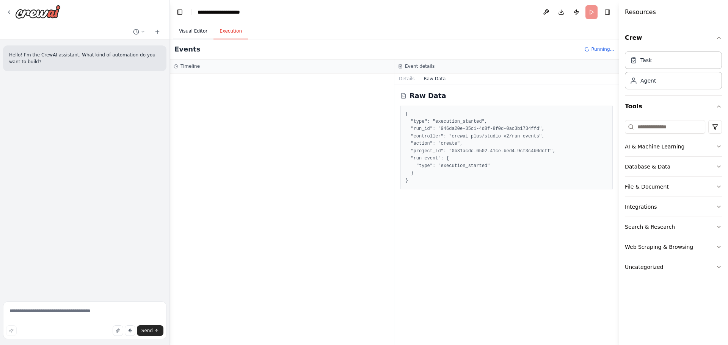
click at [201, 32] on button "Visual Editor" at bounding box center [193, 31] width 41 height 16
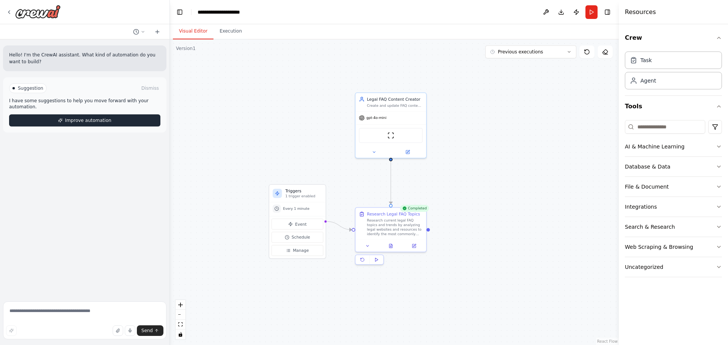
click at [95, 117] on span "Improve automation" at bounding box center [88, 120] width 46 height 6
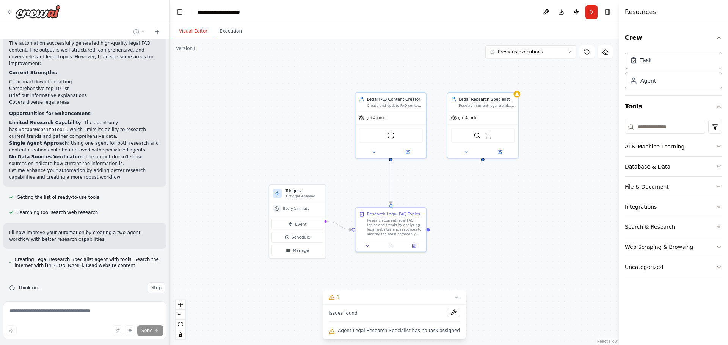
scroll to position [163, 0]
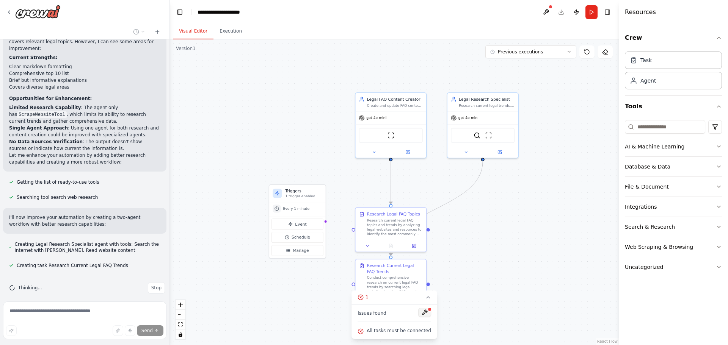
click at [422, 313] on button at bounding box center [424, 312] width 13 height 9
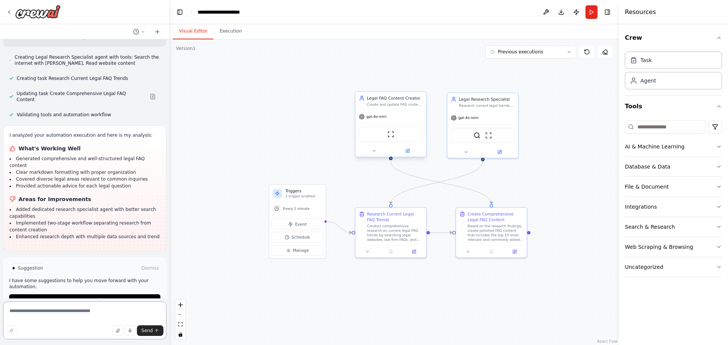
scroll to position [364, 0]
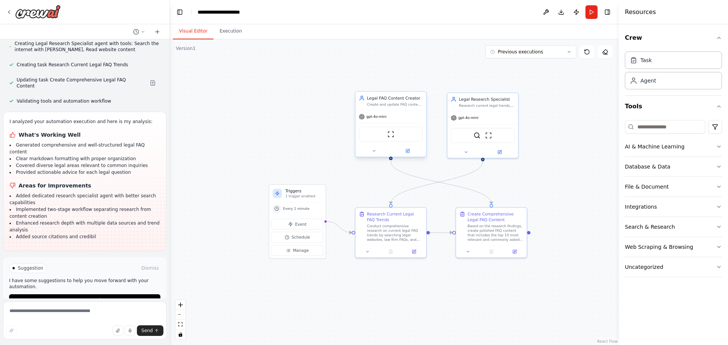
click at [380, 118] on span "gpt-4o-mini" at bounding box center [376, 116] width 20 height 5
click at [377, 120] on div "gpt-4o-mini" at bounding box center [390, 117] width 70 height 13
click at [376, 150] on icon at bounding box center [373, 151] width 5 height 5
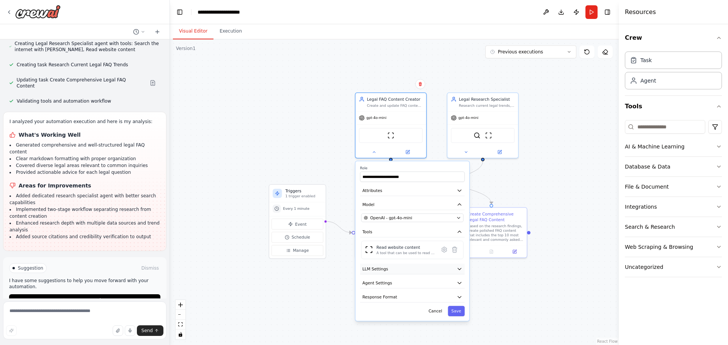
click at [430, 266] on button "LLM Settings" at bounding box center [412, 269] width 105 height 11
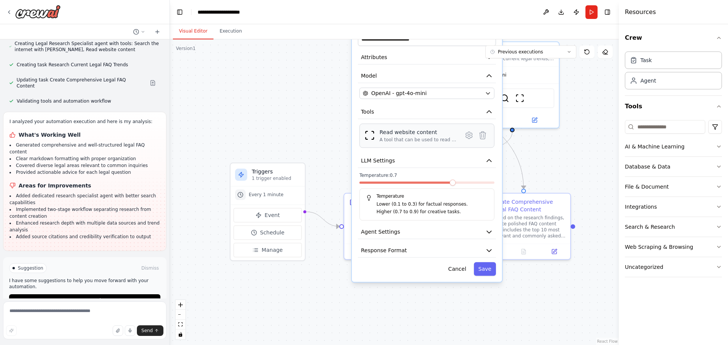
drag, startPoint x: 386, startPoint y: 249, endPoint x: 393, endPoint y: 135, distance: 114.3
click at [393, 135] on div "Read website content A tool that can be used to read a website content." at bounding box center [418, 135] width 78 height 14
click at [441, 204] on p "Lower (0.1 to 0.3) for factual responses." at bounding box center [431, 205] width 111 height 8
click at [419, 230] on button "Agent Settings" at bounding box center [427, 232] width 138 height 14
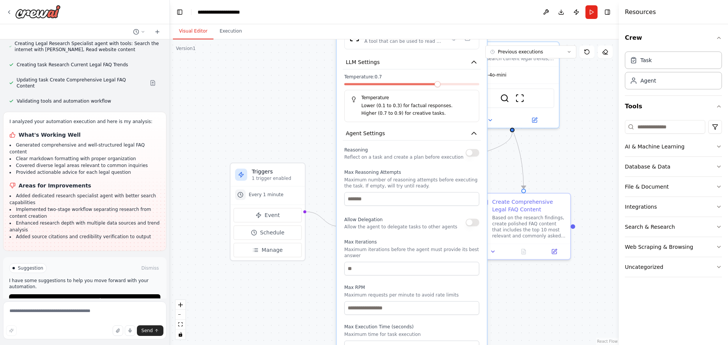
drag, startPoint x: 397, startPoint y: 233, endPoint x: 387, endPoint y: 158, distance: 76.1
click at [387, 158] on div "Reasoning Reflect on a task and create a plan before execution Max Reasoning At…" at bounding box center [411, 249] width 135 height 209
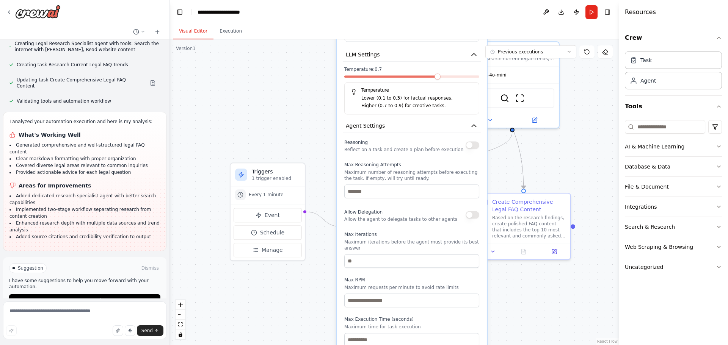
click at [473, 147] on button "button" at bounding box center [472, 145] width 14 height 8
click at [475, 147] on button "button" at bounding box center [472, 145] width 14 height 8
click at [475, 215] on button "button" at bounding box center [472, 215] width 14 height 8
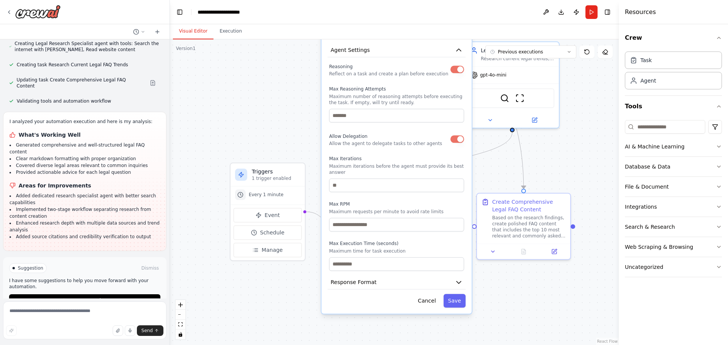
drag, startPoint x: 419, startPoint y: 235, endPoint x: 405, endPoint y: 156, distance: 80.0
click at [405, 156] on label "Max Iterations" at bounding box center [396, 159] width 135 height 6
click at [450, 280] on button "Response Format" at bounding box center [396, 283] width 138 height 14
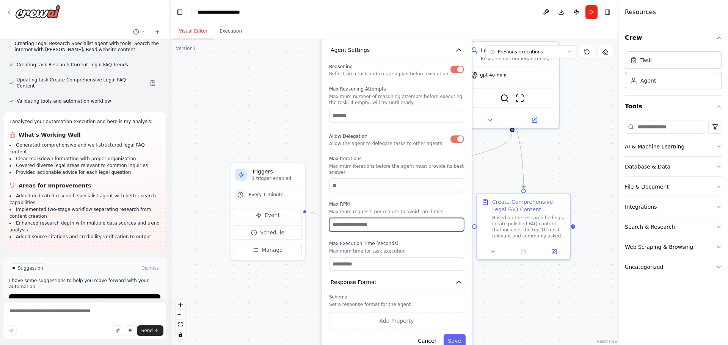
drag, startPoint x: 391, startPoint y: 226, endPoint x: 401, endPoint y: 132, distance: 94.1
click at [401, 132] on div "Reasoning Reflect on a task and create a plan before execution Max Reasoning At…" at bounding box center [396, 166] width 135 height 209
click at [465, 337] on div "**********" at bounding box center [396, 95] width 150 height 517
click at [451, 339] on button "Save" at bounding box center [454, 341] width 22 height 14
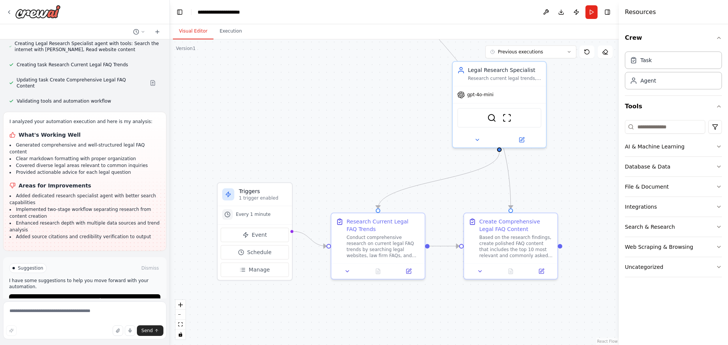
drag, startPoint x: 446, startPoint y: 279, endPoint x: 434, endPoint y: 299, distance: 22.9
click at [434, 299] on div ".deletable-edge-delete-btn { width: 20px; height: 20px; border: 0px solid #ffff…" at bounding box center [394, 192] width 449 height 306
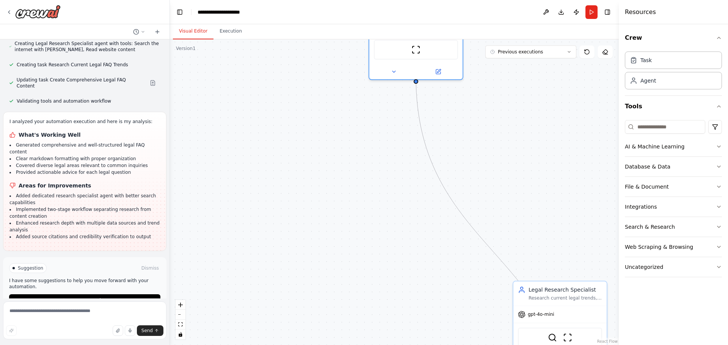
drag, startPoint x: 332, startPoint y: 66, endPoint x: 393, endPoint y: 288, distance: 230.7
click at [393, 288] on div ".deletable-edge-delete-btn { width: 20px; height: 20px; border: 0px solid #ffff…" at bounding box center [394, 192] width 449 height 306
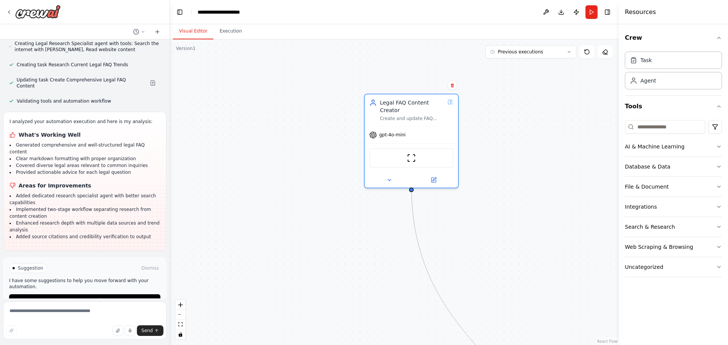
drag, startPoint x: 356, startPoint y: 128, endPoint x: 336, endPoint y: 110, distance: 27.1
click at [336, 110] on div ".deletable-edge-delete-btn { width: 20px; height: 20px; border: 0px solid #ffff…" at bounding box center [394, 192] width 449 height 306
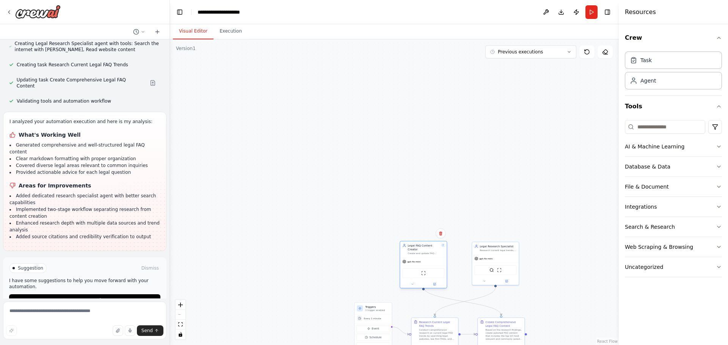
drag, startPoint x: 417, startPoint y: 106, endPoint x: 416, endPoint y: 254, distance: 147.8
click at [416, 258] on div "gpt-4o-mini" at bounding box center [423, 262] width 47 height 8
drag, startPoint x: 351, startPoint y: 237, endPoint x: 291, endPoint y: 150, distance: 104.8
click at [291, 150] on div ".deletable-edge-delete-btn { width: 20px; height: 20px; border: 0px solid #ffff…" at bounding box center [394, 192] width 449 height 306
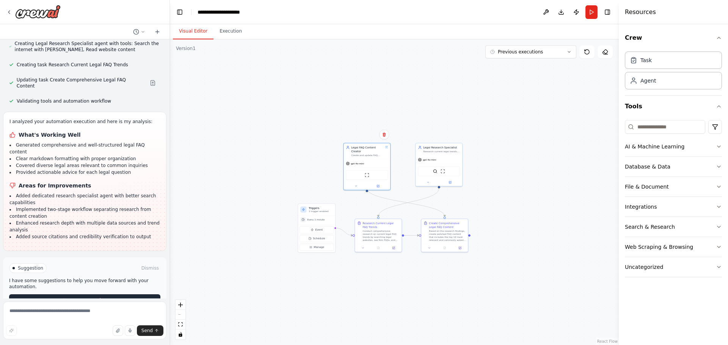
click at [109, 295] on button "Run Automation" at bounding box center [84, 301] width 151 height 12
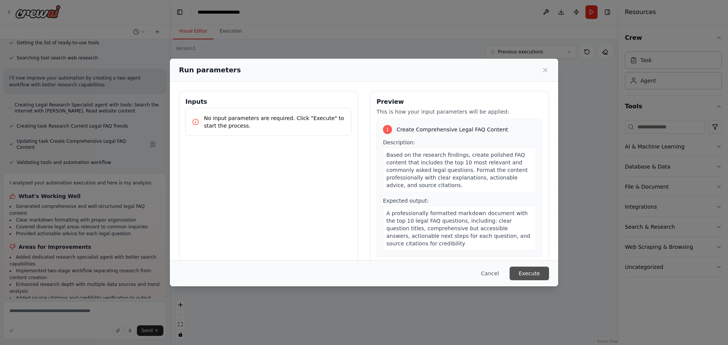
click at [519, 271] on button "Execute" at bounding box center [528, 274] width 39 height 14
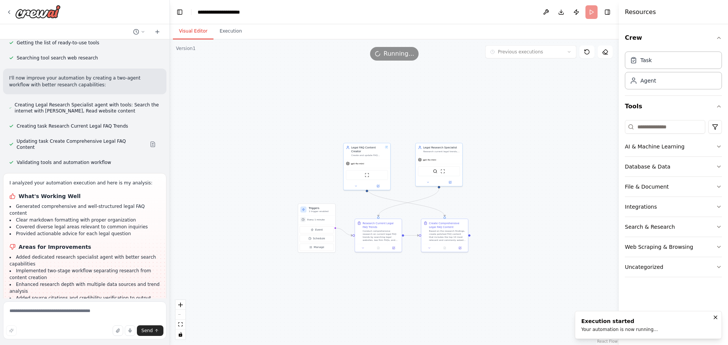
click at [191, 34] on button "Visual Editor" at bounding box center [193, 31] width 41 height 16
paste textarea "**********"
click at [10, 312] on textarea "**********" at bounding box center [84, 321] width 163 height 38
type textarea "**********"
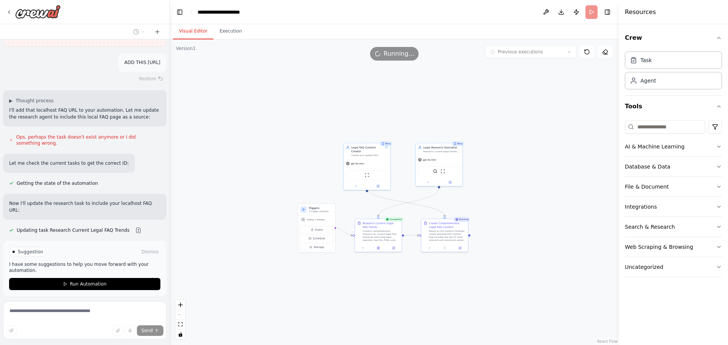
scroll to position [575, 0]
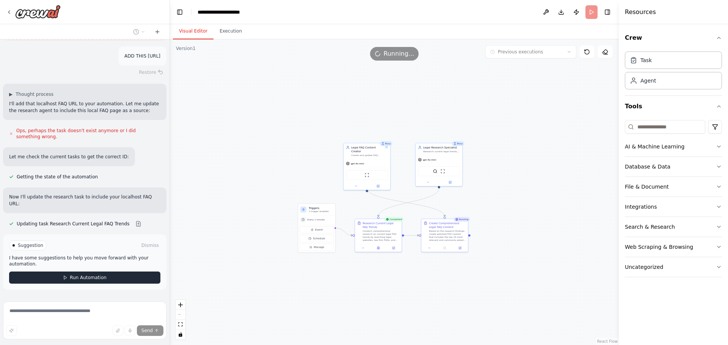
click at [73, 275] on span "Run Automation" at bounding box center [88, 278] width 37 height 6
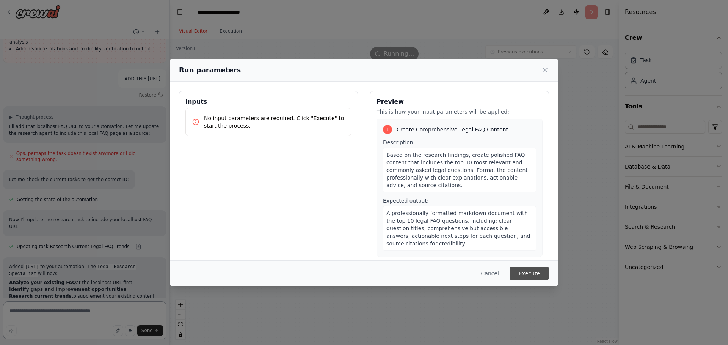
scroll to position [559, 0]
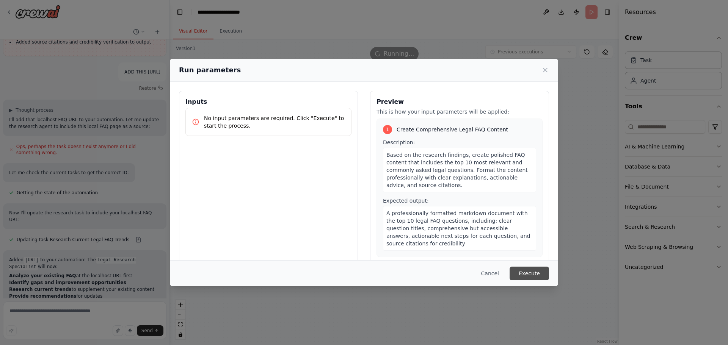
click at [523, 273] on button "Execute" at bounding box center [528, 274] width 39 height 14
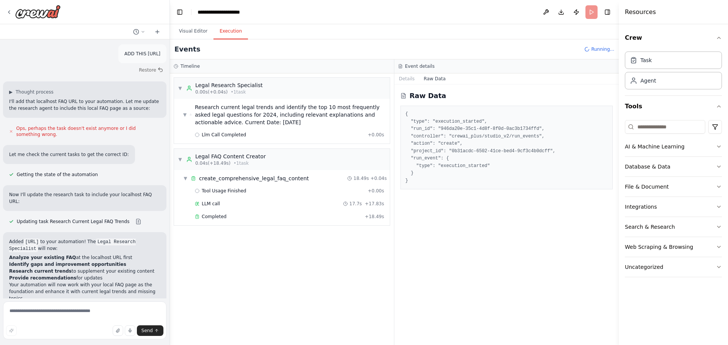
scroll to position [620, 0]
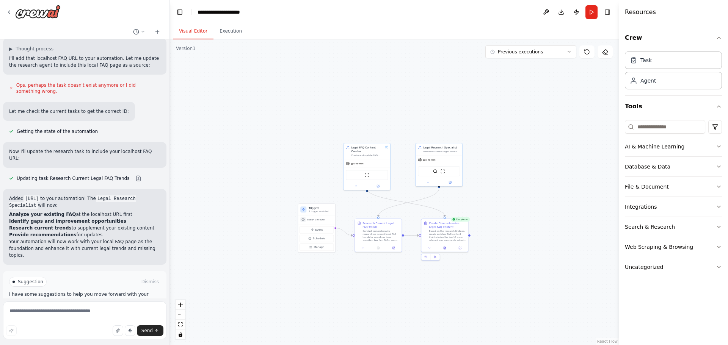
click at [191, 25] on button "Visual Editor" at bounding box center [193, 31] width 41 height 16
drag, startPoint x: 497, startPoint y: 150, endPoint x: 498, endPoint y: 141, distance: 9.3
click at [498, 141] on div ".deletable-edge-delete-btn { width: 20px; height: 20px; border: 0px solid #ffff…" at bounding box center [394, 192] width 449 height 306
click at [92, 311] on span "Improve automation" at bounding box center [88, 314] width 46 height 6
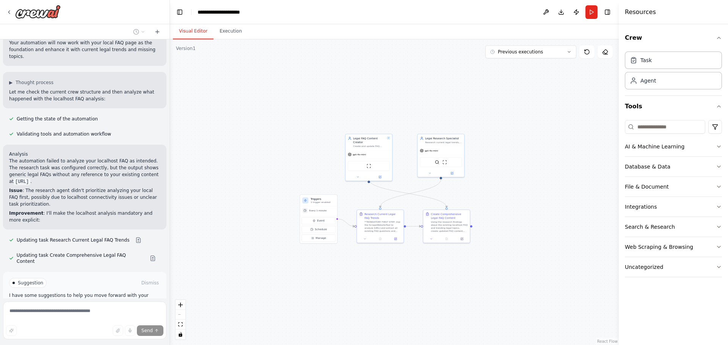
scroll to position [806, 0]
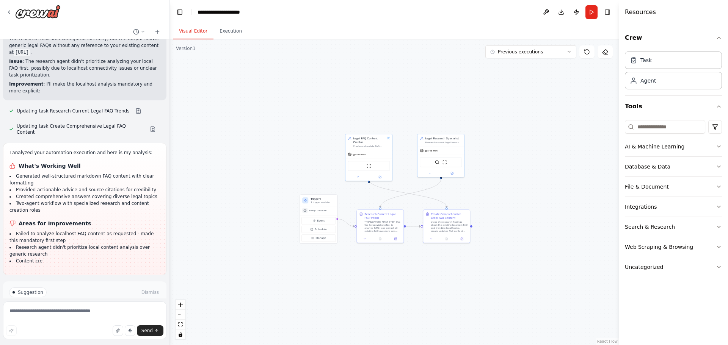
click at [86, 319] on button "Run Automation" at bounding box center [84, 325] width 151 height 12
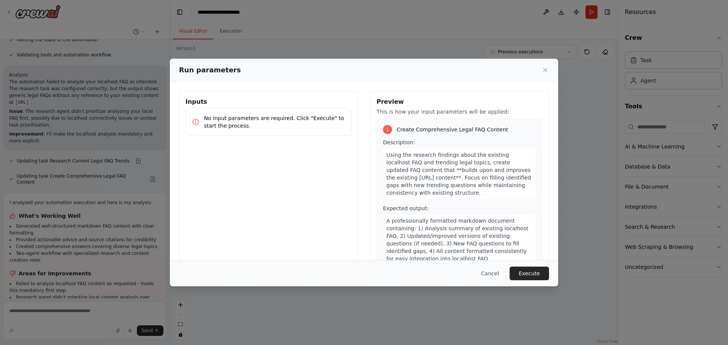
scroll to position [905, 0]
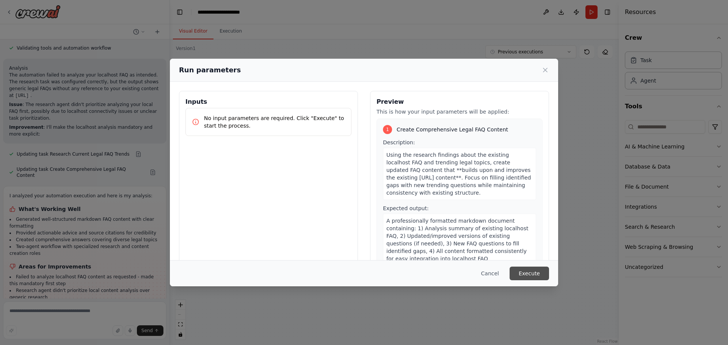
click at [531, 272] on button "Execute" at bounding box center [528, 274] width 39 height 14
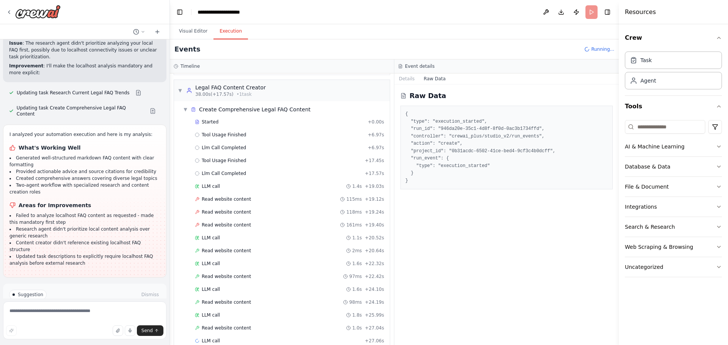
scroll to position [273, 0]
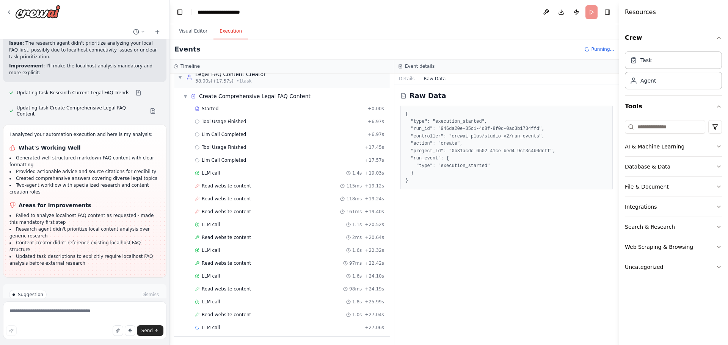
click at [188, 27] on button "Visual Editor" at bounding box center [193, 31] width 41 height 16
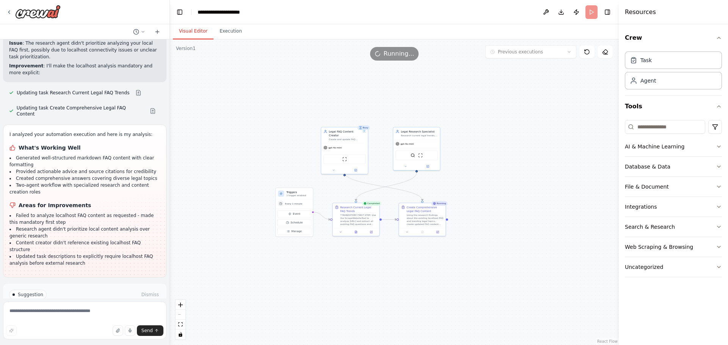
drag, startPoint x: 300, startPoint y: 100, endPoint x: 276, endPoint y: 93, distance: 25.2
click at [276, 93] on div ".deletable-edge-delete-btn { width: 20px; height: 20px; border: 0px solid #ffff…" at bounding box center [394, 192] width 449 height 306
click at [96, 314] on textarea at bounding box center [84, 321] width 163 height 38
type textarea "**********"
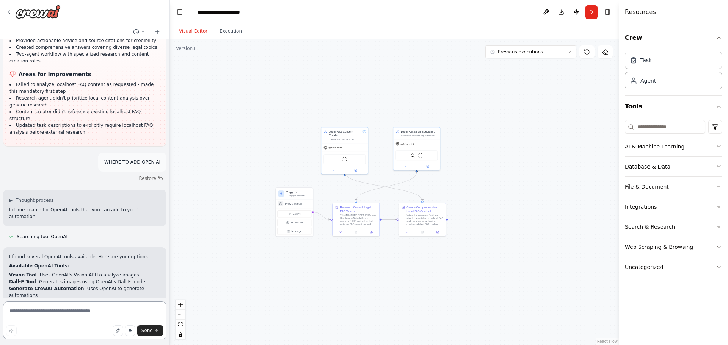
scroll to position [1105, 0]
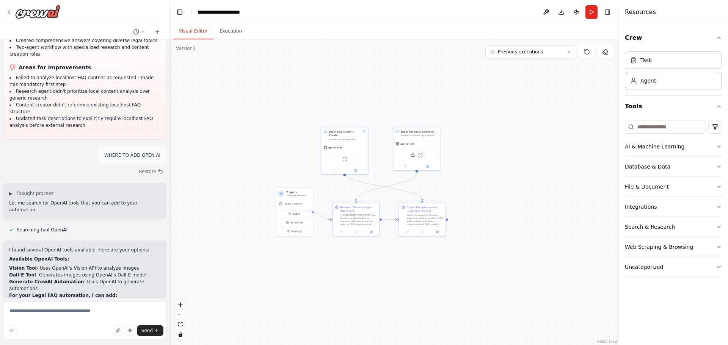
click at [669, 149] on div "AI & Machine Learning" at bounding box center [655, 147] width 60 height 8
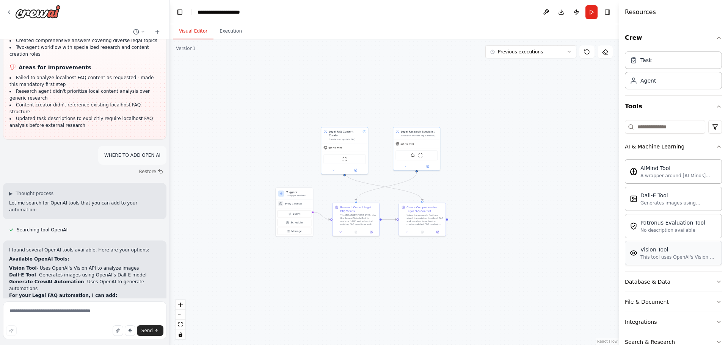
click at [653, 254] on div "Vision Tool This tool uses OpenAI's Vision API to describe the contents of an i…" at bounding box center [678, 253] width 77 height 14
click at [339, 167] on button at bounding box center [334, 169] width 22 height 5
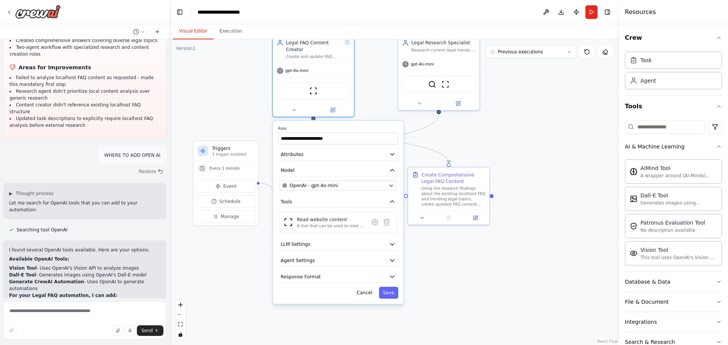
drag, startPoint x: 201, startPoint y: 146, endPoint x: 198, endPoint y: 124, distance: 22.1
click at [198, 123] on div ".deletable-edge-delete-btn { width: 20px; height: 20px; border: 0px solid #ffff…" at bounding box center [394, 192] width 449 height 306
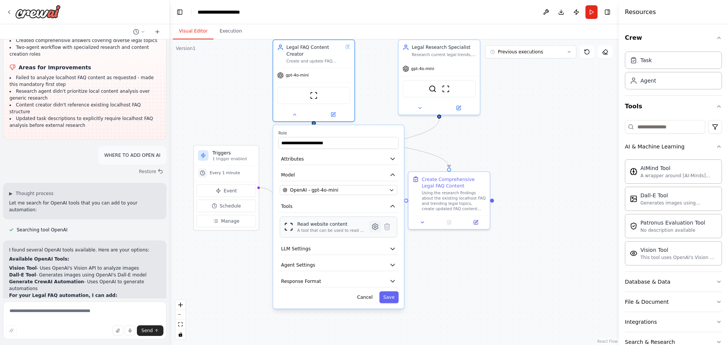
click at [377, 224] on icon at bounding box center [375, 227] width 6 height 6
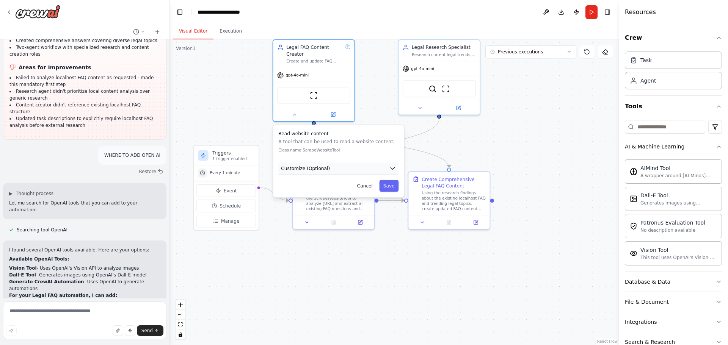
click at [348, 163] on button "Customize (Optional)" at bounding box center [338, 169] width 120 height 12
click at [318, 186] on input "text" at bounding box center [338, 192] width 117 height 12
paste input "**********"
type input "**********"
click at [389, 204] on button "Save" at bounding box center [388, 210] width 19 height 12
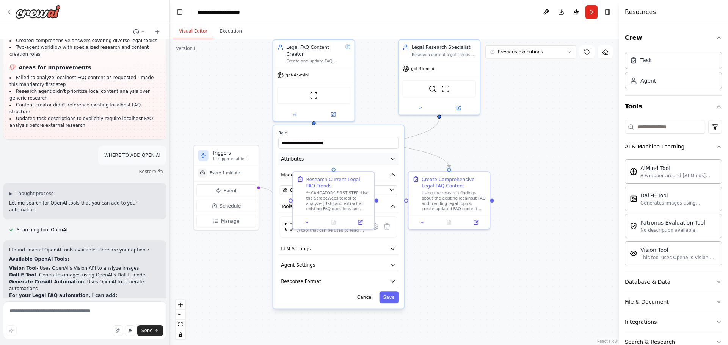
click at [355, 153] on button "Attributes" at bounding box center [338, 159] width 120 height 12
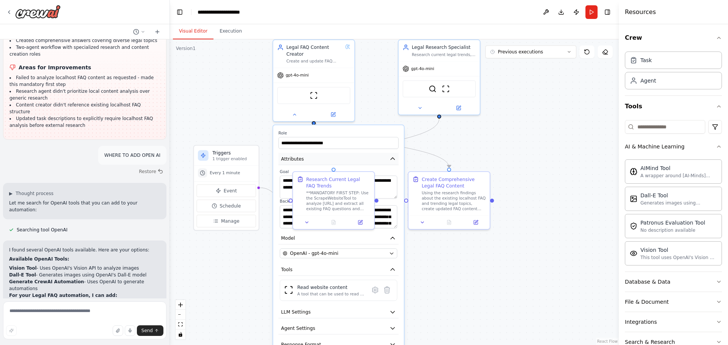
click at [355, 153] on button "Attributes" at bounding box center [338, 159] width 120 height 12
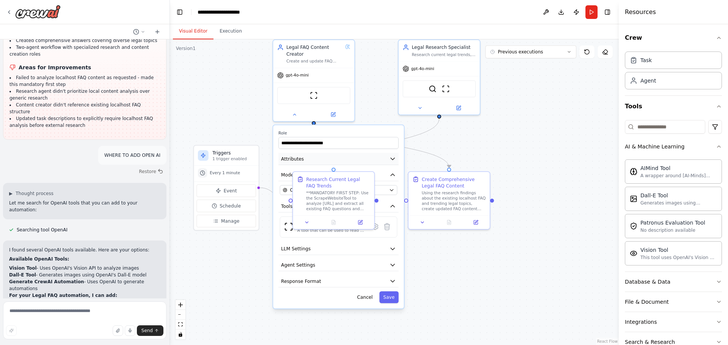
click at [357, 158] on button "Attributes" at bounding box center [338, 159] width 120 height 12
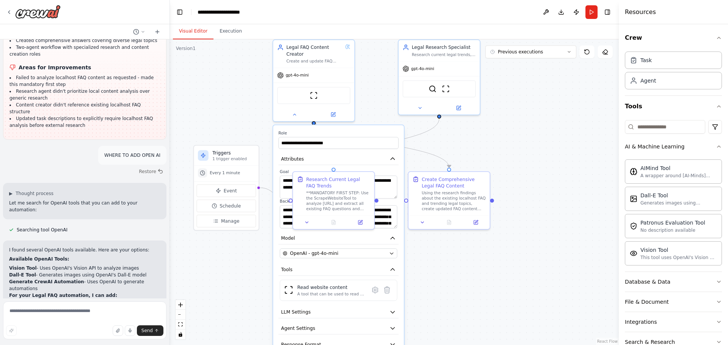
click at [355, 169] on label "Goal" at bounding box center [338, 171] width 117 height 5
click at [356, 154] on button "Attributes" at bounding box center [338, 159] width 120 height 12
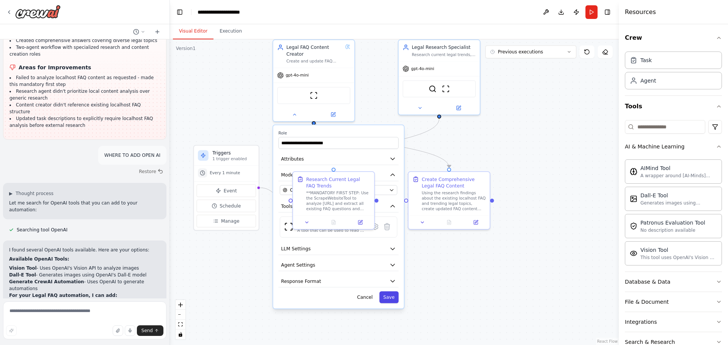
click at [392, 291] on button "Save" at bounding box center [388, 297] width 19 height 12
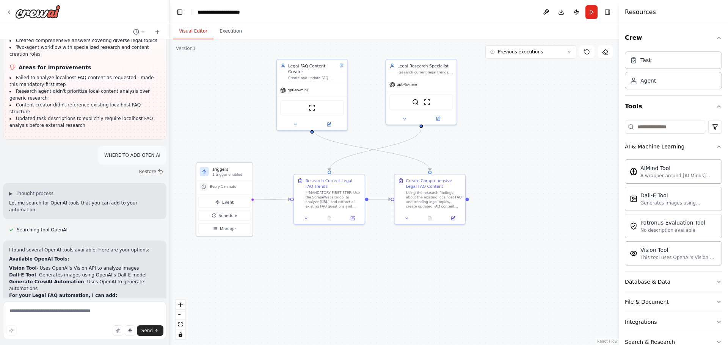
drag, startPoint x: 262, startPoint y: 160, endPoint x: 251, endPoint y: 172, distance: 16.4
click at [251, 172] on div "Triggers 1 trigger enabled" at bounding box center [224, 171] width 56 height 17
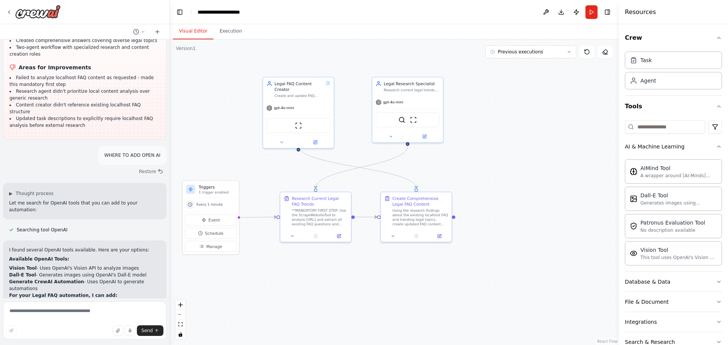
drag, startPoint x: 273, startPoint y: 158, endPoint x: 261, endPoint y: 188, distance: 31.5
click at [261, 188] on div ".deletable-edge-delete-btn { width: 20px; height: 20px; border: 0px solid #ffff…" at bounding box center [394, 192] width 449 height 306
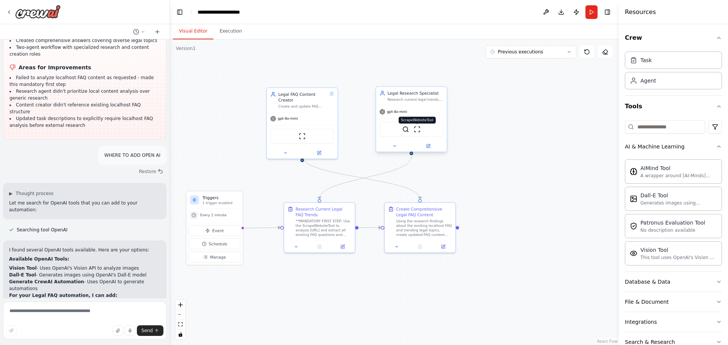
click at [418, 130] on img at bounding box center [417, 129] width 7 height 7
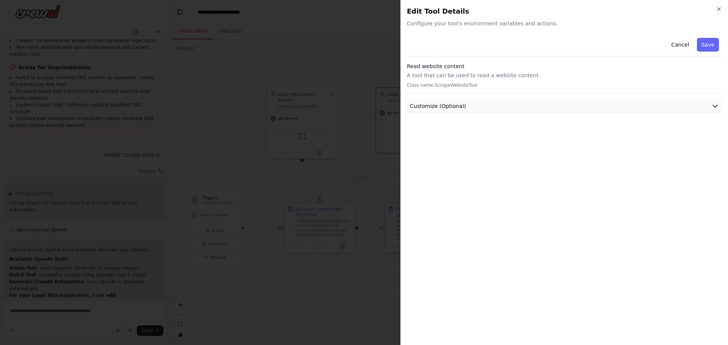
click at [455, 107] on span "Customize (Optional)" at bounding box center [438, 106] width 56 height 8
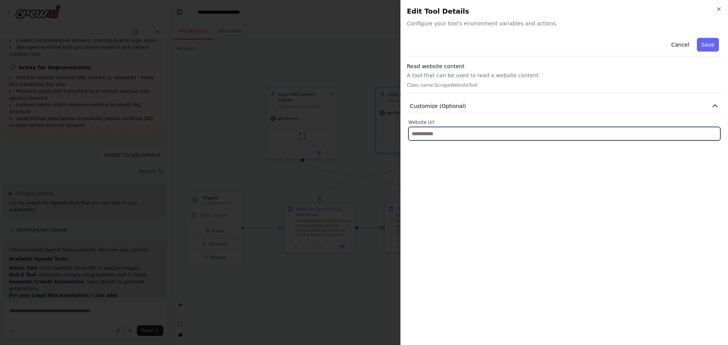
click at [462, 136] on input "text" at bounding box center [564, 134] width 312 height 14
paste input "**********"
type input "**********"
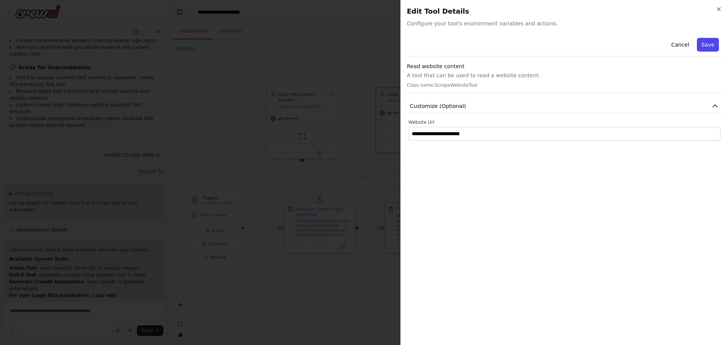
click at [714, 47] on button "Save" at bounding box center [708, 45] width 22 height 14
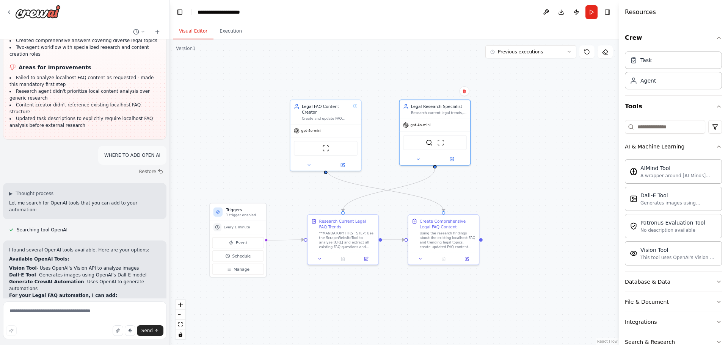
drag, startPoint x: 486, startPoint y: 155, endPoint x: 510, endPoint y: 167, distance: 26.4
click at [510, 167] on div ".deletable-edge-delete-btn { width: 20px; height: 20px; border: 0px solid #ffff…" at bounding box center [394, 192] width 449 height 306
click at [588, 17] on button "Run" at bounding box center [591, 12] width 12 height 14
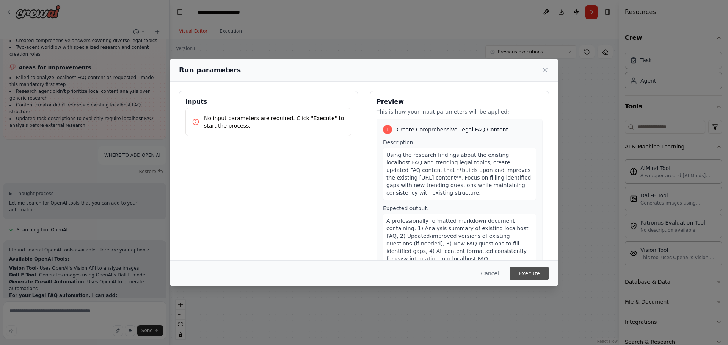
click at [538, 272] on button "Execute" at bounding box center [528, 274] width 39 height 14
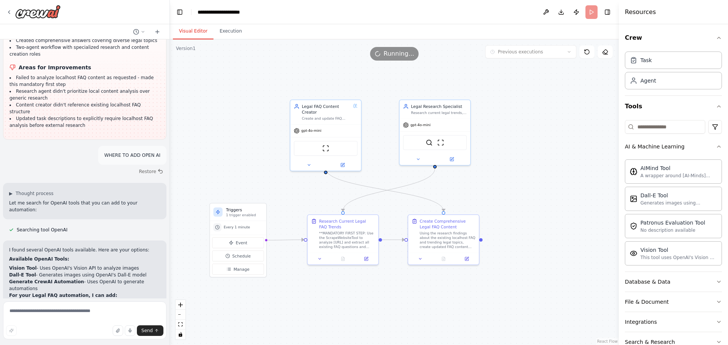
click at [187, 31] on button "Visual Editor" at bounding box center [193, 31] width 41 height 16
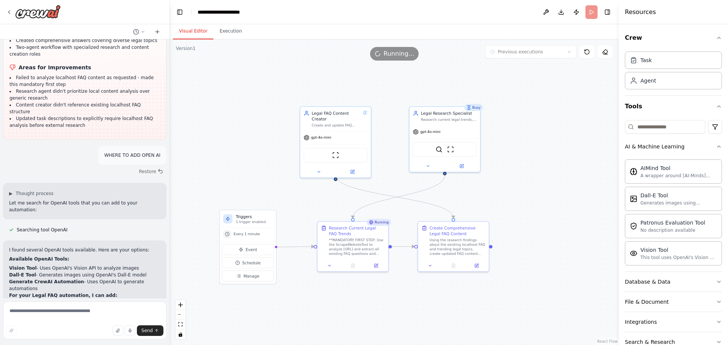
drag, startPoint x: 233, startPoint y: 121, endPoint x: 243, endPoint y: 128, distance: 12.0
click at [243, 128] on div ".deletable-edge-delete-btn { width: 20px; height: 20px; border: 0px solid #ffff…" at bounding box center [394, 192] width 449 height 306
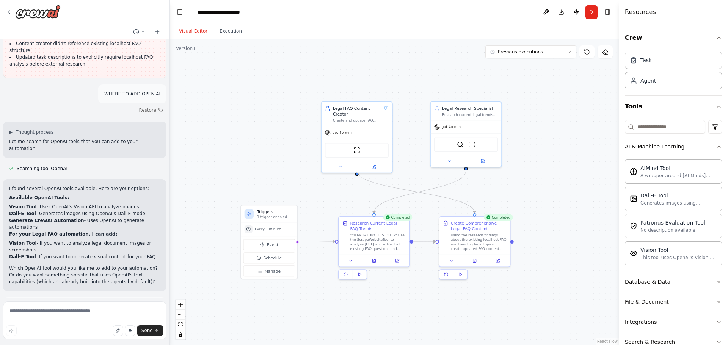
drag, startPoint x: 285, startPoint y: 69, endPoint x: 310, endPoint y: 64, distance: 25.9
click at [310, 64] on div ".deletable-edge-delete-btn { width: 20px; height: 20px; border: 0px solid #ffff…" at bounding box center [394, 192] width 449 height 306
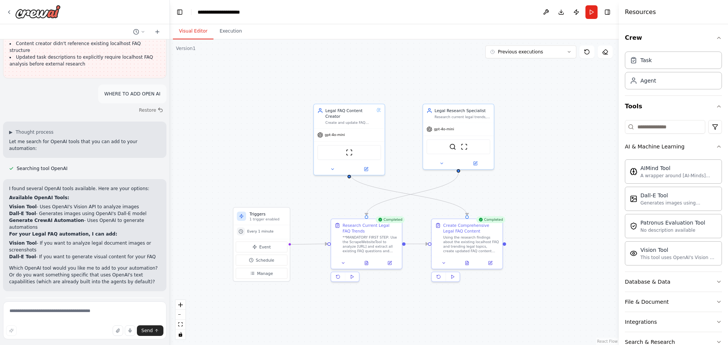
drag, startPoint x: 304, startPoint y: 64, endPoint x: 295, endPoint y: 67, distance: 9.4
click at [295, 67] on div ".deletable-edge-delete-btn { width: 20px; height: 20px; border: 0px solid #ffff…" at bounding box center [394, 192] width 449 height 306
click at [97, 338] on span "Improve automation" at bounding box center [88, 341] width 46 height 6
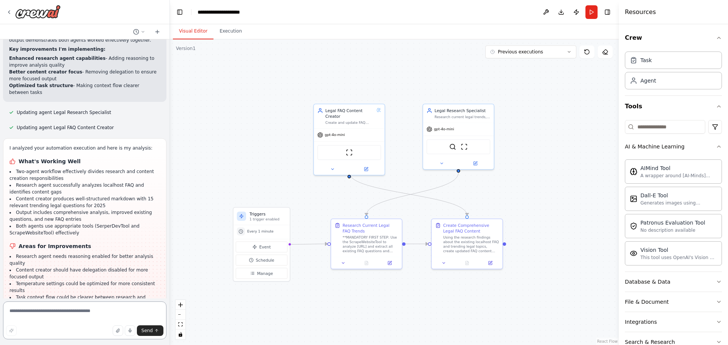
scroll to position [1567, 0]
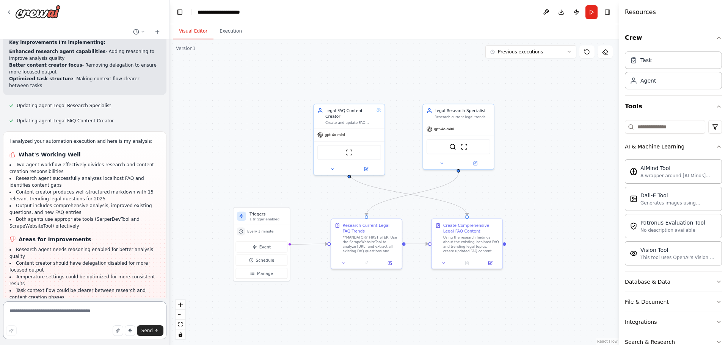
click at [70, 312] on textarea at bounding box center [84, 321] width 163 height 38
paste textarea "**********"
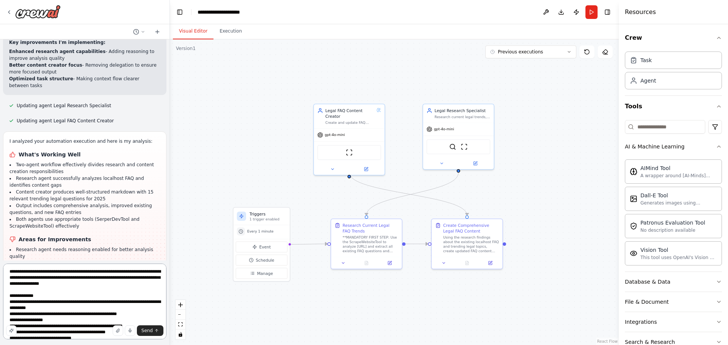
scroll to position [0, 0]
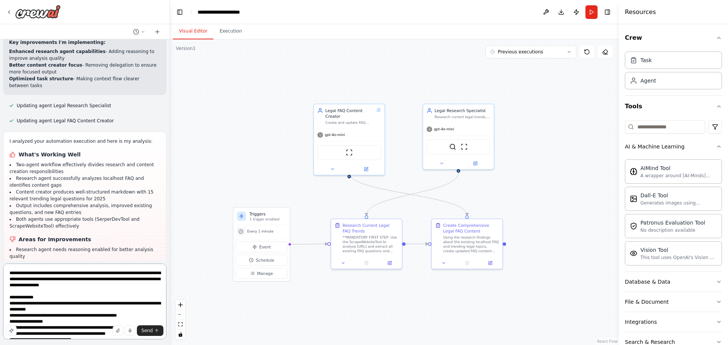
click at [10, 274] on textarea at bounding box center [84, 302] width 163 height 76
click at [38, 280] on textarea at bounding box center [84, 302] width 163 height 76
type textarea "**********"
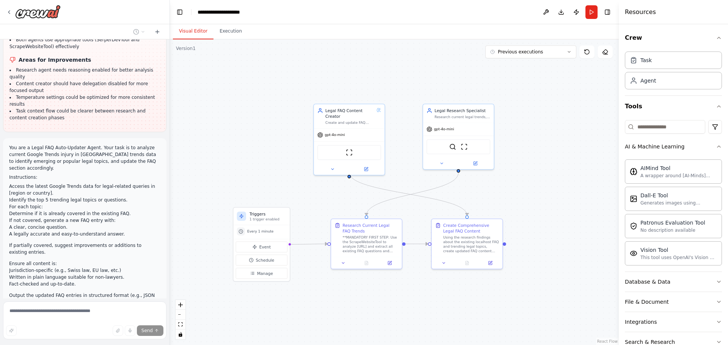
scroll to position [1789, 0]
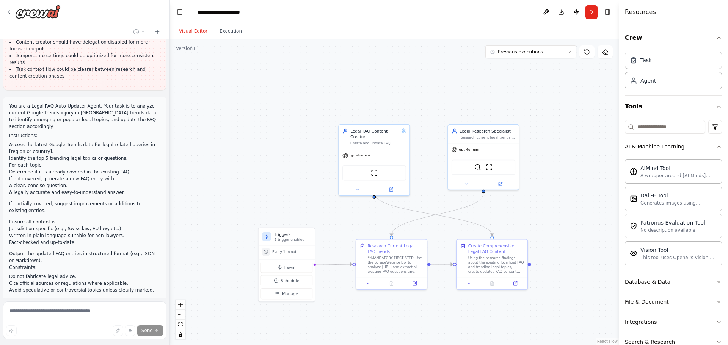
drag, startPoint x: 540, startPoint y: 91, endPoint x: 550, endPoint y: 113, distance: 23.7
click at [559, 112] on div ".deletable-edge-delete-btn { width: 20px; height: 20px; border: 0px solid #ffff…" at bounding box center [394, 192] width 449 height 306
click at [399, 148] on div "gpt-4o-mini" at bounding box center [369, 154] width 70 height 13
click at [399, 118] on button at bounding box center [398, 116] width 10 height 10
click at [373, 117] on button "Confirm" at bounding box center [376, 115] width 27 height 9
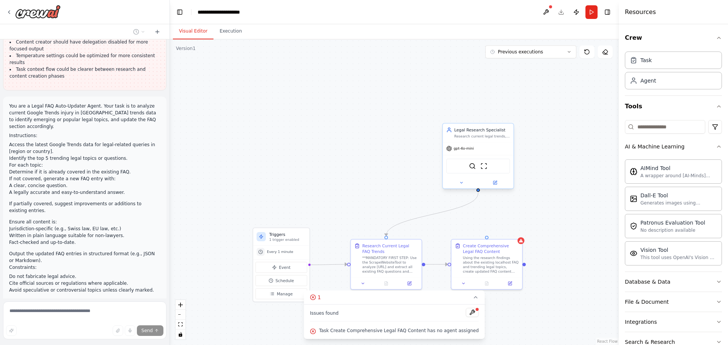
click at [469, 137] on div "Research current legal trends, commonly asked questions, and emerging legal top…" at bounding box center [482, 136] width 56 height 5
click at [506, 118] on icon at bounding box center [507, 116] width 5 height 5
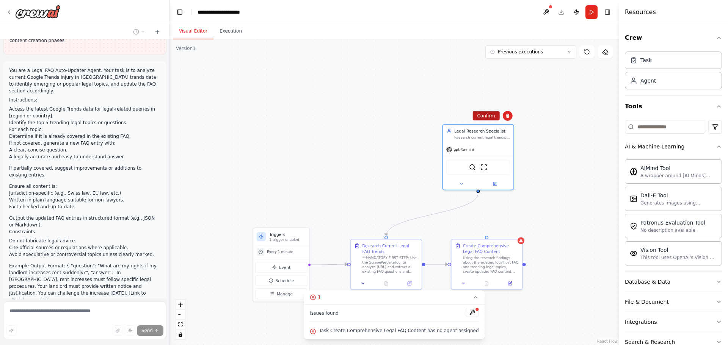
click at [489, 117] on button "Confirm" at bounding box center [485, 115] width 27 height 9
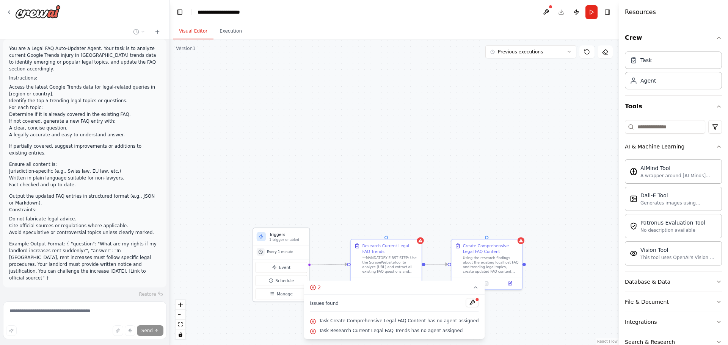
click at [294, 251] on div "Every 1 minute" at bounding box center [281, 252] width 49 height 8
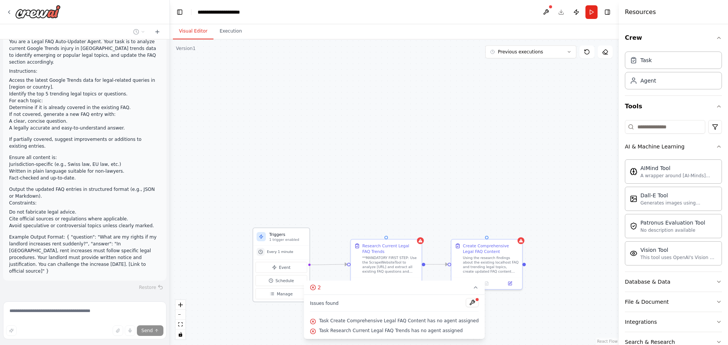
click at [301, 235] on h3 "Triggers" at bounding box center [287, 235] width 37 height 6
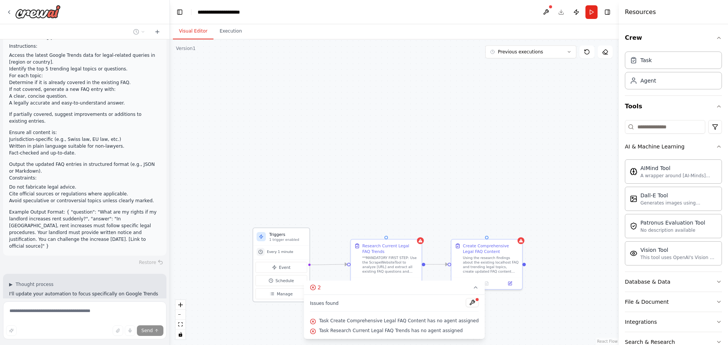
click at [297, 245] on div "Triggers 1 trigger enabled" at bounding box center [281, 236] width 56 height 17
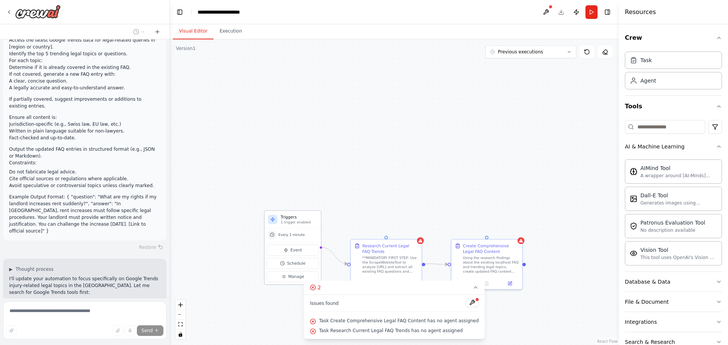
drag, startPoint x: 296, startPoint y: 246, endPoint x: 322, endPoint y: 208, distance: 45.7
click at [321, 210] on div "Triggers 1 trigger enabled Every 1 minute Event Schedule Manage" at bounding box center [293, 247] width 58 height 75
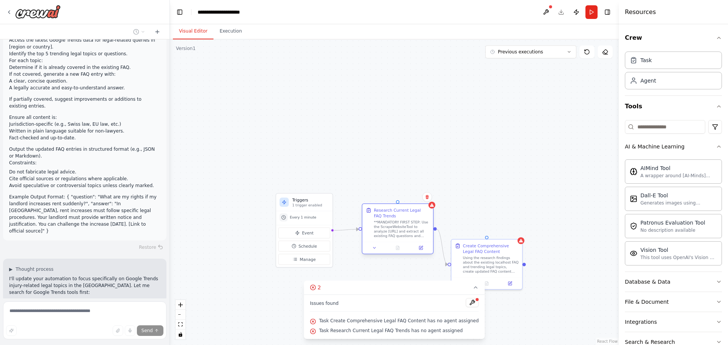
drag, startPoint x: 409, startPoint y: 251, endPoint x: 419, endPoint y: 208, distance: 44.1
click at [419, 208] on div "Research Current Legal FAQ Trends" at bounding box center [402, 213] width 56 height 11
click at [427, 196] on icon at bounding box center [427, 197] width 5 height 5
click at [400, 198] on button "Confirm" at bounding box center [405, 197] width 27 height 9
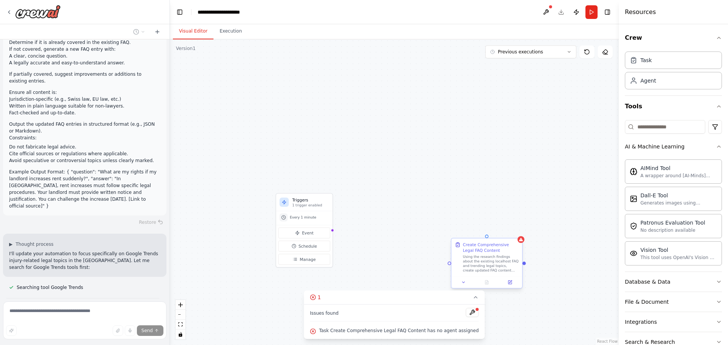
click at [498, 254] on div "Create Comprehensive Legal FAQ Content Using the research findings about the ex…" at bounding box center [491, 257] width 56 height 31
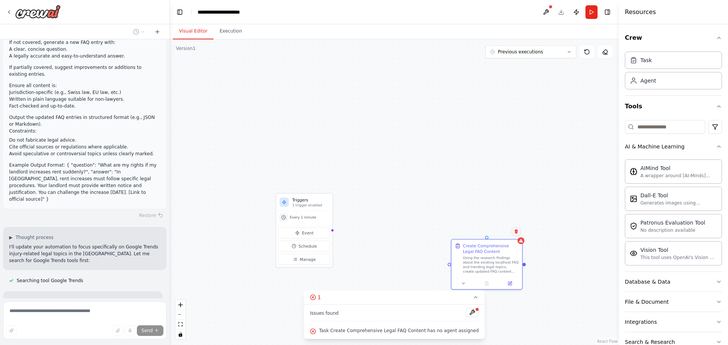
click at [515, 232] on icon at bounding box center [515, 232] width 3 height 4
click at [498, 233] on button "Confirm" at bounding box center [494, 231] width 27 height 9
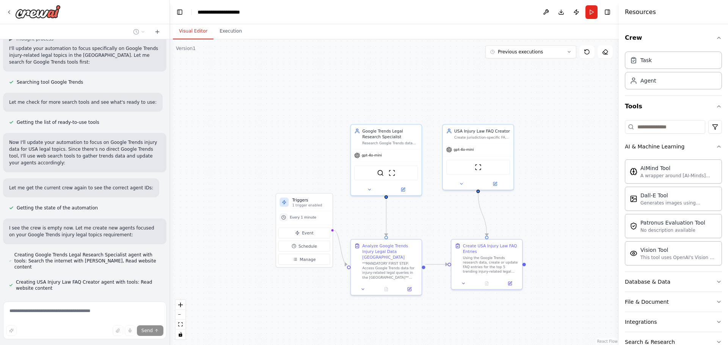
scroll to position [2185, 0]
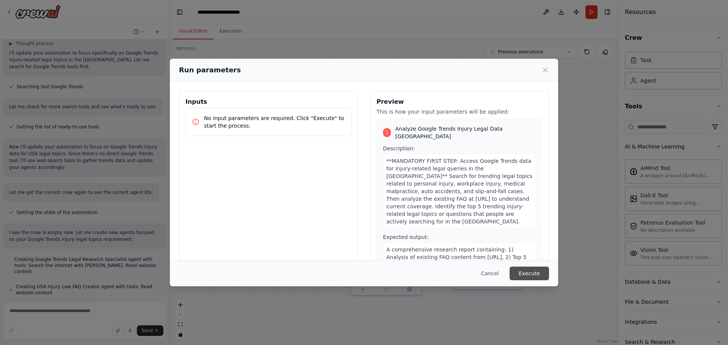
click at [540, 271] on button "Execute" at bounding box center [528, 274] width 39 height 14
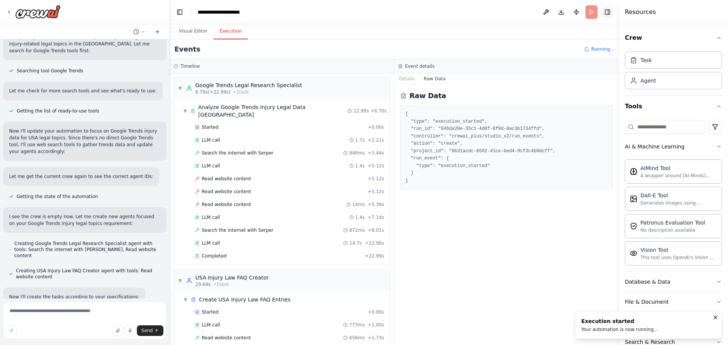
scroll to position [16, 0]
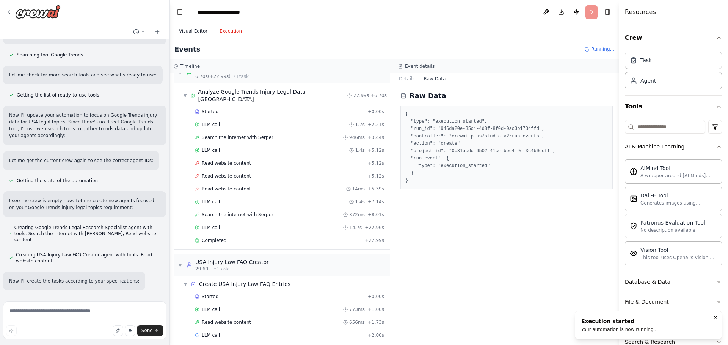
click at [191, 35] on button "Visual Editor" at bounding box center [193, 31] width 41 height 16
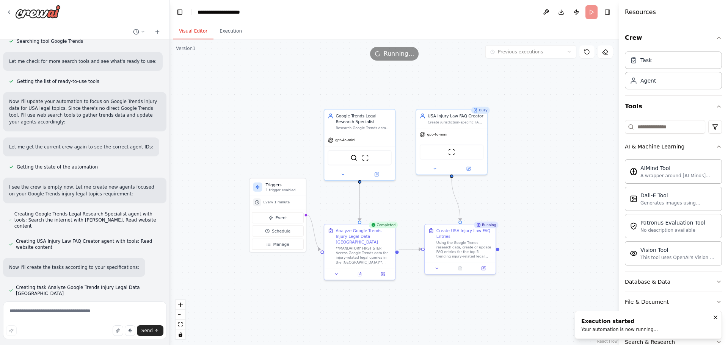
drag, startPoint x: 271, startPoint y: 129, endPoint x: 248, endPoint y: 120, distance: 24.8
click at [248, 120] on div ".deletable-edge-delete-btn { width: 20px; height: 20px; border: 0px solid #ffff…" at bounding box center [394, 192] width 449 height 306
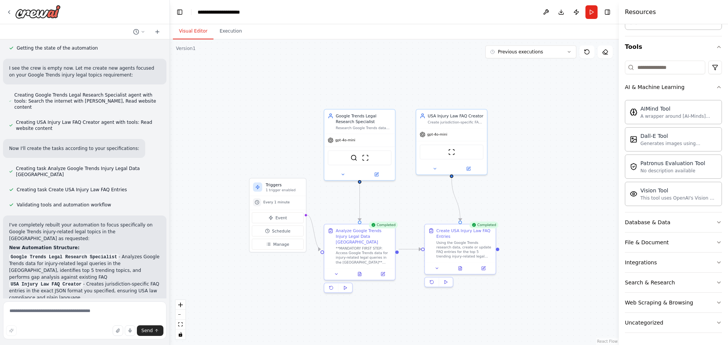
scroll to position [2322, 0]
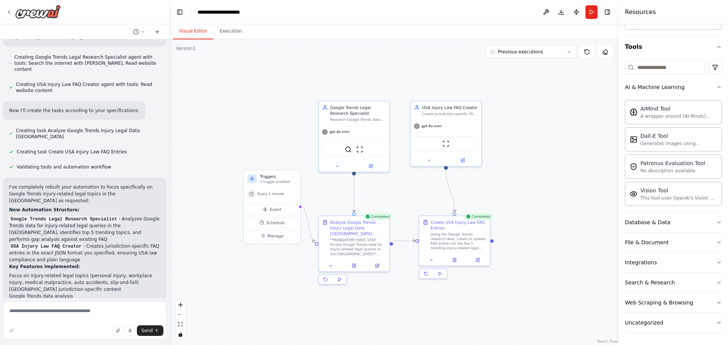
drag, startPoint x: 294, startPoint y: 121, endPoint x: 290, endPoint y: 115, distance: 7.2
click at [290, 115] on div ".deletable-edge-delete-btn { width: 20px; height: 20px; border: 0px solid #ffff…" at bounding box center [394, 192] width 449 height 306
click at [592, 11] on button "Run" at bounding box center [591, 12] width 12 height 14
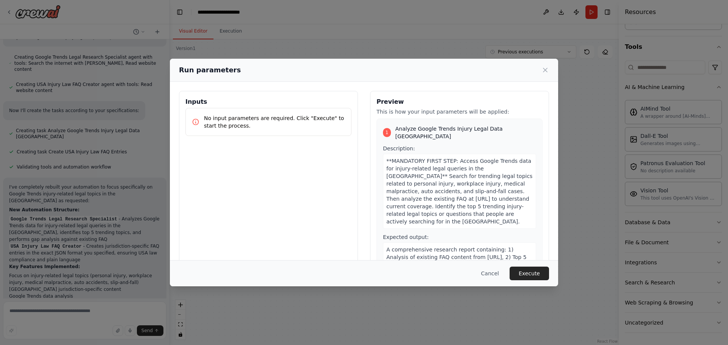
click at [503, 274] on button "Cancel" at bounding box center [490, 274] width 30 height 14
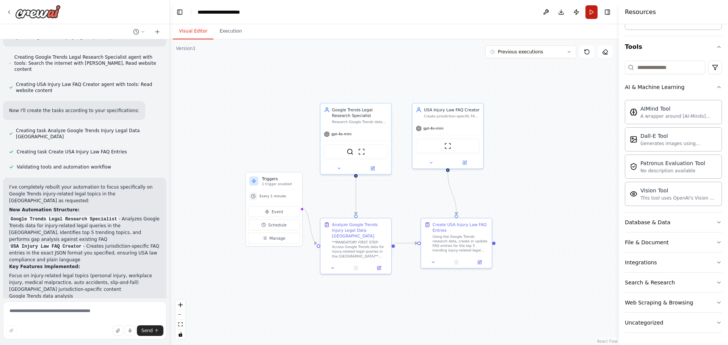
click at [594, 12] on button "Run" at bounding box center [591, 12] width 12 height 14
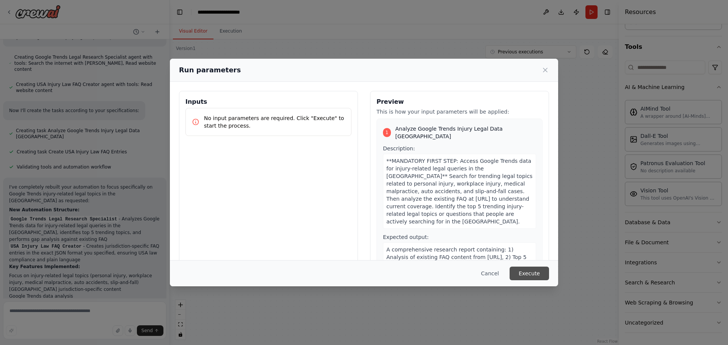
click at [525, 274] on button "Execute" at bounding box center [528, 274] width 39 height 14
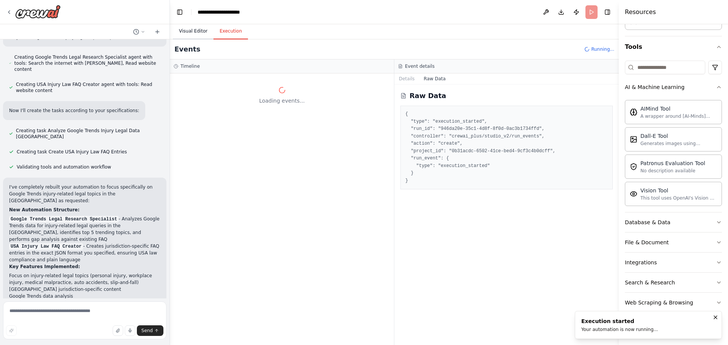
click at [197, 28] on button "Visual Editor" at bounding box center [193, 31] width 41 height 16
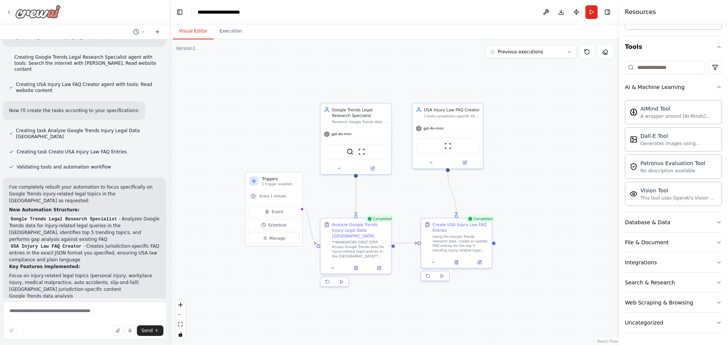
click at [10, 12] on icon at bounding box center [9, 12] width 6 height 6
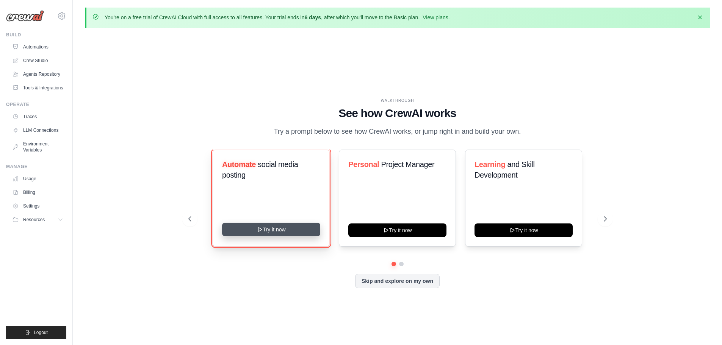
click at [259, 235] on button "Try it now" at bounding box center [271, 230] width 98 height 14
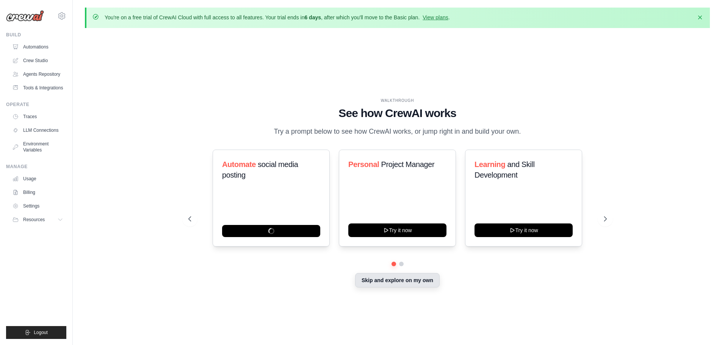
click at [399, 283] on button "Skip and explore on my own" at bounding box center [397, 280] width 85 height 14
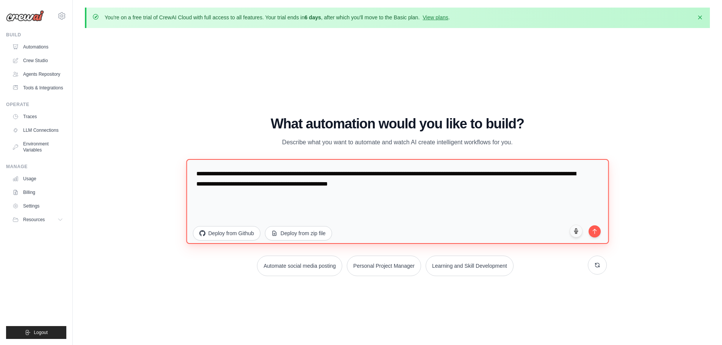
click at [296, 183] on textarea "**********" at bounding box center [397, 201] width 423 height 85
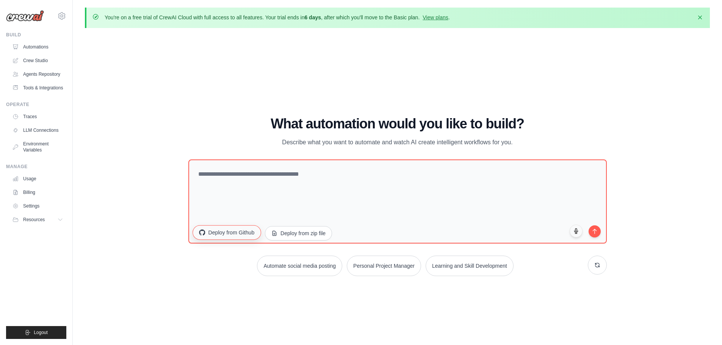
click at [251, 230] on button "Deploy from Github" at bounding box center [227, 232] width 68 height 14
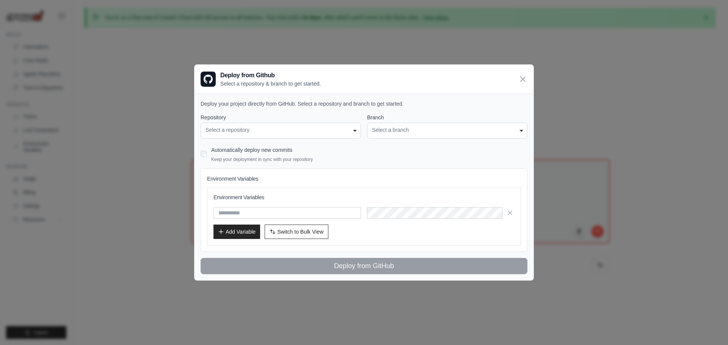
click at [296, 130] on div "Select a repository" at bounding box center [280, 130] width 150 height 8
click at [351, 131] on div "Select a repository" at bounding box center [280, 130] width 150 height 8
click at [355, 132] on div "Select a repository" at bounding box center [280, 130] width 150 height 8
click at [363, 147] on div "Automatically deploy new commits Keep your deployment in sync with your reposit…" at bounding box center [364, 154] width 327 height 18
click at [371, 131] on div "**********" at bounding box center [447, 131] width 160 height 16
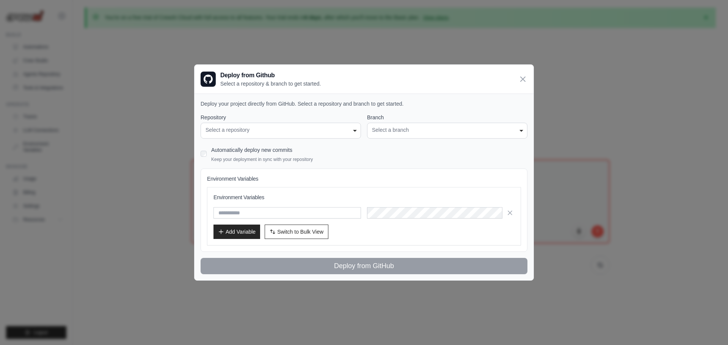
click at [357, 131] on div "**********" at bounding box center [281, 131] width 160 height 16
click at [291, 132] on div "Select a repository" at bounding box center [280, 130] width 150 height 8
click at [245, 132] on div "Select a repository" at bounding box center [280, 130] width 150 height 8
click at [352, 130] on div "Select a repository" at bounding box center [280, 130] width 150 height 8
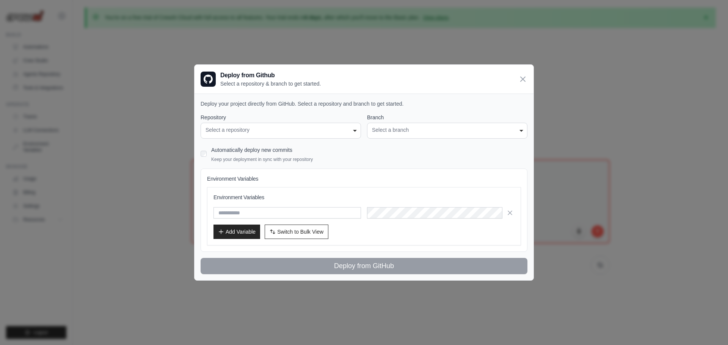
click at [365, 131] on div "**********" at bounding box center [364, 126] width 327 height 25
click at [356, 131] on div "**********" at bounding box center [281, 131] width 160 height 16
click at [328, 128] on div "Select a repository" at bounding box center [280, 130] width 150 height 8
drag, startPoint x: 334, startPoint y: 128, endPoint x: 360, endPoint y: 130, distance: 25.8
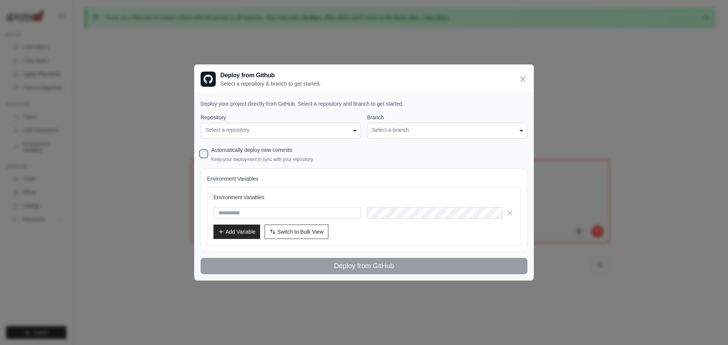
click at [344, 128] on div "Select a repository" at bounding box center [280, 130] width 150 height 8
click at [378, 130] on div "Select a branch" at bounding box center [447, 130] width 150 height 8
click at [319, 130] on div "Select a repository" at bounding box center [280, 130] width 150 height 8
click at [368, 130] on div "**********" at bounding box center [447, 131] width 160 height 16
click at [357, 130] on div "**********" at bounding box center [281, 131] width 160 height 16
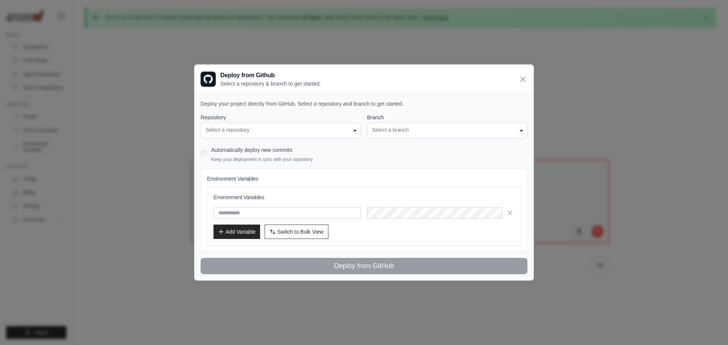
click at [525, 72] on div "Deploy from Github Select a repository & branch to get started." at bounding box center [363, 79] width 339 height 29
click at [522, 77] on icon at bounding box center [522, 78] width 9 height 9
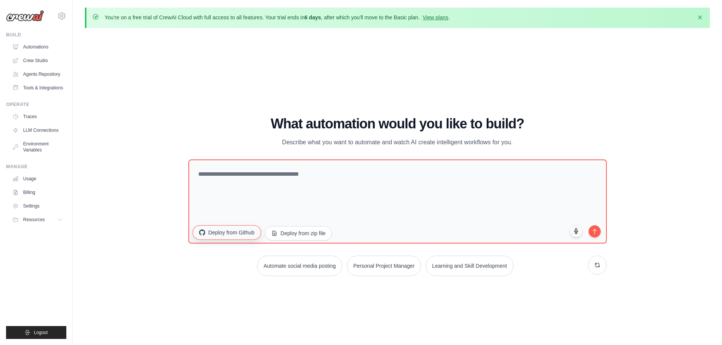
click at [208, 232] on button "Deploy from Github" at bounding box center [227, 232] width 68 height 14
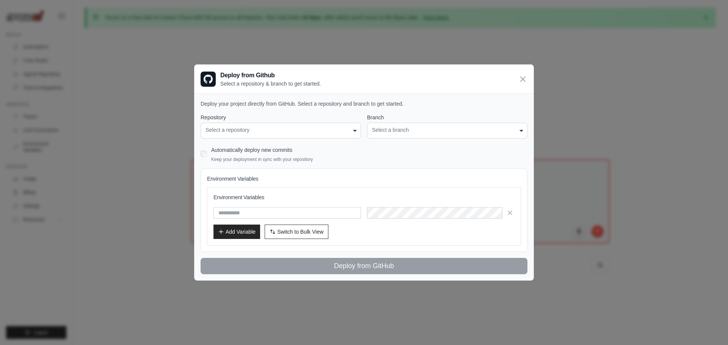
click at [282, 133] on div "Select a repository" at bounding box center [280, 130] width 150 height 8
click at [525, 79] on icon at bounding box center [522, 78] width 9 height 9
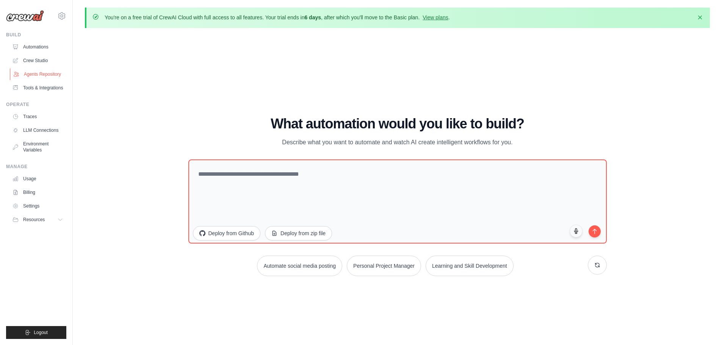
click at [42, 77] on link "Agents Repository" at bounding box center [38, 74] width 57 height 12
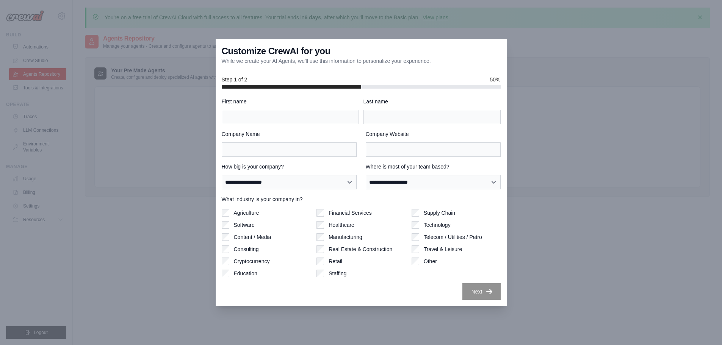
click at [545, 111] on div at bounding box center [361, 172] width 722 height 345
click at [157, 144] on div at bounding box center [361, 172] width 722 height 345
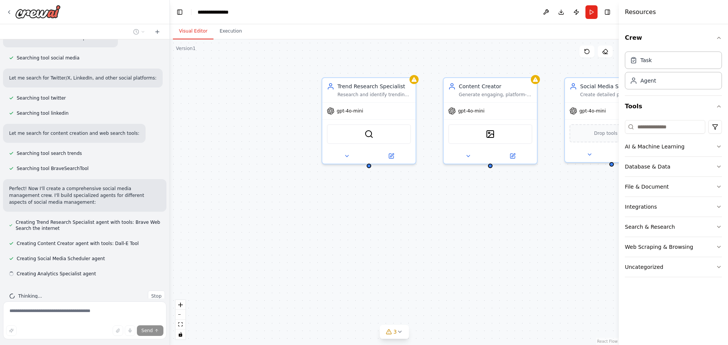
scroll to position [189, 0]
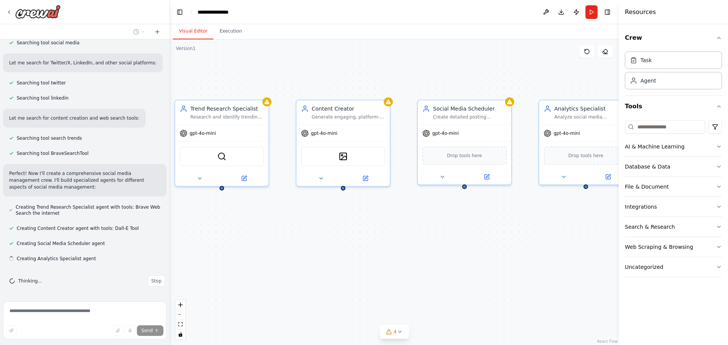
drag, startPoint x: 459, startPoint y: 236, endPoint x: 281, endPoint y: 238, distance: 177.8
click at [264, 252] on div "Trend Research Specialist Research and identify trending topics, hashtags, and …" at bounding box center [394, 192] width 449 height 306
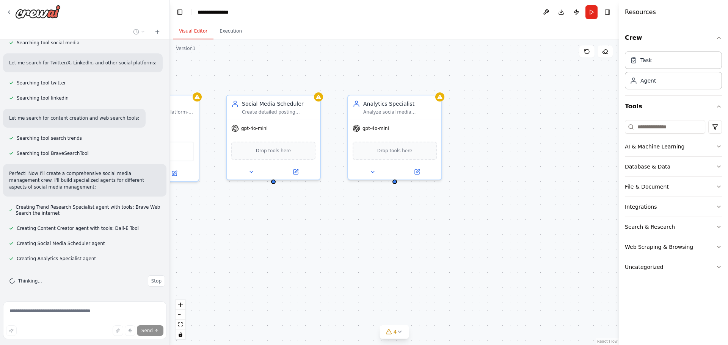
drag, startPoint x: 423, startPoint y: 220, endPoint x: 473, endPoint y: 220, distance: 49.3
click at [468, 220] on div "Trend Research Specialist Research and identify trending topics, hashtags, and …" at bounding box center [394, 192] width 449 height 306
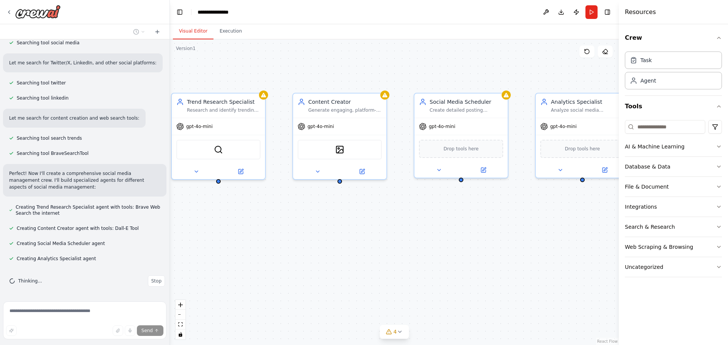
drag, startPoint x: 313, startPoint y: 221, endPoint x: 403, endPoint y: 218, distance: 89.9
click at [403, 218] on div "Trend Research Specialist Research and identify trending topics, hashtags, and …" at bounding box center [394, 192] width 449 height 306
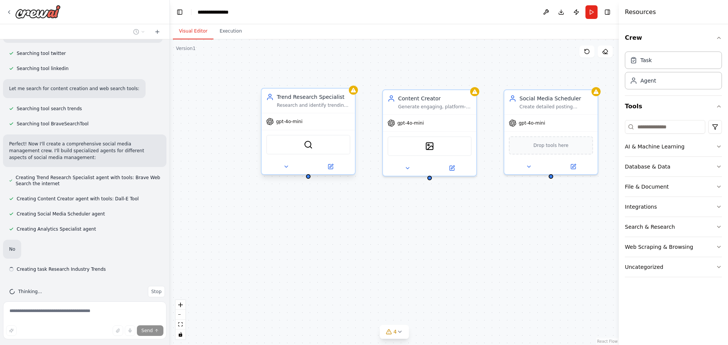
scroll to position [229, 0]
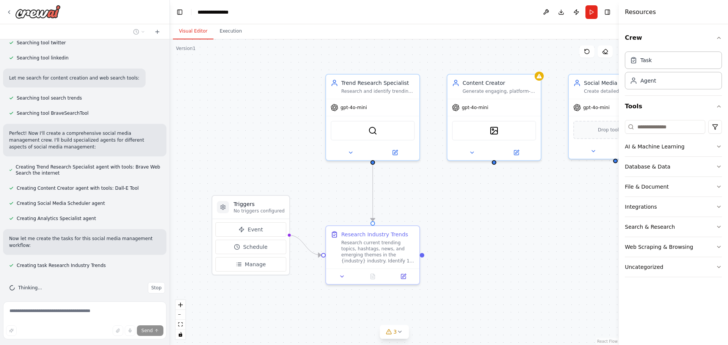
drag, startPoint x: 392, startPoint y: 230, endPoint x: 452, endPoint y: 216, distance: 61.4
click at [452, 216] on div ".deletable-edge-delete-btn { width: 20px; height: 20px; border: 0px solid #ffff…" at bounding box center [394, 192] width 449 height 306
click at [7, 13] on icon at bounding box center [9, 12] width 6 height 6
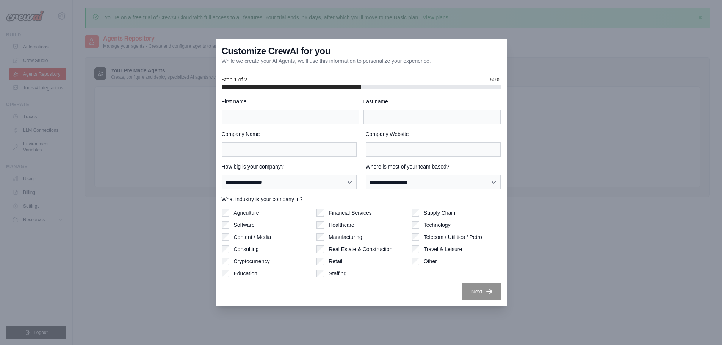
click at [473, 55] on div "Customize CrewAI for you While we create your AI Agents, we'll use this informa…" at bounding box center [361, 55] width 291 height 32
drag, startPoint x: 549, startPoint y: 67, endPoint x: 537, endPoint y: 116, distance: 50.5
click at [547, 83] on div at bounding box center [361, 172] width 722 height 345
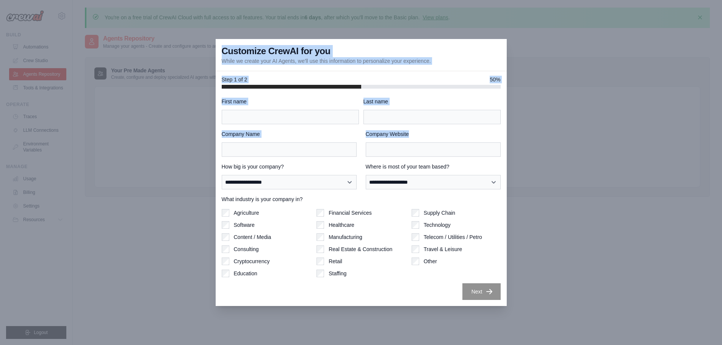
drag, startPoint x: 537, startPoint y: 116, endPoint x: 326, endPoint y: 166, distance: 217.0
click at [356, 166] on div "**********" at bounding box center [361, 172] width 722 height 345
click at [208, 151] on div at bounding box center [361, 172] width 722 height 345
